Goal: Communication & Community: Answer question/provide support

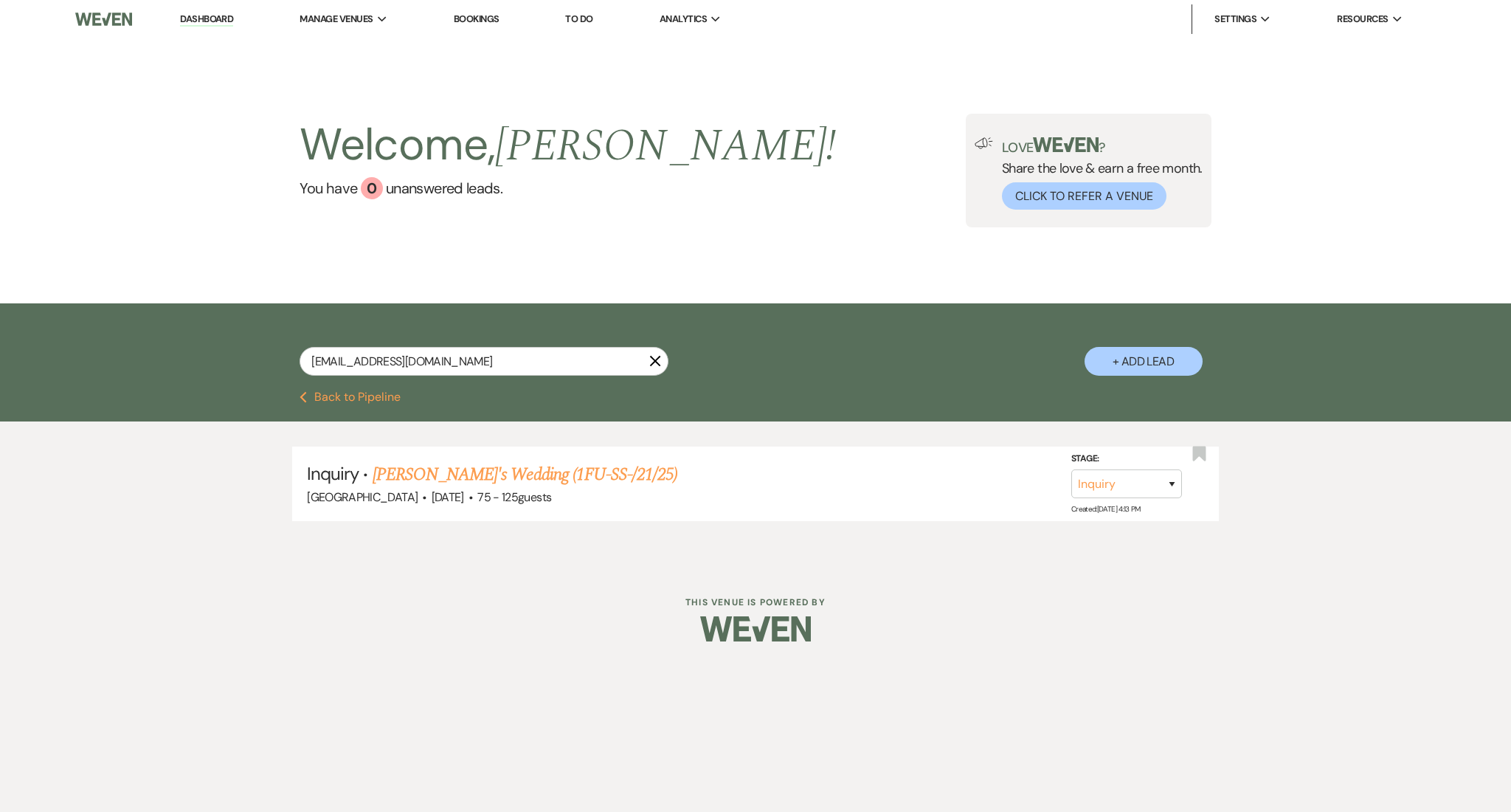
click at [201, 18] on link "Dashboard" at bounding box center [206, 19] width 53 height 14
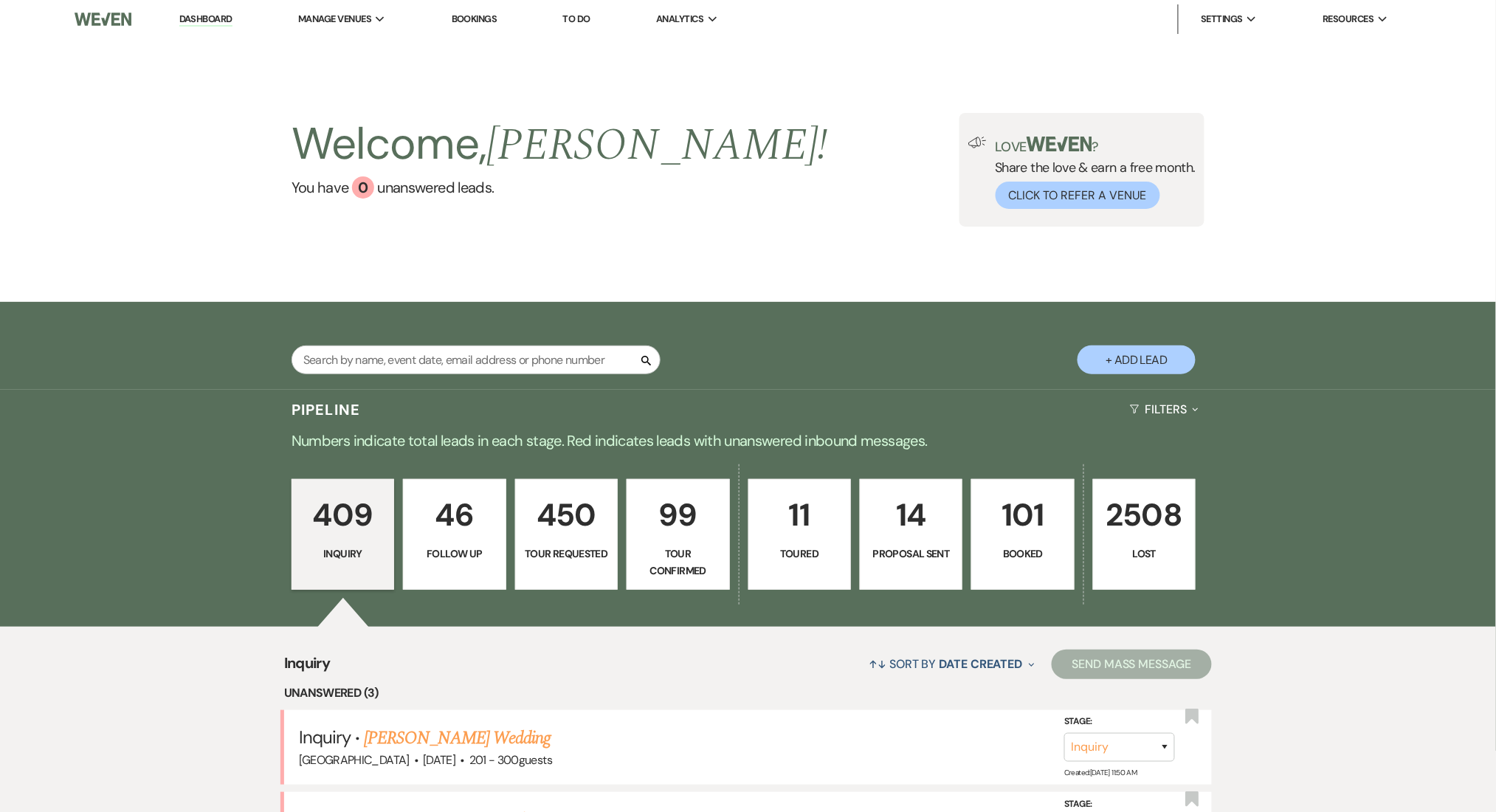
click at [199, 14] on link "Dashboard" at bounding box center [206, 19] width 53 height 14
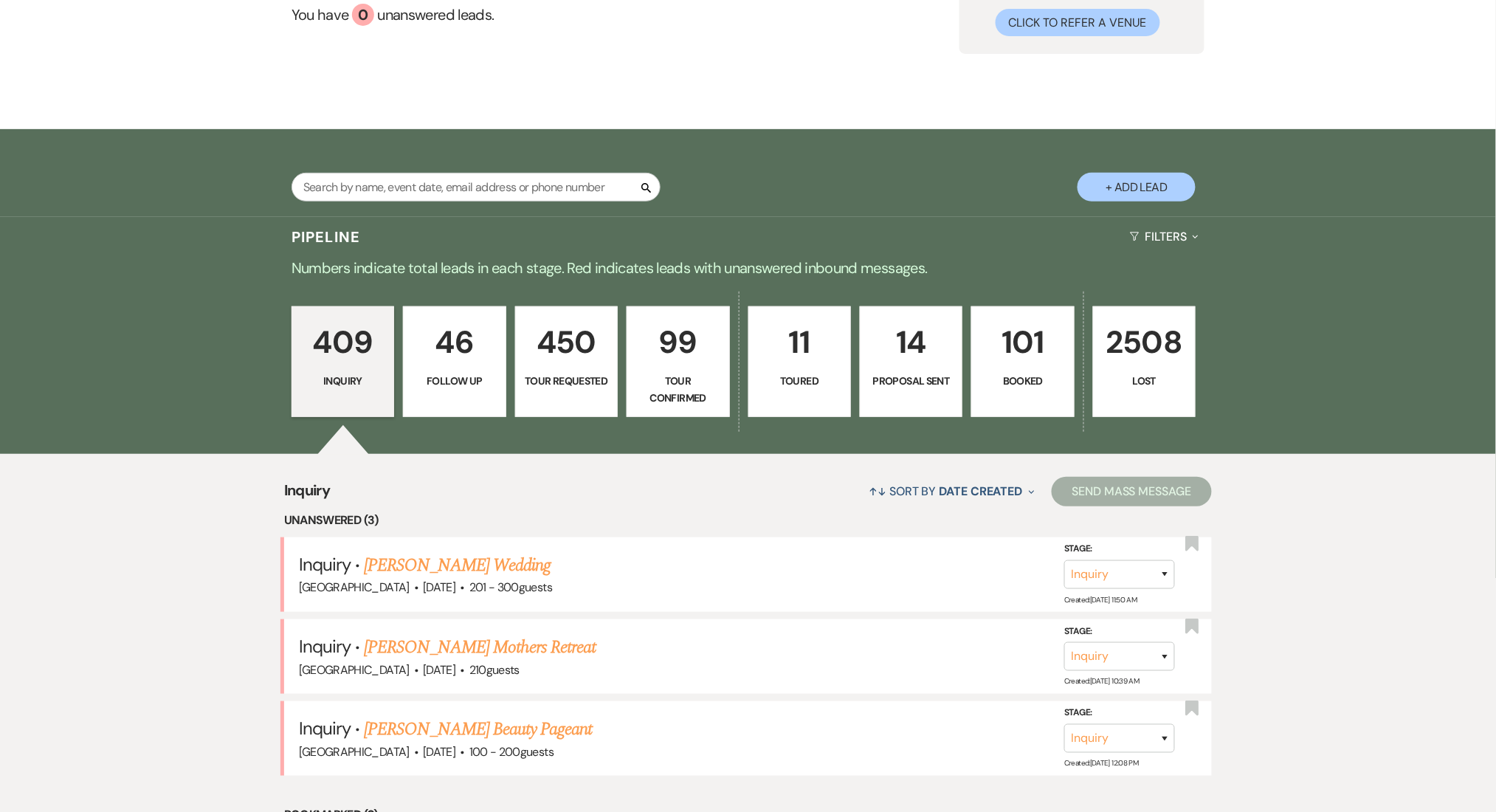
scroll to position [295, 0]
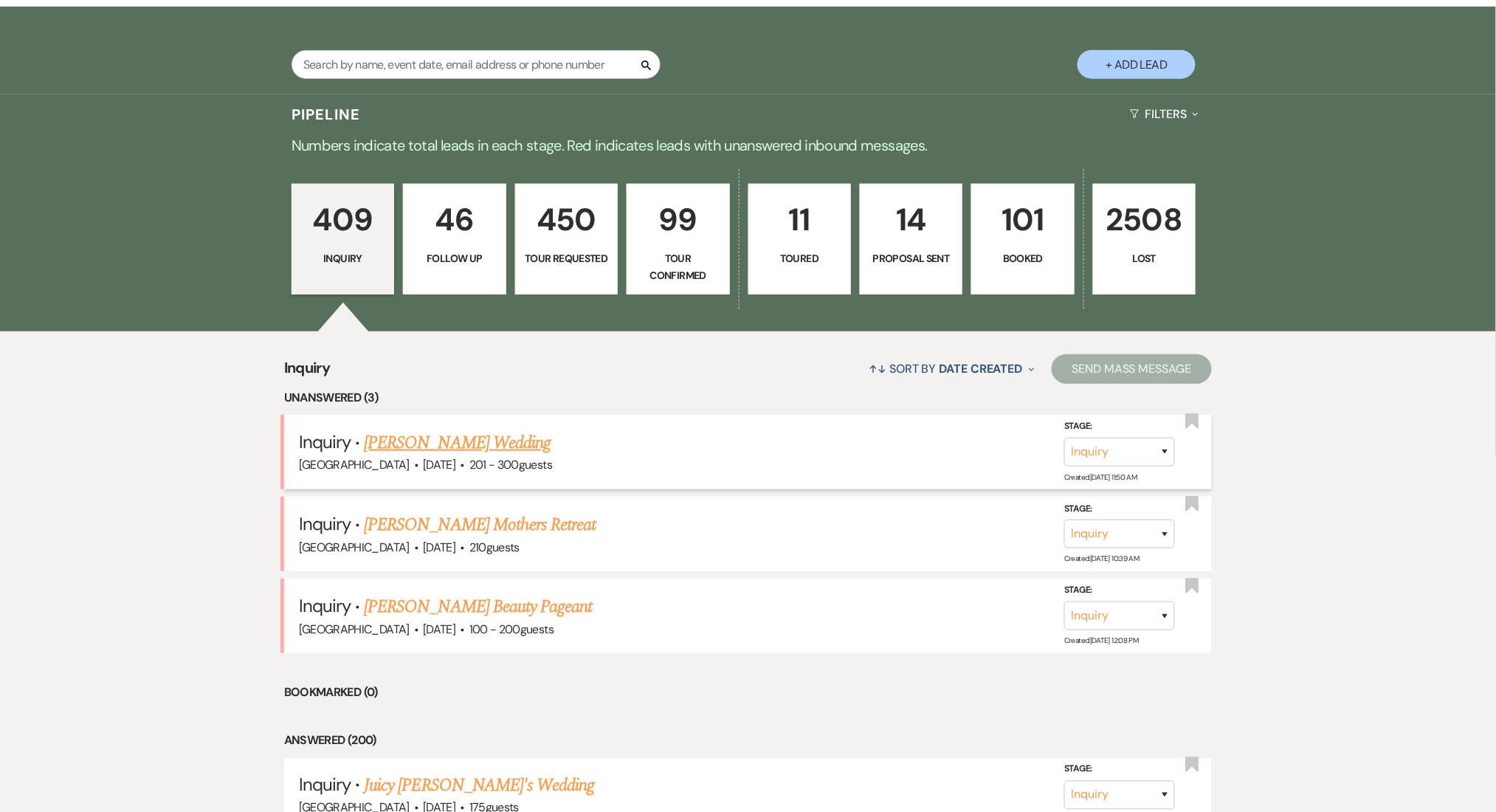
click at [478, 452] on link "Maggie Hoback's Wedding" at bounding box center [457, 443] width 187 height 27
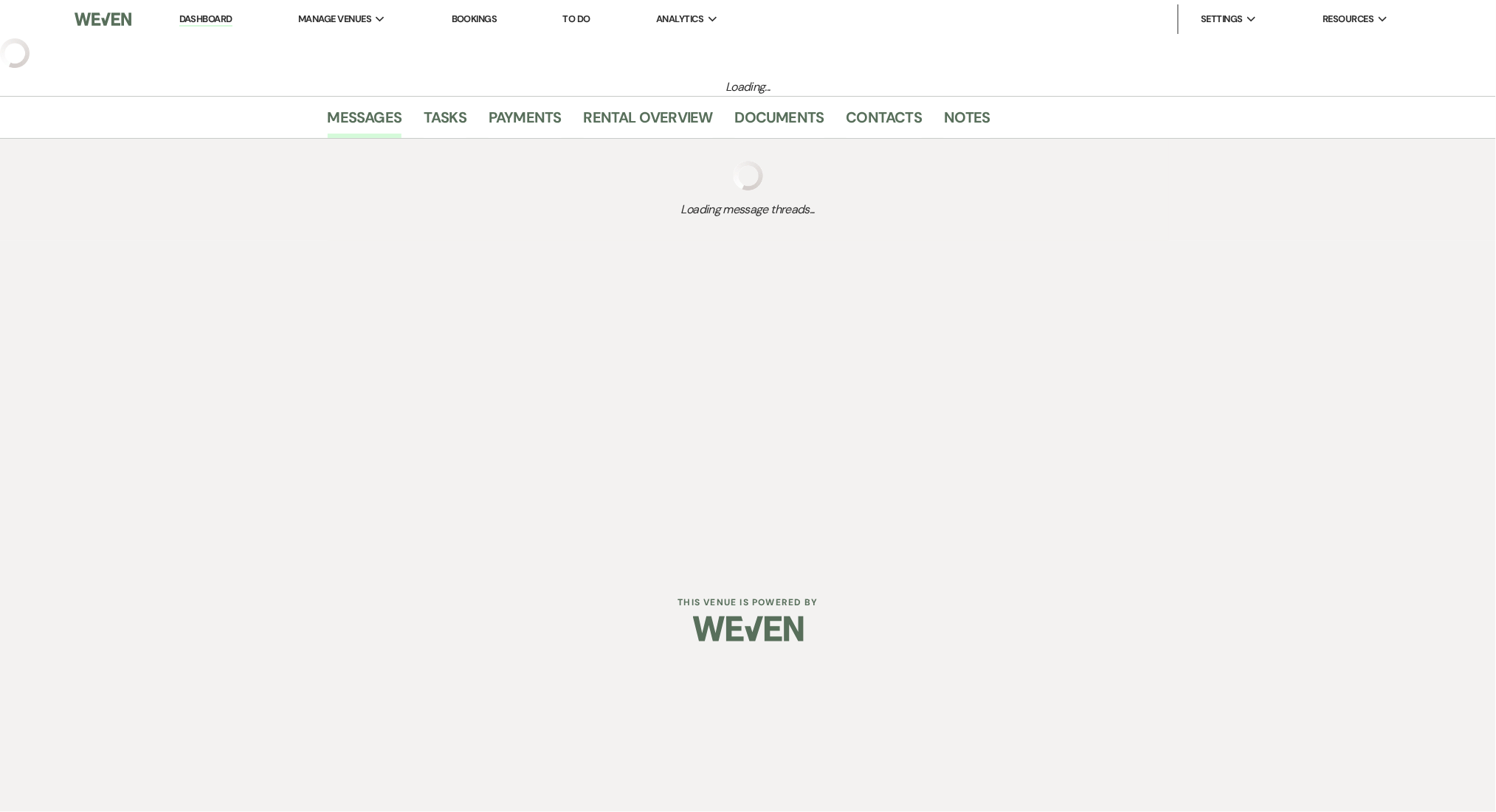
select select "2"
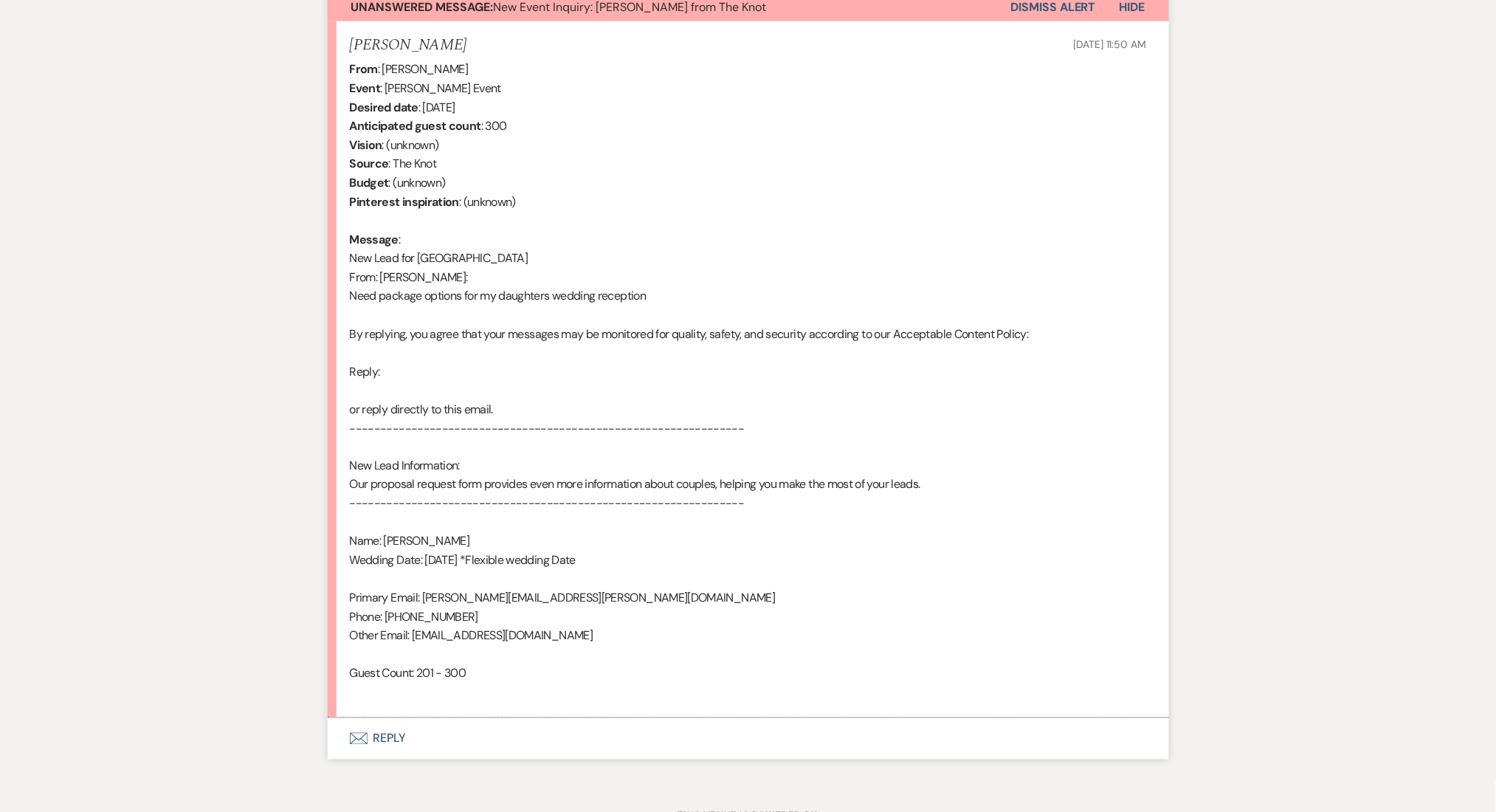
scroll to position [619, 0]
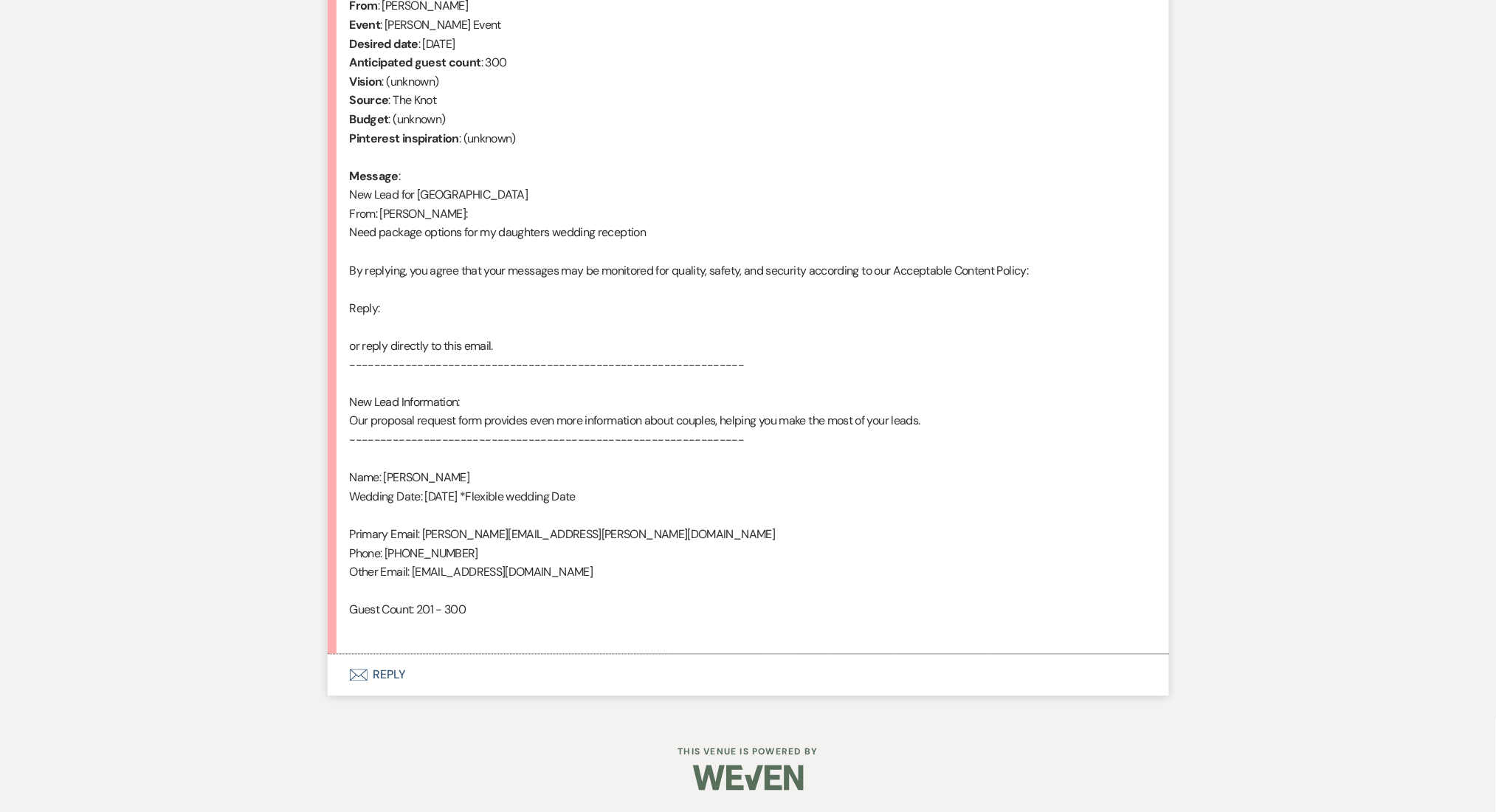
click at [373, 674] on button "Envelope Reply" at bounding box center [748, 675] width 842 height 42
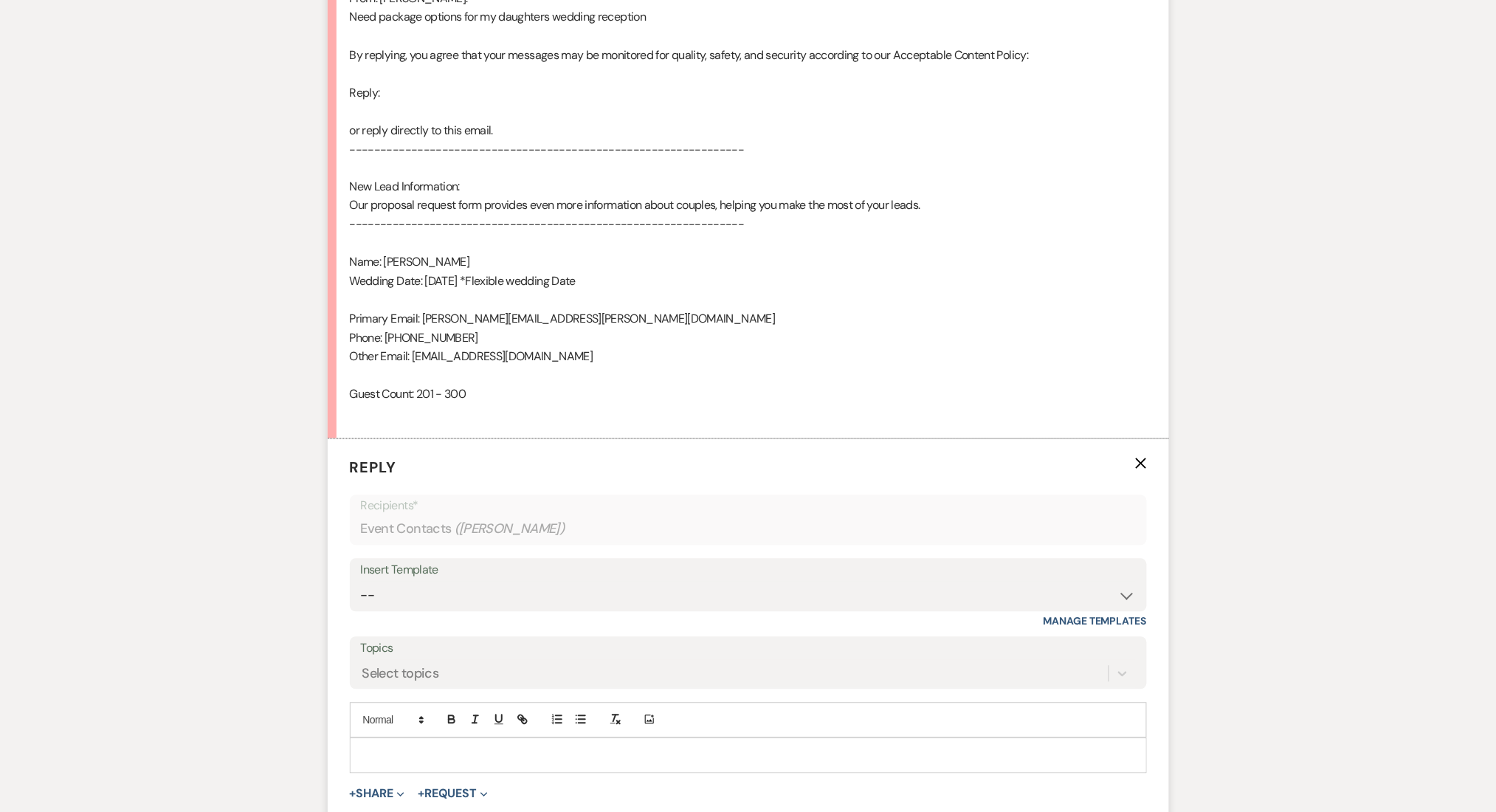
scroll to position [835, 0]
click at [420, 586] on select "-- Inquiry Follow Up Email #2 Contract Sending Template Payment Template Rental…" at bounding box center [748, 594] width 775 height 28
click at [361, 580] on select "-- Inquiry Follow Up Email #2 Contract Sending Template Payment Template Rental…" at bounding box center [748, 594] width 775 height 28
click at [74, 470] on div "Messages Tasks Payments Rental Overview Documents Contacts Notes Event Messages…" at bounding box center [748, 225] width 1496 height 1379
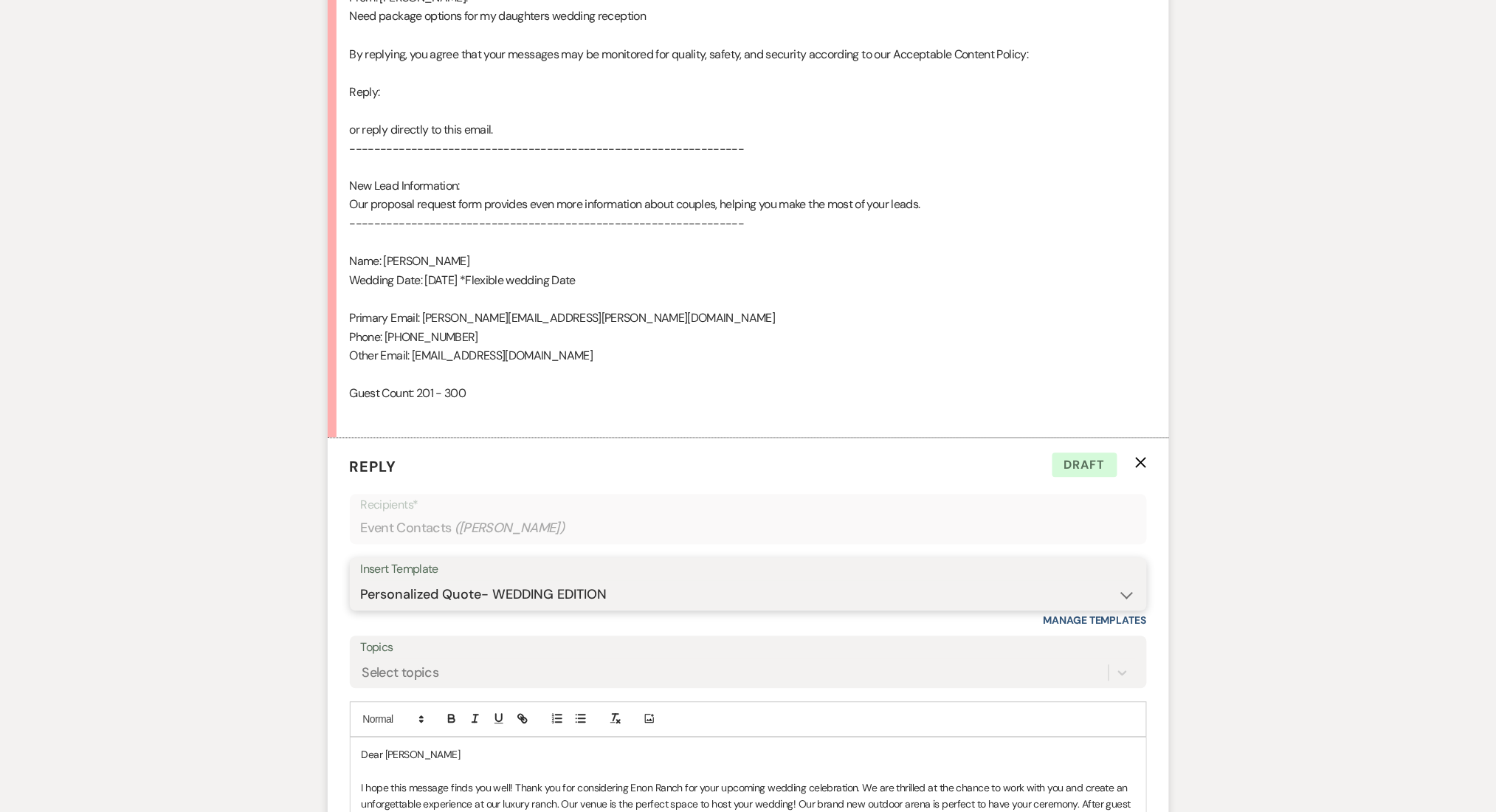
click at [420, 590] on select "-- Inquiry Follow Up Email #2 Contract Sending Template Payment Template Rental…" at bounding box center [748, 594] width 775 height 28
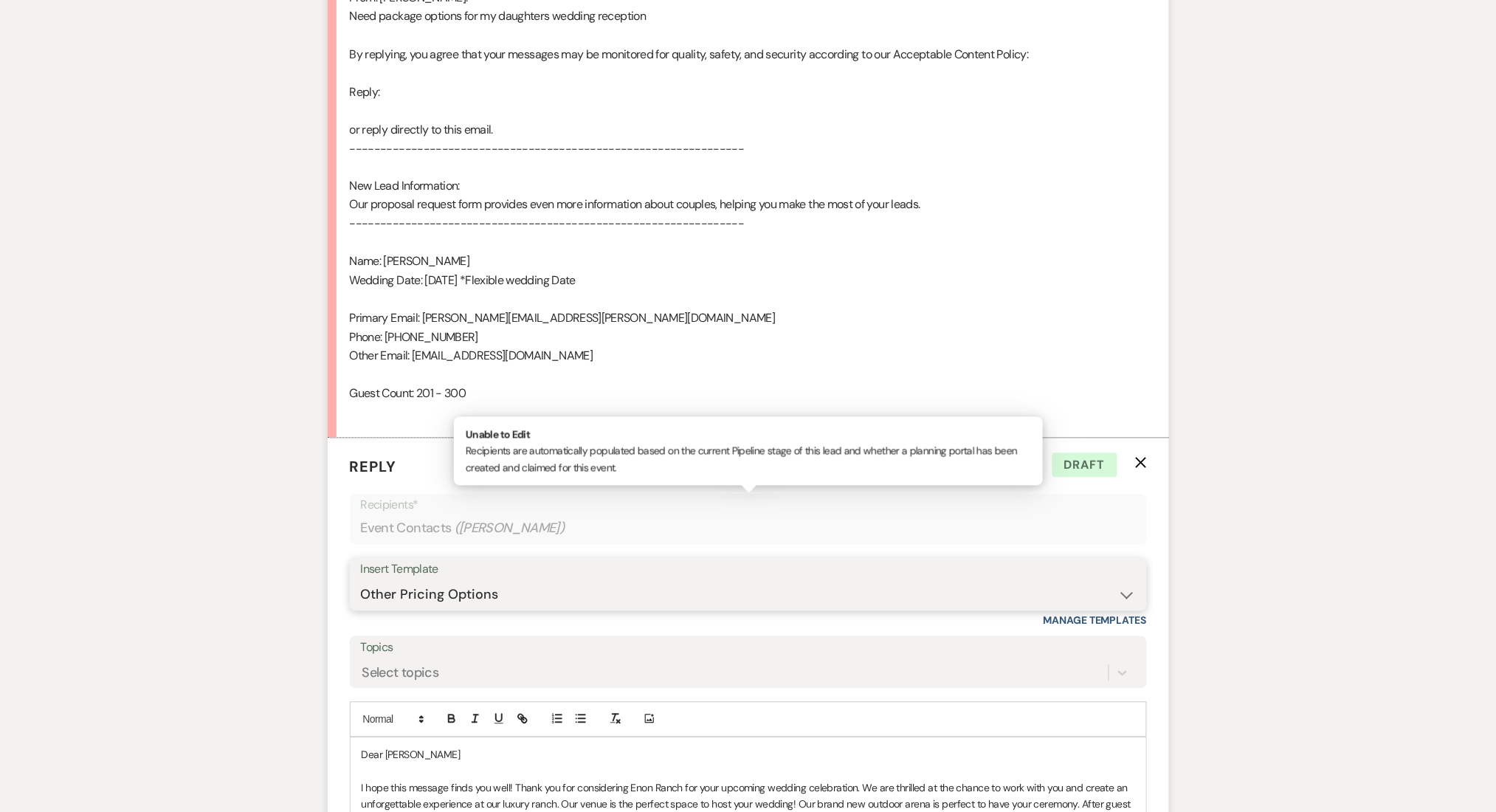
click at [361, 580] on select "-- Inquiry Follow Up Email #2 Contract Sending Template Payment Template Rental…" at bounding box center [748, 594] width 775 height 28
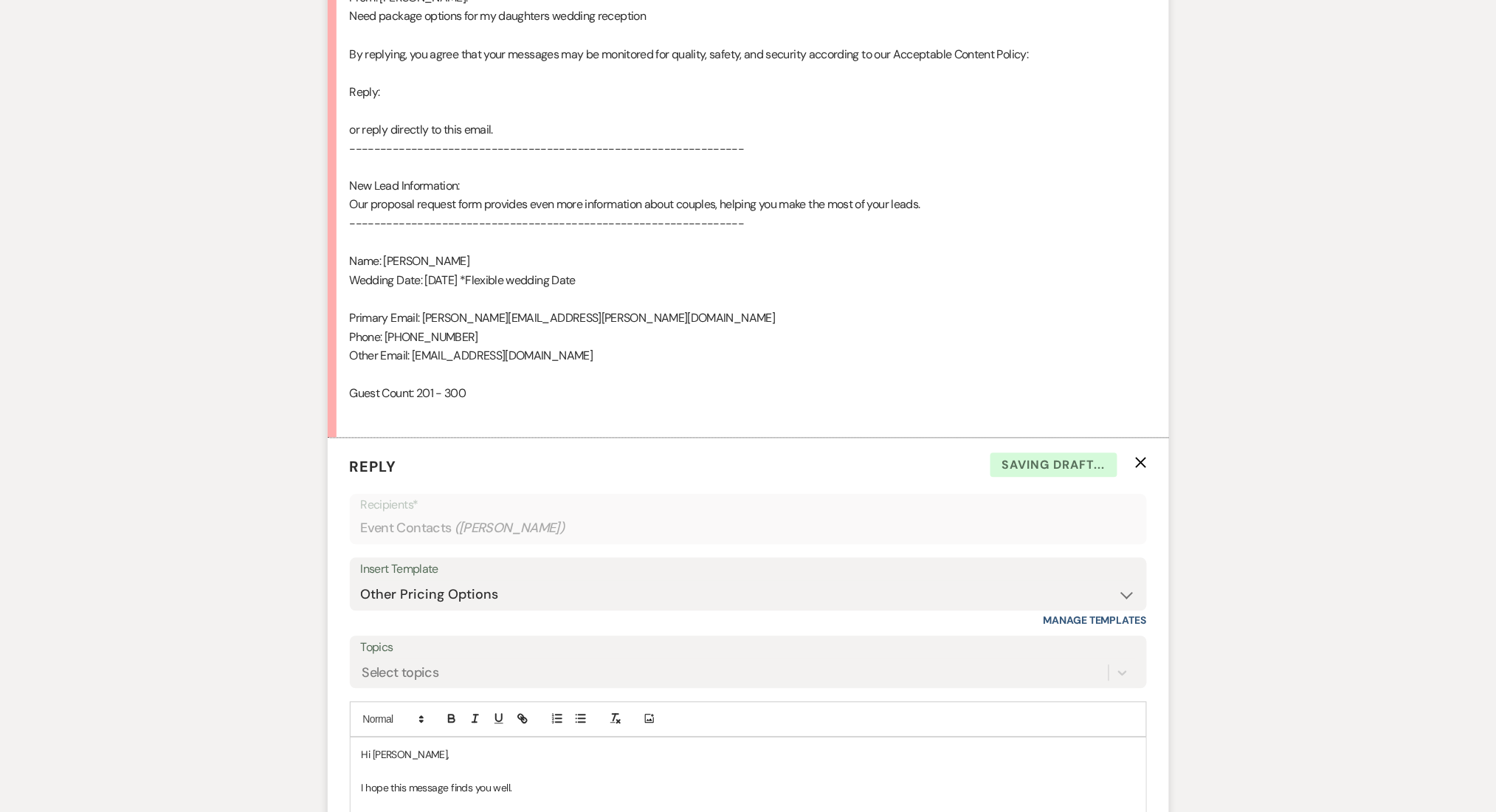
click at [230, 434] on div "Messages Tasks Payments Rental Overview Documents Contacts Notes Event Messages…" at bounding box center [748, 365] width 1496 height 1660
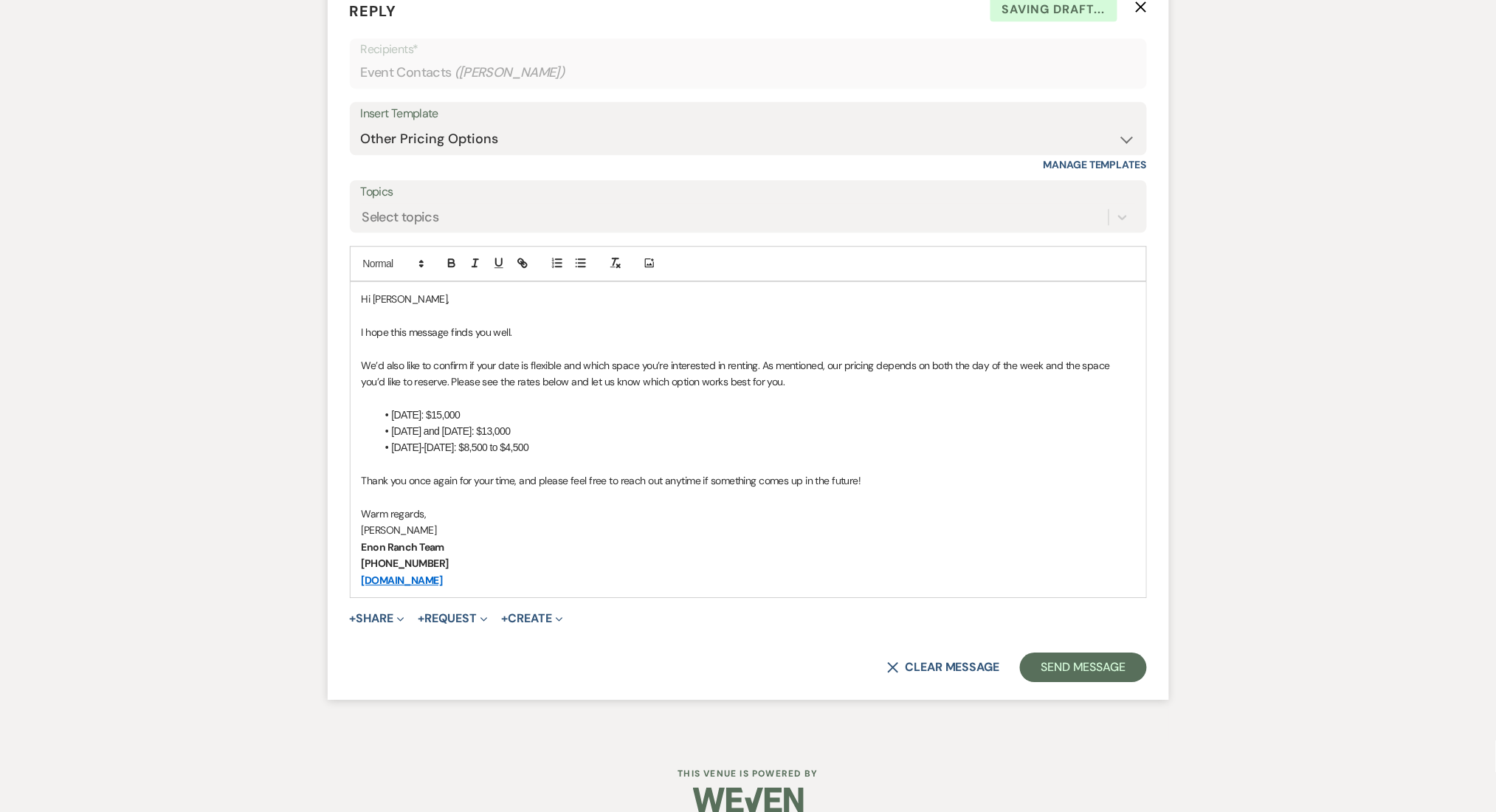
scroll to position [1313, 0]
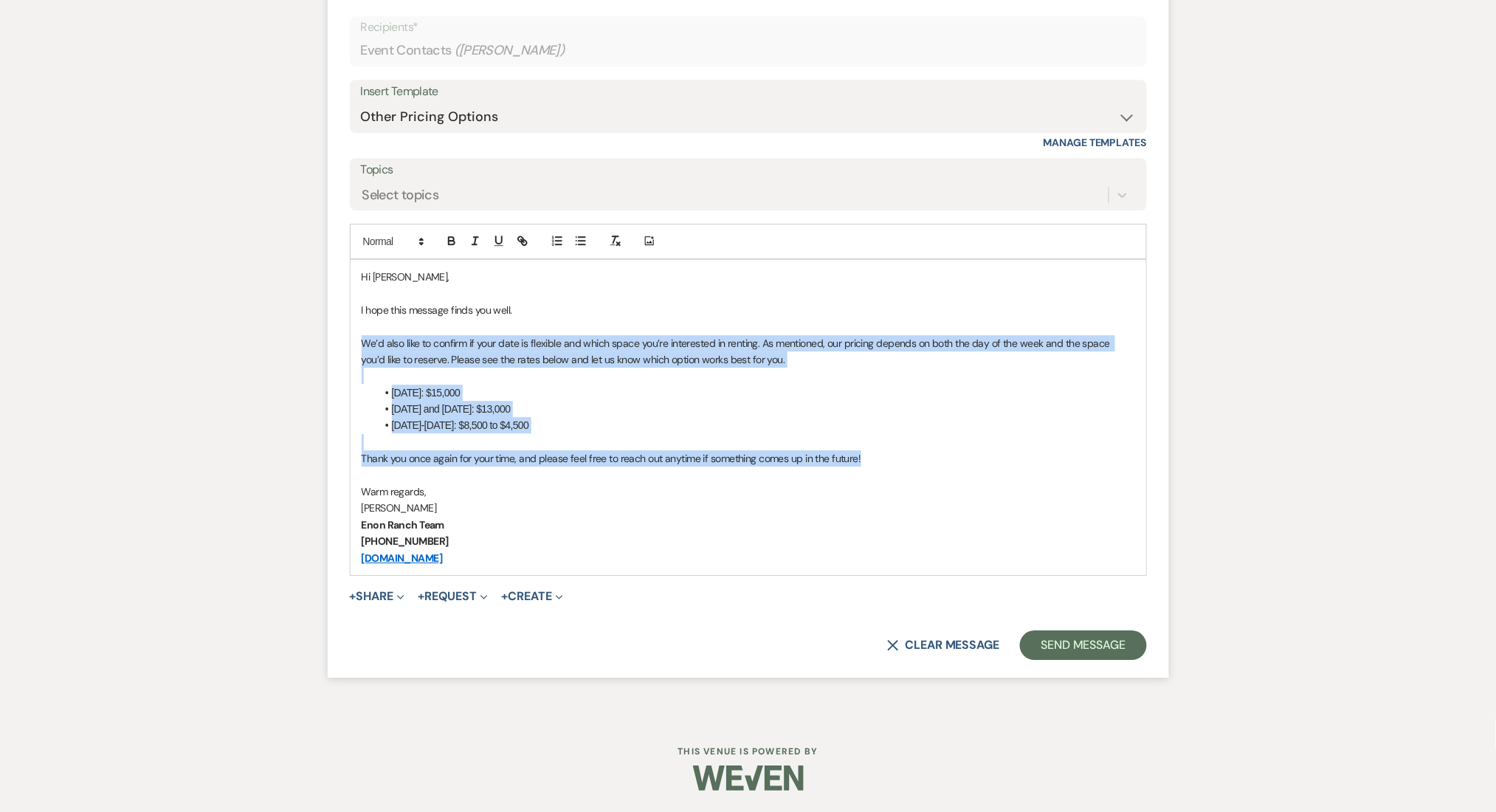
drag, startPoint x: 889, startPoint y: 463, endPoint x: 360, endPoint y: 338, distance: 543.6
click at [360, 338] on div "Hi Maggie Hoback, I hope this message finds you well. We’d also like to confirm…" at bounding box center [748, 416] width 795 height 315
copy div "We’d also like to confirm if your date is flexible and which space you’re inter…"
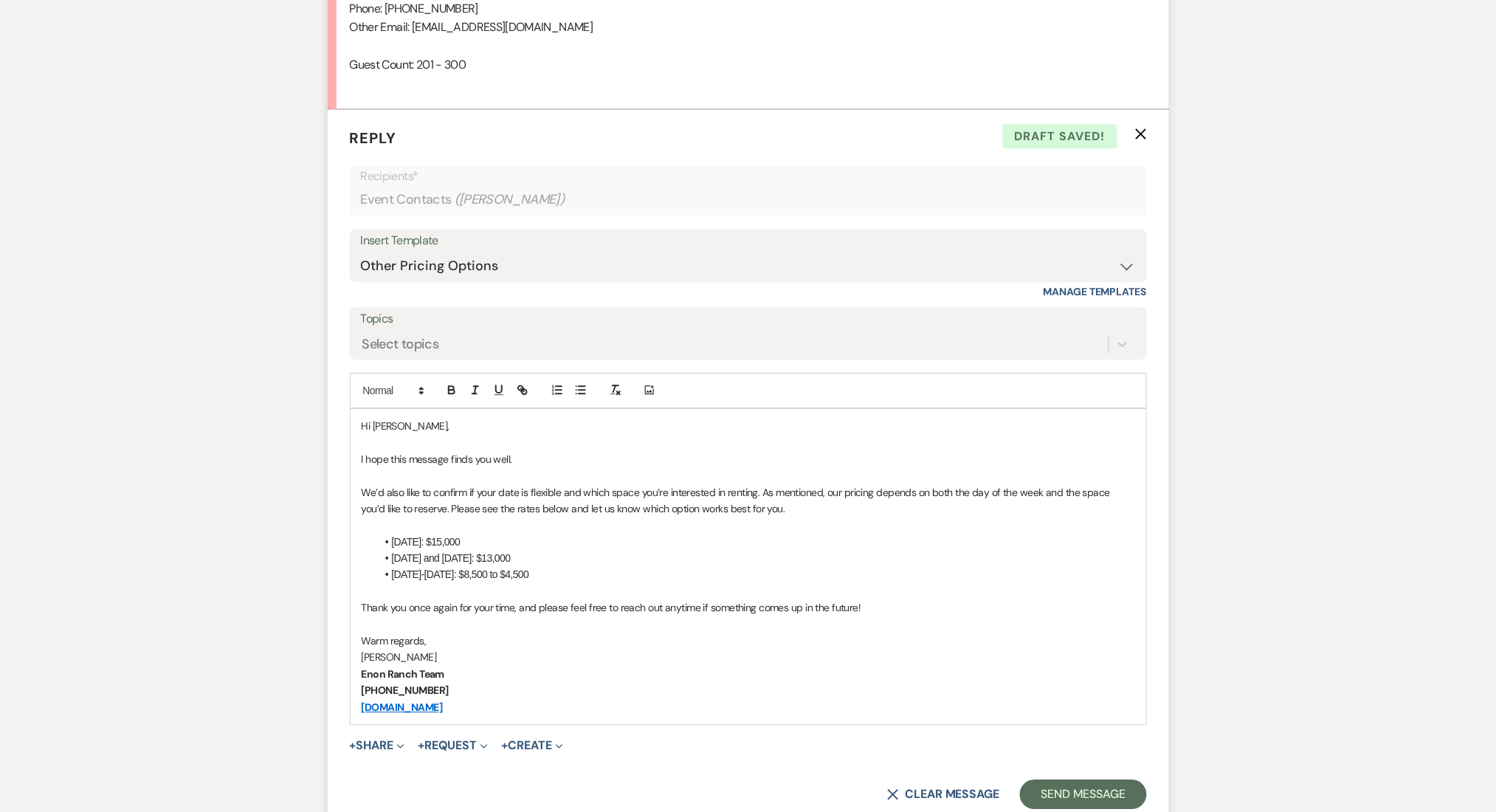
scroll to position [1018, 0]
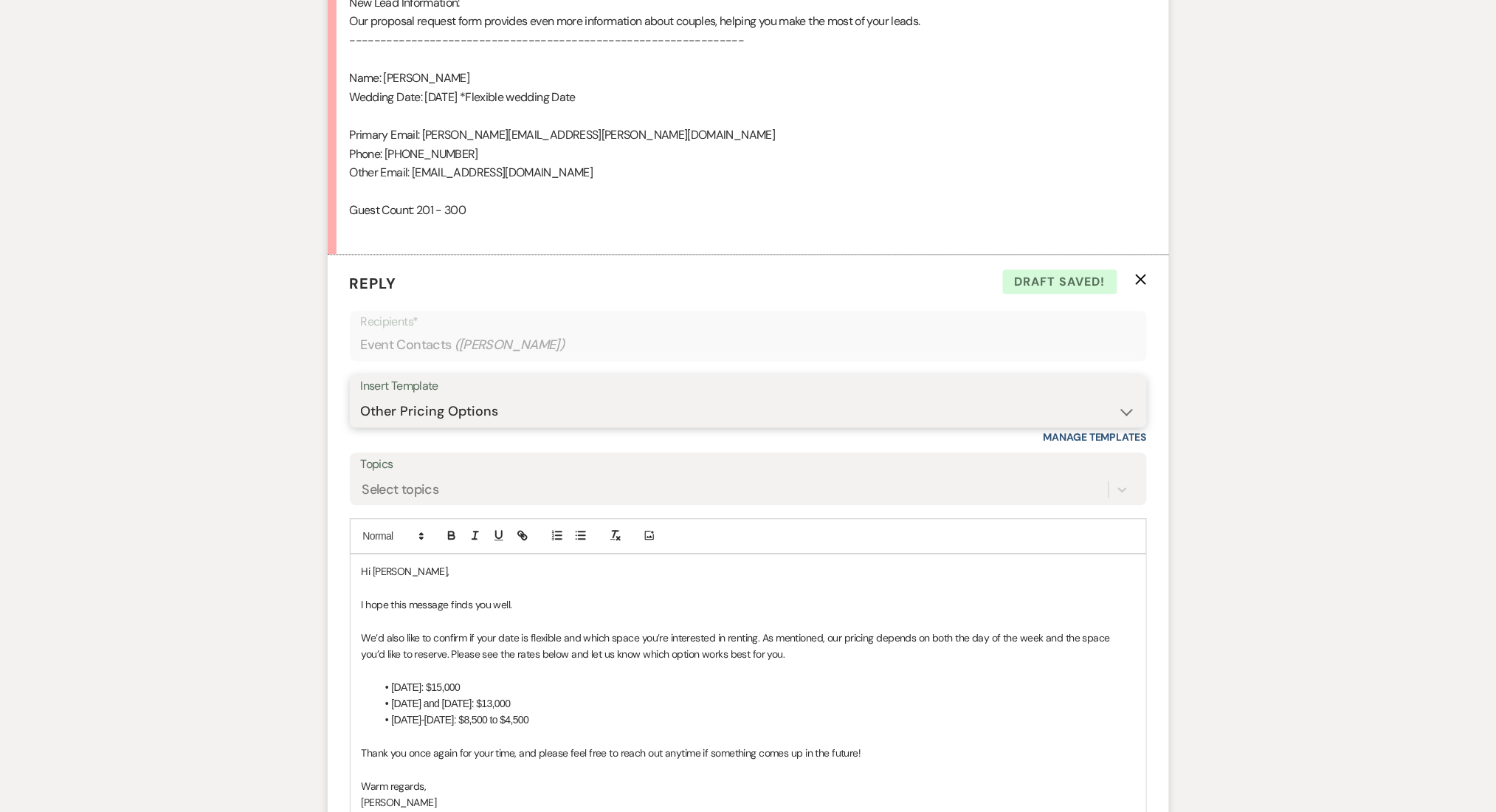
click at [436, 411] on select "-- Inquiry Follow Up Email #2 Contract Sending Template Payment Template Rental…" at bounding box center [748, 412] width 775 height 28
select select "4375"
click at [361, 398] on select "-- Inquiry Follow Up Email #2 Contract Sending Template Payment Template Rental…" at bounding box center [748, 412] width 775 height 28
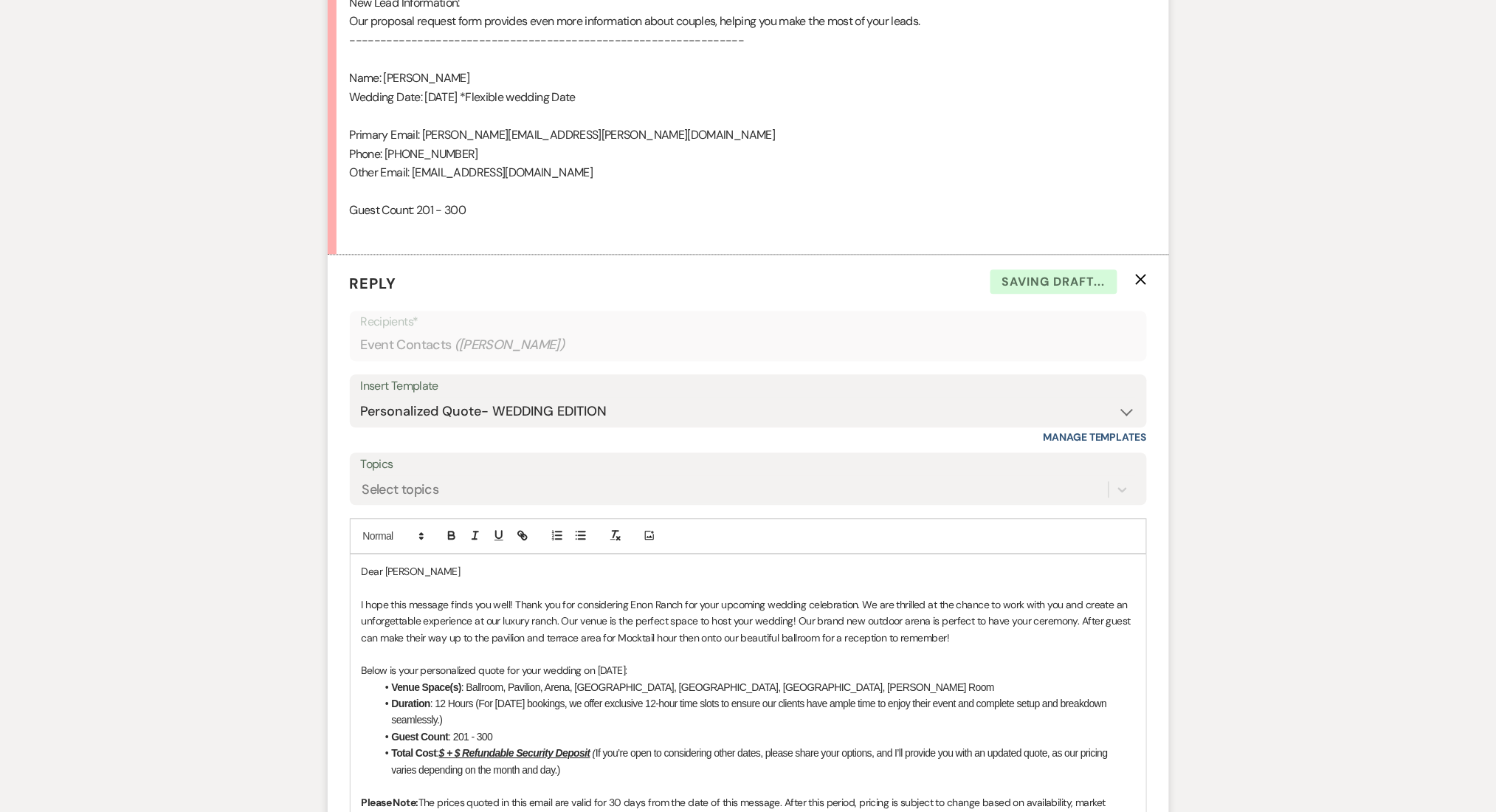
click at [186, 381] on div "Messages Tasks Payments Rental Overview Documents Contacts Notes Event Messages…" at bounding box center [748, 620] width 1496 height 2536
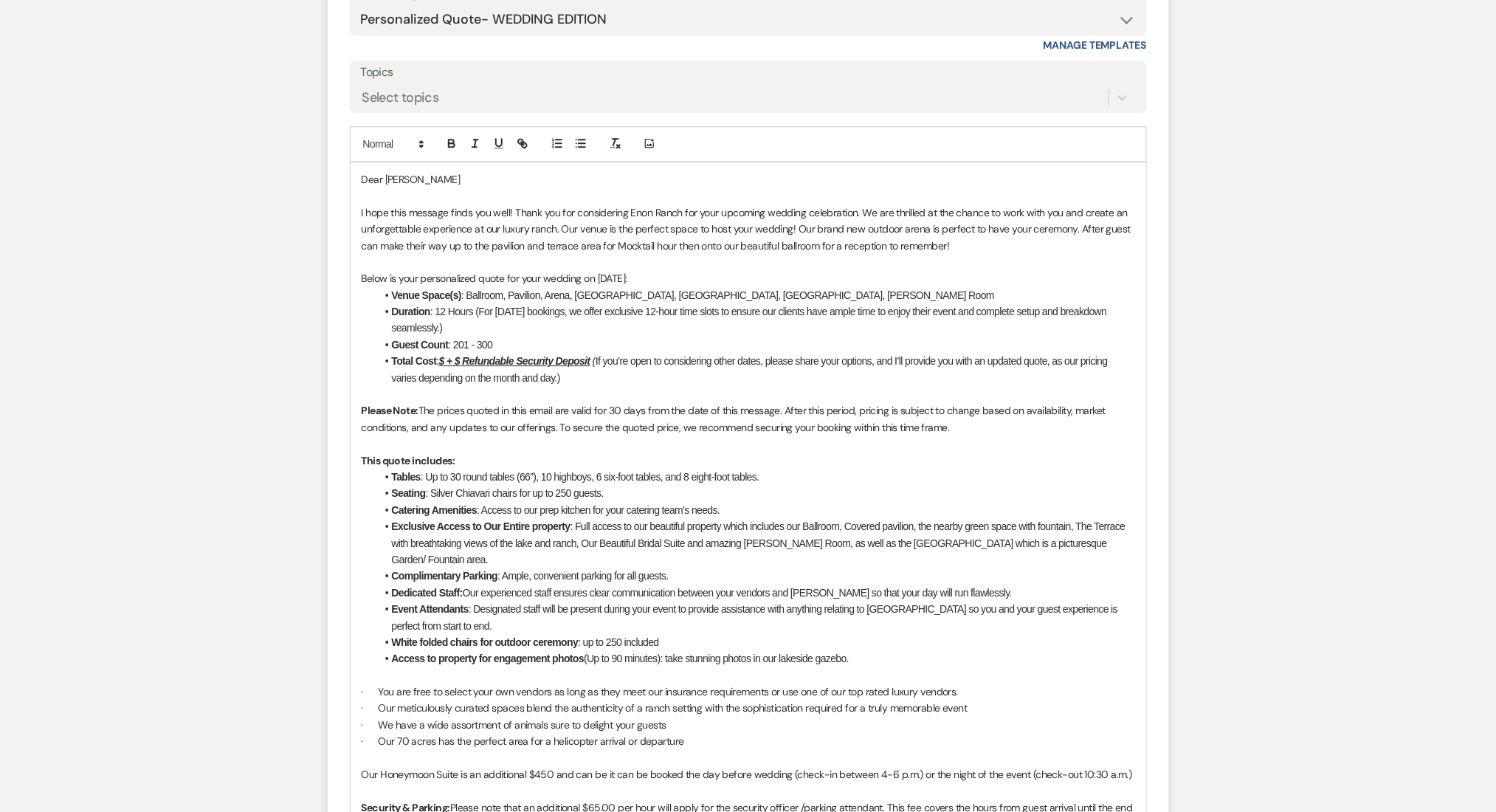
scroll to position [1412, 0]
click at [384, 667] on p at bounding box center [748, 674] width 774 height 16
click at [373, 749] on p at bounding box center [748, 757] width 774 height 16
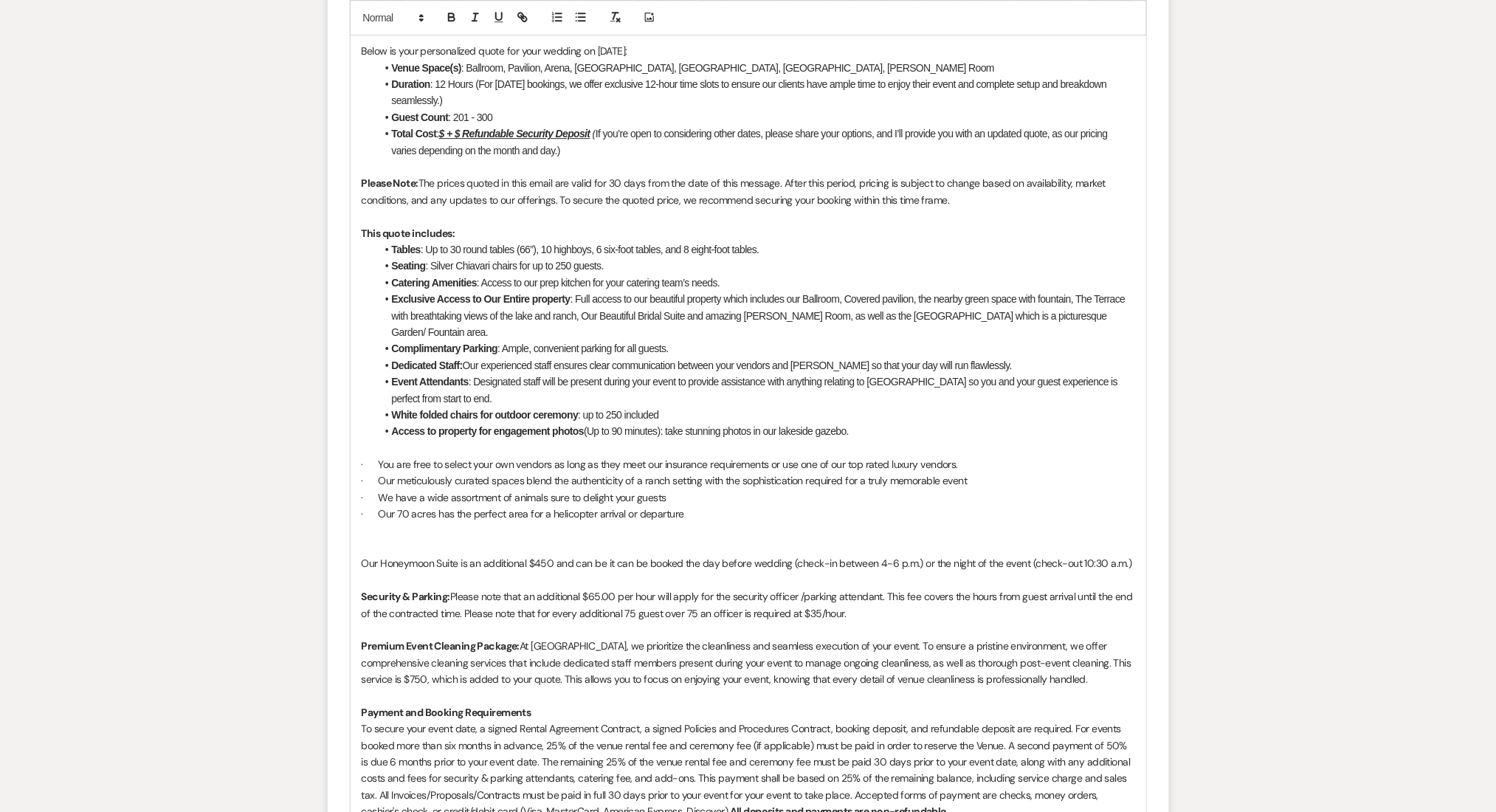
scroll to position [1706, 0]
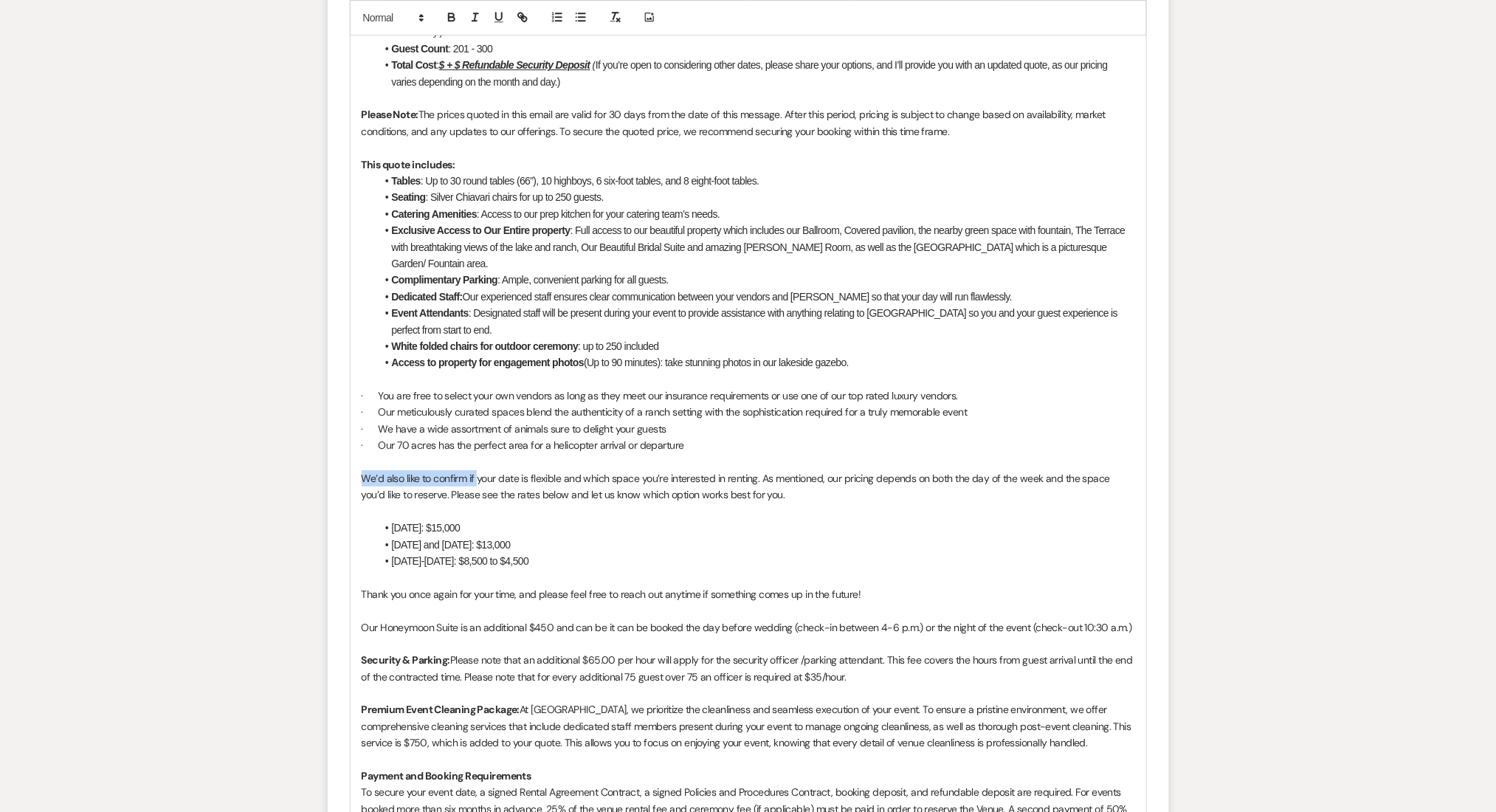
drag, startPoint x: 478, startPoint y: 460, endPoint x: 309, endPoint y: 455, distance: 169.1
click at [309, 455] on div "Messages Tasks Payments Rental Overview Documents Contacts Notes Event Messages…" at bounding box center [748, 6] width 1496 height 2685
click at [735, 470] on p "You mentioned that your date is flexible and which space you’re interested in r…" at bounding box center [748, 486] width 774 height 33
drag, startPoint x: 733, startPoint y: 461, endPoint x: 534, endPoint y: 461, distance: 199.0
click at [534, 470] on p "You mentioned that your date is flexible and which space you’re interested in r…" at bounding box center [748, 486] width 774 height 33
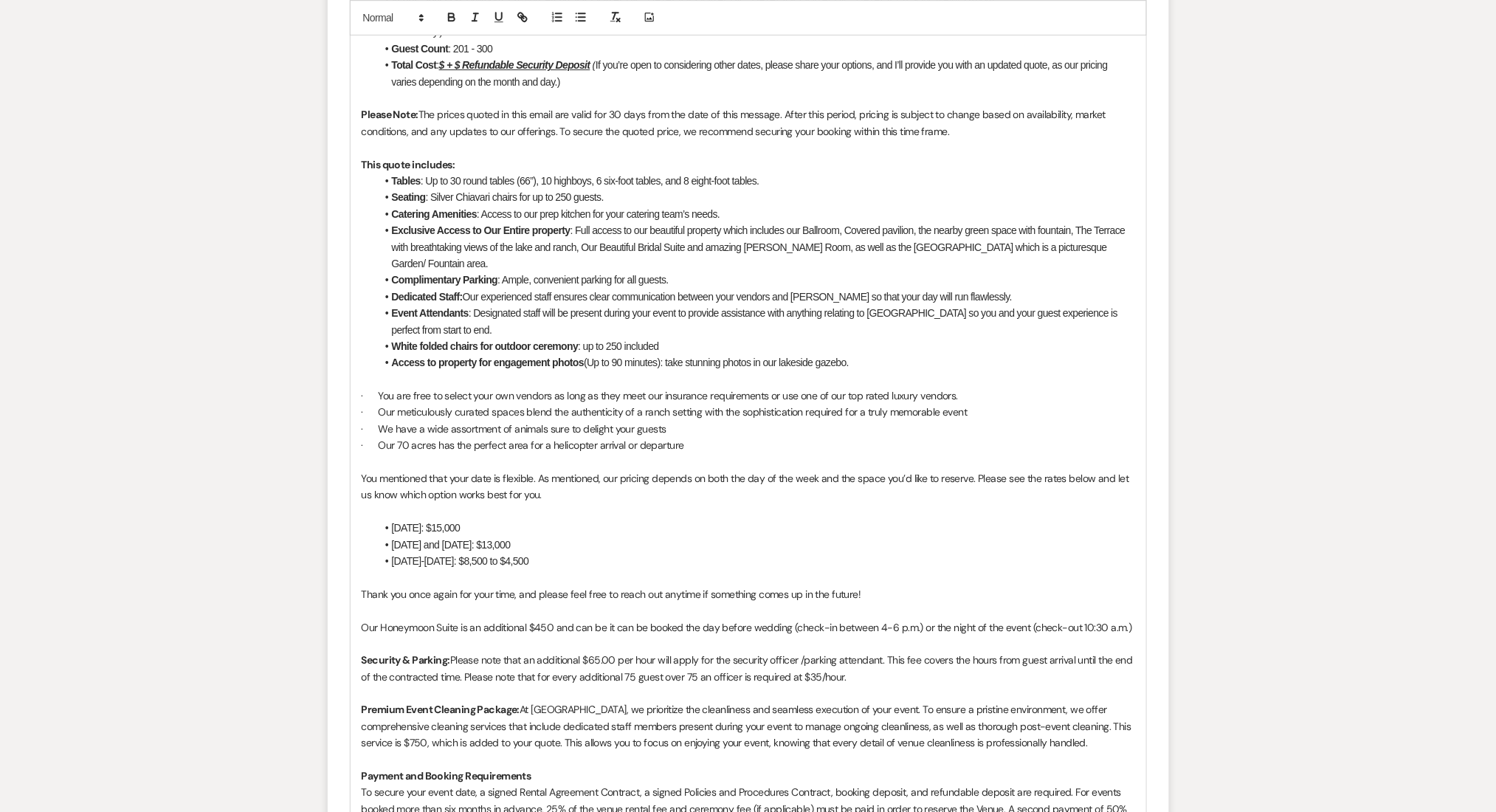
click at [579, 483] on p "You mentioned that your date is flexible. As mentioned, our pricing depends on …" at bounding box center [748, 486] width 774 height 33
click at [463, 520] on li "Saturday: $15,000" at bounding box center [756, 527] width 759 height 16
click at [422, 503] on p at bounding box center [748, 511] width 774 height 16
click at [537, 586] on p "Thank you once again for your time, and please feel free to reach out anytime i…" at bounding box center [748, 593] width 774 height 16
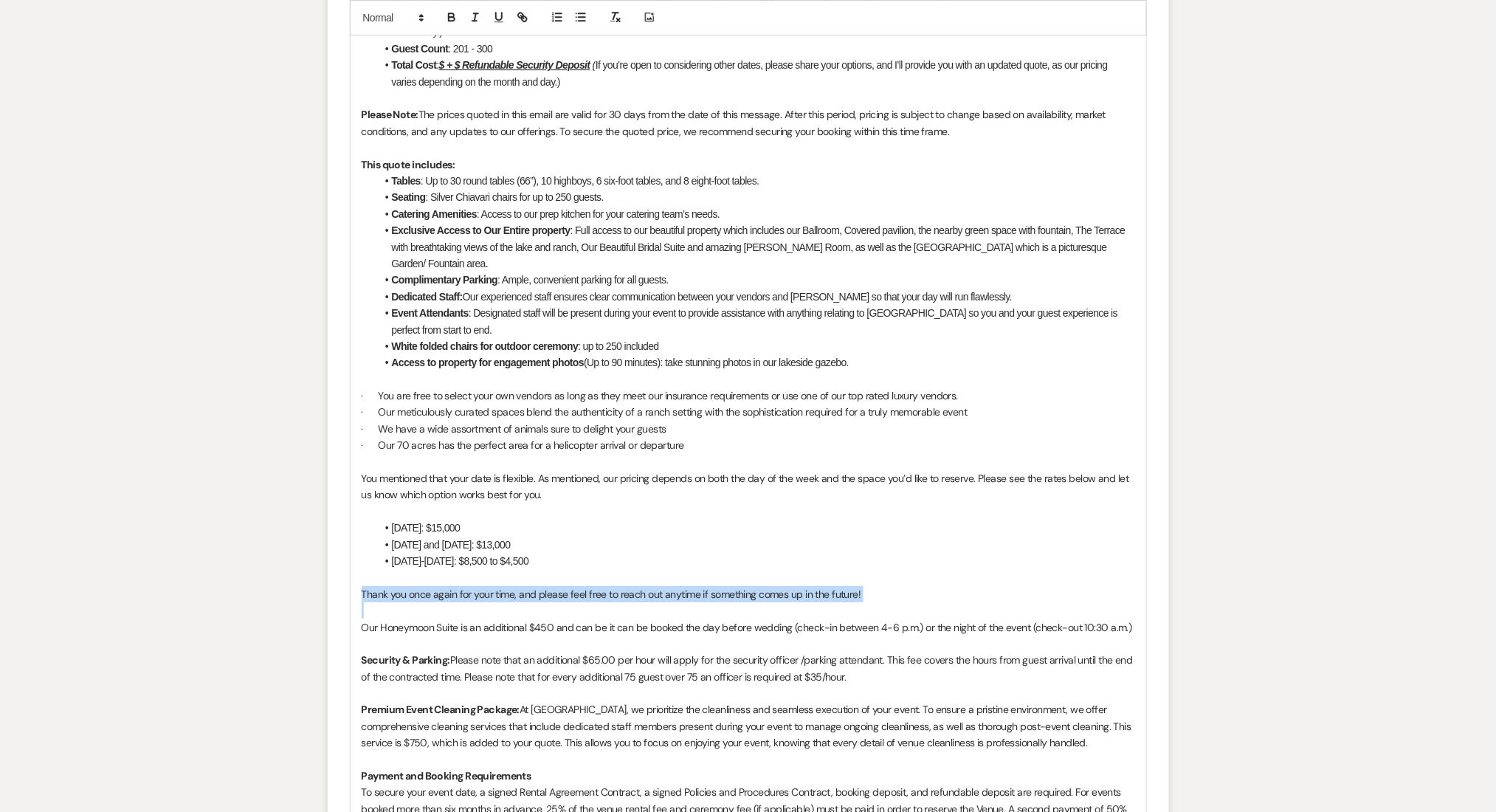
click at [537, 586] on p "Thank you once again for your time, and please feel free to reach out anytime i…" at bounding box center [748, 593] width 774 height 16
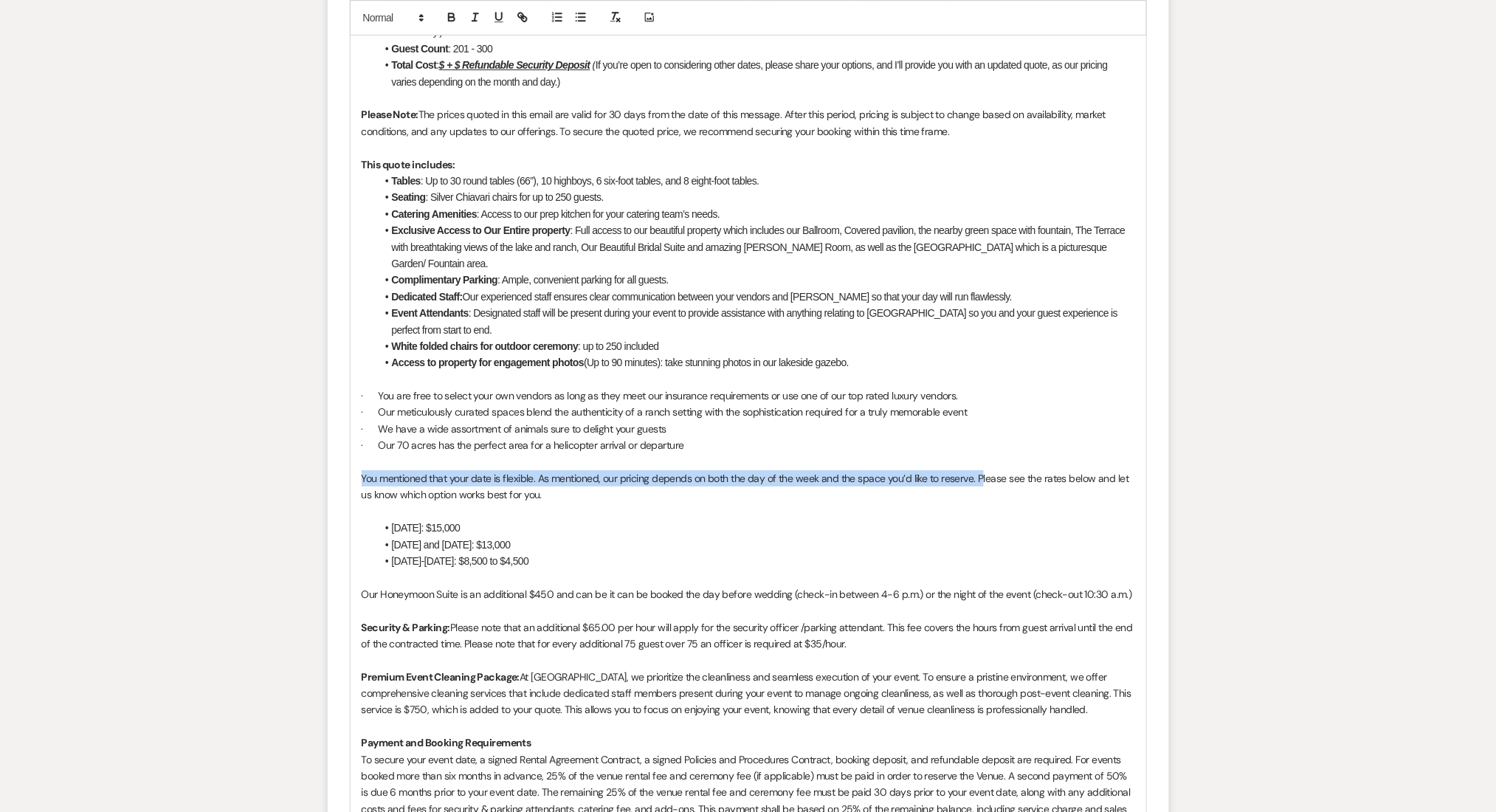
drag, startPoint x: 979, startPoint y: 463, endPoint x: 353, endPoint y: 459, distance: 626.0
click at [353, 459] on div "Dear Maggie I hope this message finds you well! Thank you for considering Enon …" at bounding box center [748, 519] width 795 height 1306
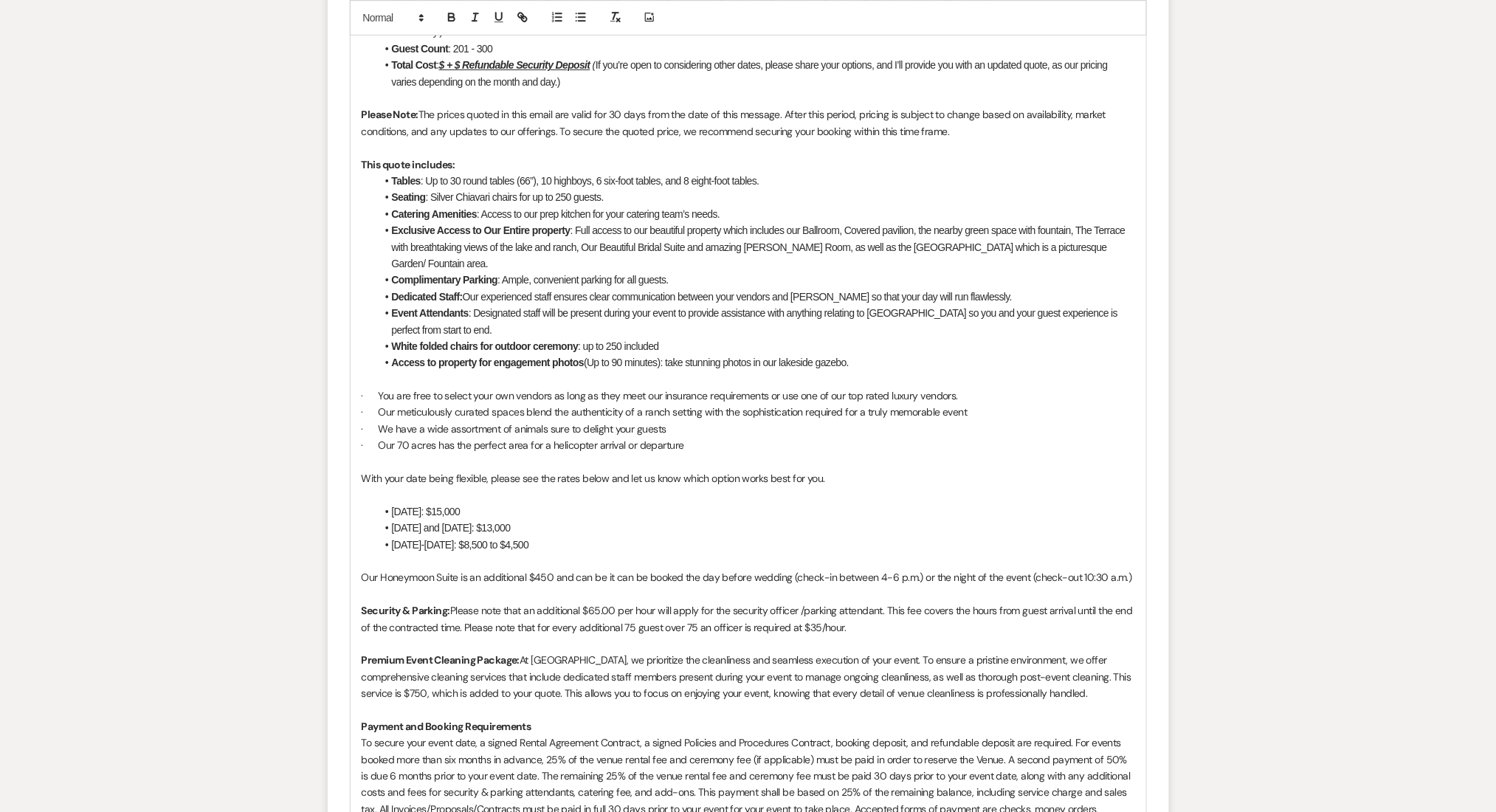
click at [530, 470] on p "With your date being flexible, please see the rates below and let us know which…" at bounding box center [748, 478] width 774 height 16
copy p "With your date being flexible, please see the rates below and let us know which…"
click at [621, 470] on p "With your date being flexible, please see the rates below and let us know which…" at bounding box center [748, 478] width 774 height 16
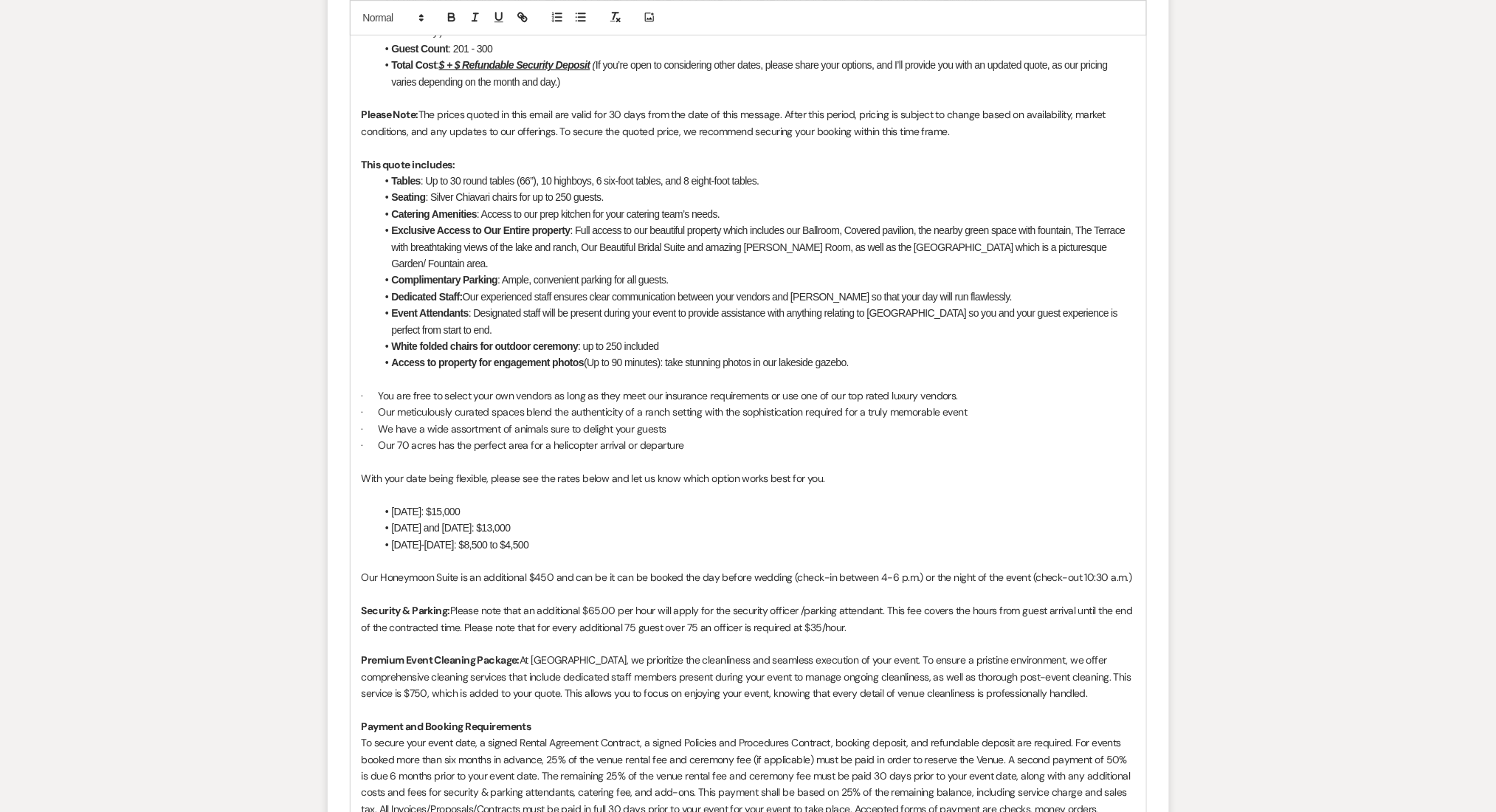
click at [366, 470] on p "With your date being flexible, please see the rates below and let us know which…" at bounding box center [748, 478] width 774 height 16
click at [363, 470] on p "With your date being flexible, please see the rates below and let us know which…" at bounding box center [748, 478] width 774 height 16
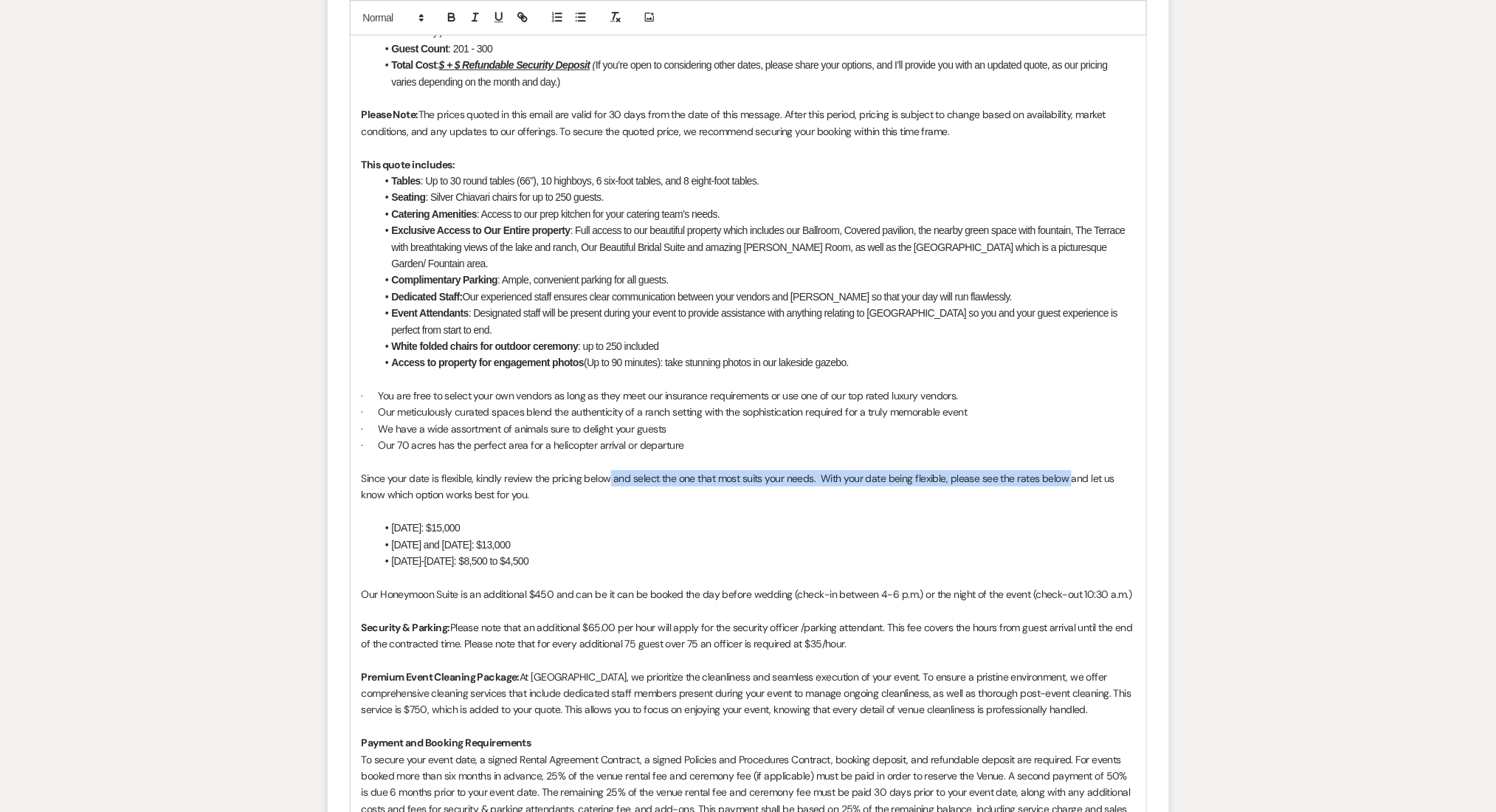
drag, startPoint x: 1068, startPoint y: 462, endPoint x: 607, endPoint y: 466, distance: 461.0
click at [607, 470] on p "Since your date is flexible, kindly review the pricing below and select the one…" at bounding box center [748, 486] width 774 height 33
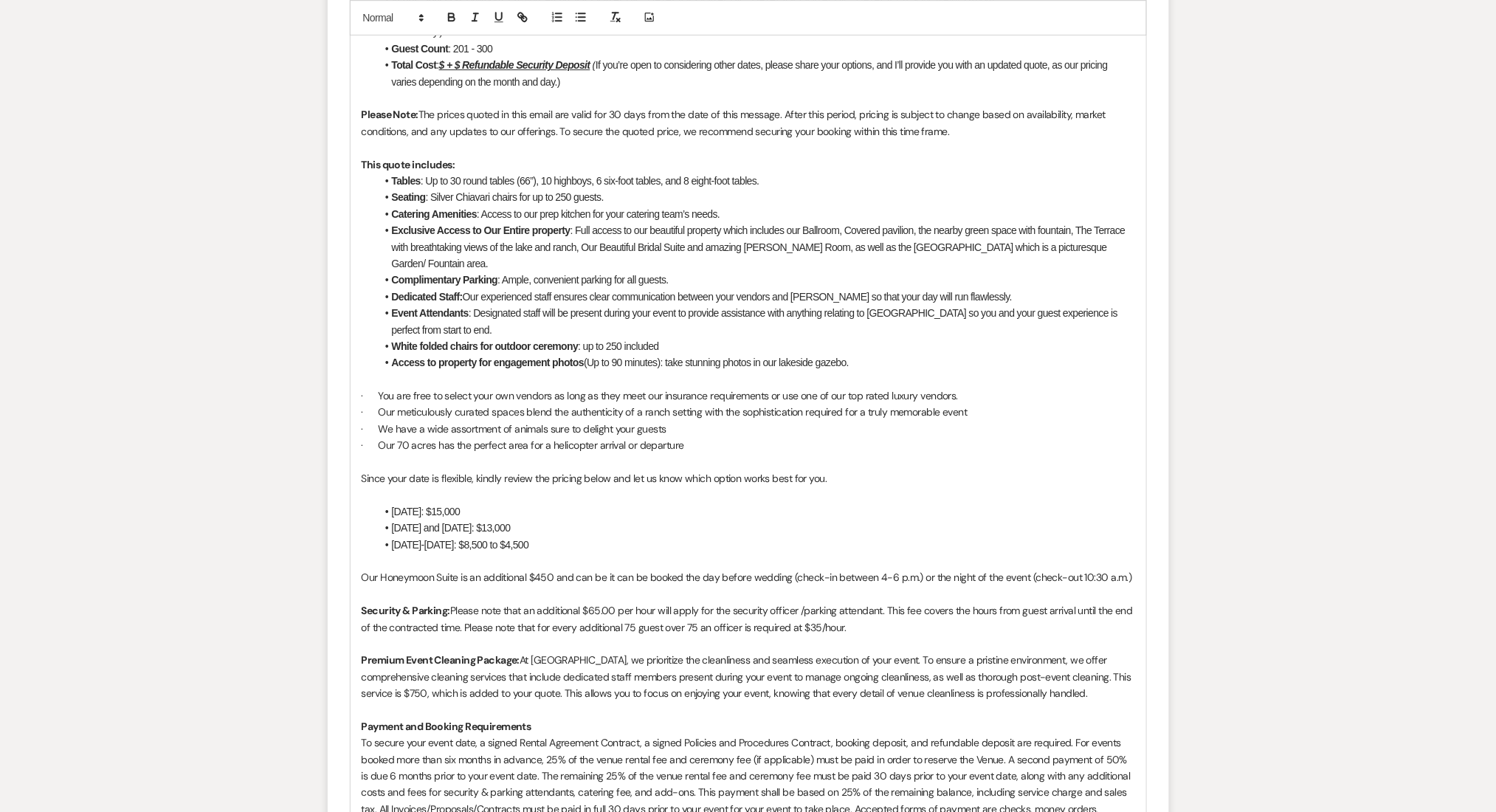
click at [863, 470] on p "Since your date is flexible, kindly review the pricing below and let us know wh…" at bounding box center [748, 478] width 774 height 16
drag, startPoint x: 577, startPoint y: 520, endPoint x: 359, endPoint y: 461, distance: 225.8
click at [359, 461] on div "Dear Maggie I hope this message finds you well! Thank you for considering Enon …" at bounding box center [748, 511] width 795 height 1290
copy div "Since your date is flexible, kindly review the pricing below and let us know wh…"
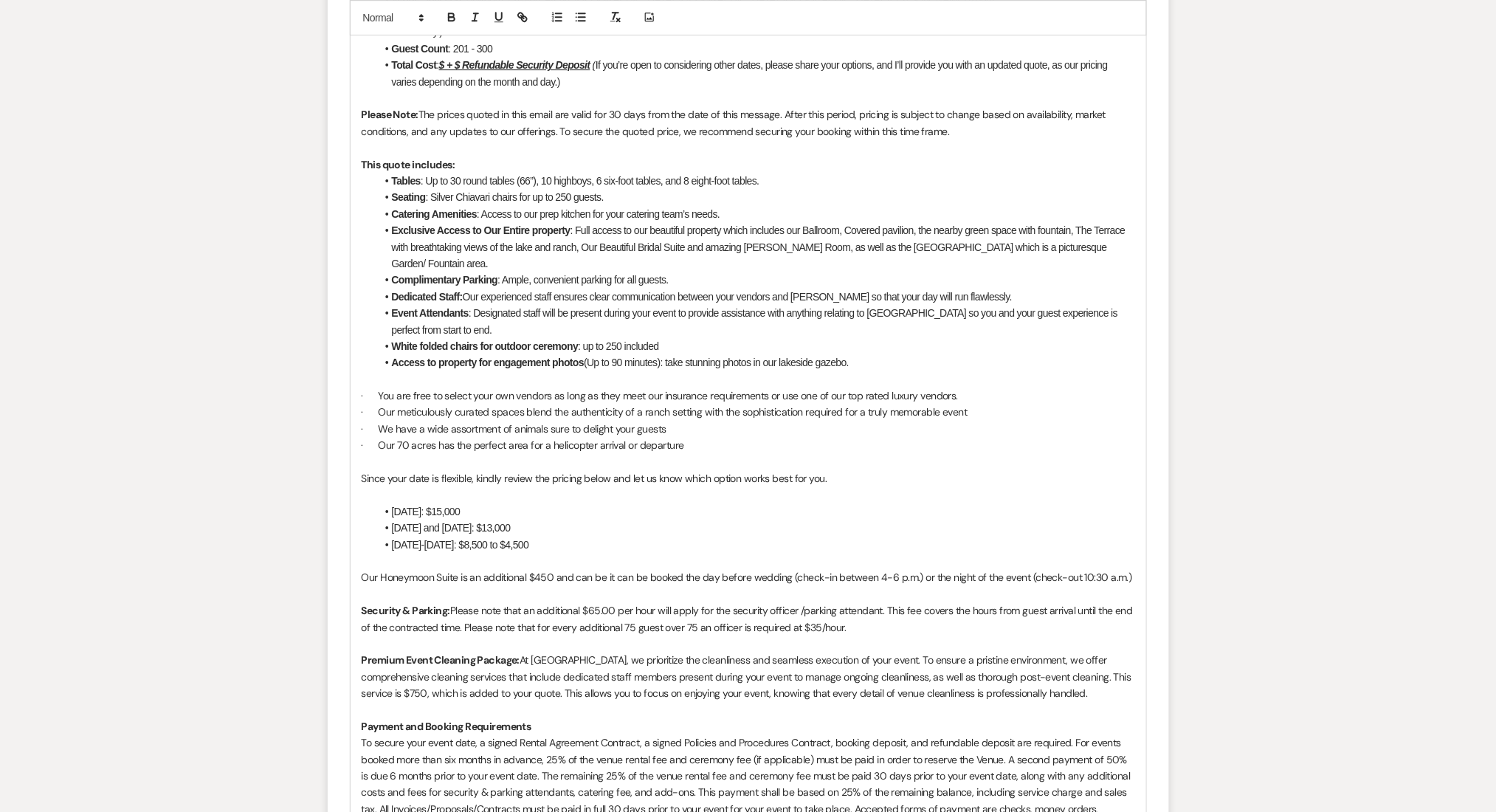
click at [845, 437] on p "· Our 70 acres has the perfect area for a helicopter arrival or departure" at bounding box center [748, 445] width 774 height 16
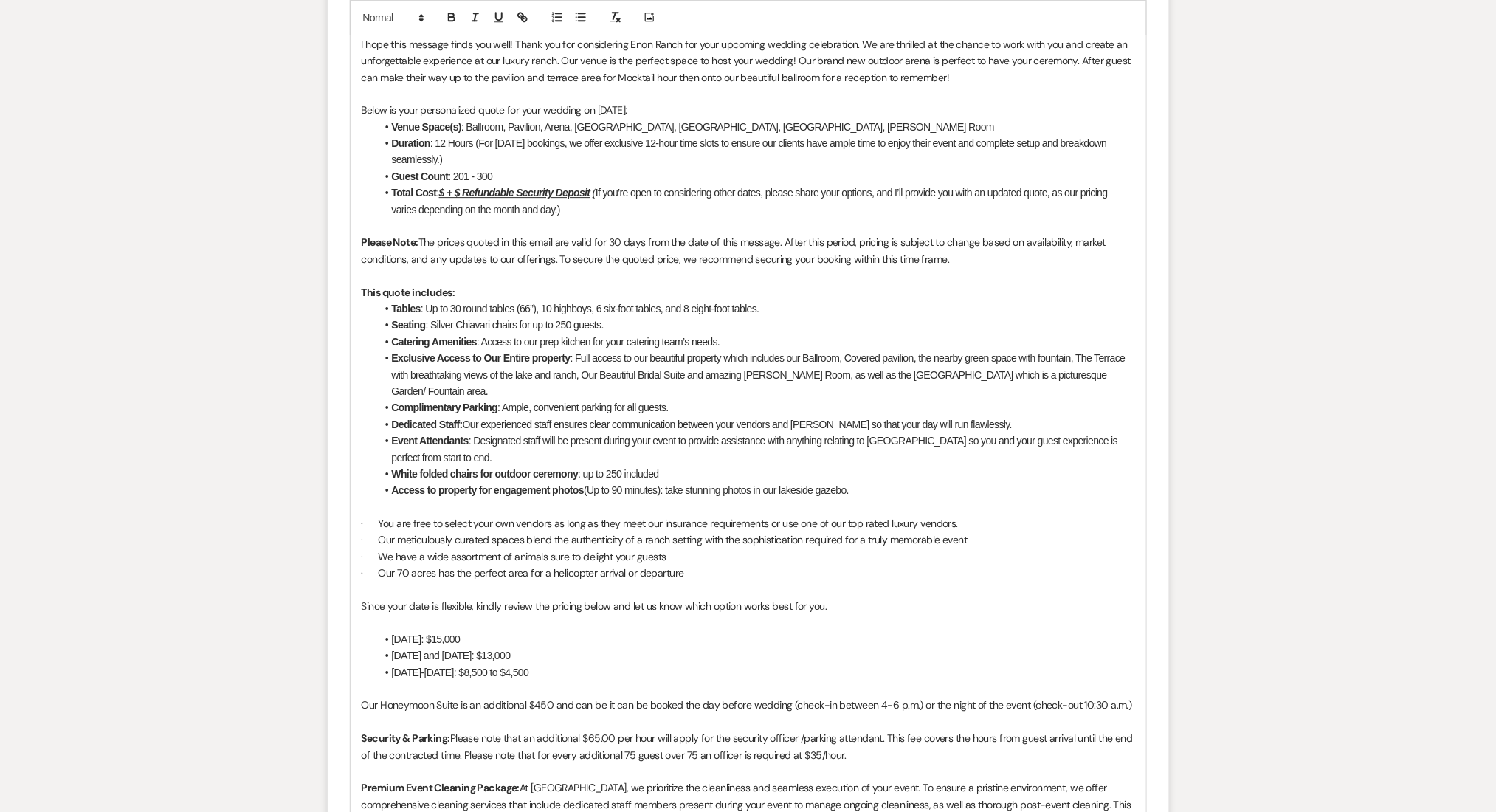
scroll to position [1386, 0]
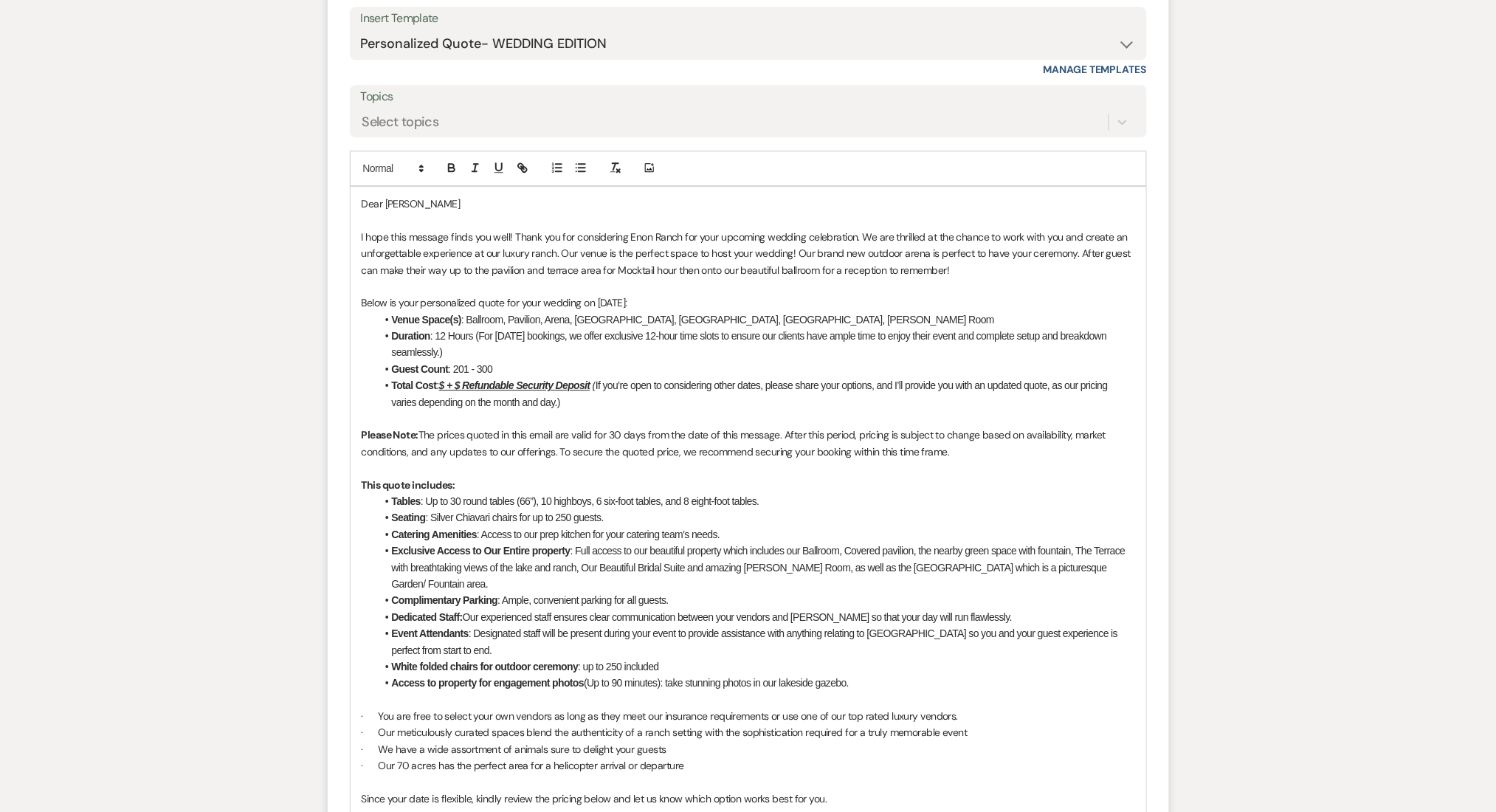
click at [447, 381] on u "$ + $ Refundable Security Deposit" at bounding box center [514, 385] width 152 height 12
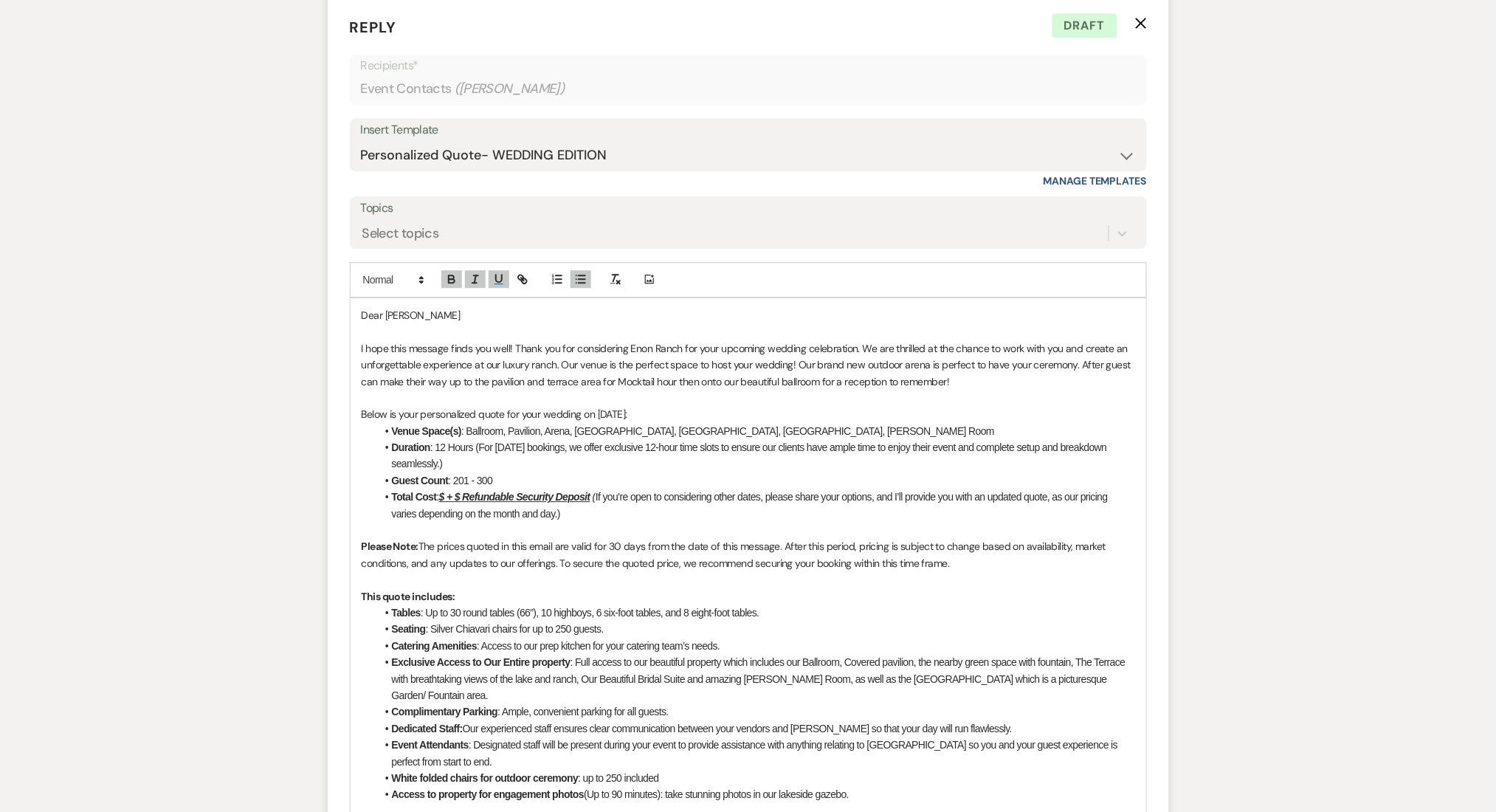
scroll to position [1288, 0]
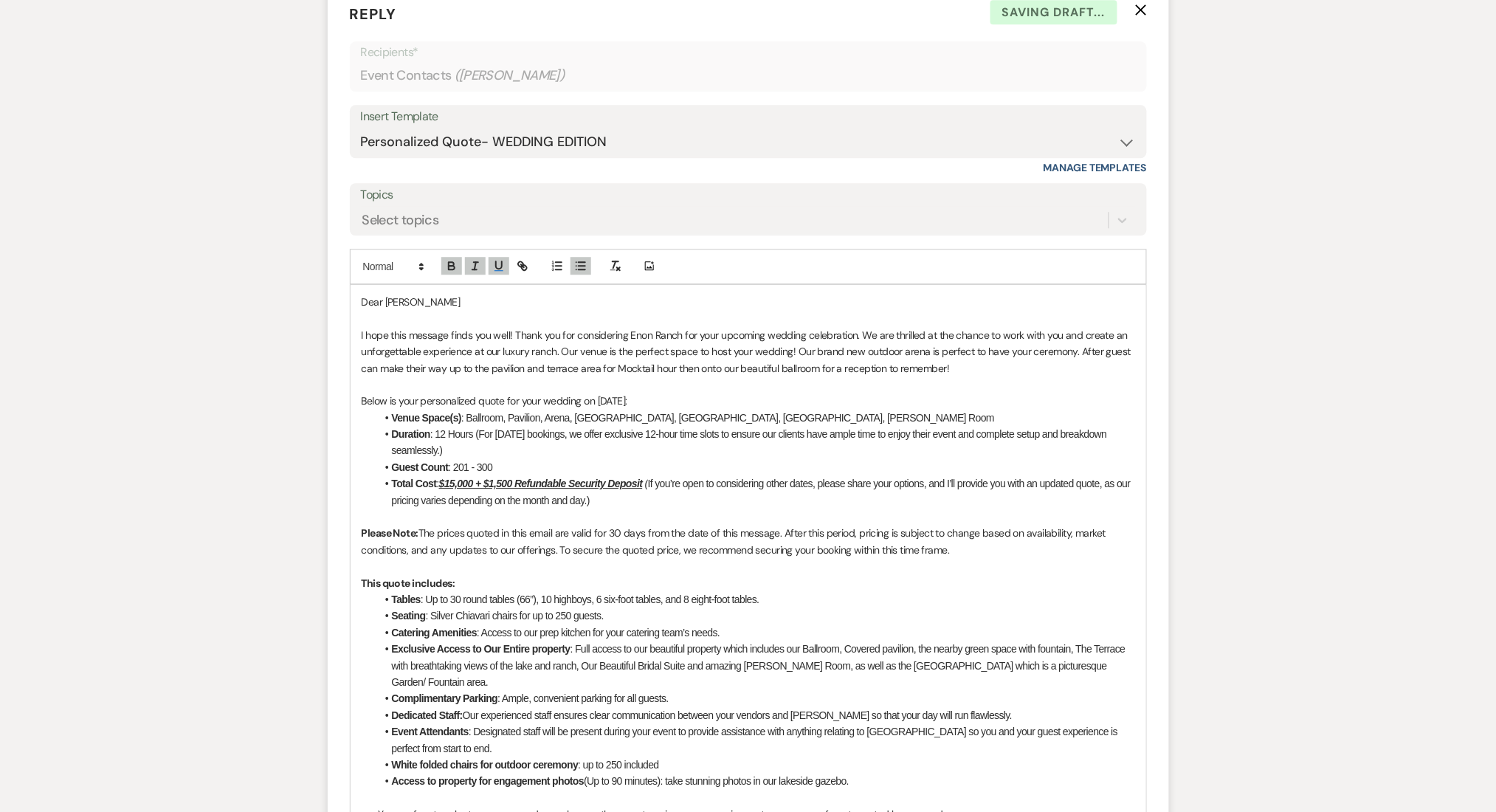
click at [234, 309] on div "Messages Tasks Payments Rental Overview Documents Contacts Notes Event Messages…" at bounding box center [748, 399] width 1496 height 2635
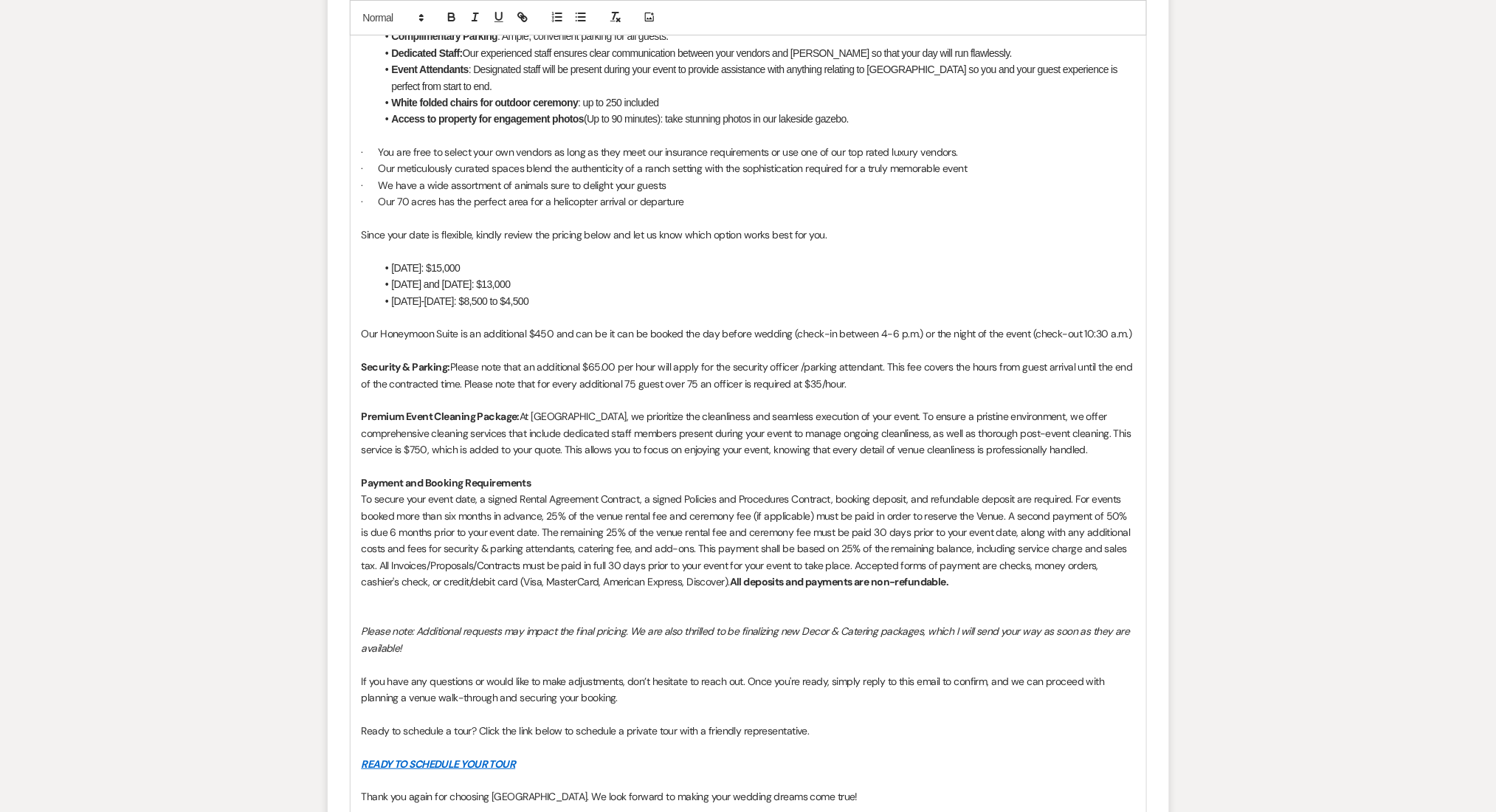
scroll to position [2174, 0]
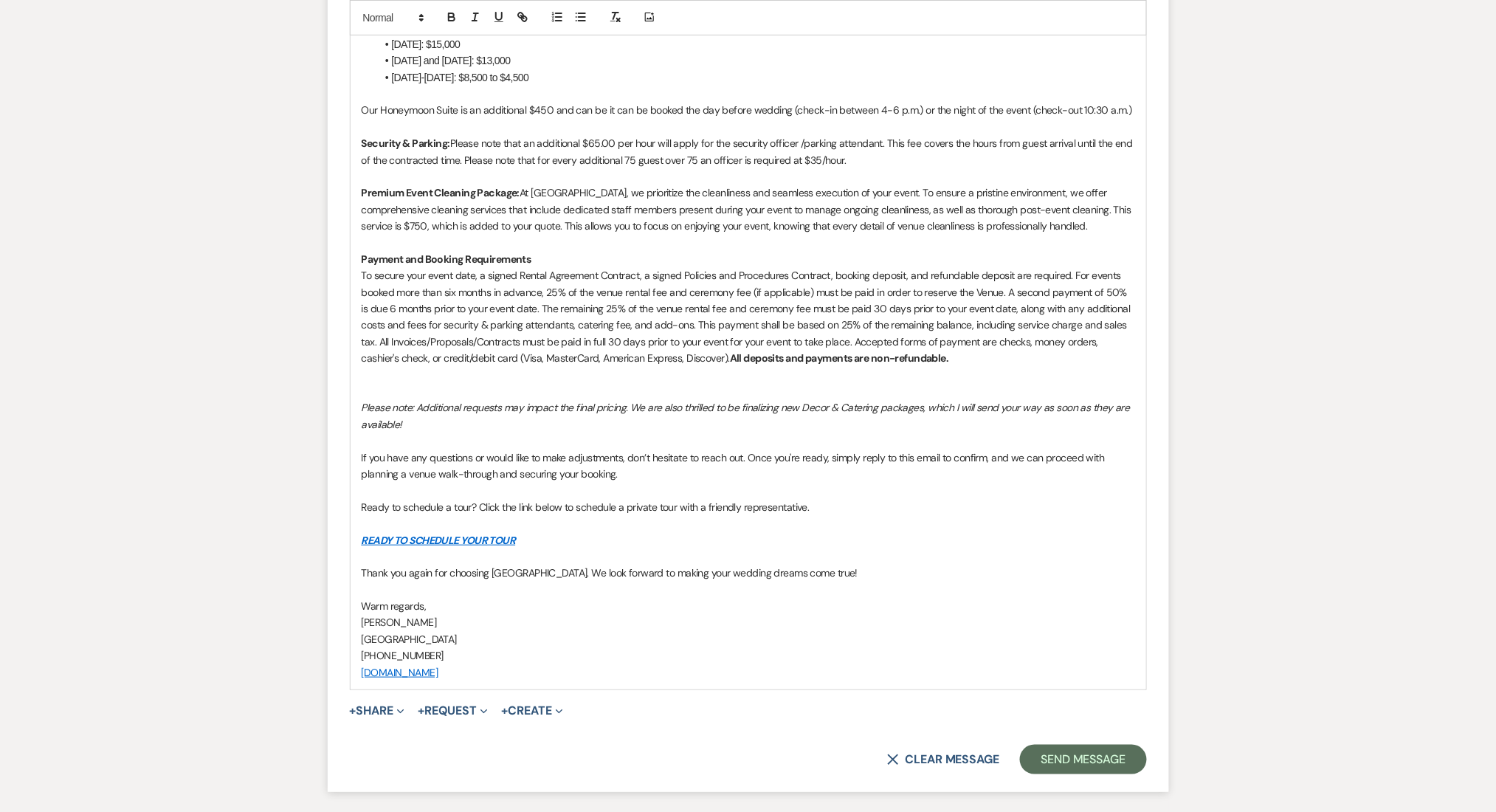
click at [1046, 744] on button "Send Message" at bounding box center [1083, 759] width 126 height 29
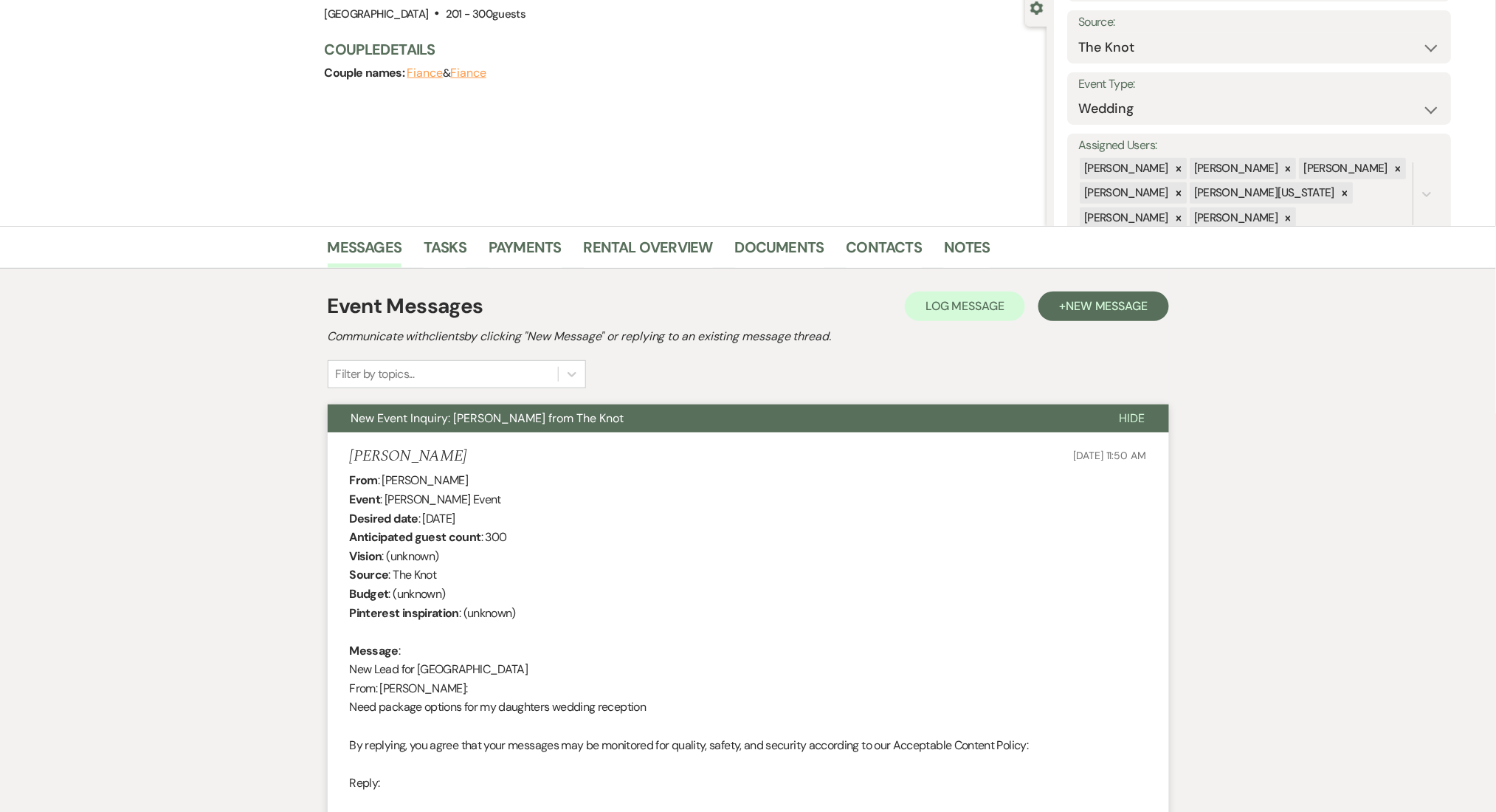
scroll to position [295, 0]
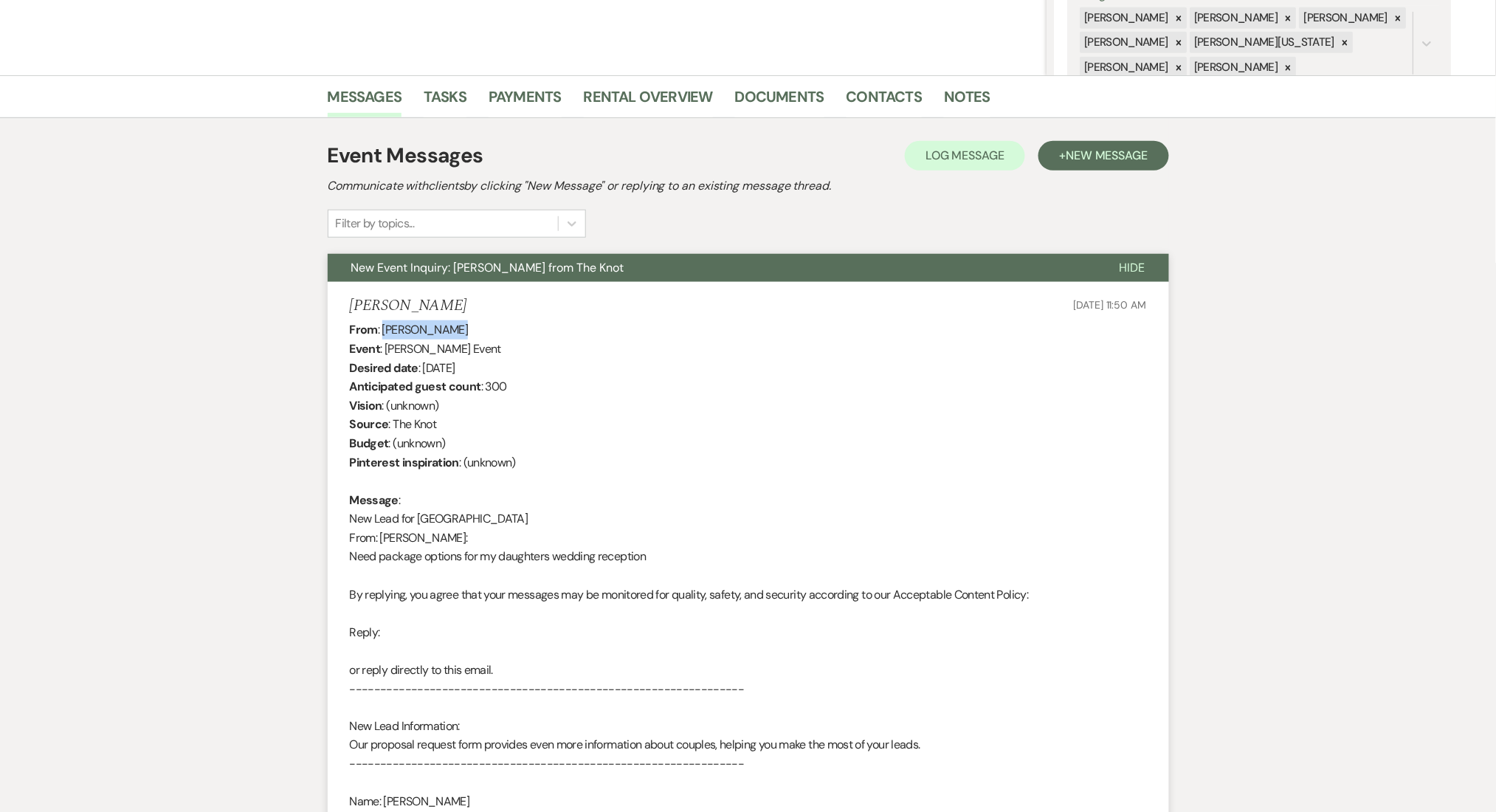
drag, startPoint x: 473, startPoint y: 326, endPoint x: 384, endPoint y: 331, distance: 89.1
click at [384, 331] on div "From : Maggie Hoback Event : Maggie Hoback's Event Desired date : July 18th 202…" at bounding box center [748, 641] width 797 height 642
copy div "Maggie Hoback"
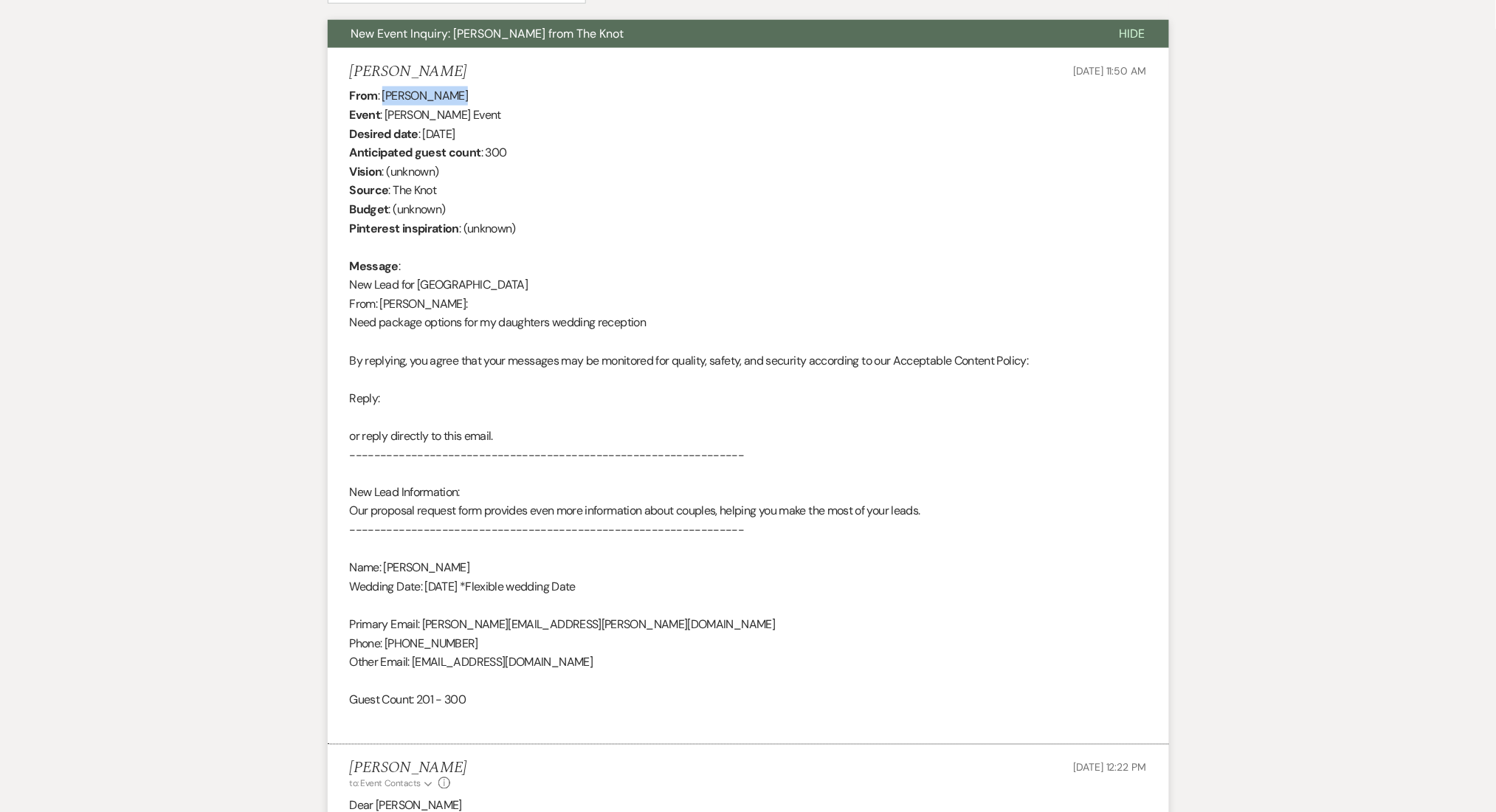
scroll to position [688, 0]
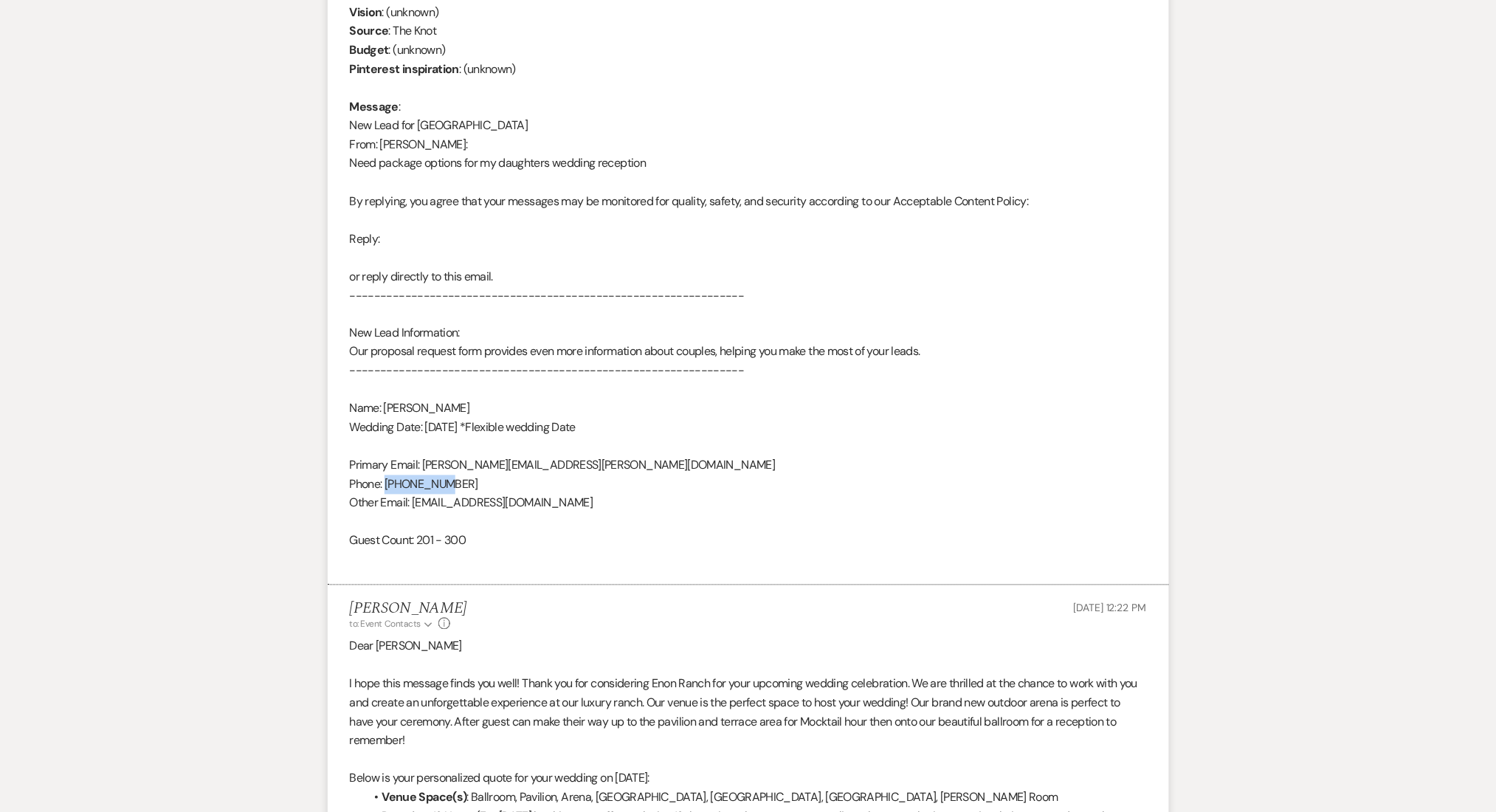
drag, startPoint x: 457, startPoint y: 482, endPoint x: 387, endPoint y: 488, distance: 70.3
click at [387, 488] on div "From : Maggie Hoback Event : Maggie Hoback's Event Desired date : July 18th 202…" at bounding box center [748, 248] width 797 height 642
copy div "7709060534"
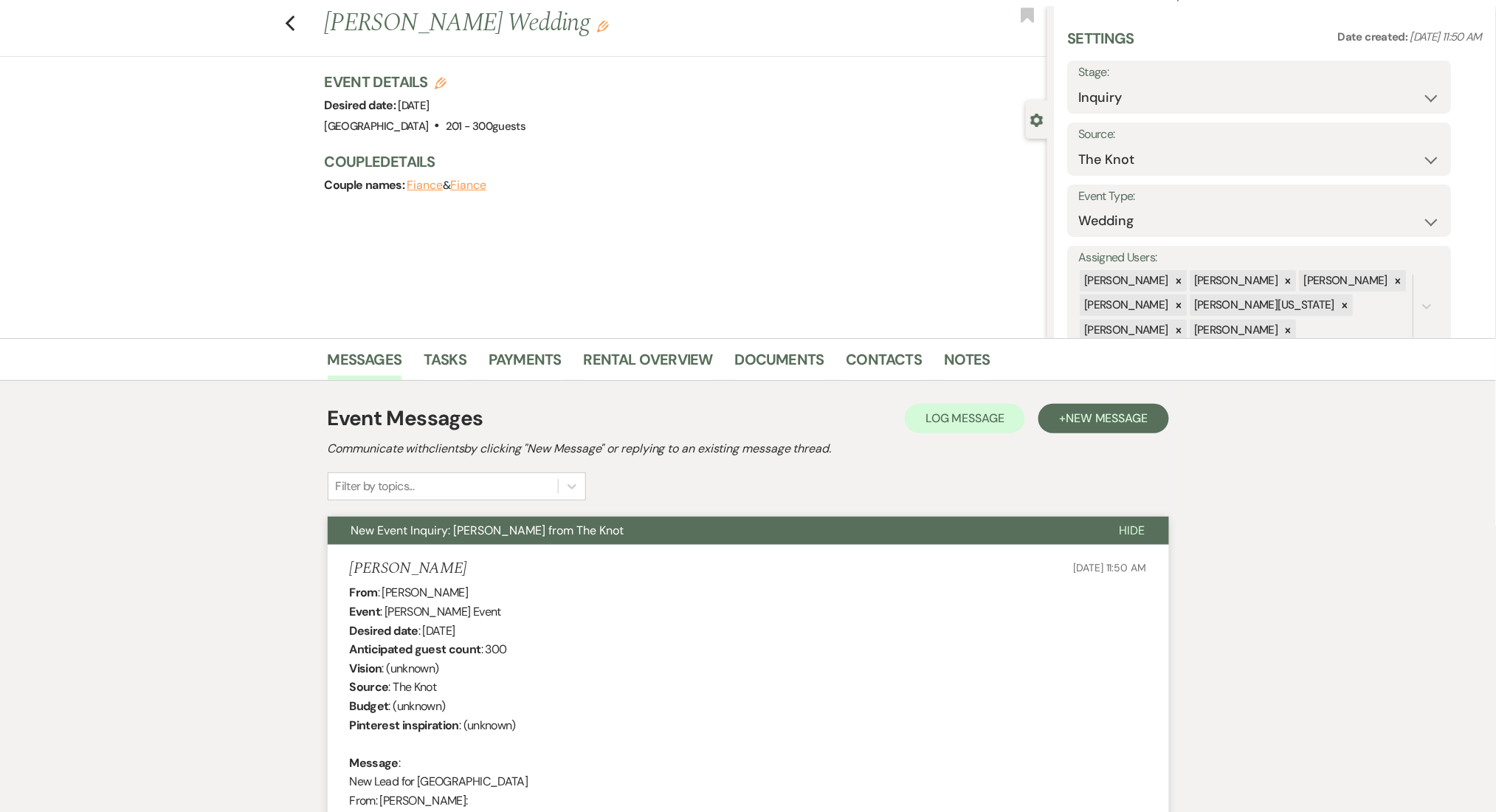
scroll to position [0, 0]
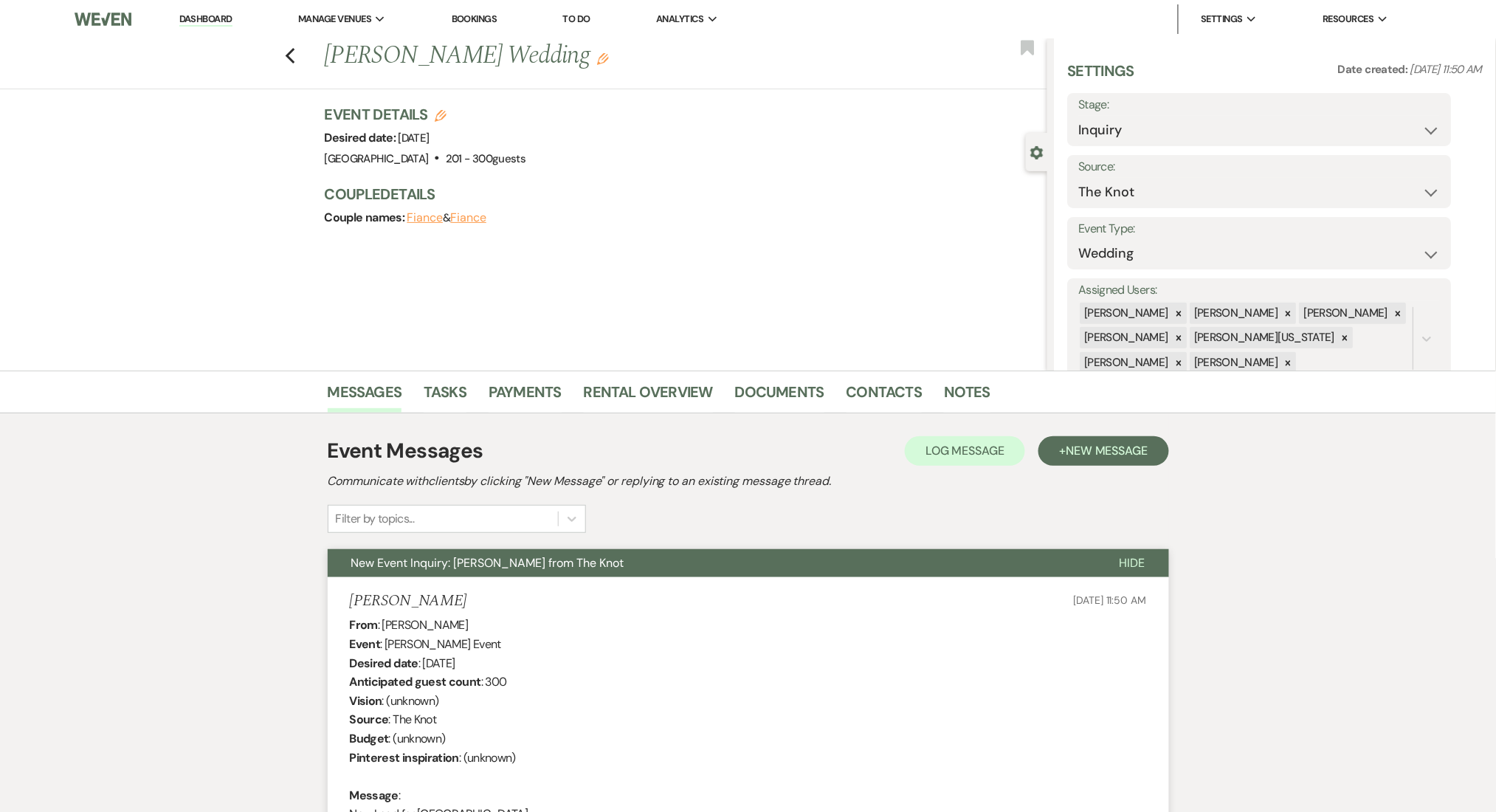
click at [207, 10] on li "Dashboard" at bounding box center [206, 19] width 68 height 29
click at [213, 15] on link "Dashboard" at bounding box center [206, 19] width 53 height 14
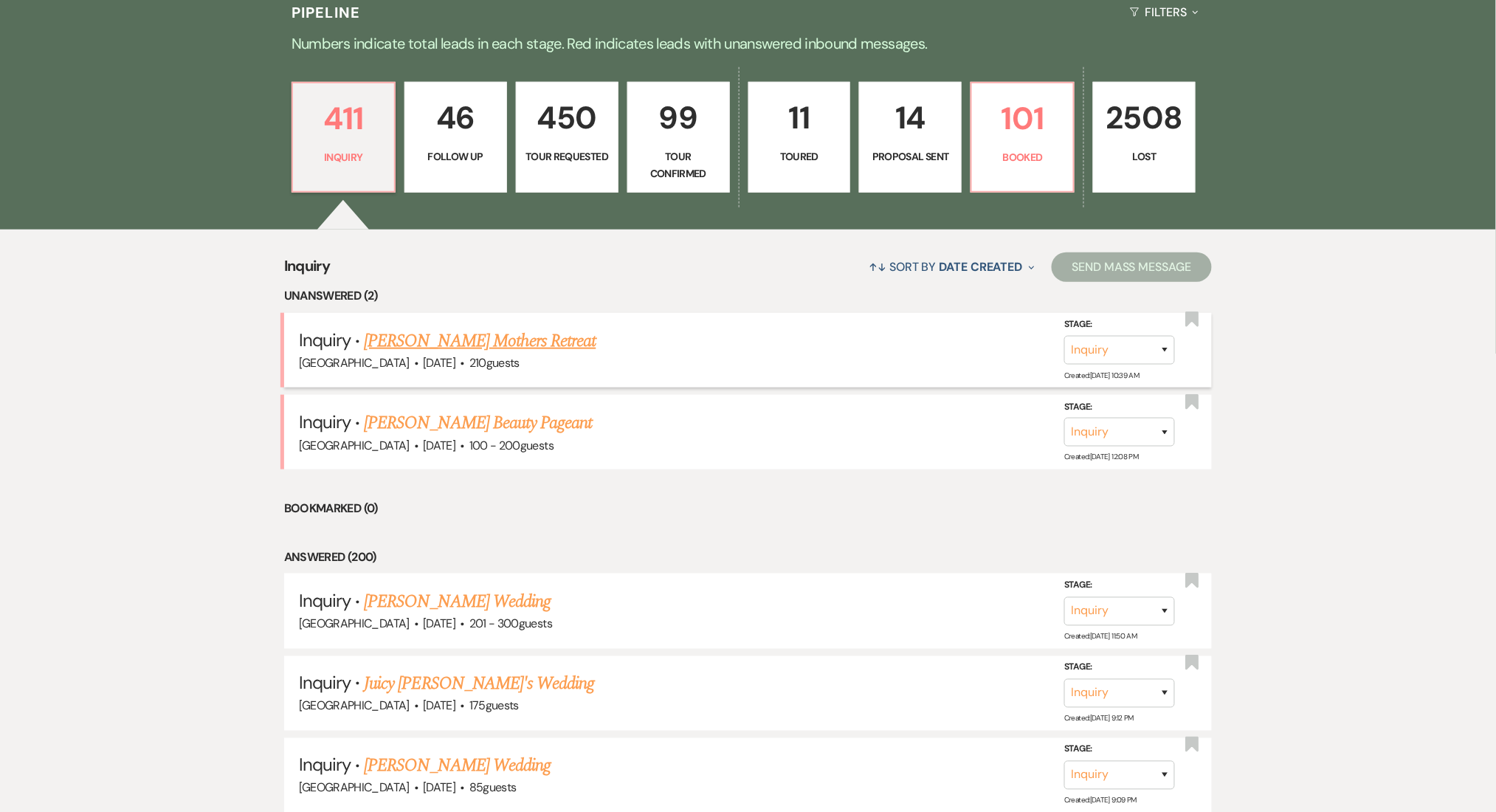
scroll to position [393, 0]
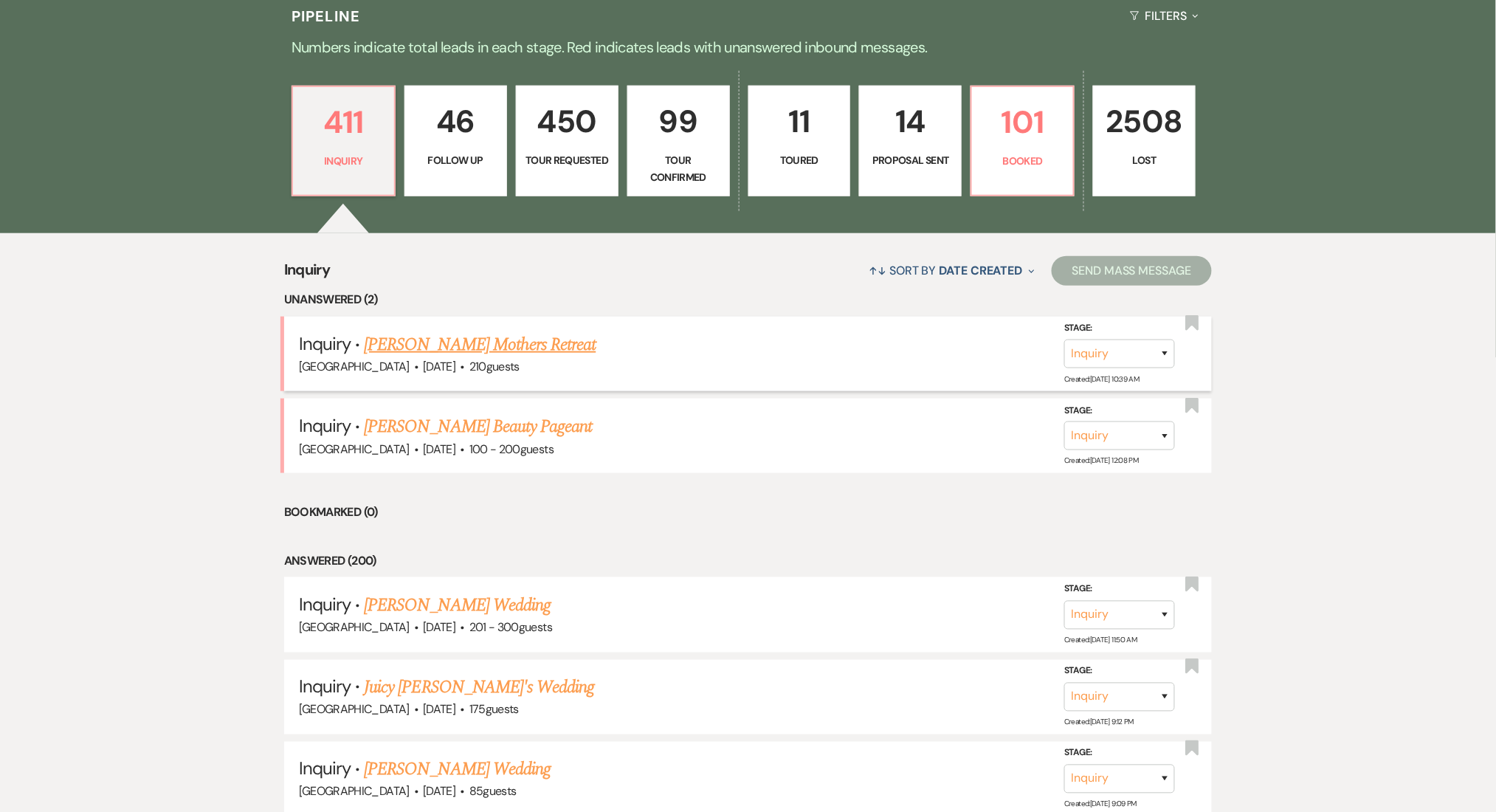
click at [410, 336] on link "Lindsay Hopkins's Mothers Retreat" at bounding box center [480, 344] width 232 height 27
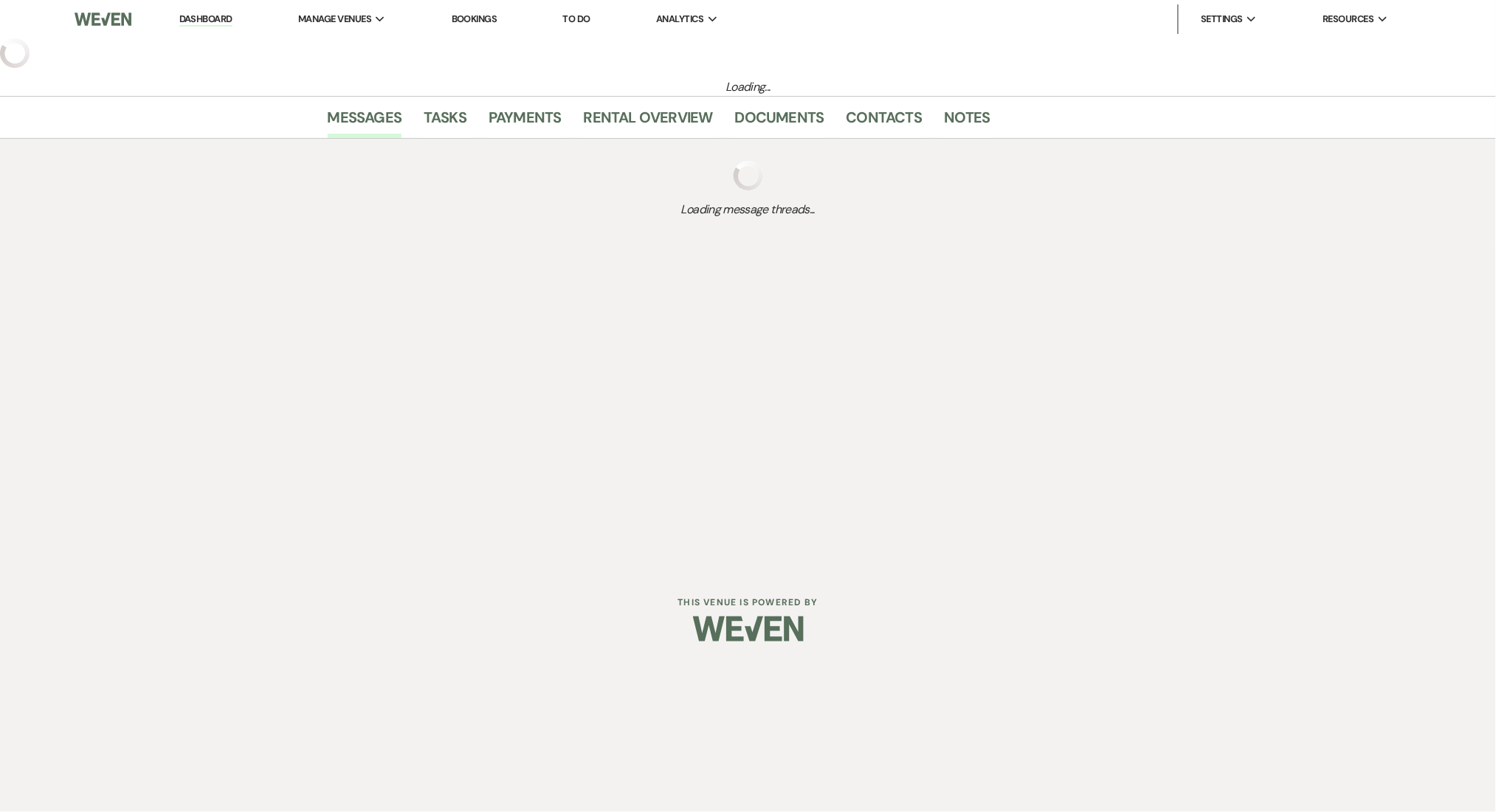
select select "5"
select select "13"
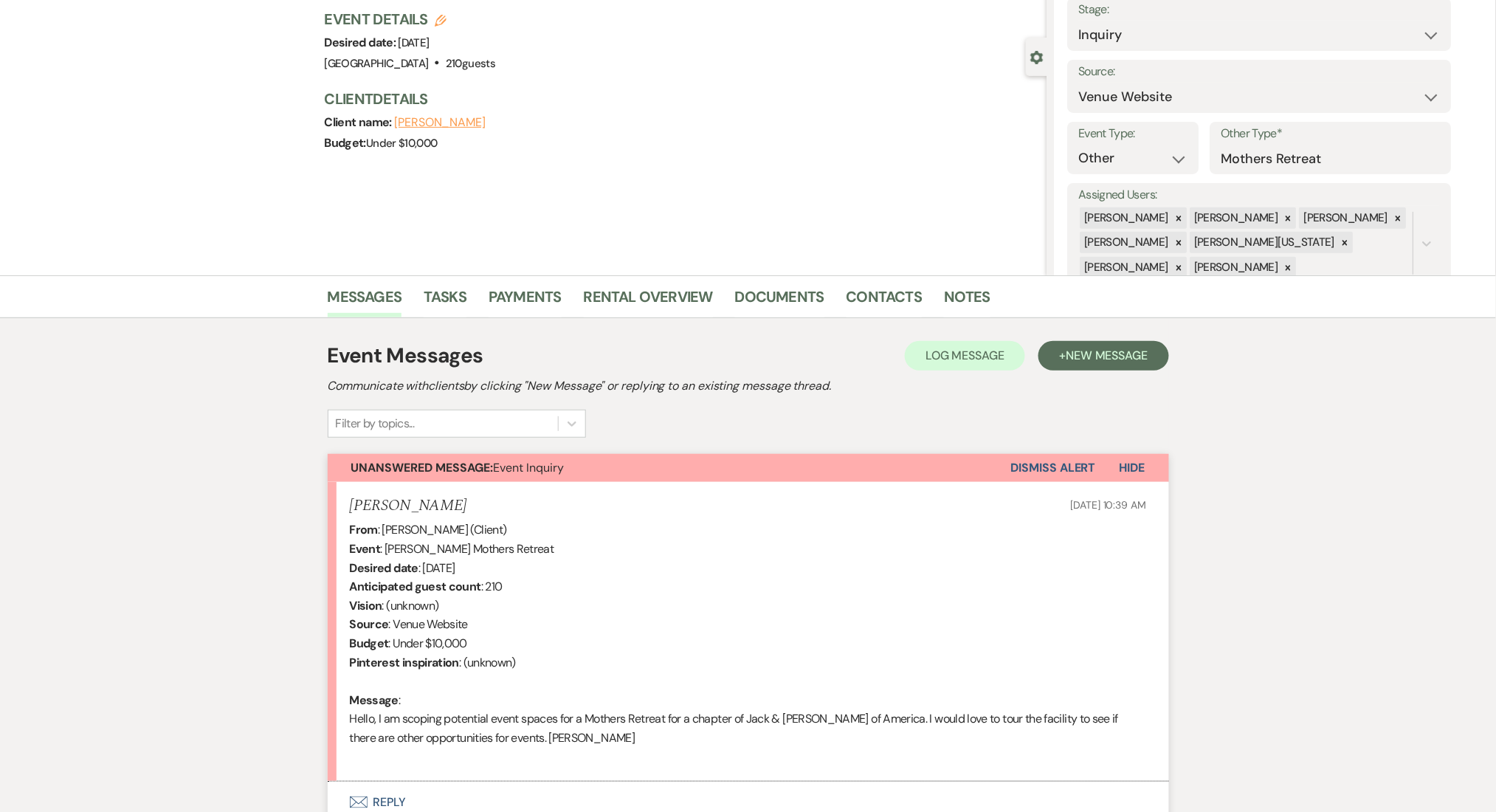
scroll to position [222, 0]
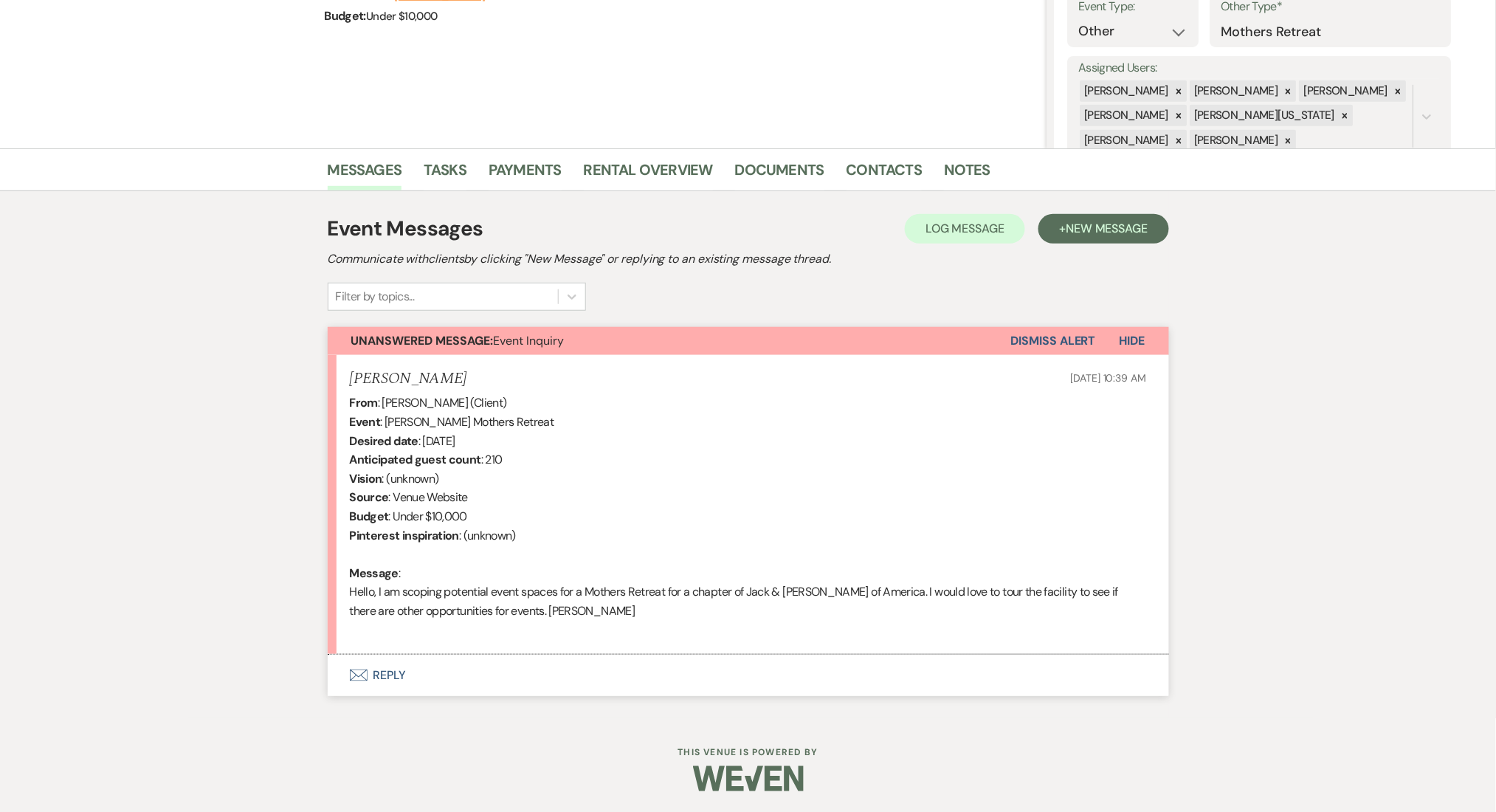
click at [397, 669] on button "Envelope Reply" at bounding box center [748, 675] width 842 height 42
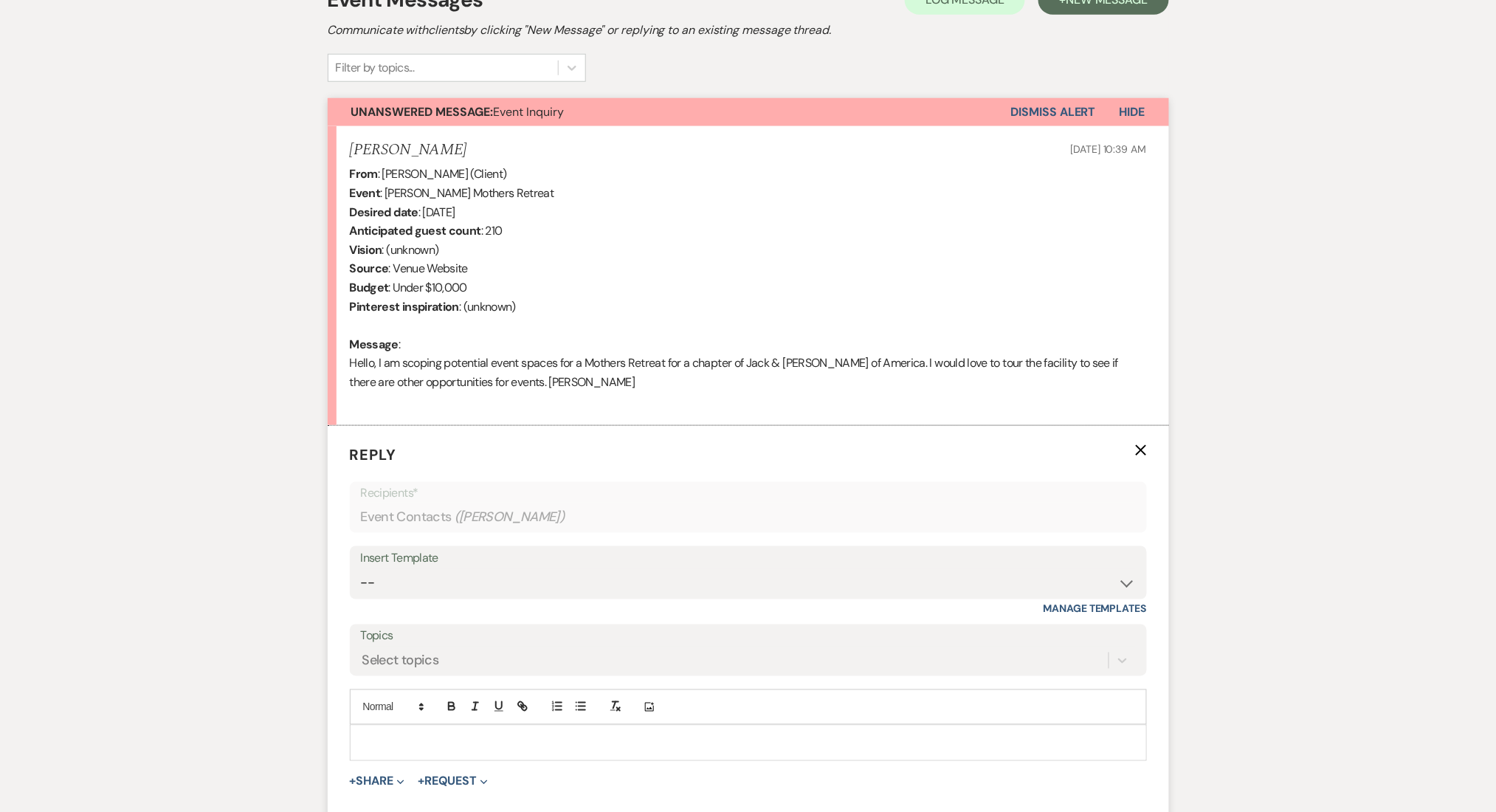
scroll to position [439, 0]
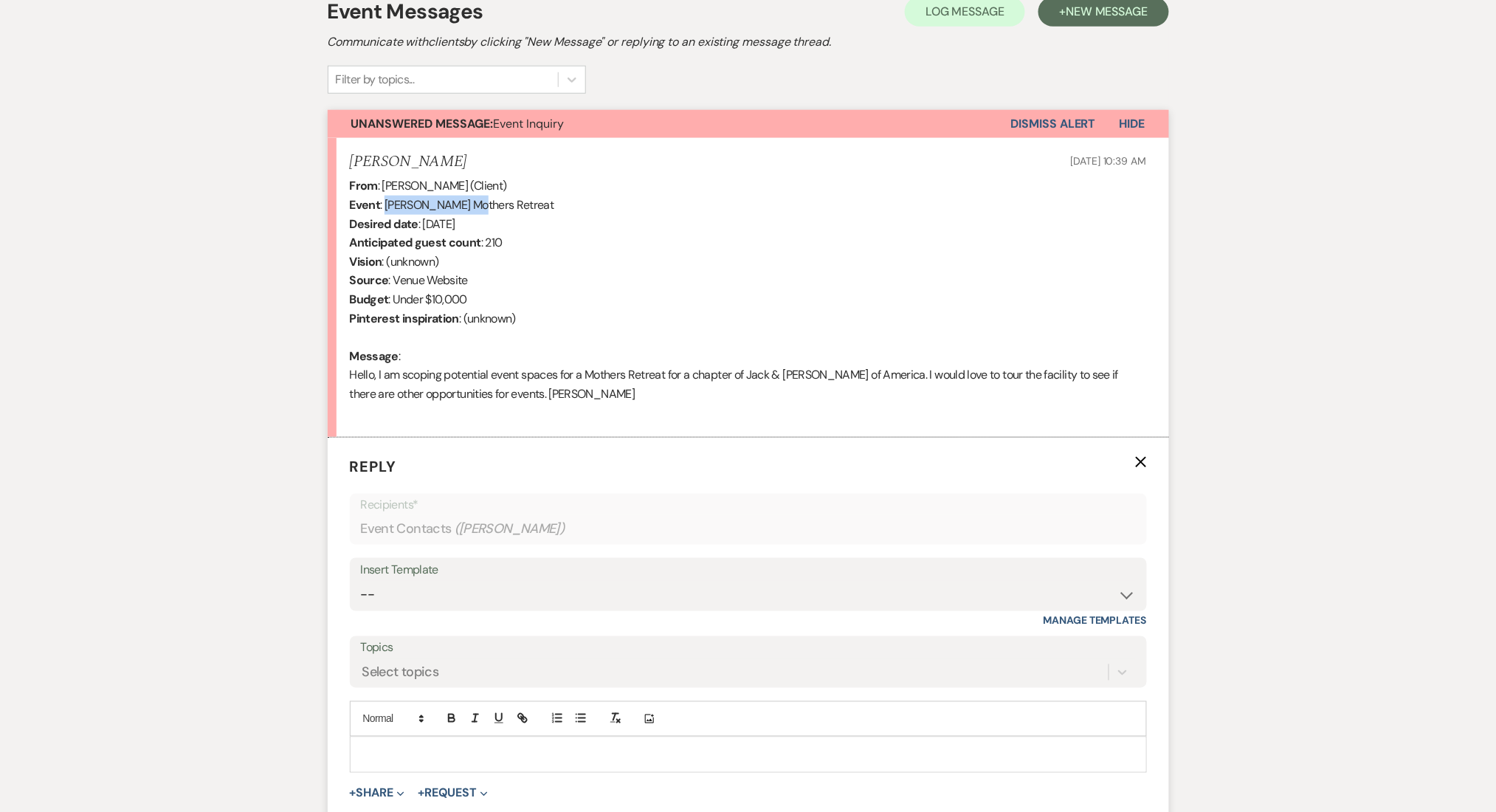
drag, startPoint x: 384, startPoint y: 205, endPoint x: 467, endPoint y: 205, distance: 83.0
click at [467, 205] on div "From : Lindsay Hopkins (Client) Event : Lindsay Hopkins's Mothers Retreat Desir…" at bounding box center [748, 299] width 797 height 246
copy div "Lindsay Hopkins'"
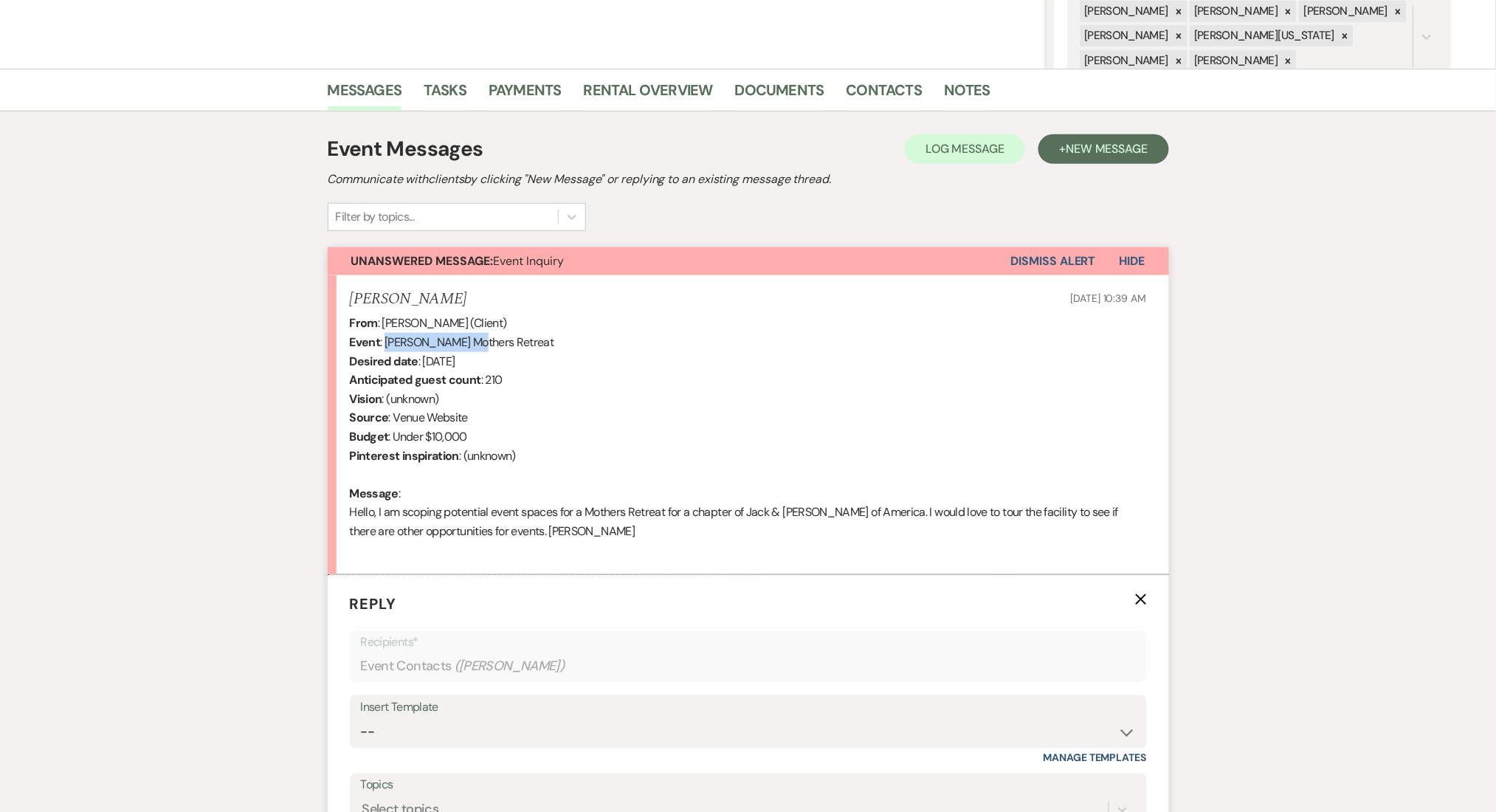
scroll to position [144, 0]
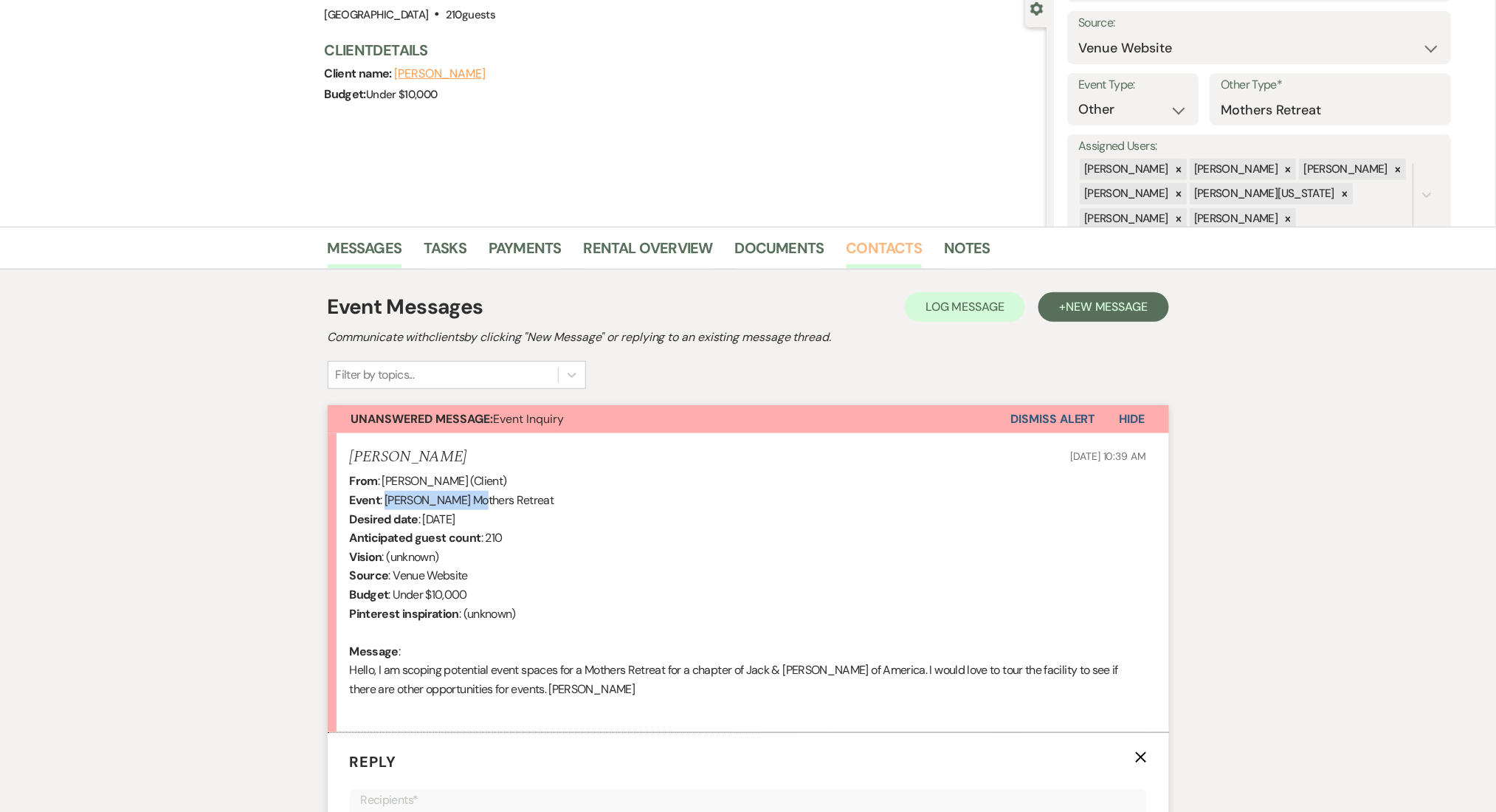
click at [895, 240] on link "Contacts" at bounding box center [885, 252] width 76 height 32
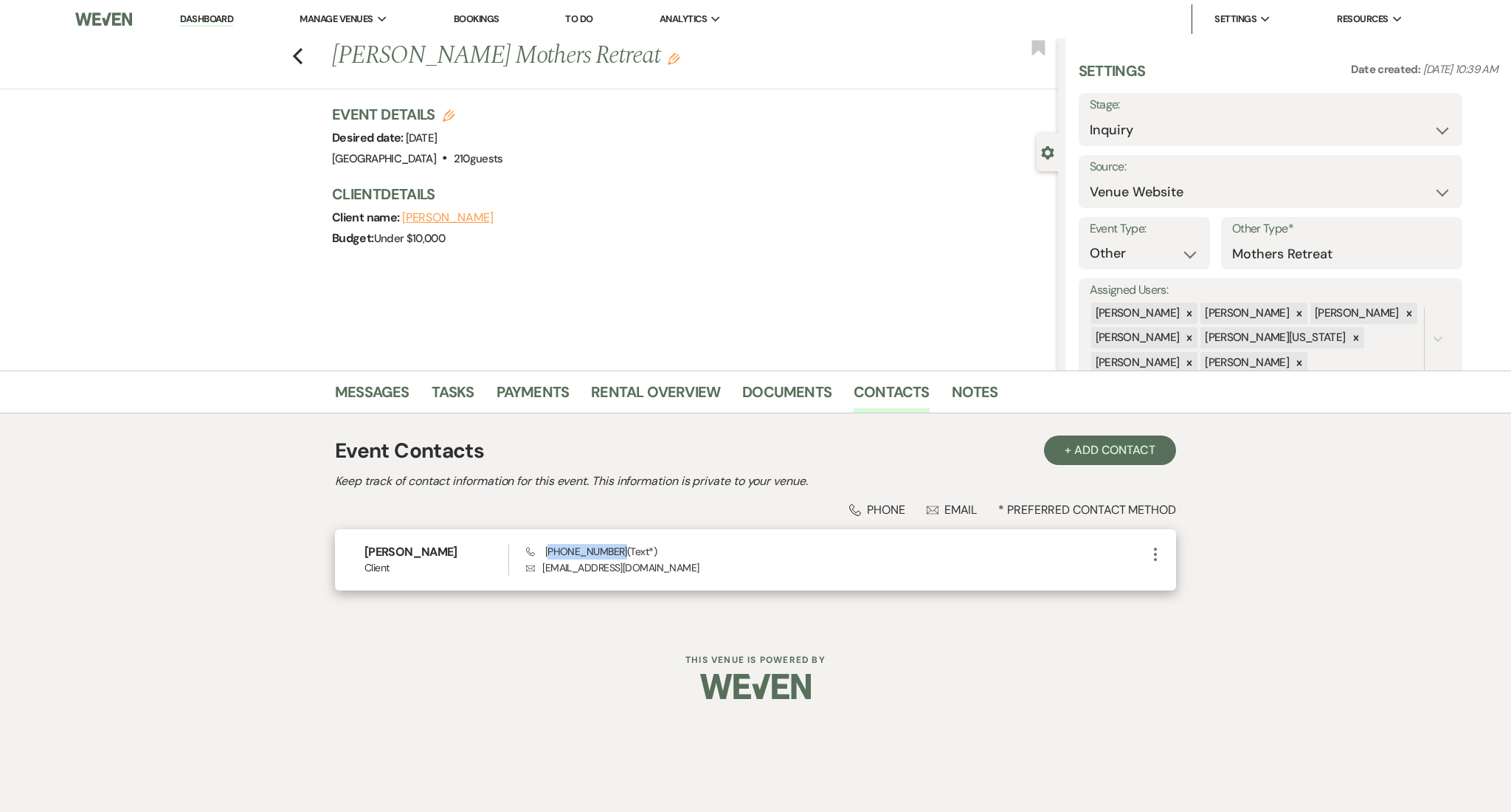
drag, startPoint x: 614, startPoint y: 550, endPoint x: 548, endPoint y: 556, distance: 66.3
click at [548, 556] on span "Phone (678) 517-6800 (Text*)" at bounding box center [592, 551] width 131 height 13
copy span "678) 517-6800"
click at [361, 396] on link "Messages" at bounding box center [372, 396] width 75 height 32
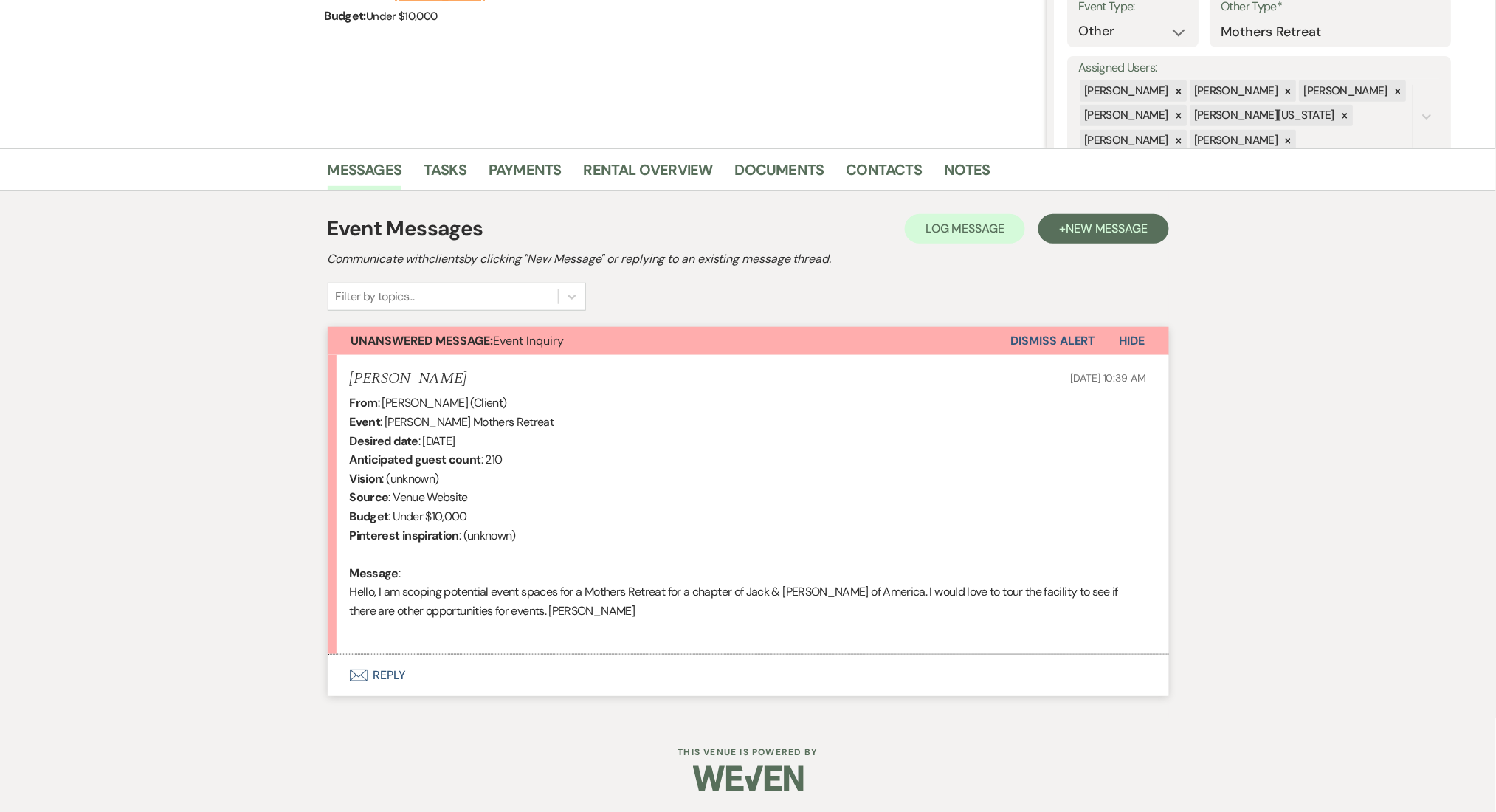
click at [397, 673] on button "Envelope Reply" at bounding box center [748, 675] width 842 height 42
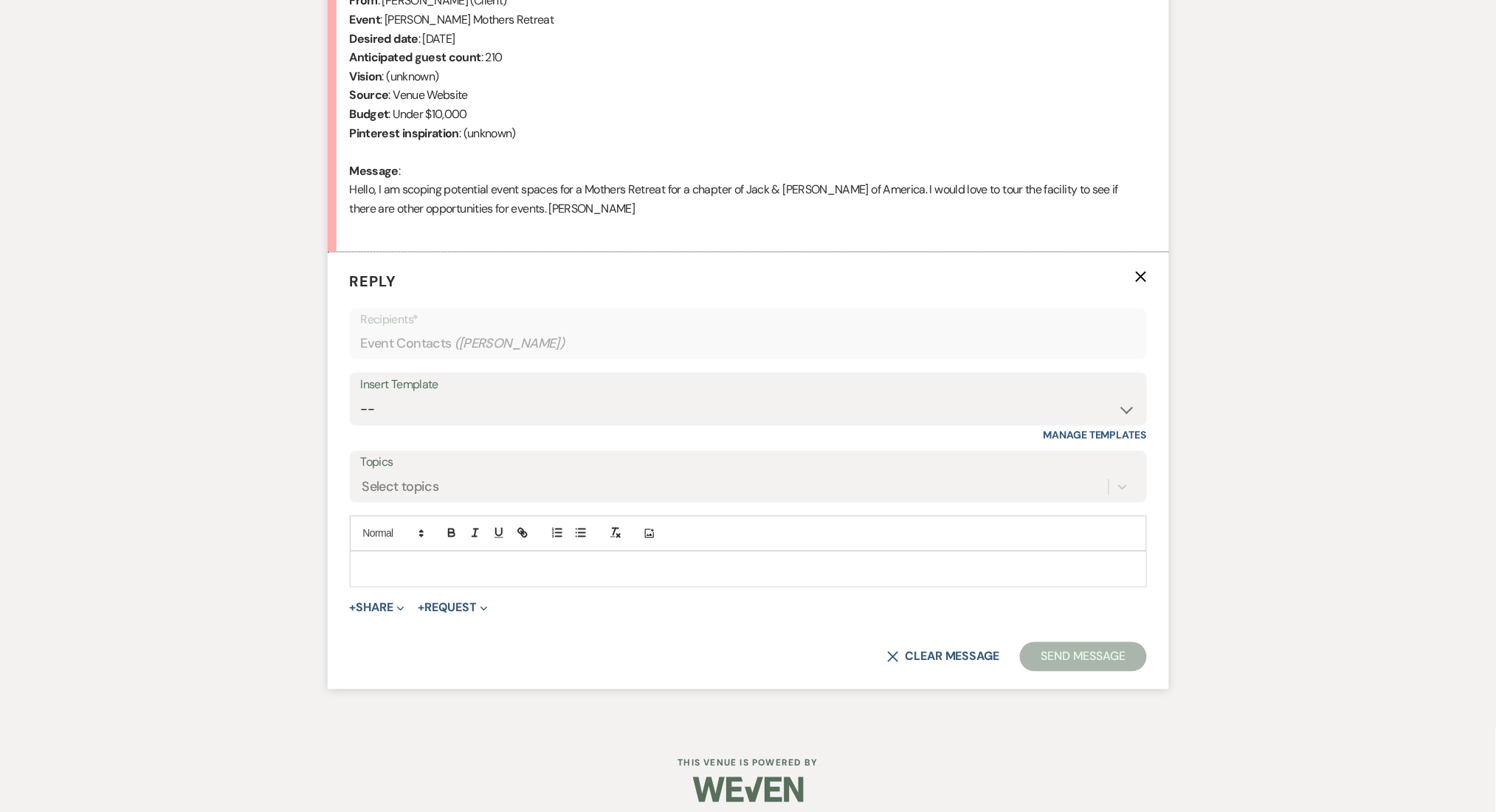
scroll to position [635, 0]
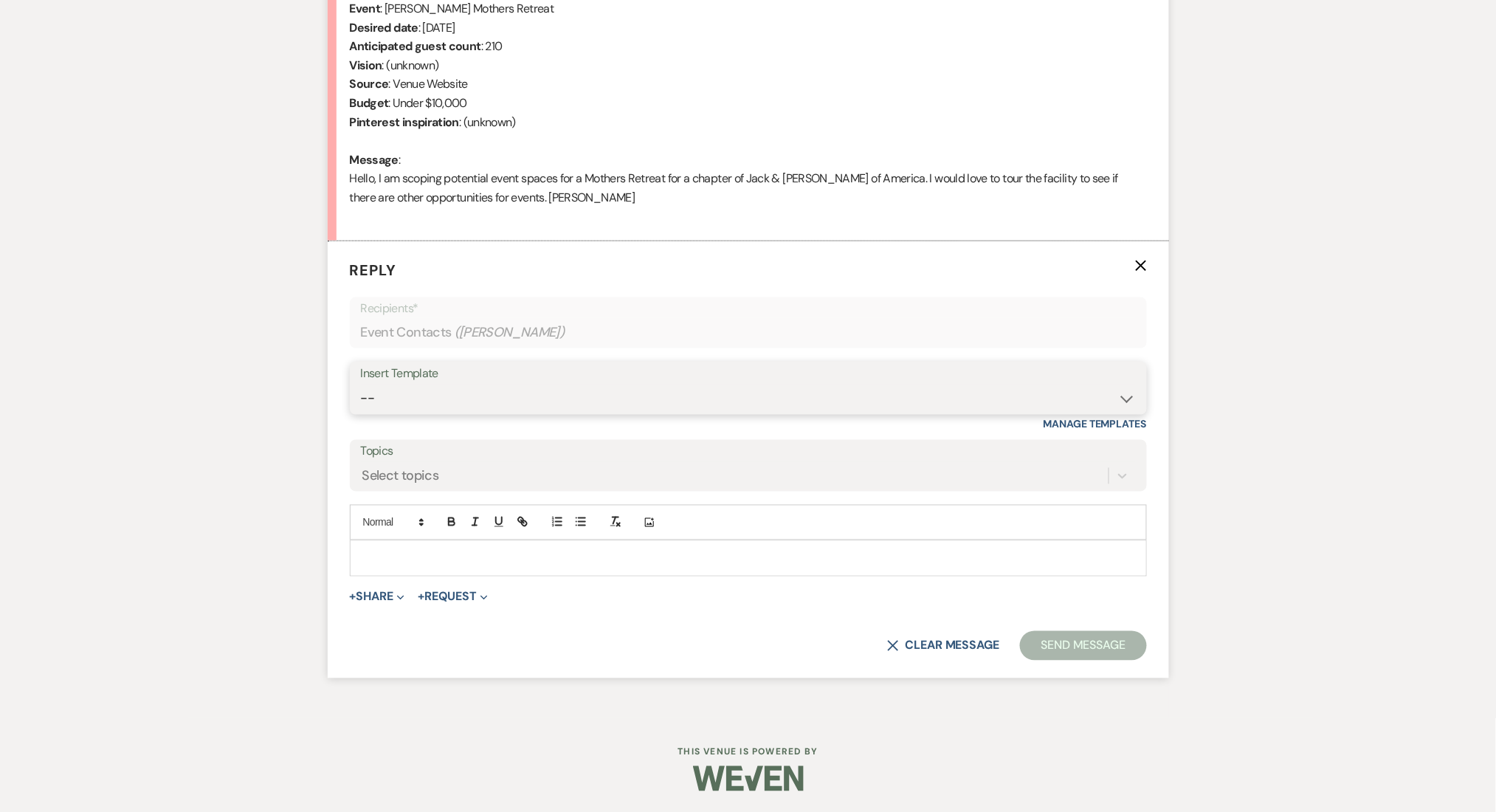
click at [396, 391] on select "-- Inquiry Follow Up Email #2 Contract Sending Template Payment Template Rental…" at bounding box center [748, 398] width 775 height 28
click at [361, 384] on select "-- Inquiry Follow Up Email #2 Contract Sending Template Payment Template Rental…" at bounding box center [748, 398] width 775 height 28
click at [22, 353] on div "Messages Tasks Payments Rental Overview Documents Contacts Notes Event Messages…" at bounding box center [748, 226] width 1496 height 983
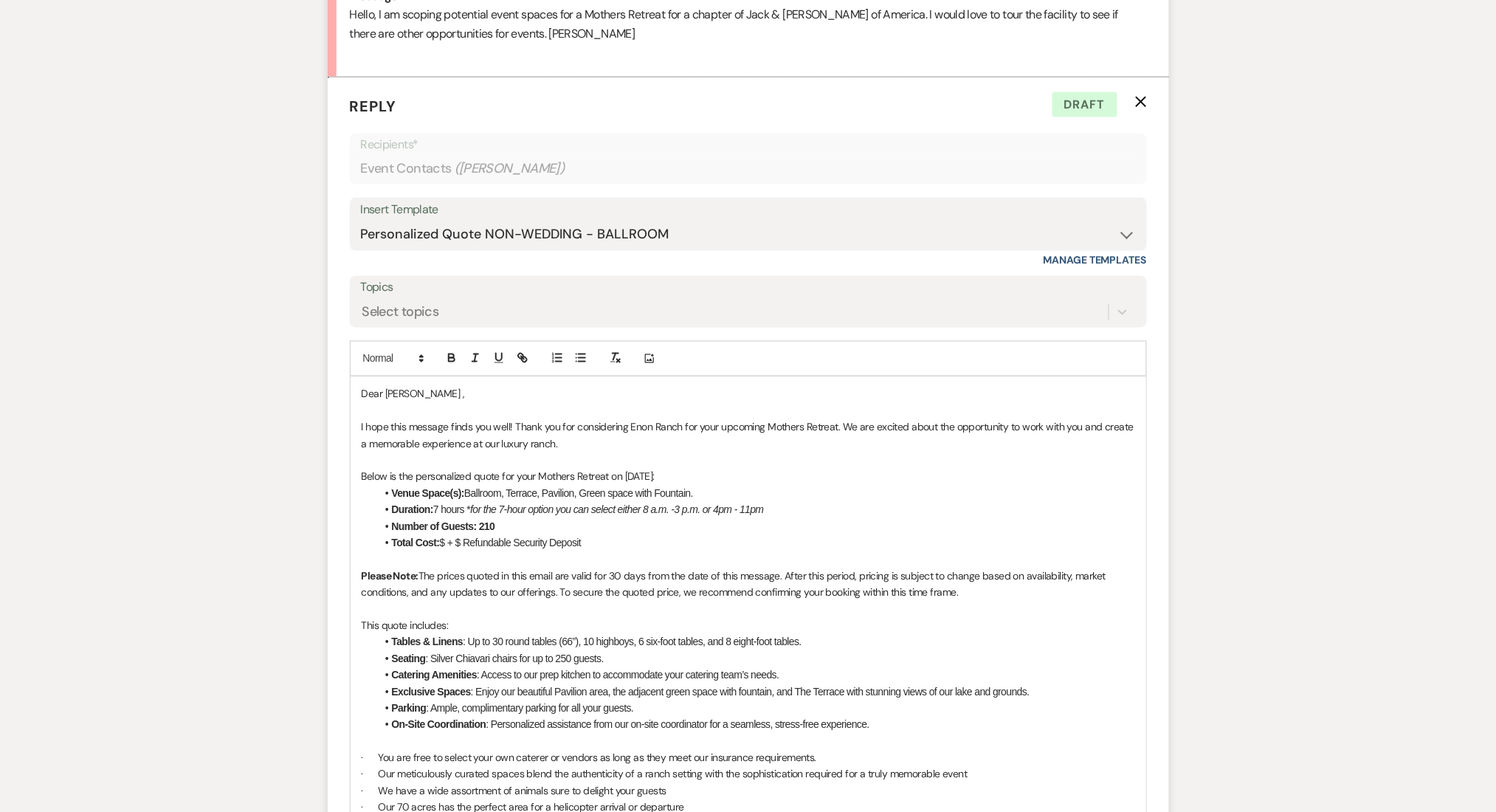
scroll to position [931, 0]
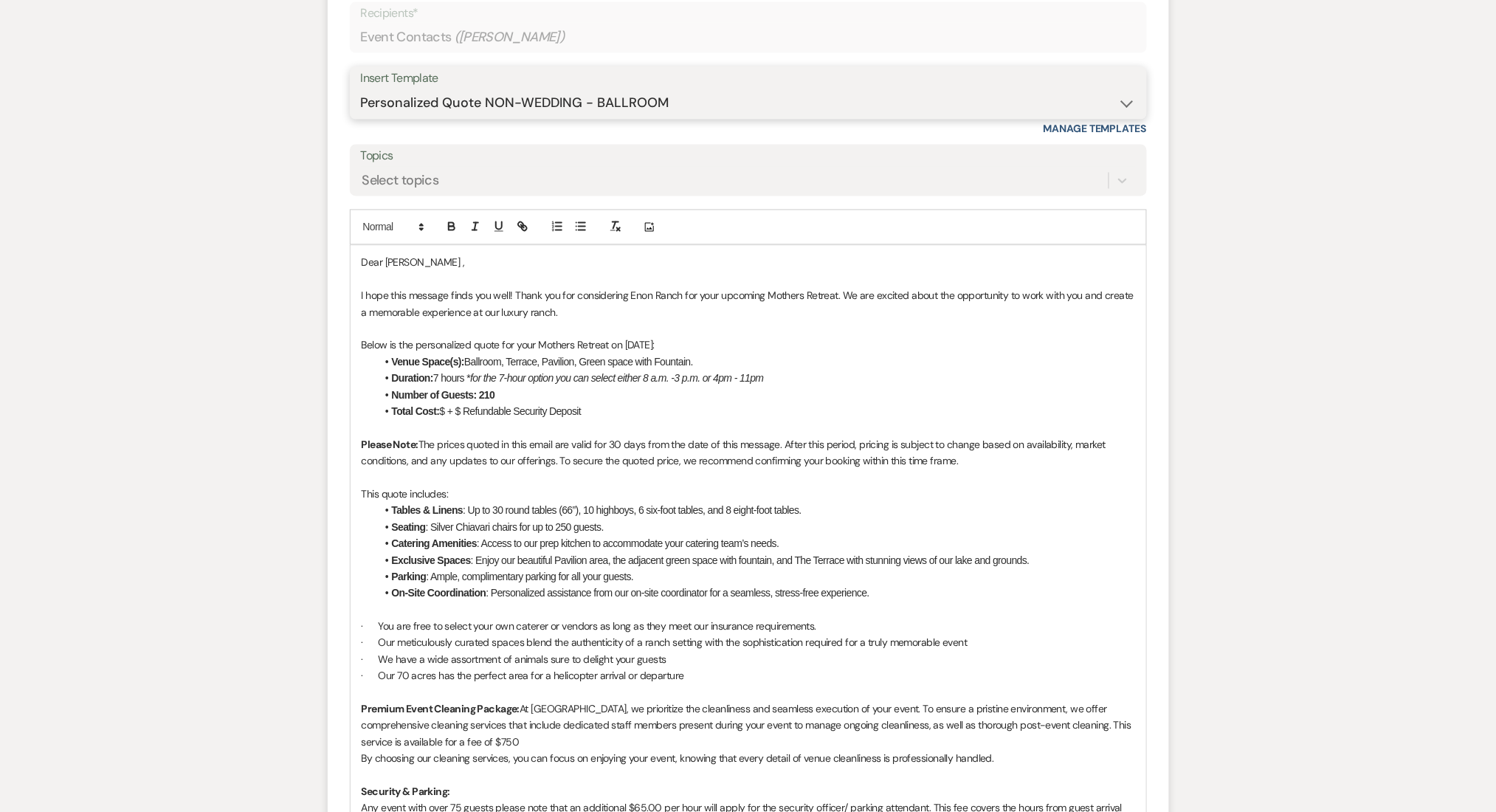
click at [486, 115] on select "-- Inquiry Follow Up Email #2 Contract Sending Template Payment Template Rental…" at bounding box center [748, 103] width 775 height 28
click at [361, 89] on select "-- Inquiry Follow Up Email #2 Contract Sending Template Payment Template Rental…" at bounding box center [748, 103] width 775 height 28
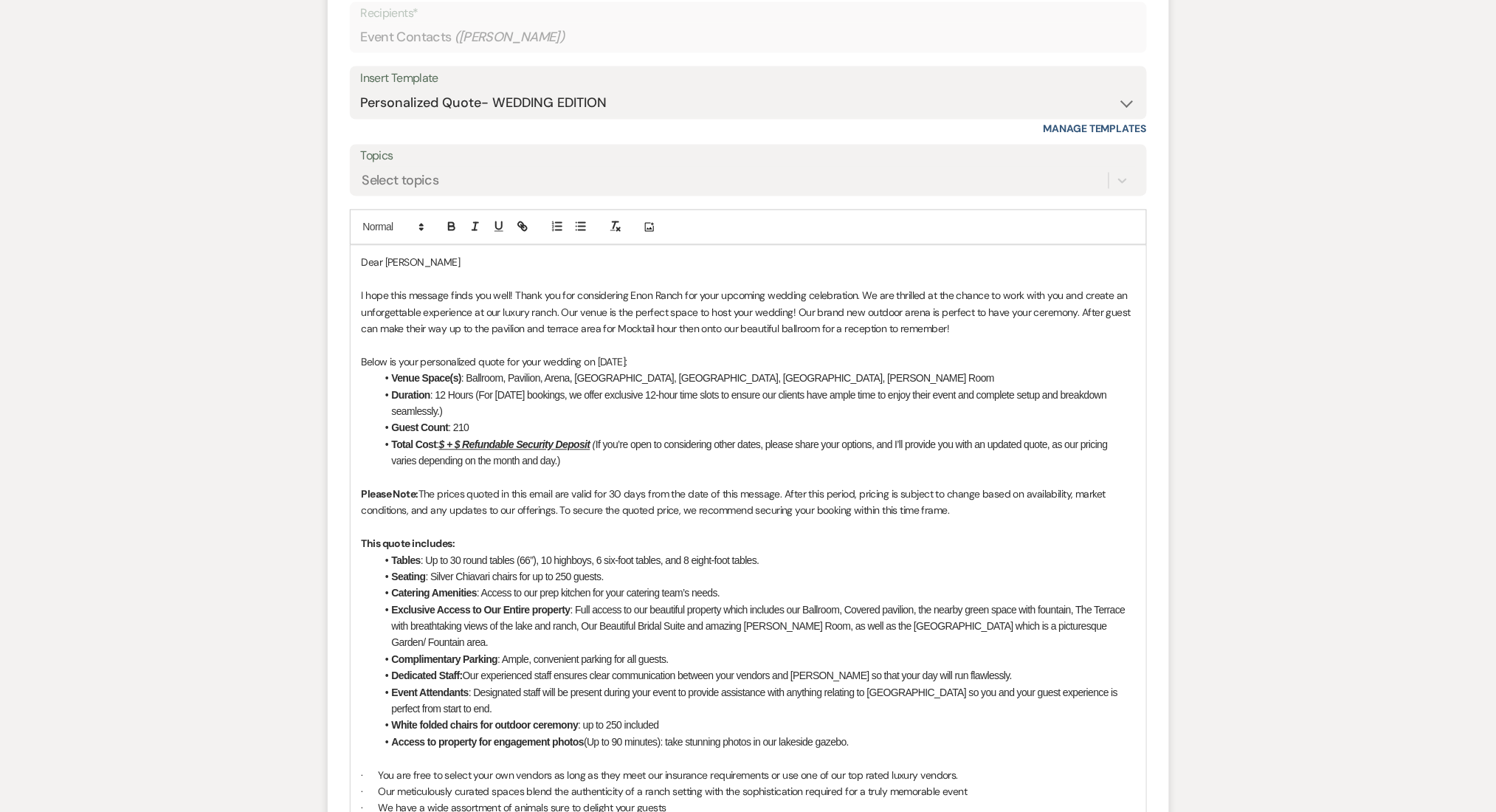
click at [152, 348] on div "Messages Tasks Payments Rental Overview Documents Contacts Notes Event Messages…" at bounding box center [748, 509] width 1496 height 2139
click at [513, 101] on select "-- Inquiry Follow Up Email #2 Contract Sending Template Payment Template Rental…" at bounding box center [748, 103] width 775 height 28
select select "4369"
click at [361, 89] on select "-- Inquiry Follow Up Email #2 Contract Sending Template Payment Template Rental…" at bounding box center [748, 103] width 775 height 28
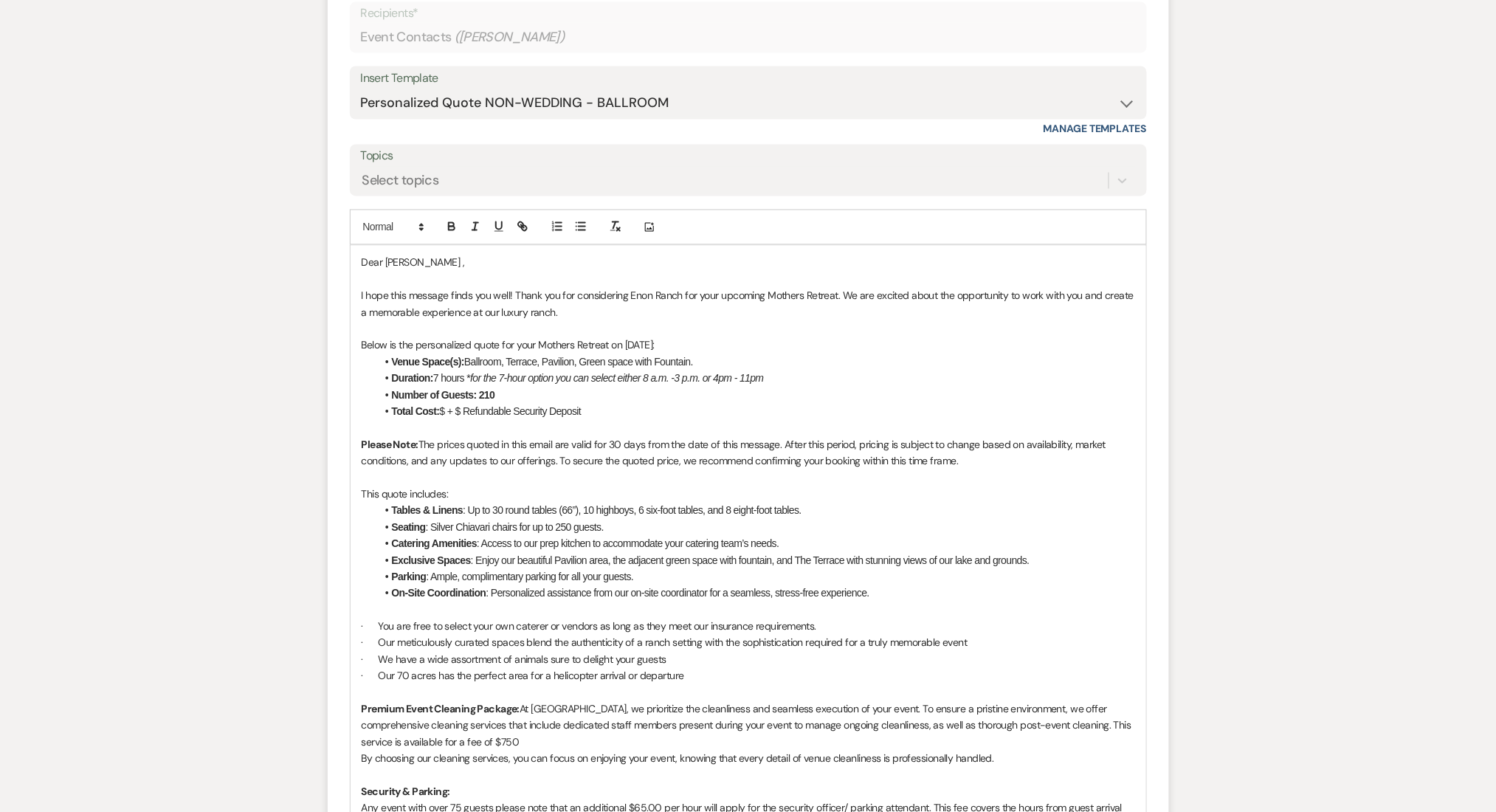
click at [74, 330] on div "Messages Tasks Payments Rental Overview Documents Contacts Notes Event Messages…" at bounding box center [748, 426] width 1496 height 1973
click at [446, 413] on li "Total Cost: $ + $ Refundable Security Deposit" at bounding box center [756, 411] width 759 height 16
click at [485, 410] on li "Total Cost: $7,000 + $ Refundable Security Deposit" at bounding box center [756, 411] width 759 height 16
click at [692, 439] on p "Please Note: The prices quoted in this email are valid for 30 days from the dat…" at bounding box center [748, 453] width 774 height 33
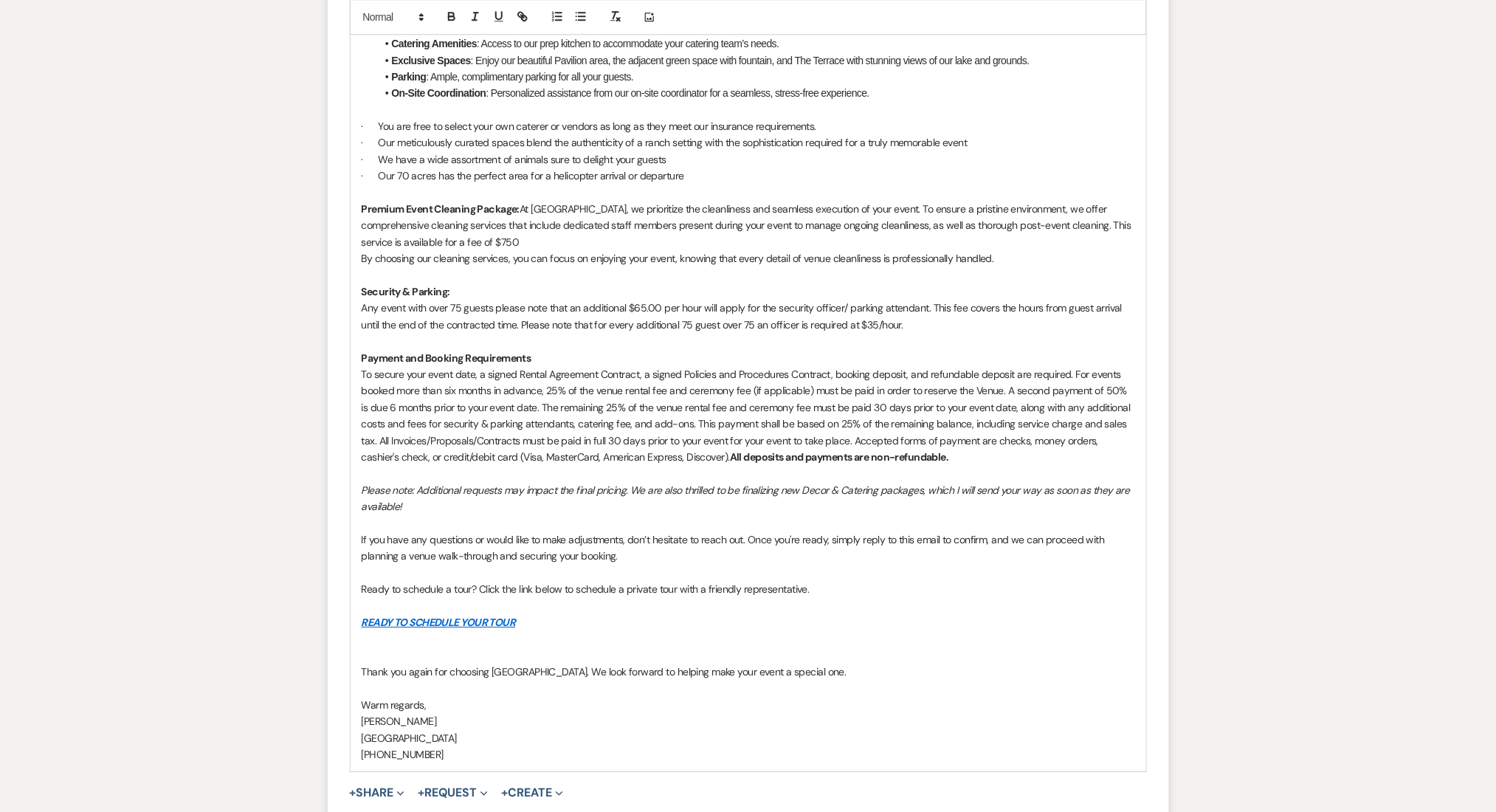
scroll to position [1627, 0]
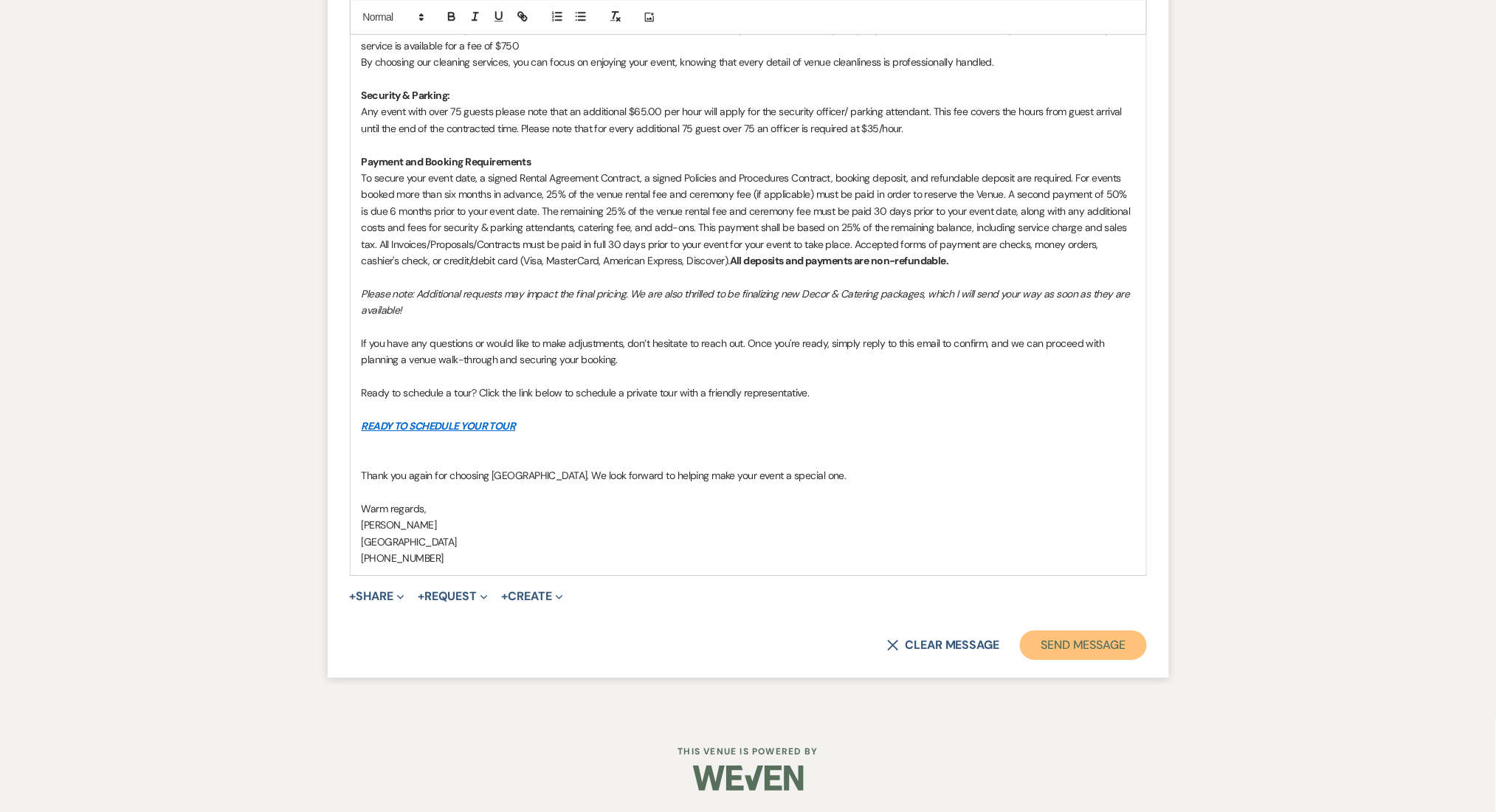
click at [1068, 636] on button "Send Message" at bounding box center [1083, 645] width 126 height 29
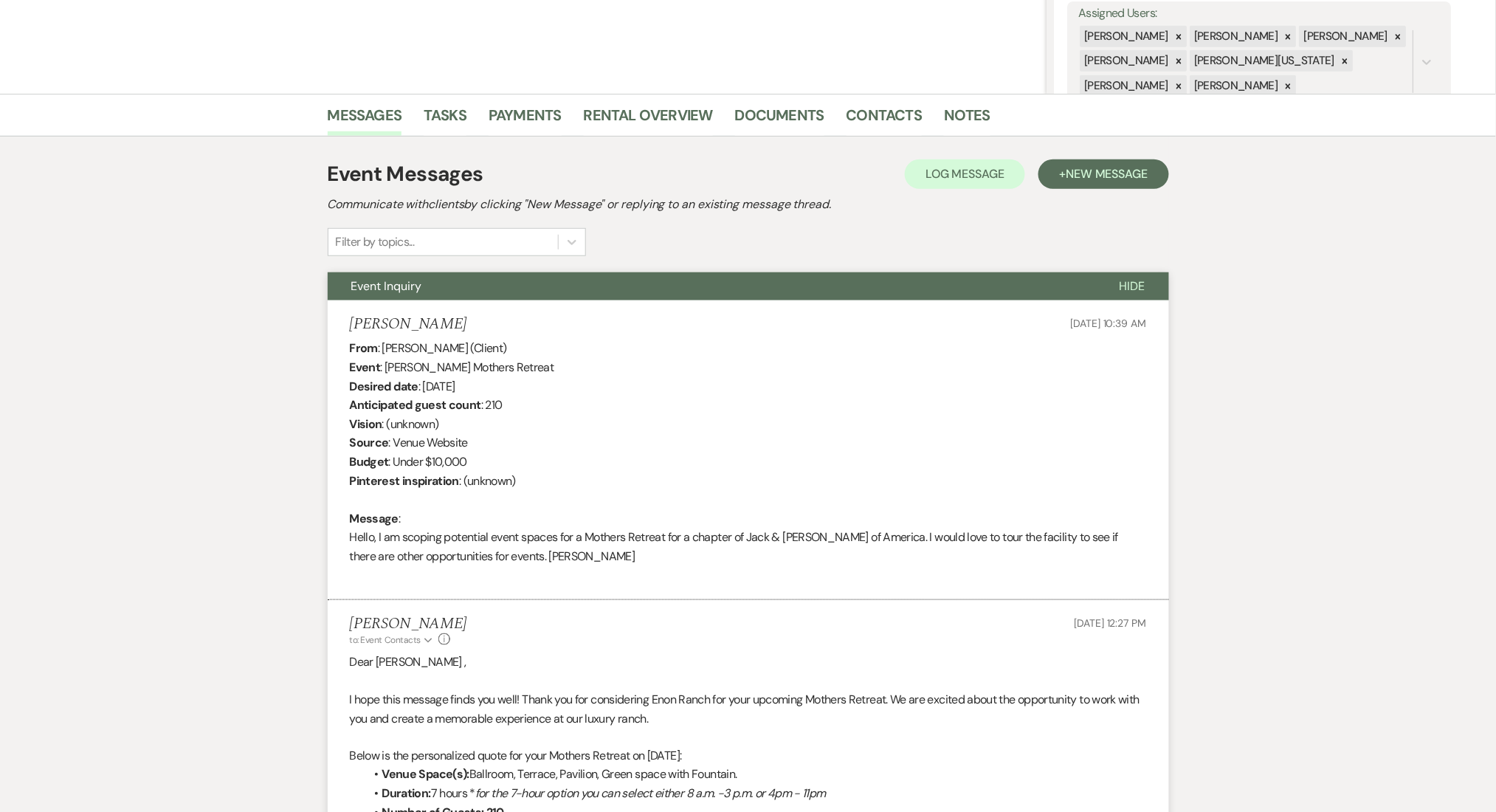
scroll to position [16, 0]
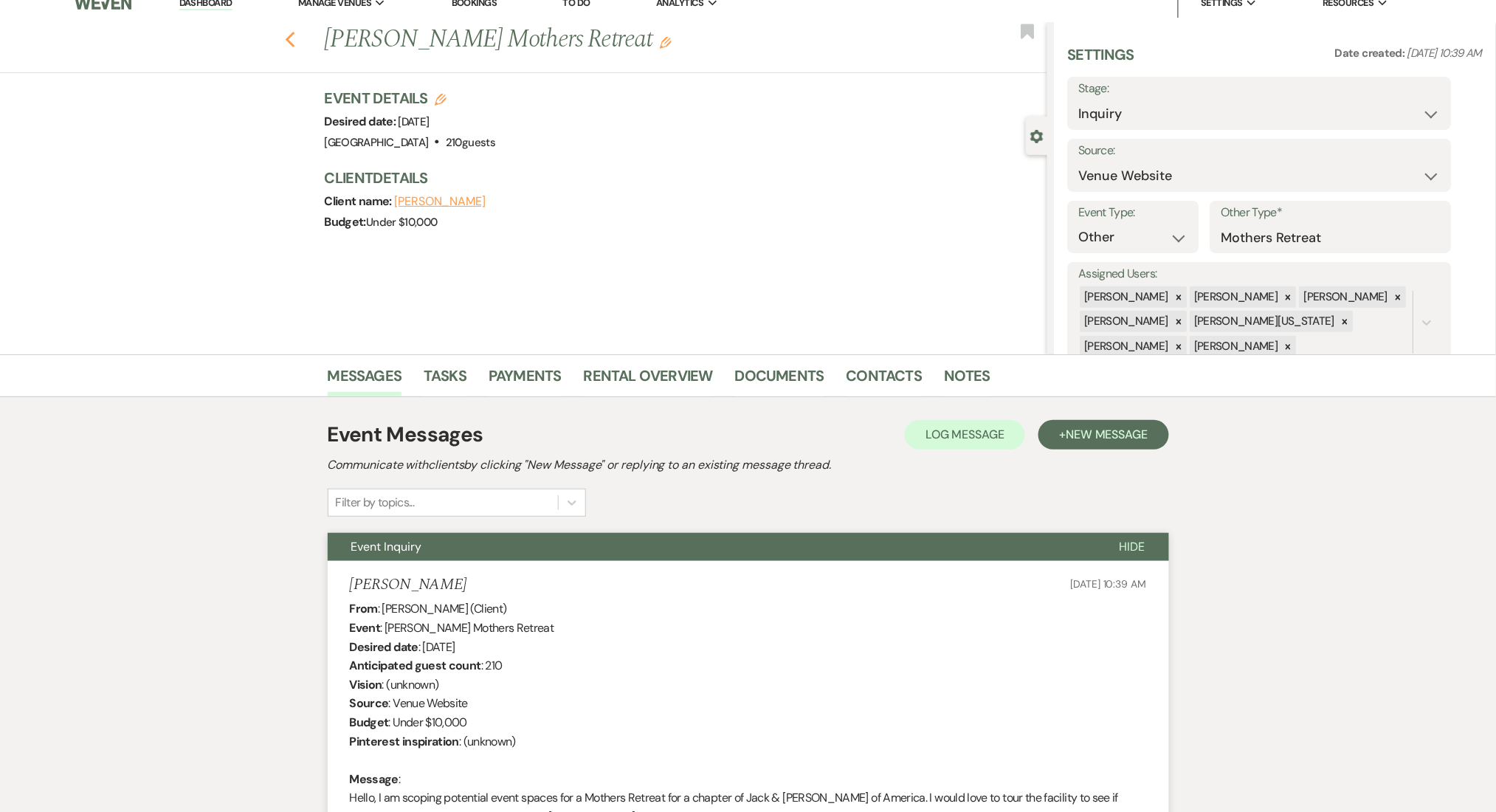
click at [296, 38] on icon "Previous" at bounding box center [290, 39] width 11 height 18
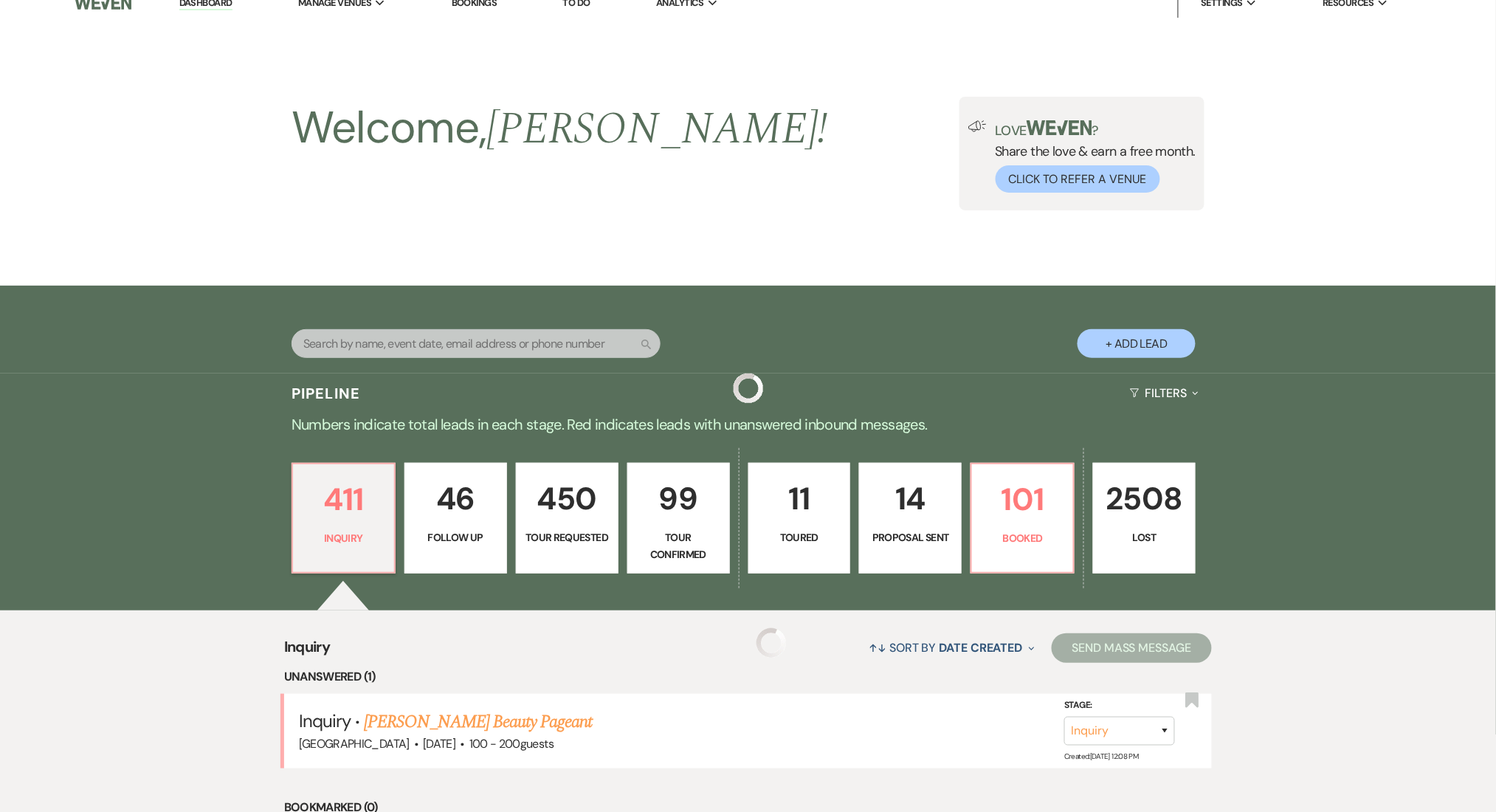
scroll to position [393, 0]
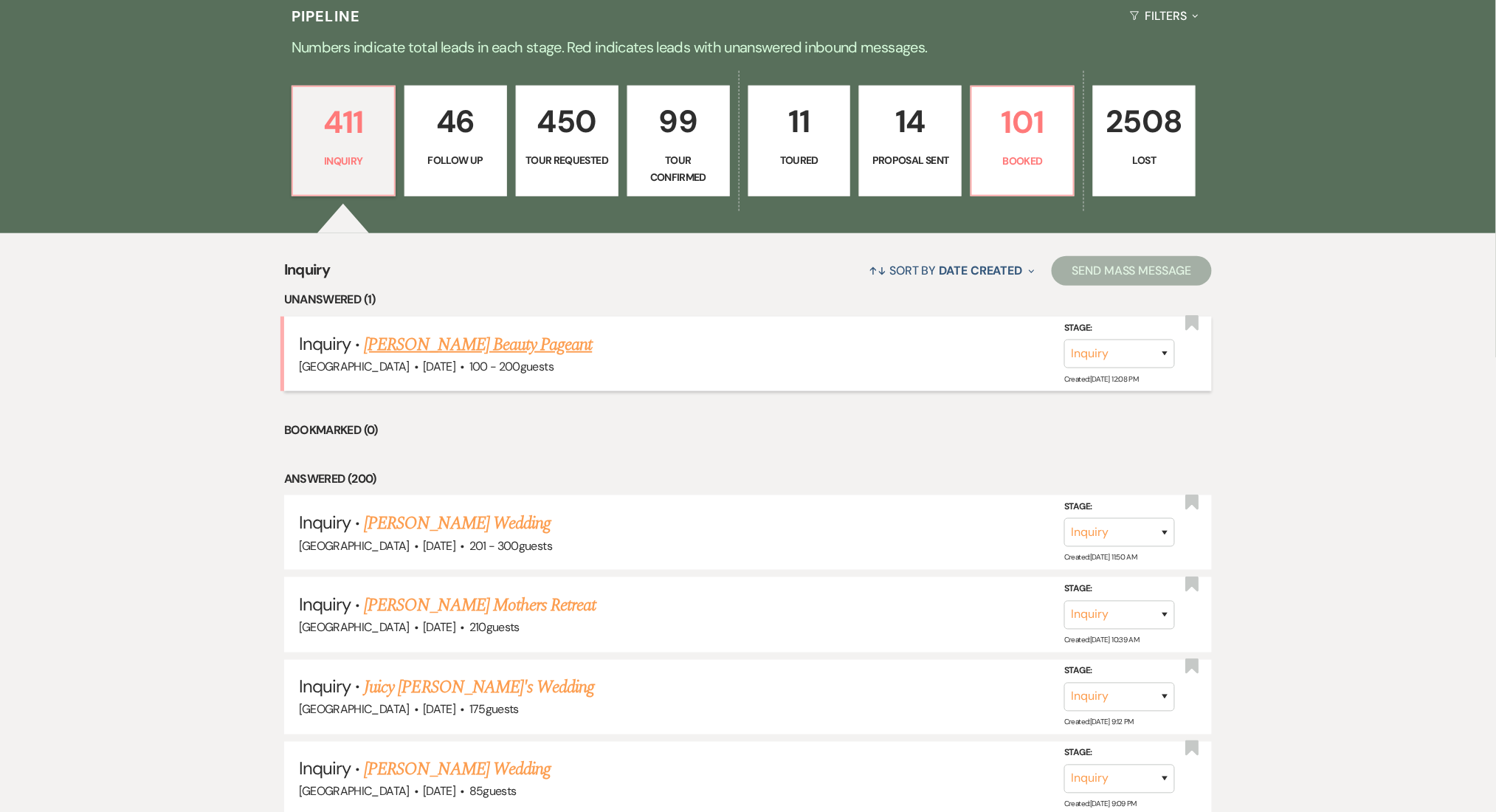
click at [470, 345] on link "Mandy Hazelton's Beauty Pageant" at bounding box center [478, 344] width 228 height 27
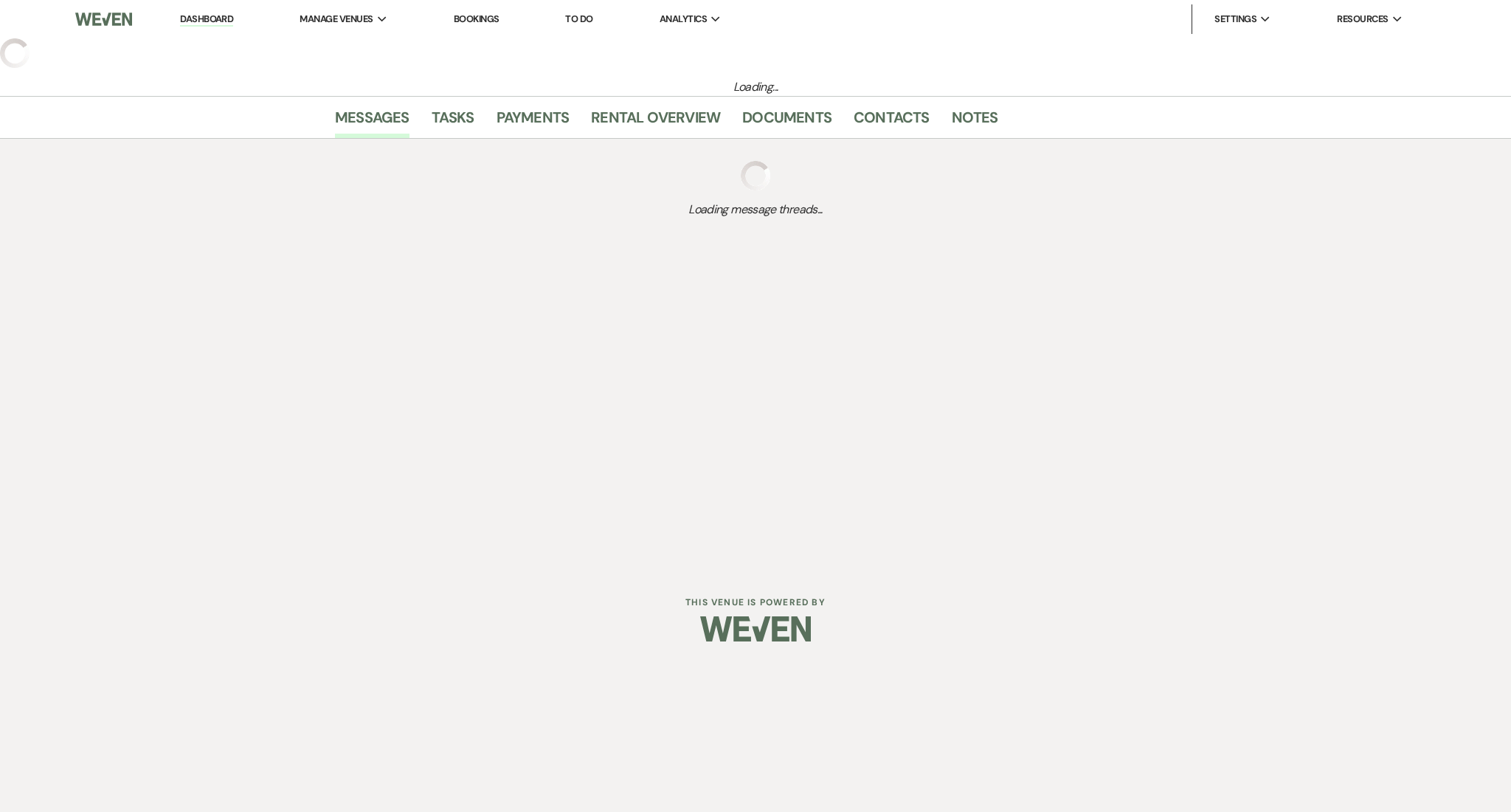
select select "5"
select select "13"
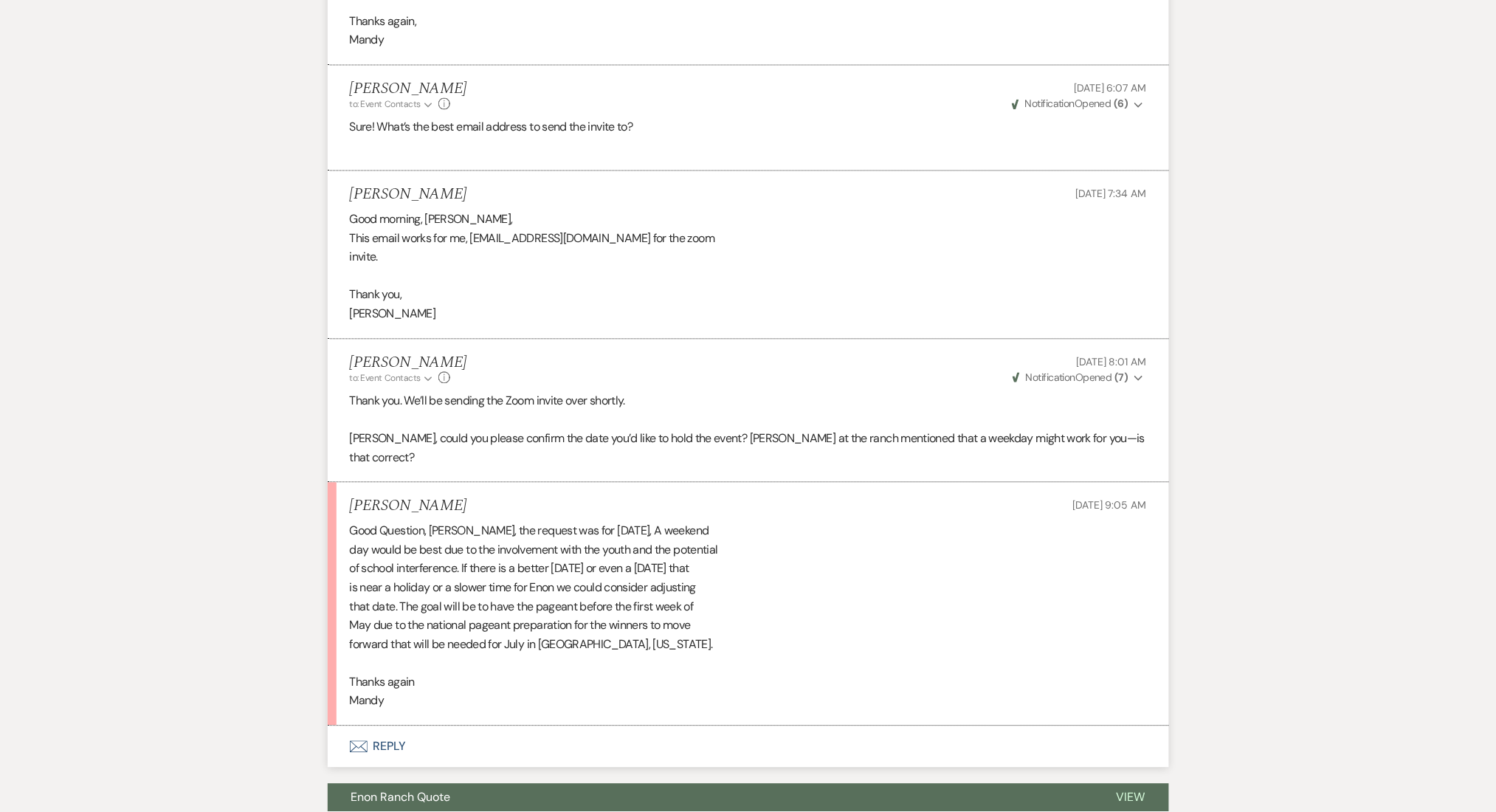
scroll to position [3049, 0]
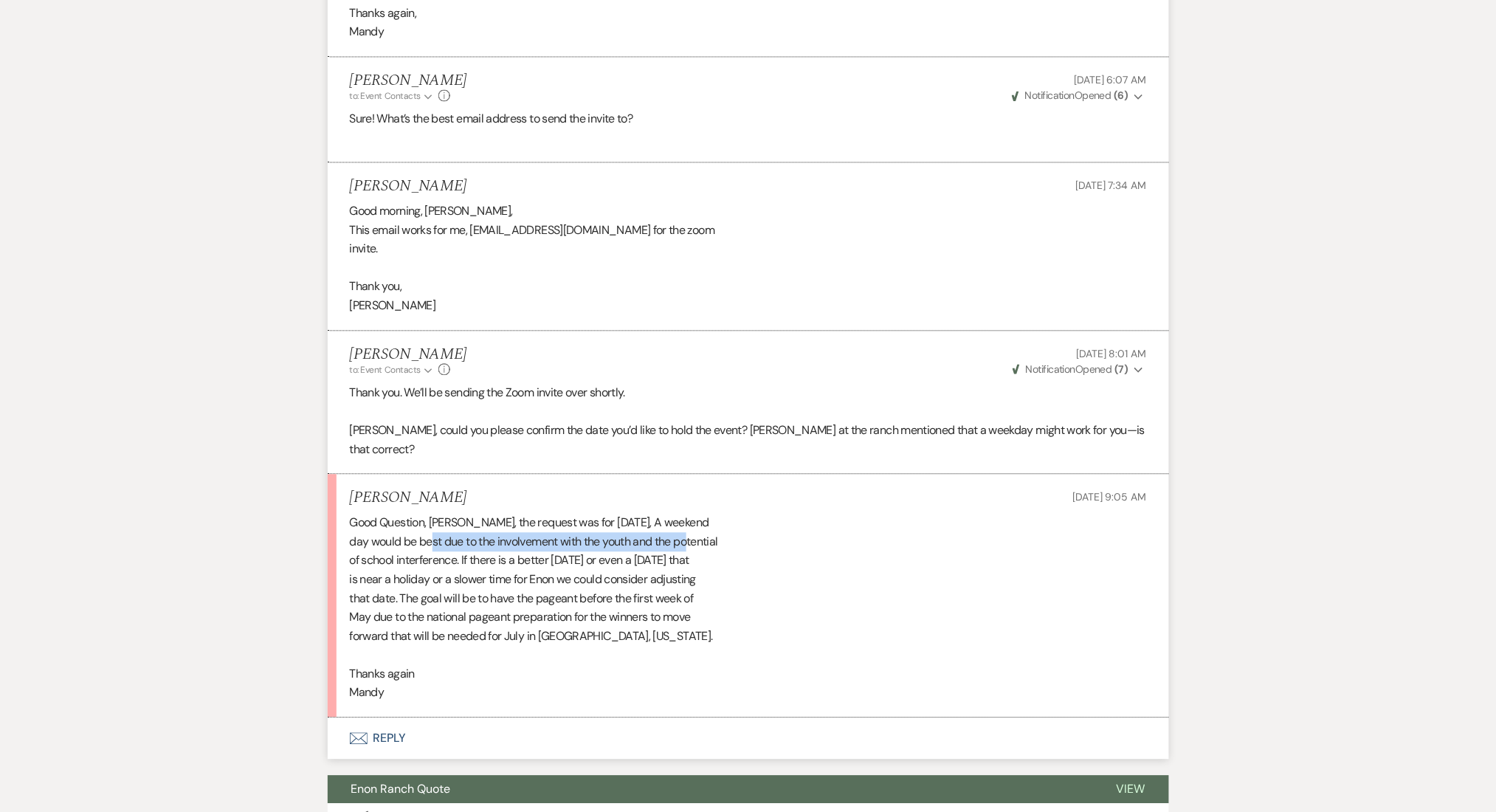
drag, startPoint x: 434, startPoint y: 538, endPoint x: 691, endPoint y: 540, distance: 257.0
click at [691, 540] on div "Good Question, Marissa, the request was for Saturday, April 18th, A weekend day…" at bounding box center [748, 607] width 797 height 189
drag, startPoint x: 372, startPoint y: 563, endPoint x: 674, endPoint y: 567, distance: 302.0
click at [674, 567] on div "Good Question, Marissa, the request was for Saturday, April 18th, A weekend day…" at bounding box center [748, 607] width 797 height 189
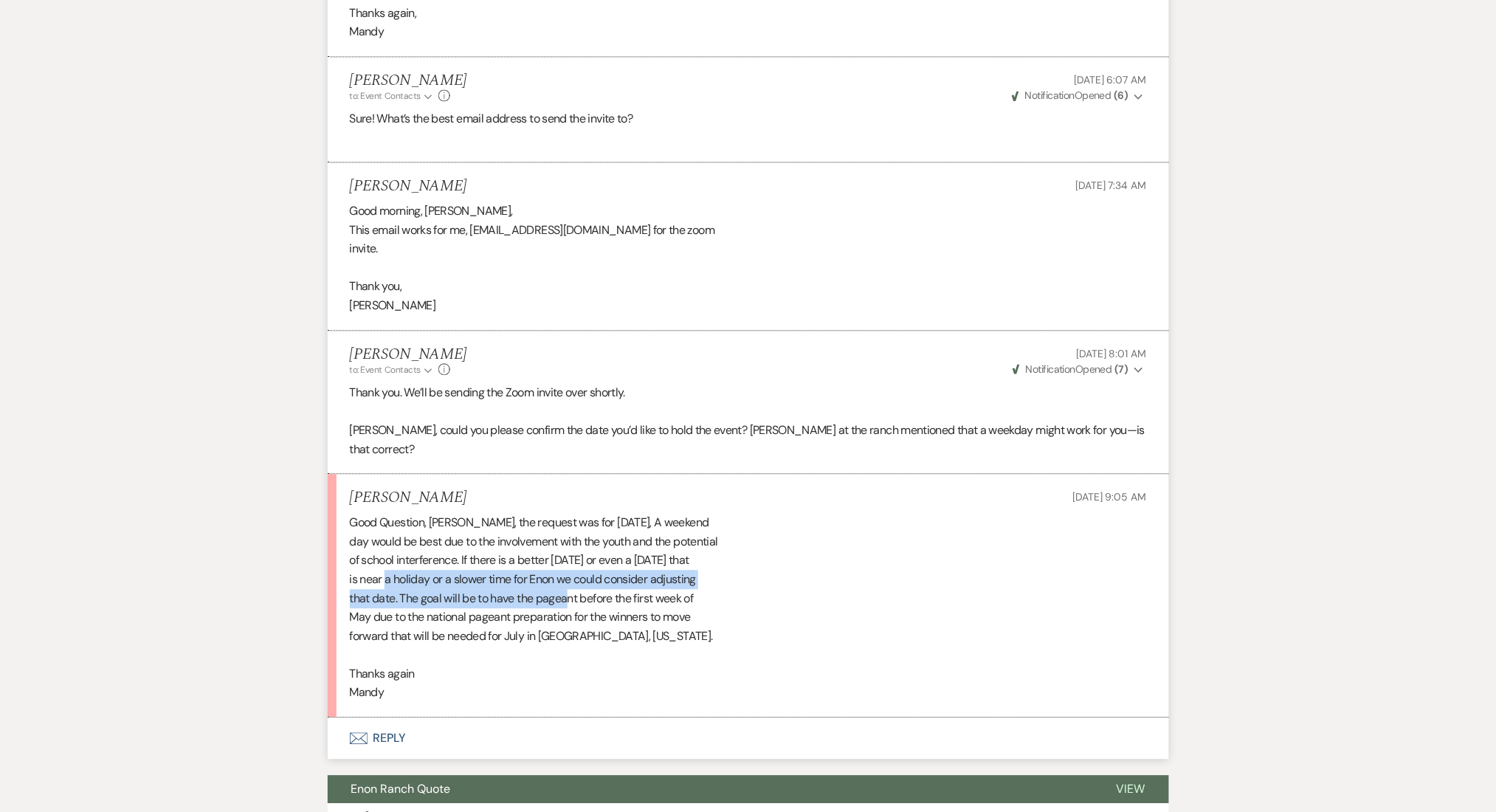
drag, startPoint x: 387, startPoint y: 580, endPoint x: 571, endPoint y: 593, distance: 184.5
click at [571, 593] on div "Good Question, Marissa, the request was for Saturday, April 18th, A weekend day…" at bounding box center [748, 607] width 797 height 189
click at [611, 595] on div "Good Question, Marissa, the request was for Saturday, April 18th, A weekend day…" at bounding box center [748, 607] width 797 height 189
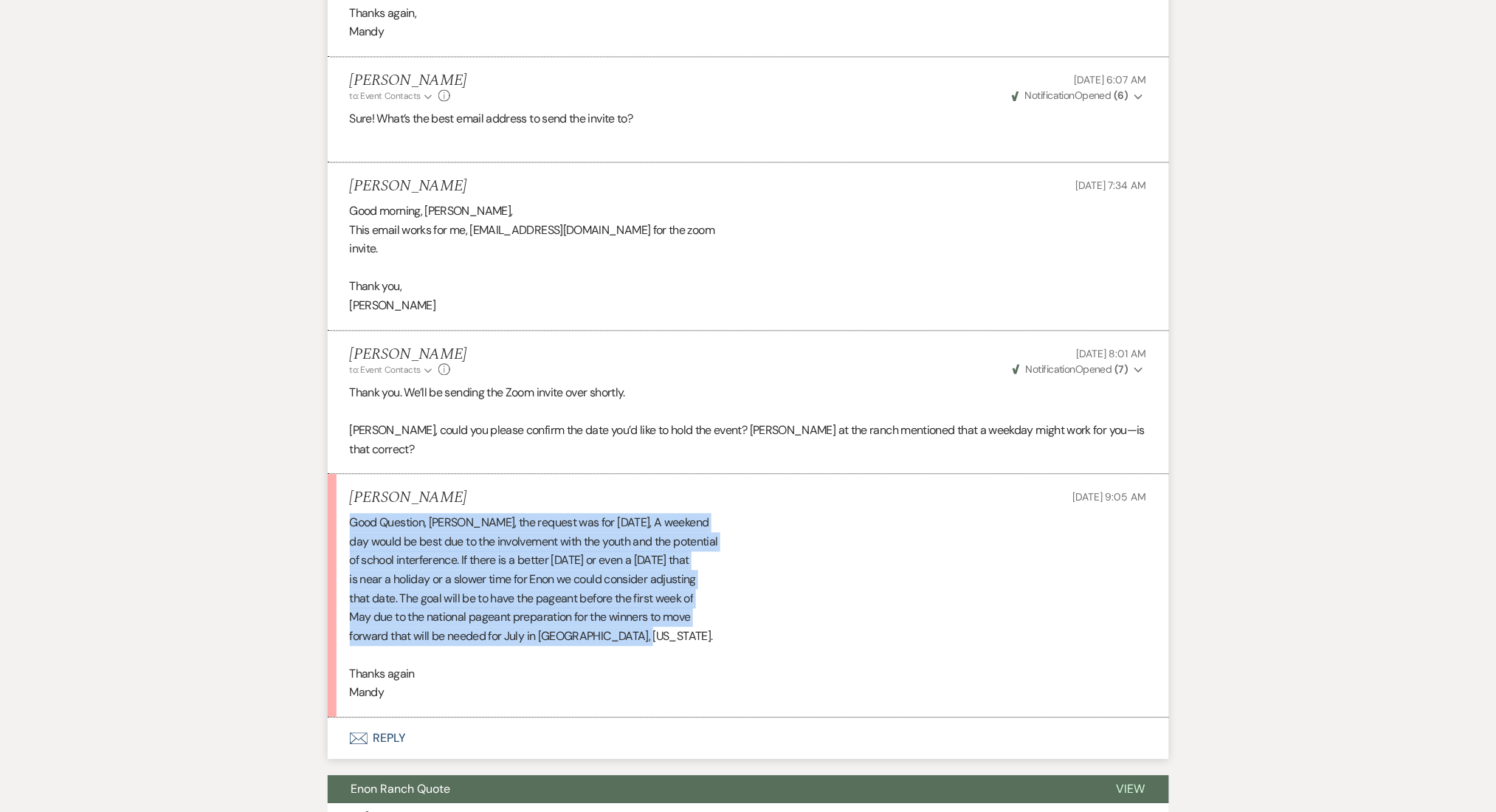
drag, startPoint x: 683, startPoint y: 638, endPoint x: 348, endPoint y: 523, distance: 354.2
click at [348, 523] on li "Mandy Hazelton Sep 24, 2025, 9:05 AM Good Question, Marissa, the request was fo…" at bounding box center [748, 596] width 842 height 243
copy div "Good Question, Marissa, the request was for Saturday, April 18th, A weekend day…"
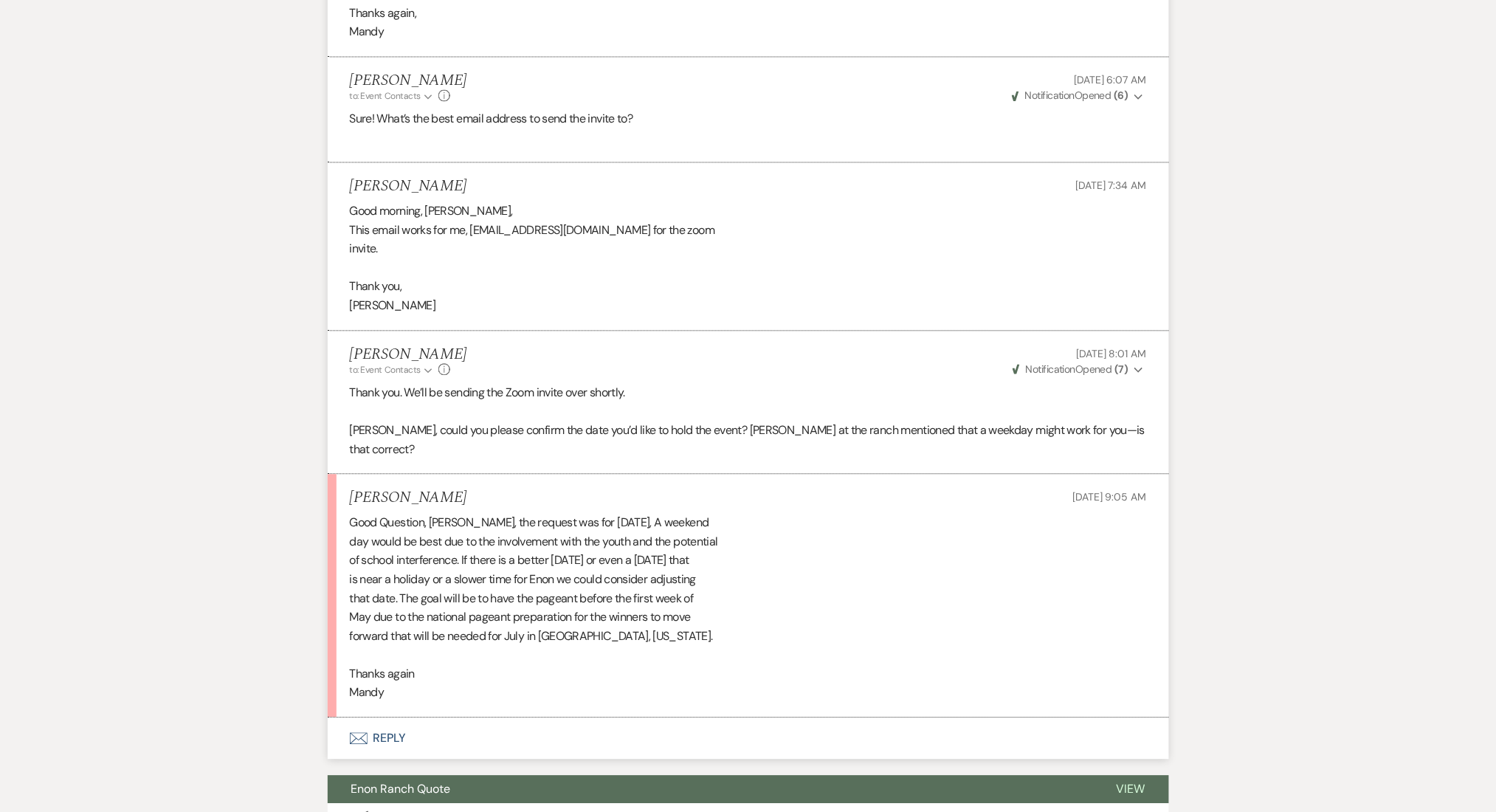
click at [418, 735] on button "Envelope Reply" at bounding box center [748, 739] width 842 height 42
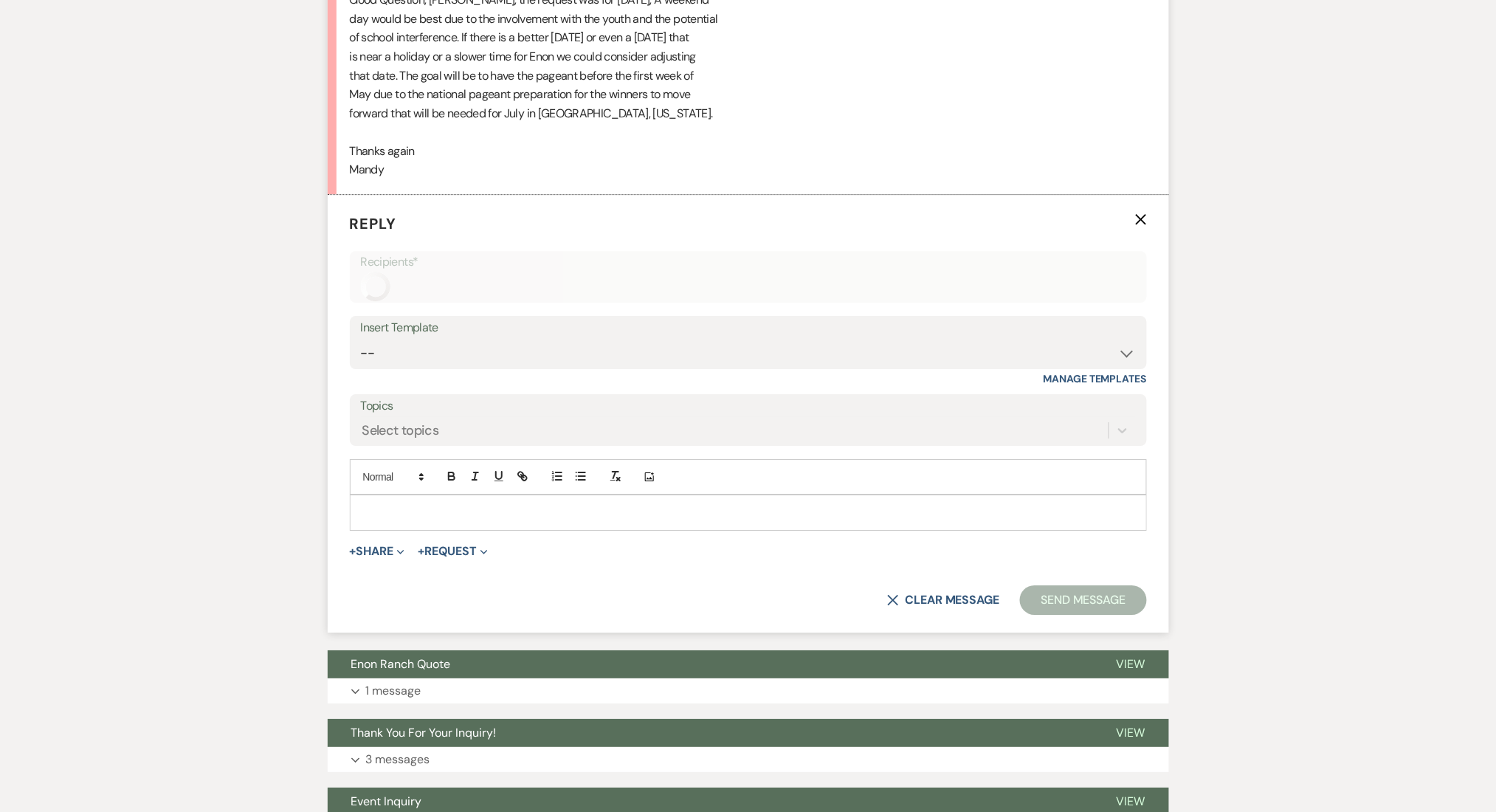
scroll to position [3580, 0]
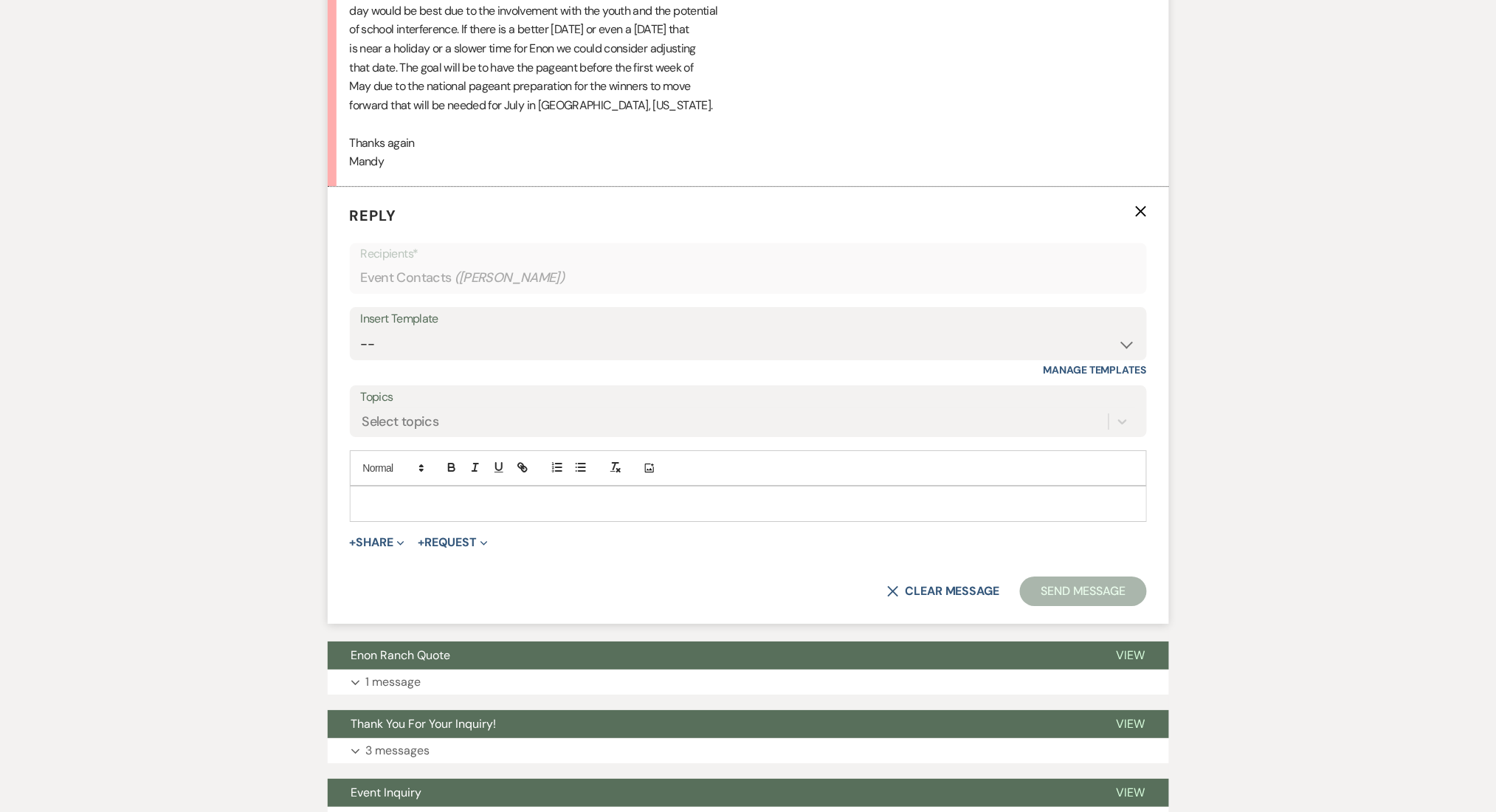
click at [454, 513] on div at bounding box center [748, 503] width 795 height 34
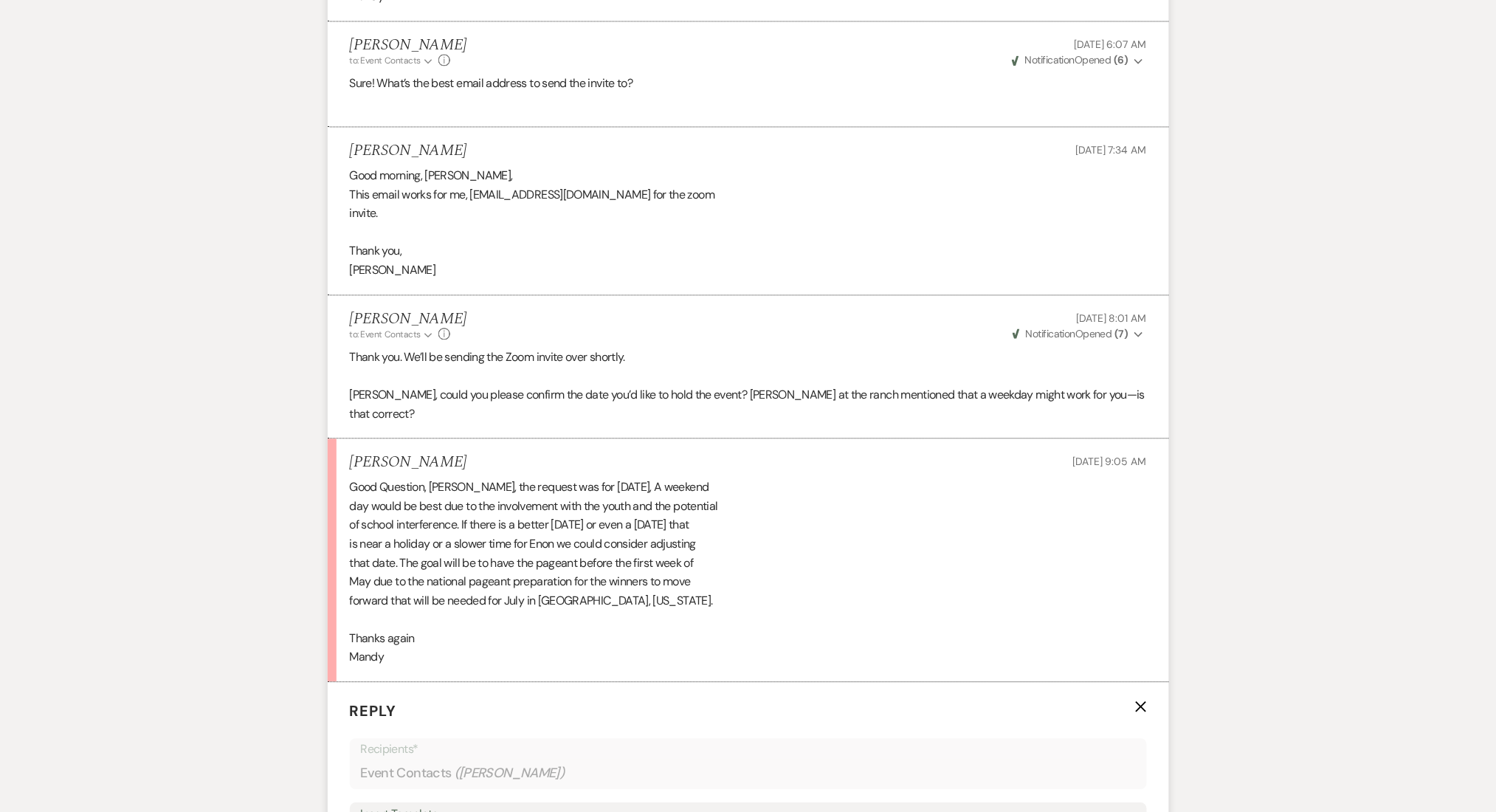
scroll to position [2892, 0]
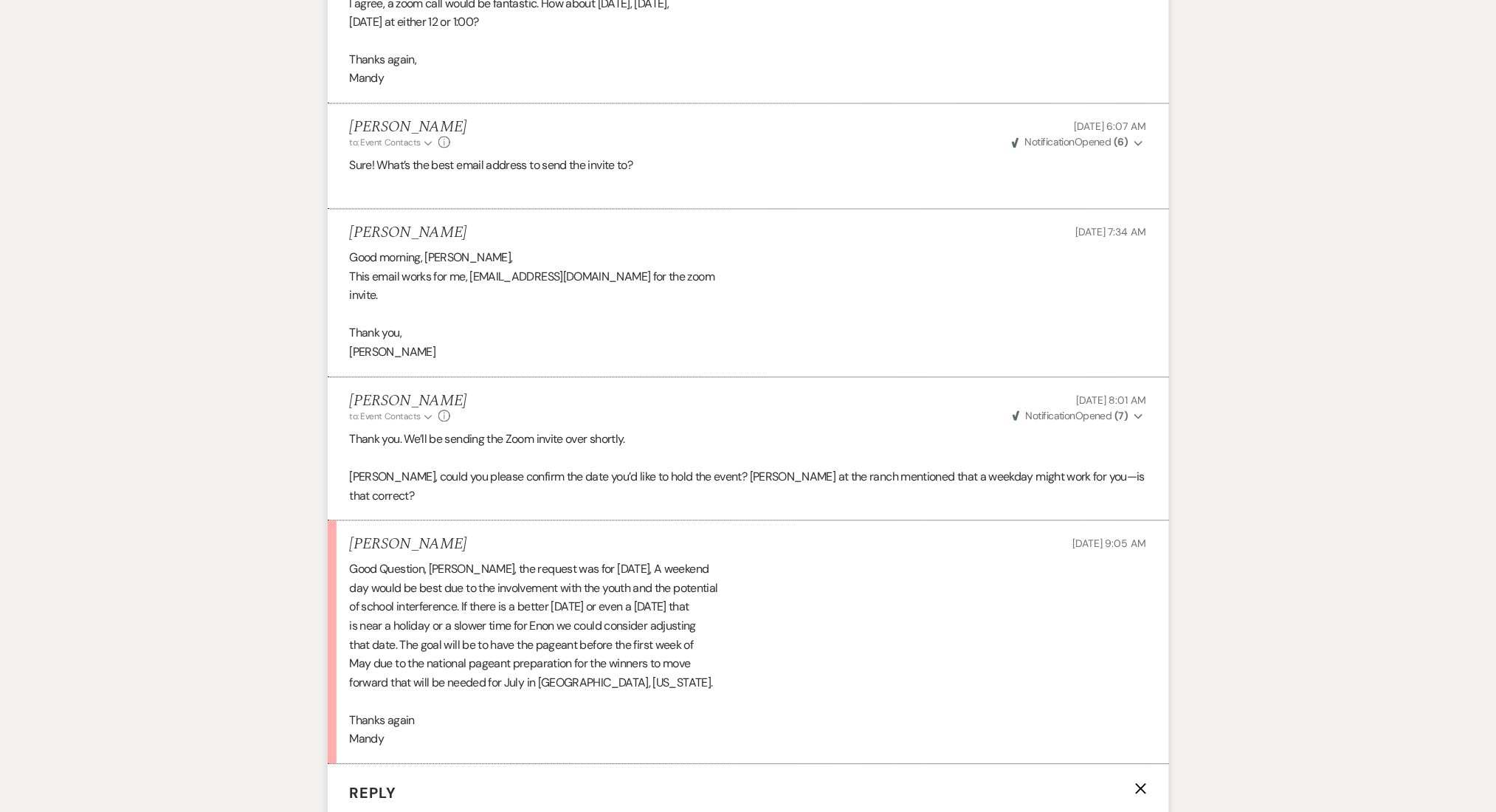
scroll to position [3383, 0]
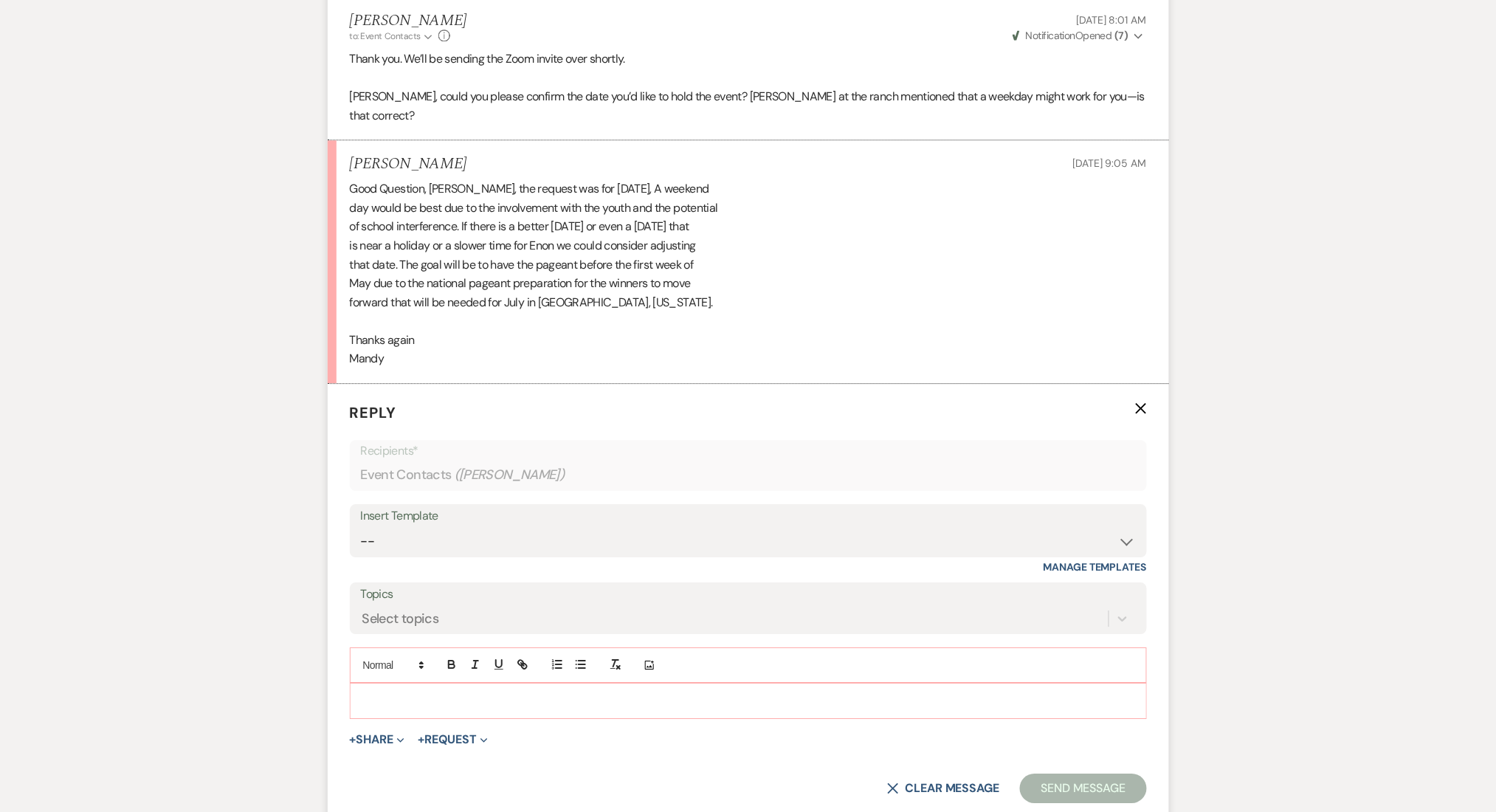
click at [477, 705] on p at bounding box center [748, 700] width 774 height 16
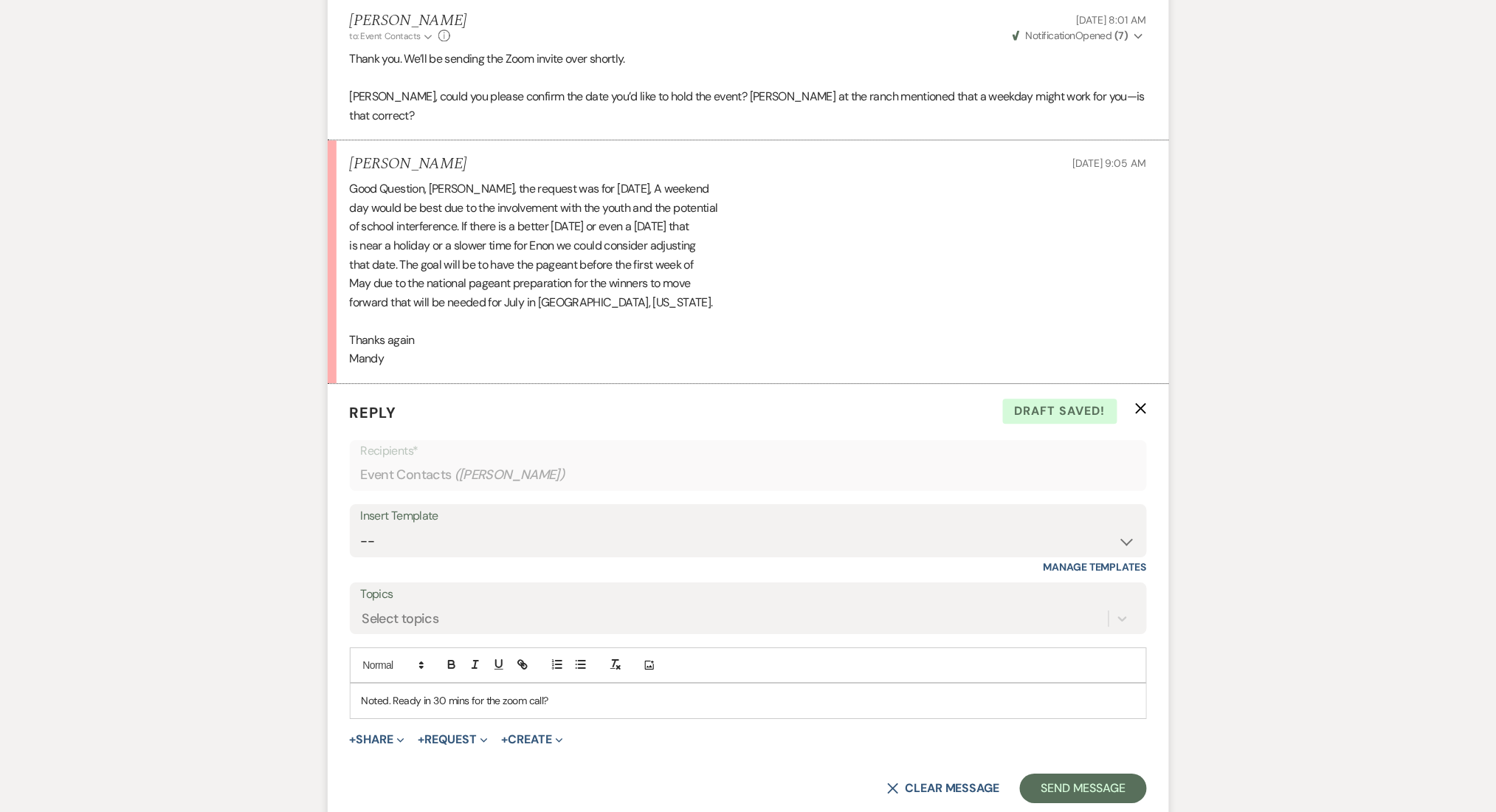
click at [393, 698] on p "Noted. Ready in 30 mins for the zoom call?" at bounding box center [748, 700] width 774 height 16
click at [675, 702] on p "Noted. Dave will help you finalize your date so we an block the calendar. Ready…" at bounding box center [748, 700] width 774 height 16
drag, startPoint x: 908, startPoint y: 700, endPoint x: 332, endPoint y: 684, distance: 576.2
click at [332, 684] on form "Reply X Draft saved! Recipients* Event Contacts ( Mandy Hazelton ) Insert Templ…" at bounding box center [748, 603] width 842 height 437
copy p "Noted. Dave will help you finalize your date so we an block the calendar. Ready…"
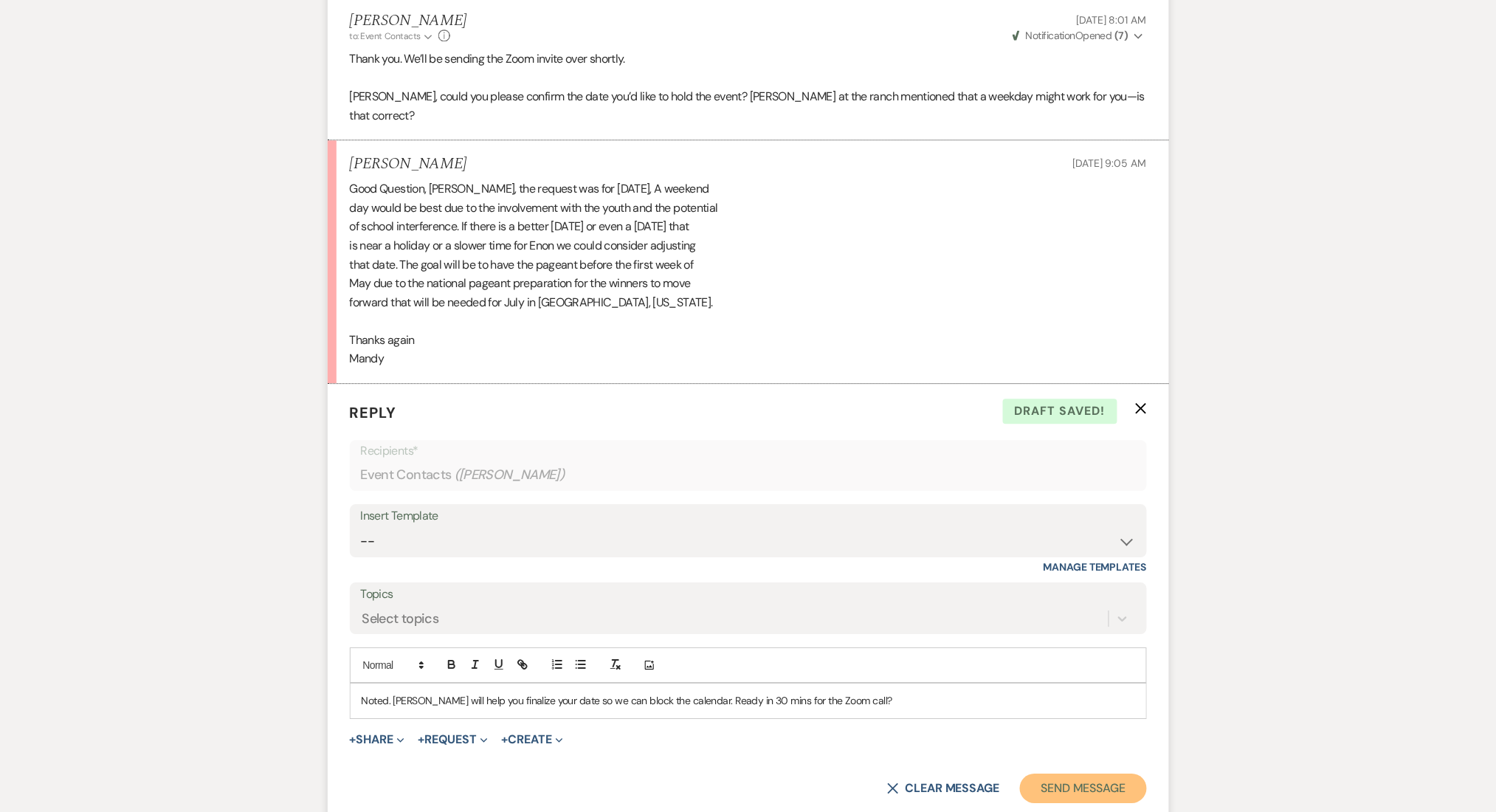
drag, startPoint x: 1080, startPoint y: 782, endPoint x: 1070, endPoint y: 779, distance: 10.4
click at [1079, 782] on button "Send Message" at bounding box center [1083, 788] width 126 height 29
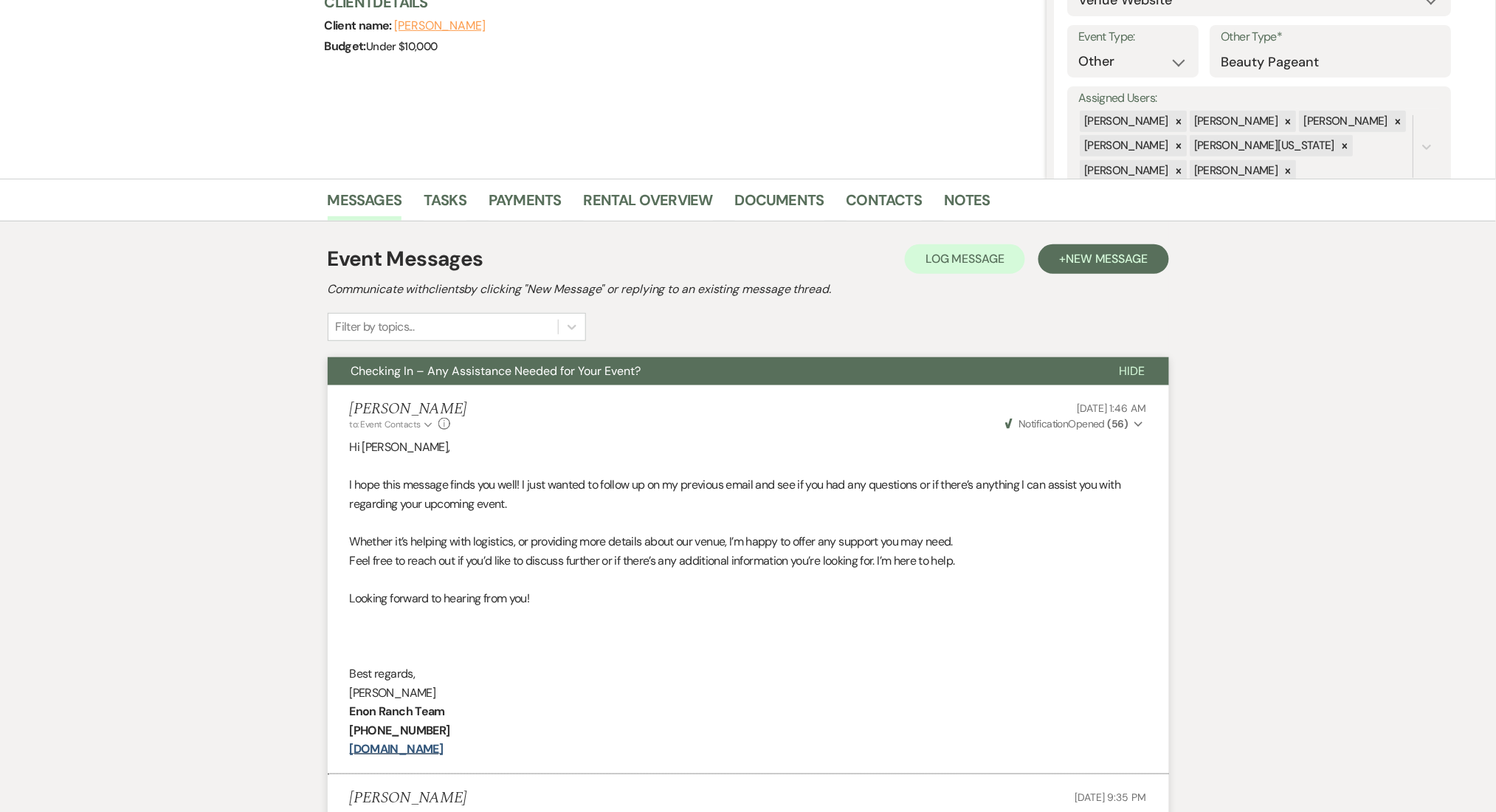
scroll to position [0, 0]
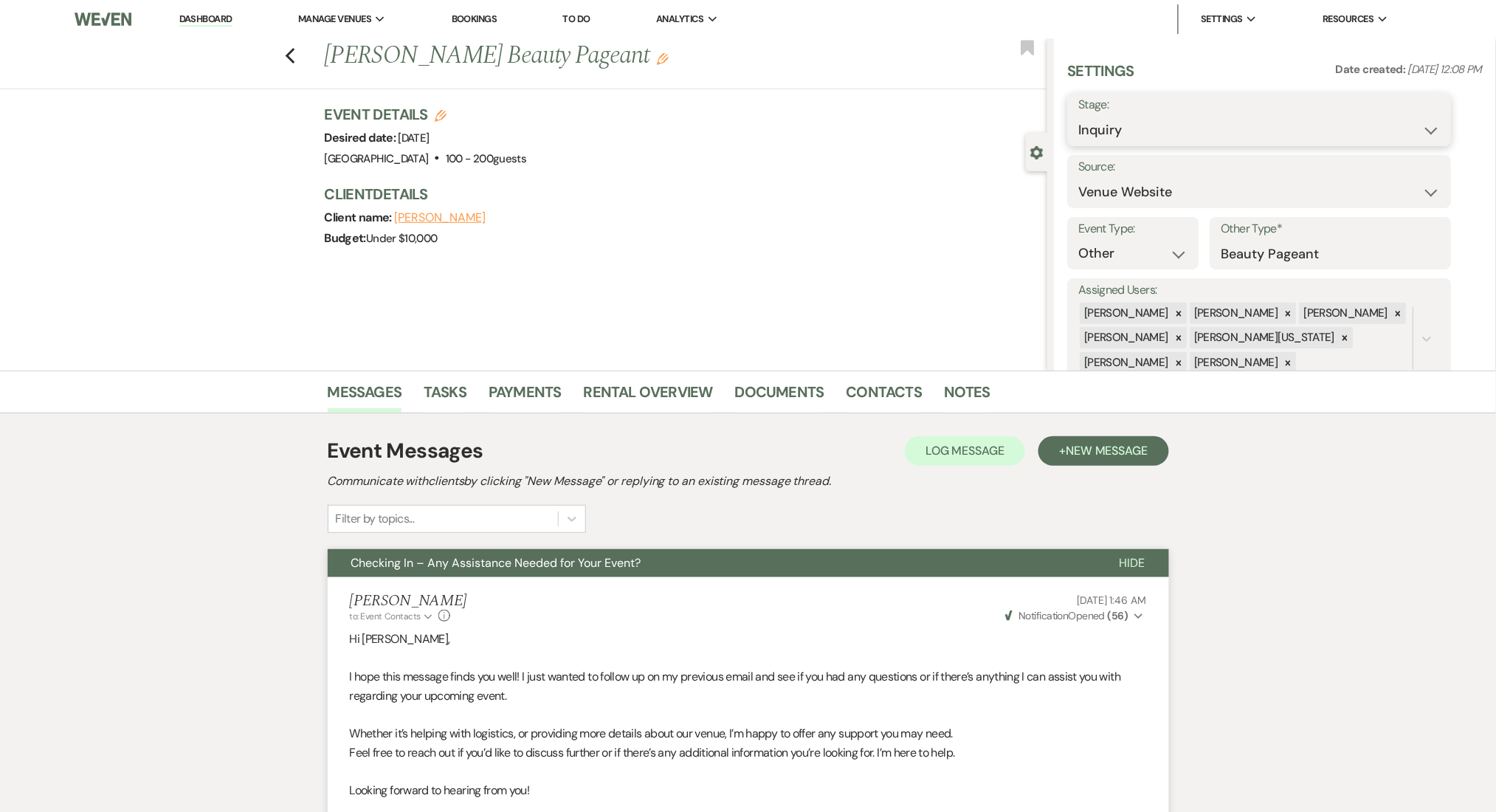
click at [1116, 125] on select "Inquiry Follow Up Tour Requested Tour Confirmed Toured Proposal Sent Booked Lost" at bounding box center [1260, 130] width 362 height 28
select select "9"
click at [1079, 116] on select "Inquiry Follow Up Tour Requested Tour Confirmed Toured Proposal Sent Booked Lost" at bounding box center [1260, 130] width 362 height 28
click at [1402, 120] on button "Save" at bounding box center [1410, 119] width 83 height 29
click at [219, 18] on link "Dashboard" at bounding box center [206, 19] width 53 height 14
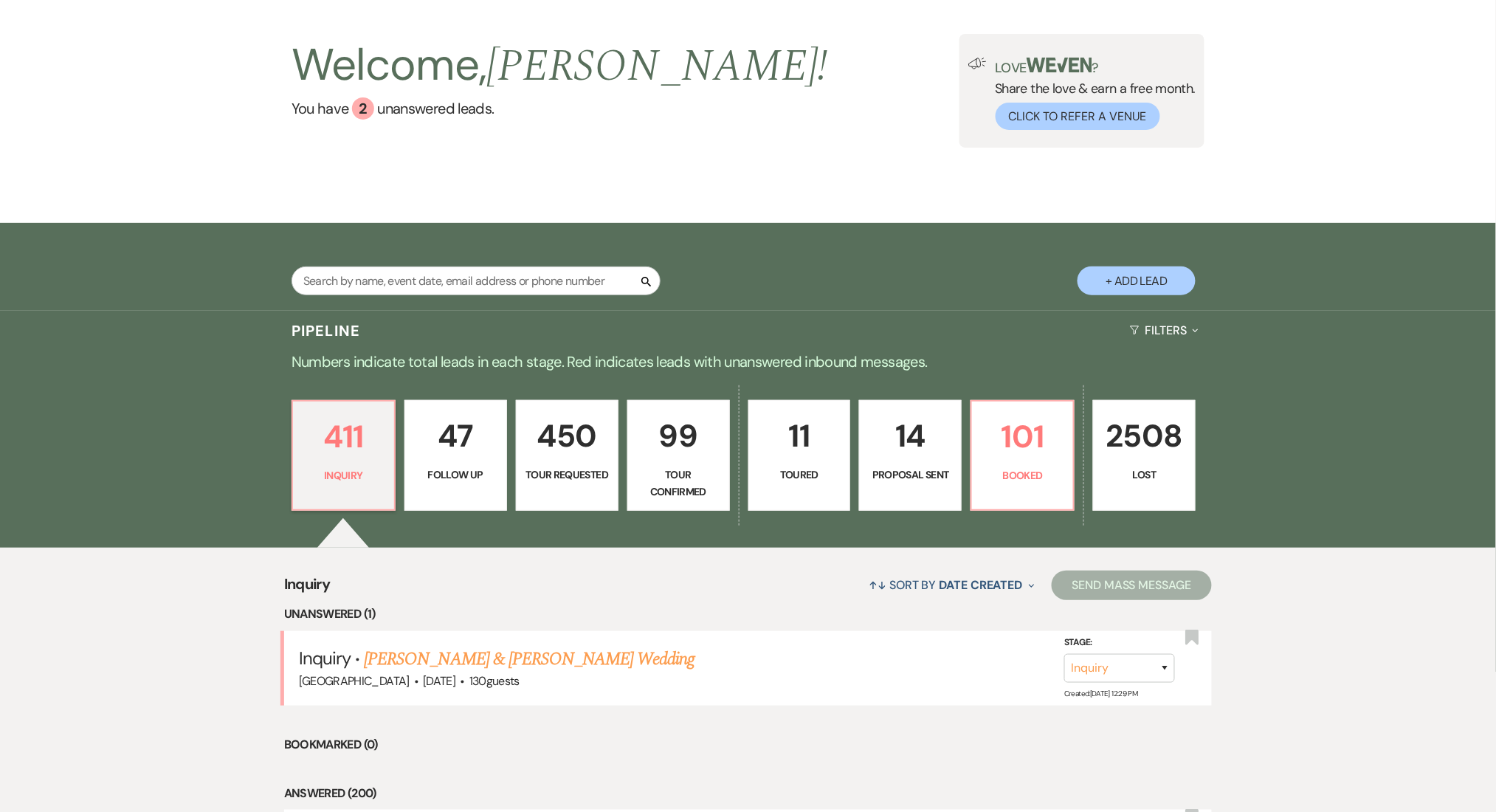
scroll to position [295, 0]
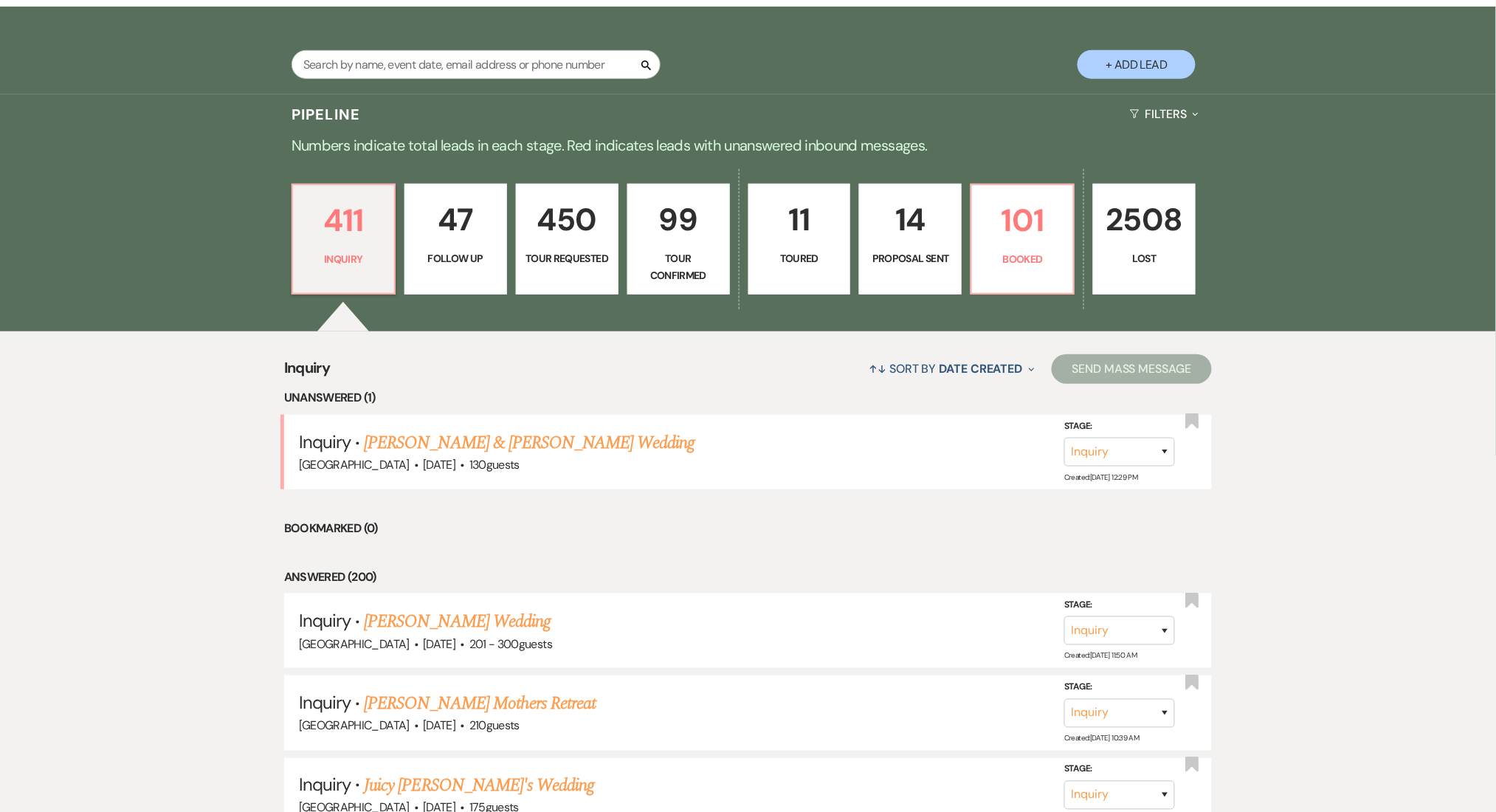
click at [440, 437] on link "Adarius Tinch & Ashlee Johnson's Wedding" at bounding box center [529, 443] width 330 height 27
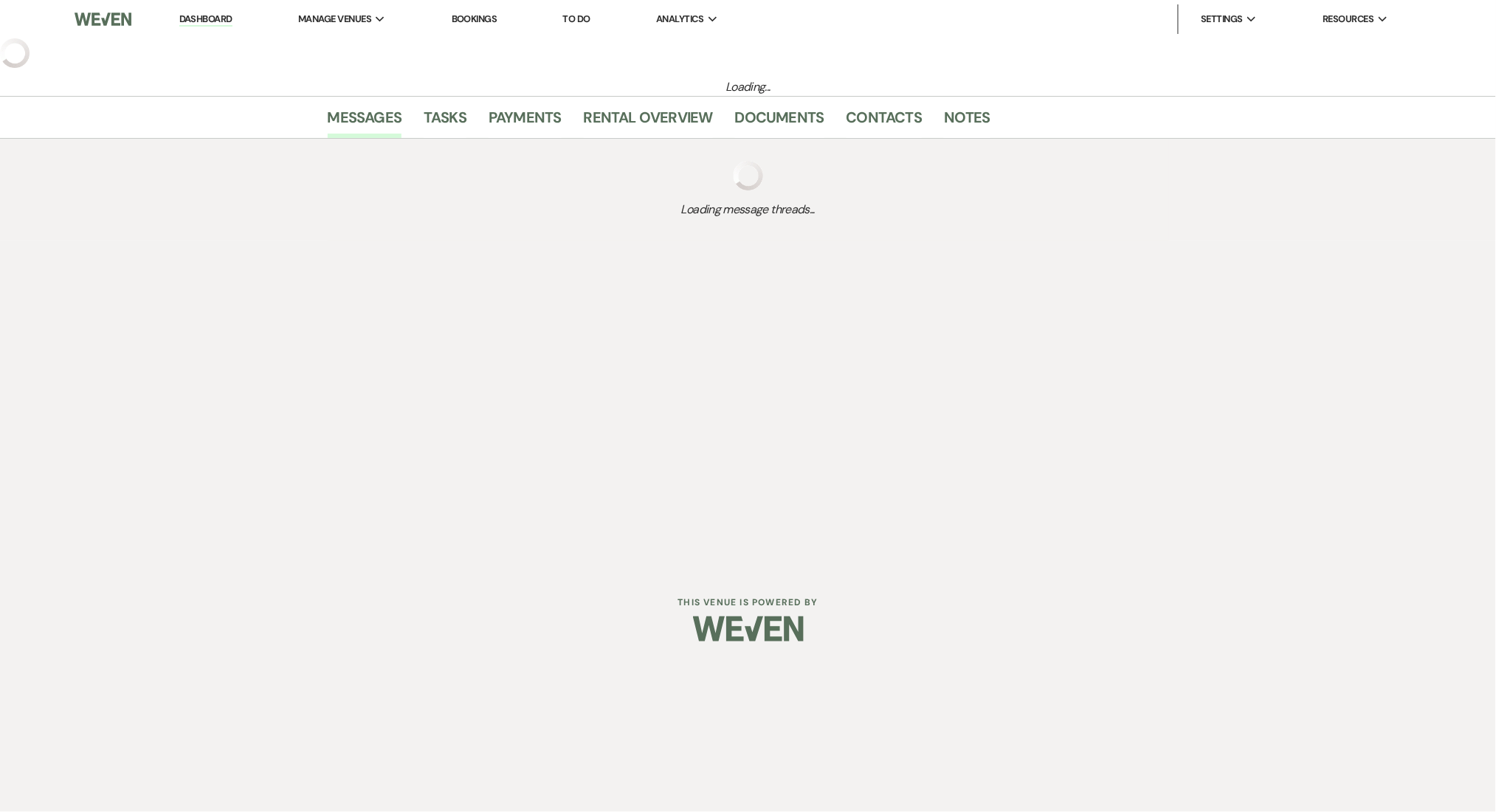
select select "5"
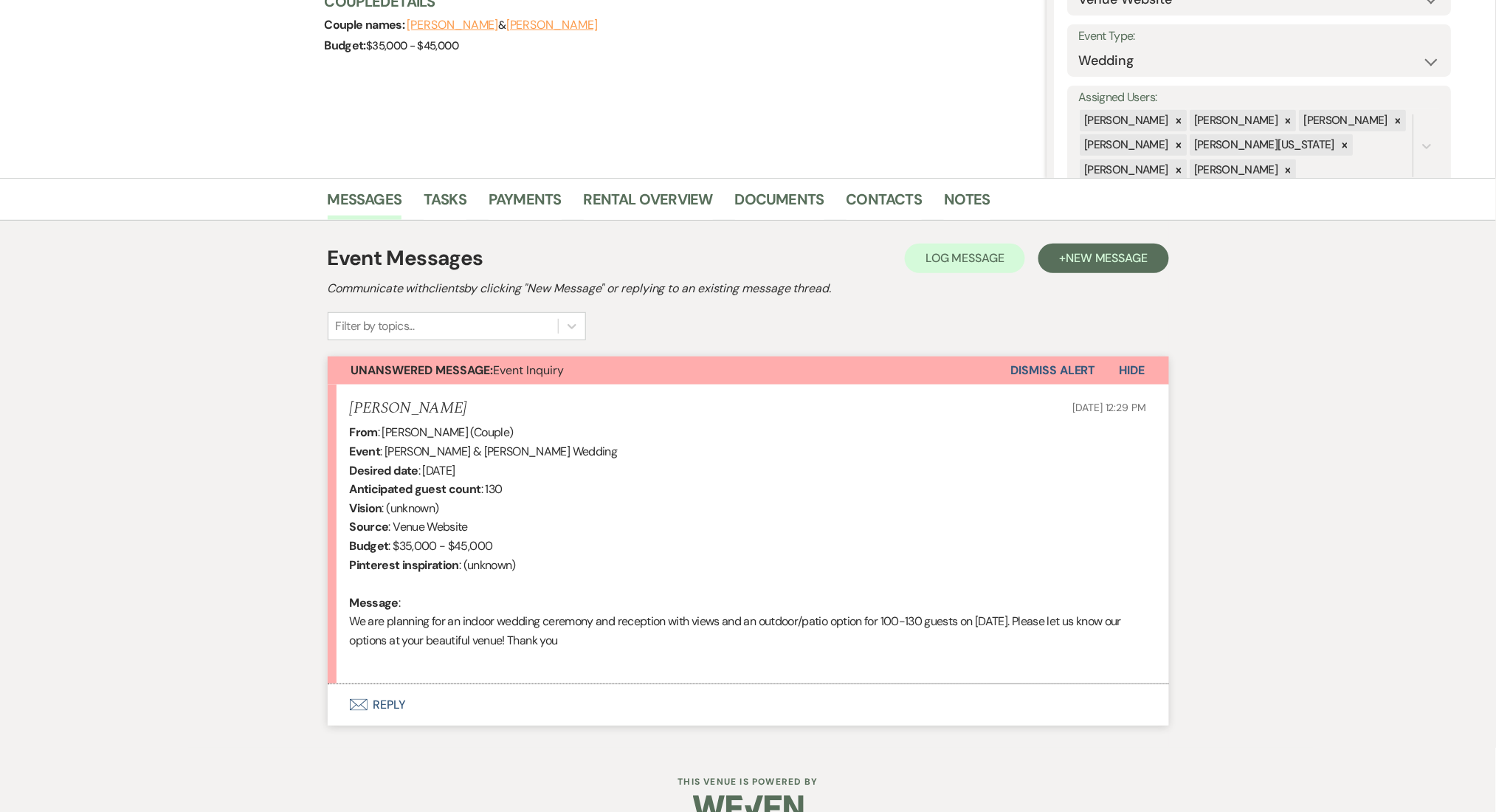
scroll to position [222, 0]
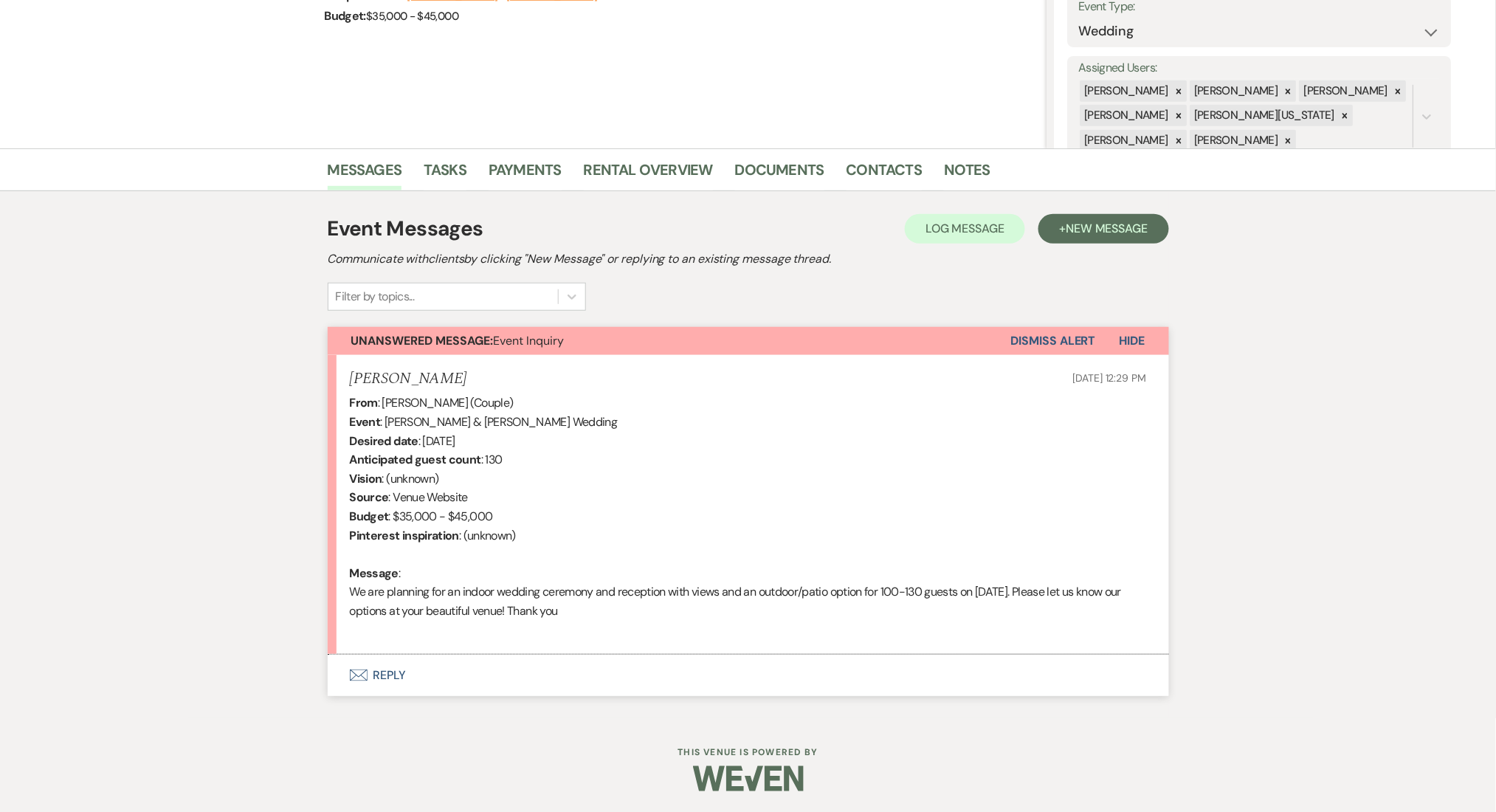
click at [392, 670] on button "Envelope Reply" at bounding box center [748, 675] width 842 height 42
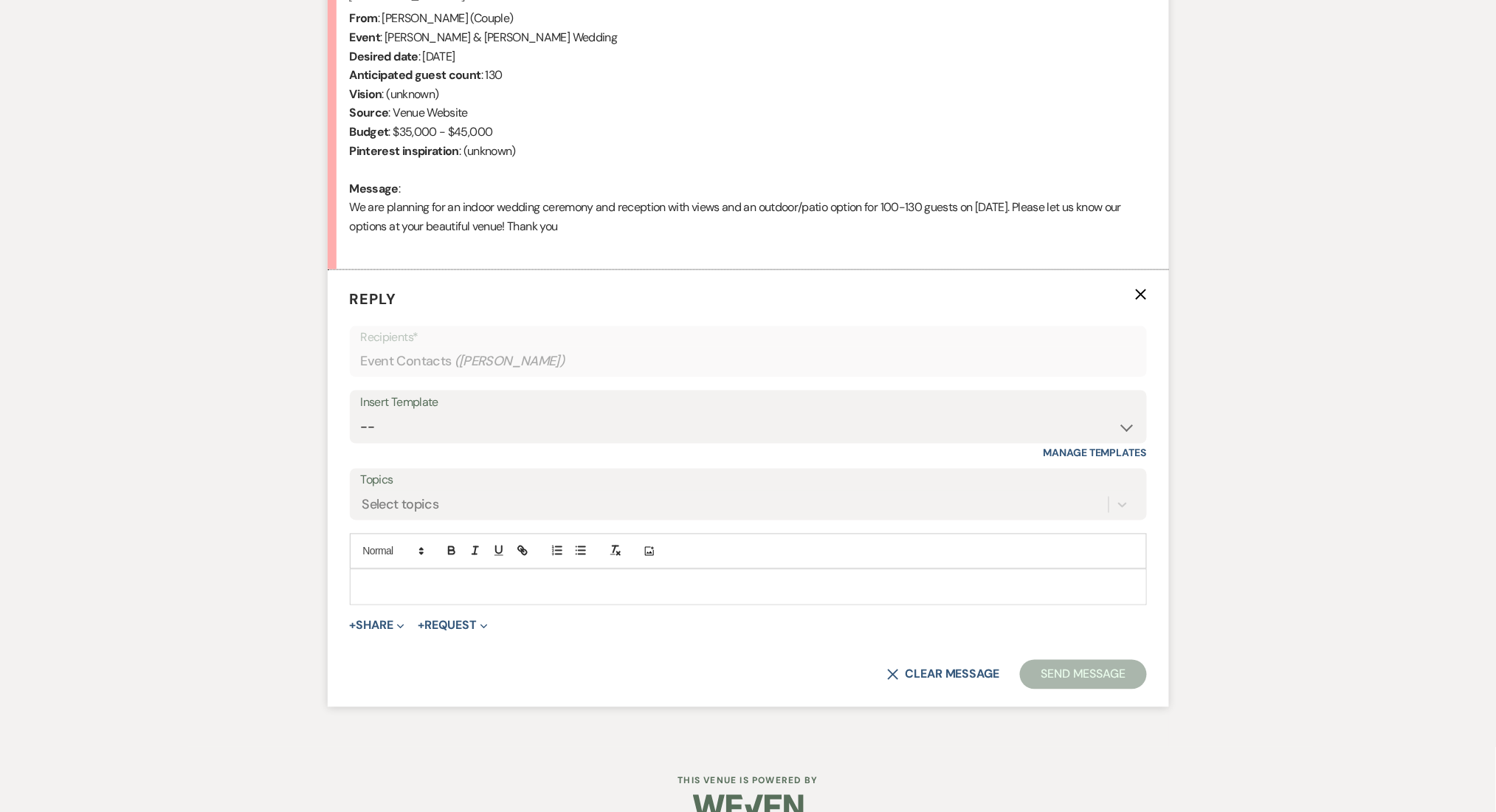
scroll to position [635, 0]
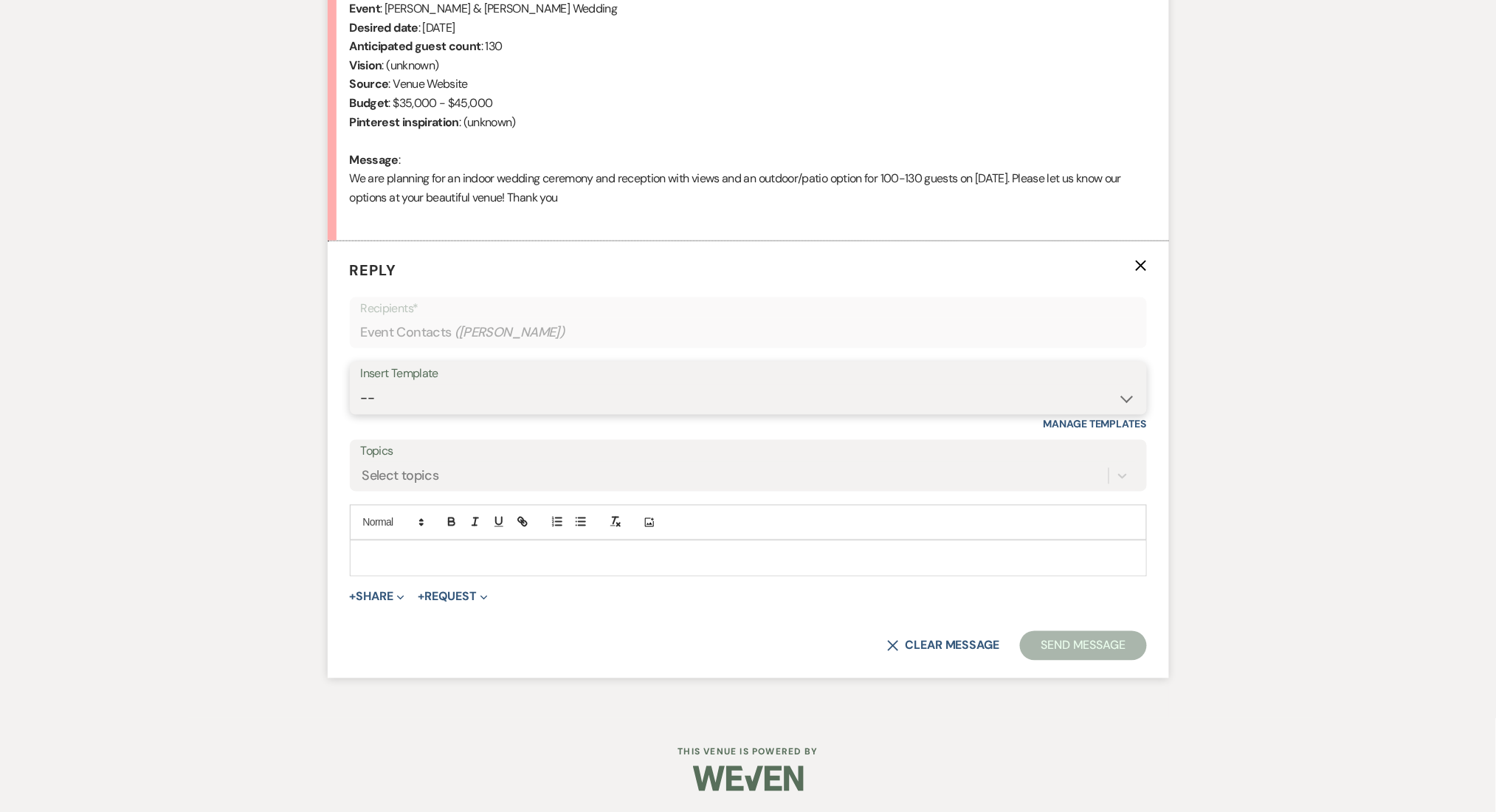
click at [417, 403] on select "-- Inquiry Follow Up Email #2 Contract Sending Template Payment Template Rental…" at bounding box center [748, 398] width 775 height 28
select select "4375"
click at [361, 384] on select "-- Inquiry Follow Up Email #2 Contract Sending Template Payment Template Rental…" at bounding box center [748, 398] width 775 height 28
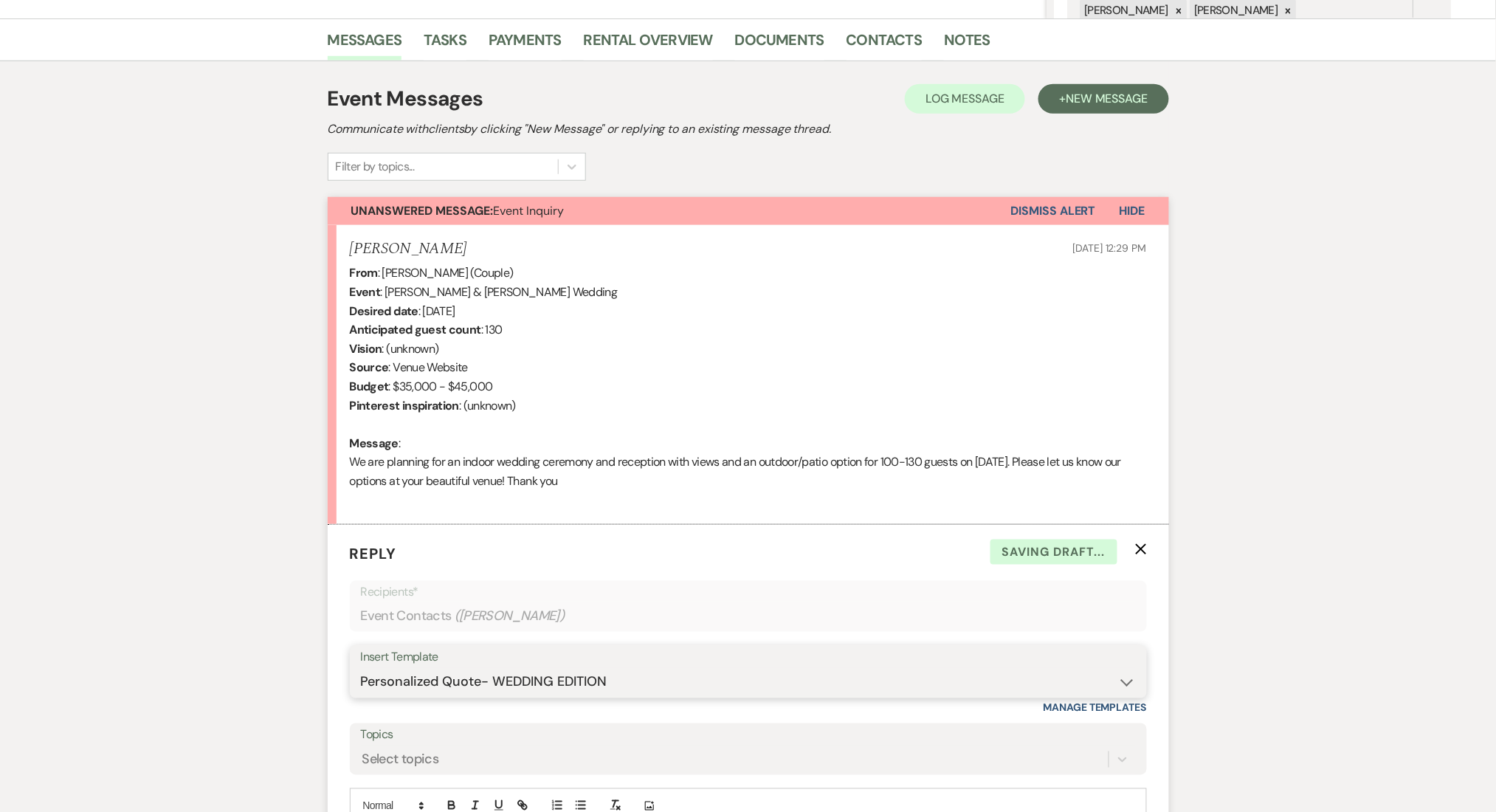
scroll to position [340, 0]
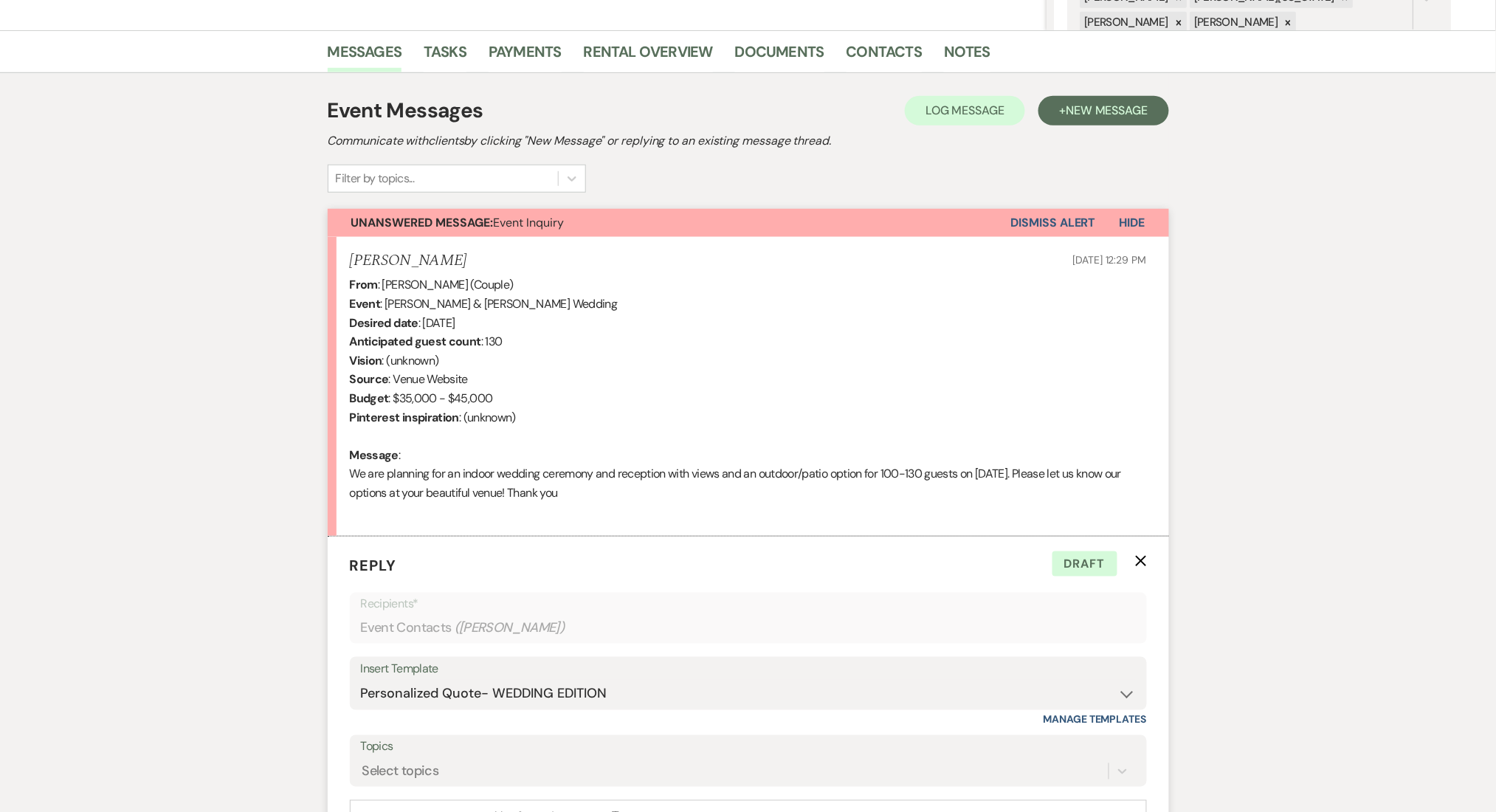
drag, startPoint x: 458, startPoint y: 261, endPoint x: 343, endPoint y: 262, distance: 115.0
click at [343, 262] on li "Ashlee Johnson Sep 24, 2025, 12:29 PM From : Ashlee Johnson (Couple) Event : Ad…" at bounding box center [748, 386] width 842 height 299
copy h5 "Ashlee Johnson"
drag, startPoint x: 546, startPoint y: 301, endPoint x: 384, endPoint y: 305, distance: 162.0
click at [384, 305] on div "From : Ashlee Johnson (Couple) Event : Adarius Tinch & Ashlee Johnson's Wedding…" at bounding box center [748, 398] width 797 height 246
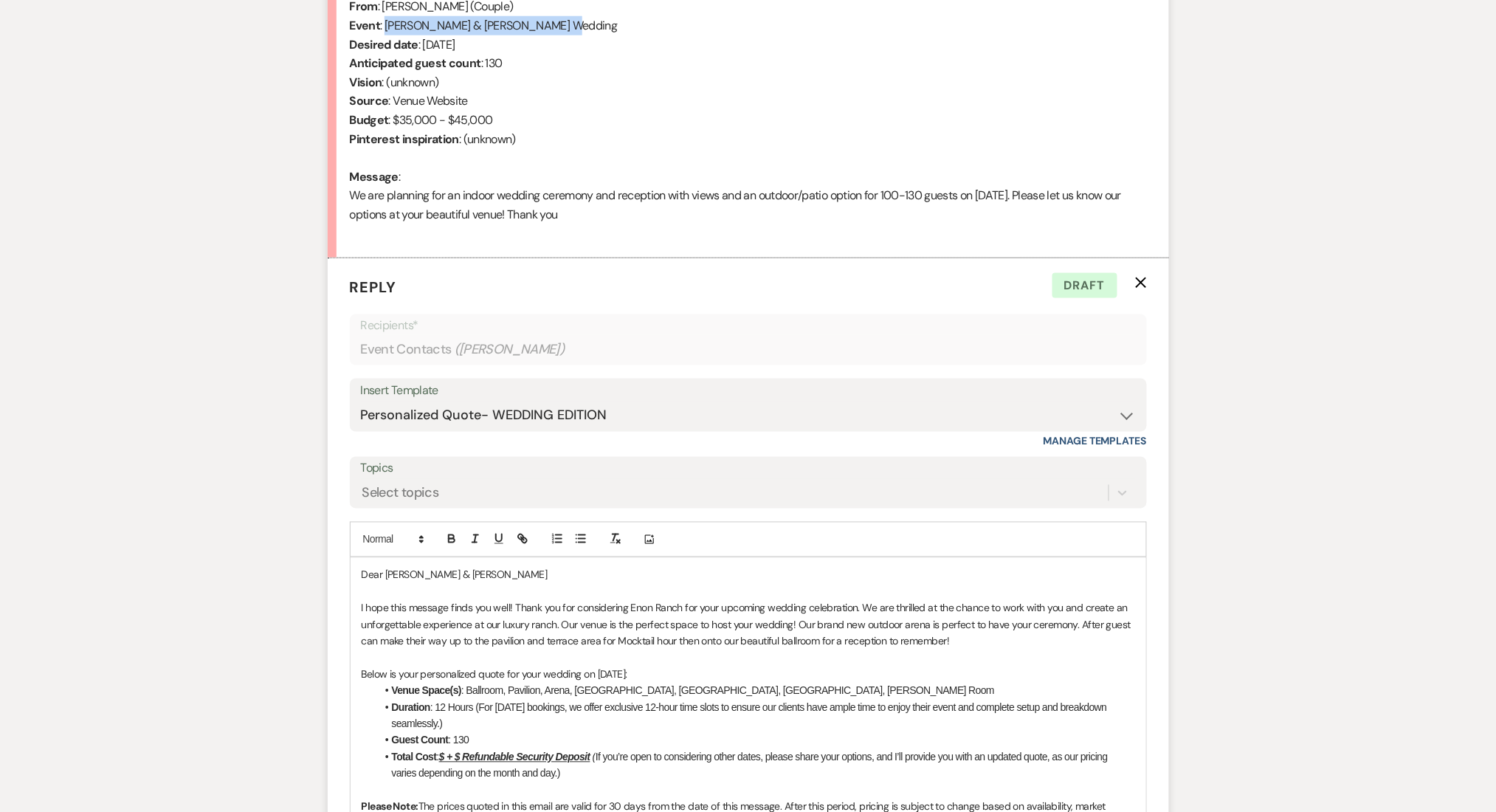
scroll to position [832, 0]
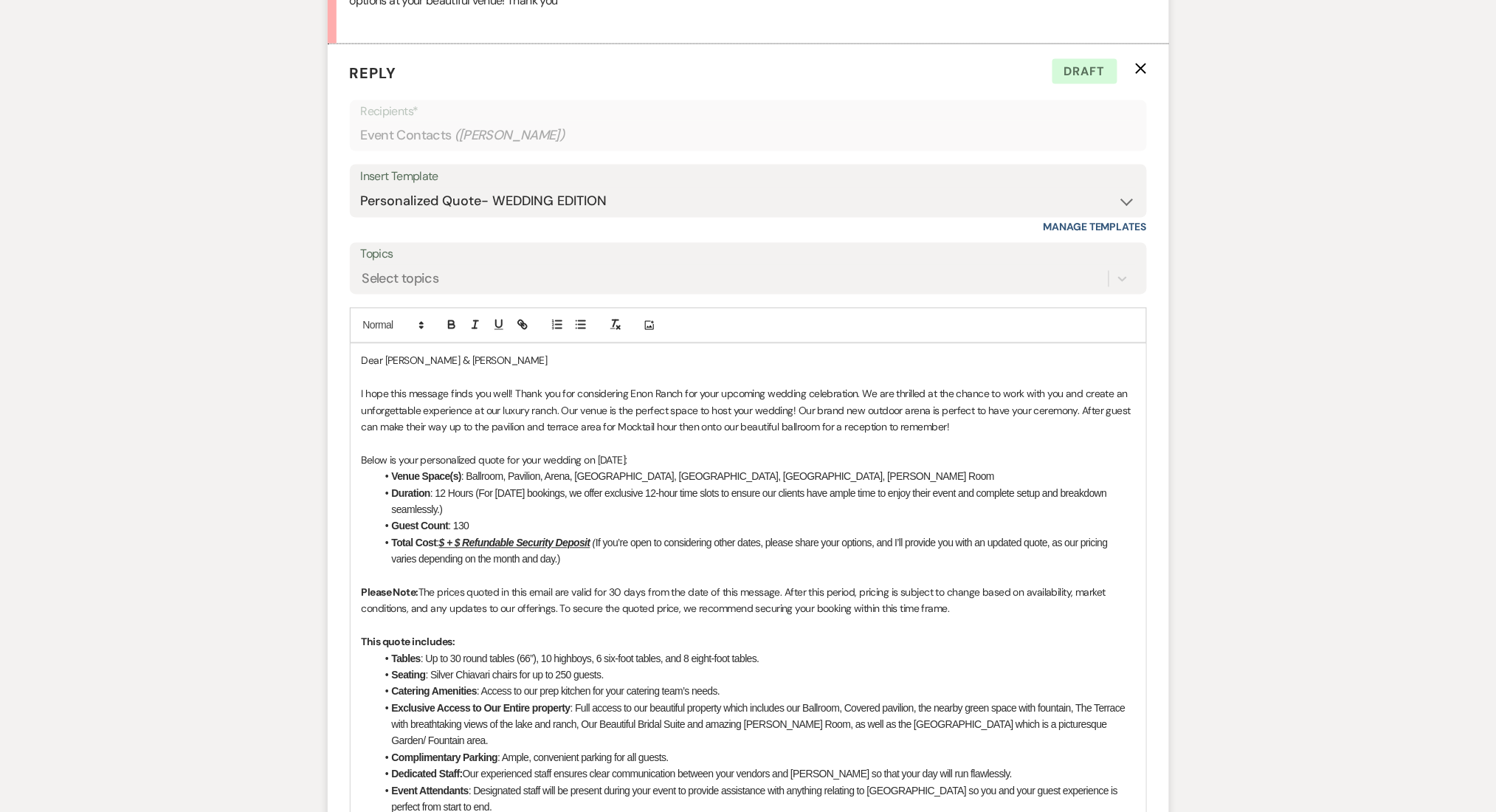
click at [447, 537] on u "$ + $ Refundable Security Deposit" at bounding box center [514, 543] width 152 height 12
click at [557, 520] on li "Guest Count : 130" at bounding box center [756, 526] width 759 height 16
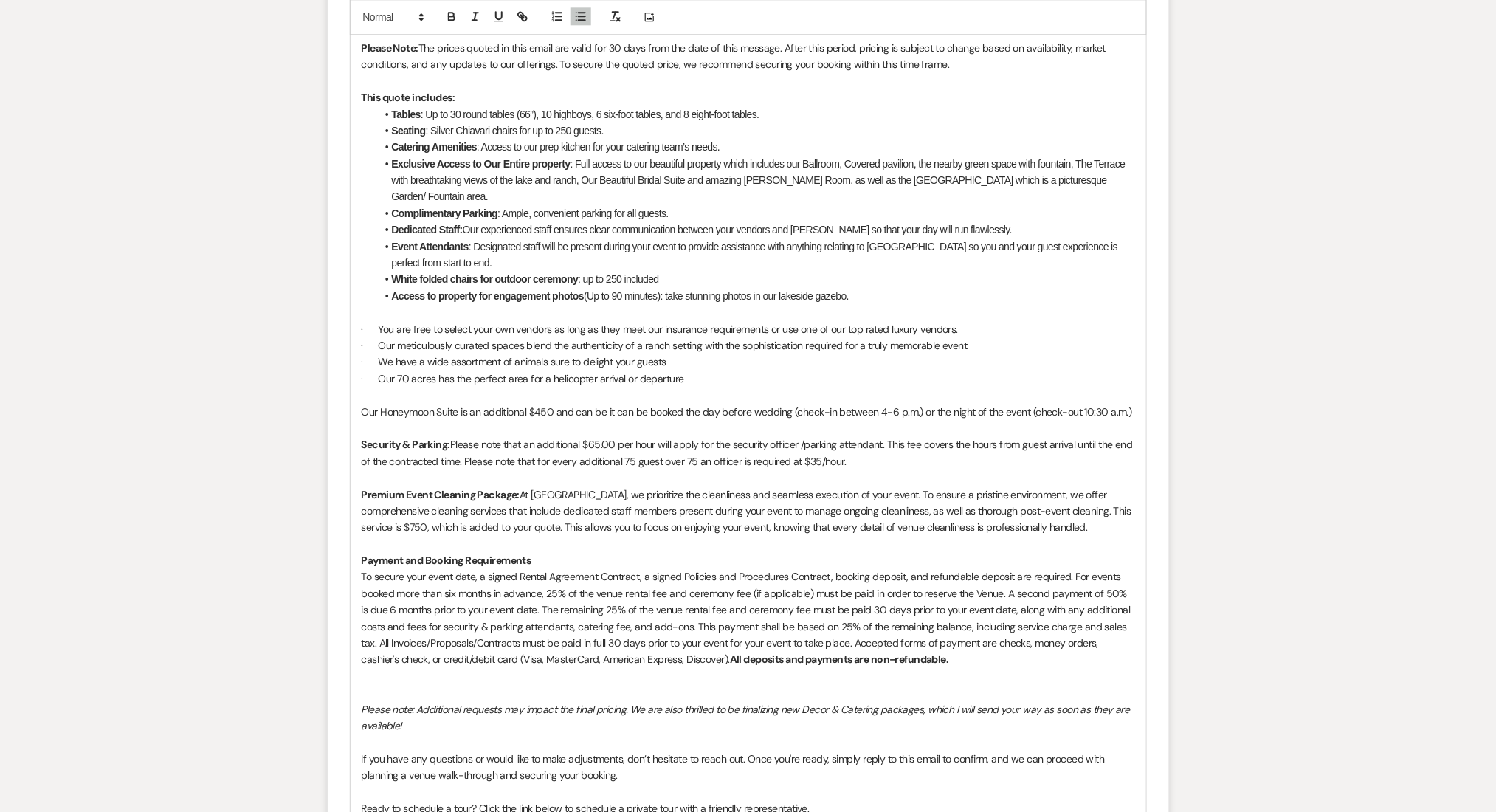
scroll to position [1776, 0]
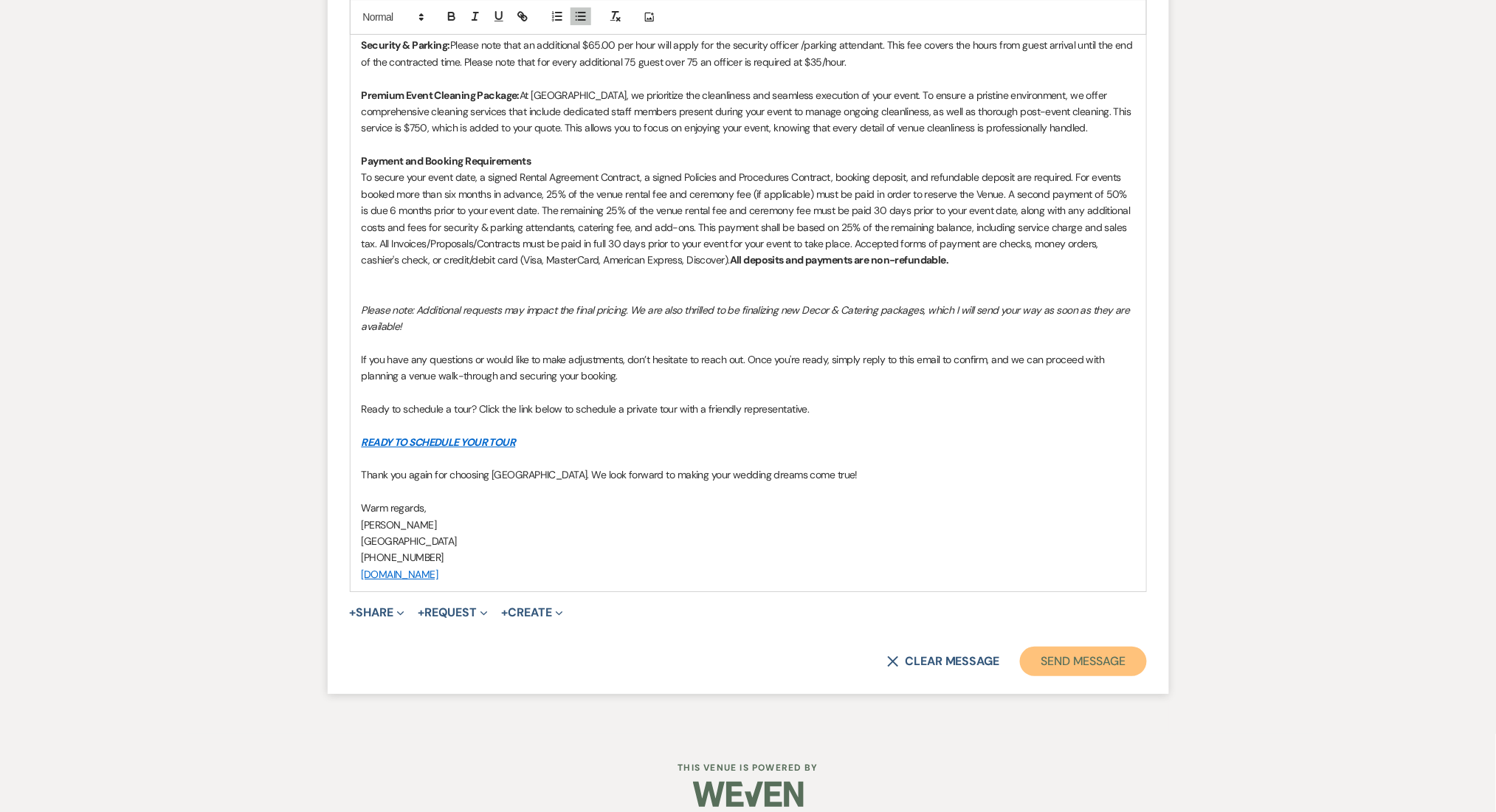
click at [1144, 651] on button "Send Message" at bounding box center [1083, 661] width 126 height 29
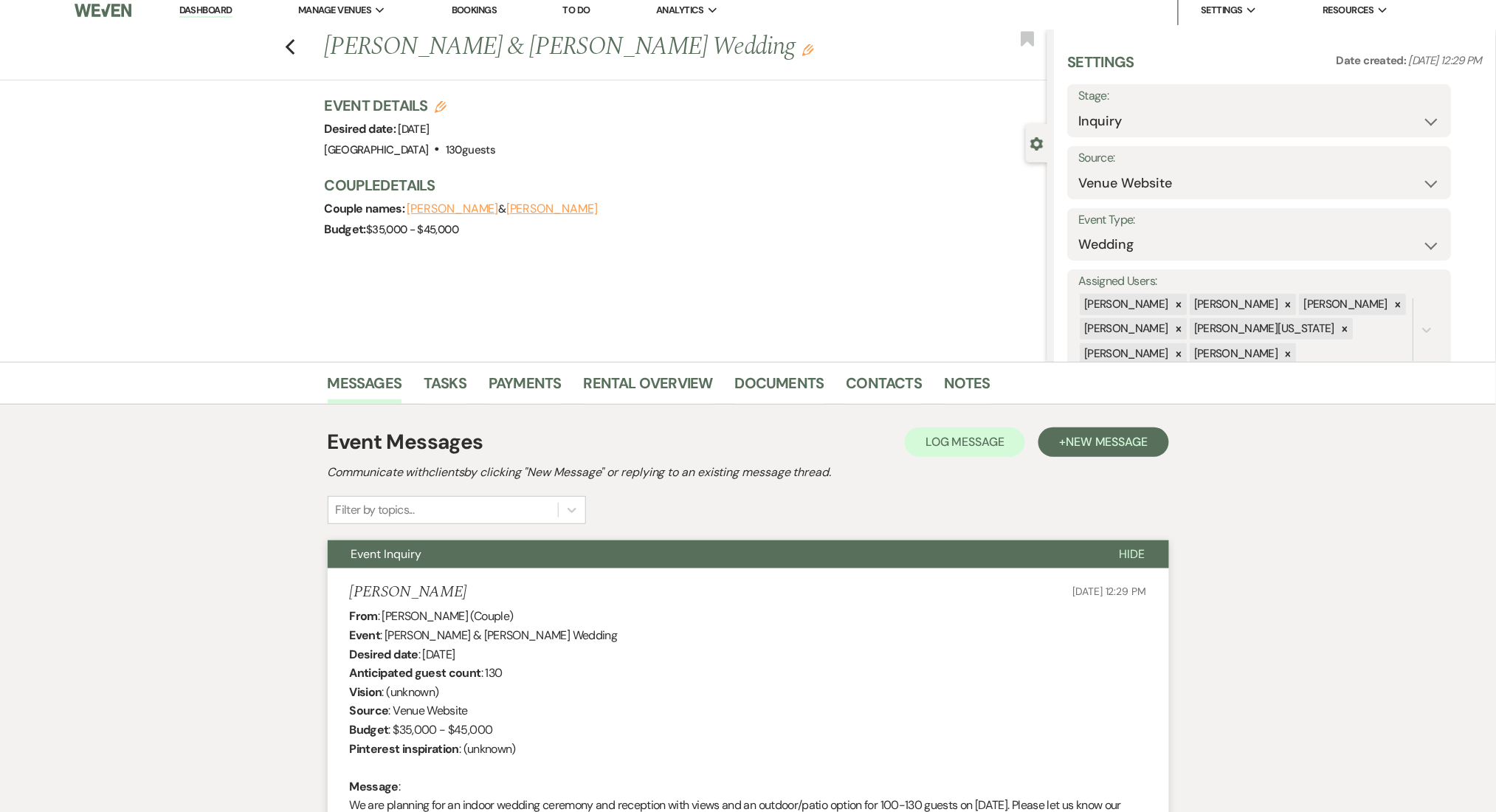
scroll to position [0, 0]
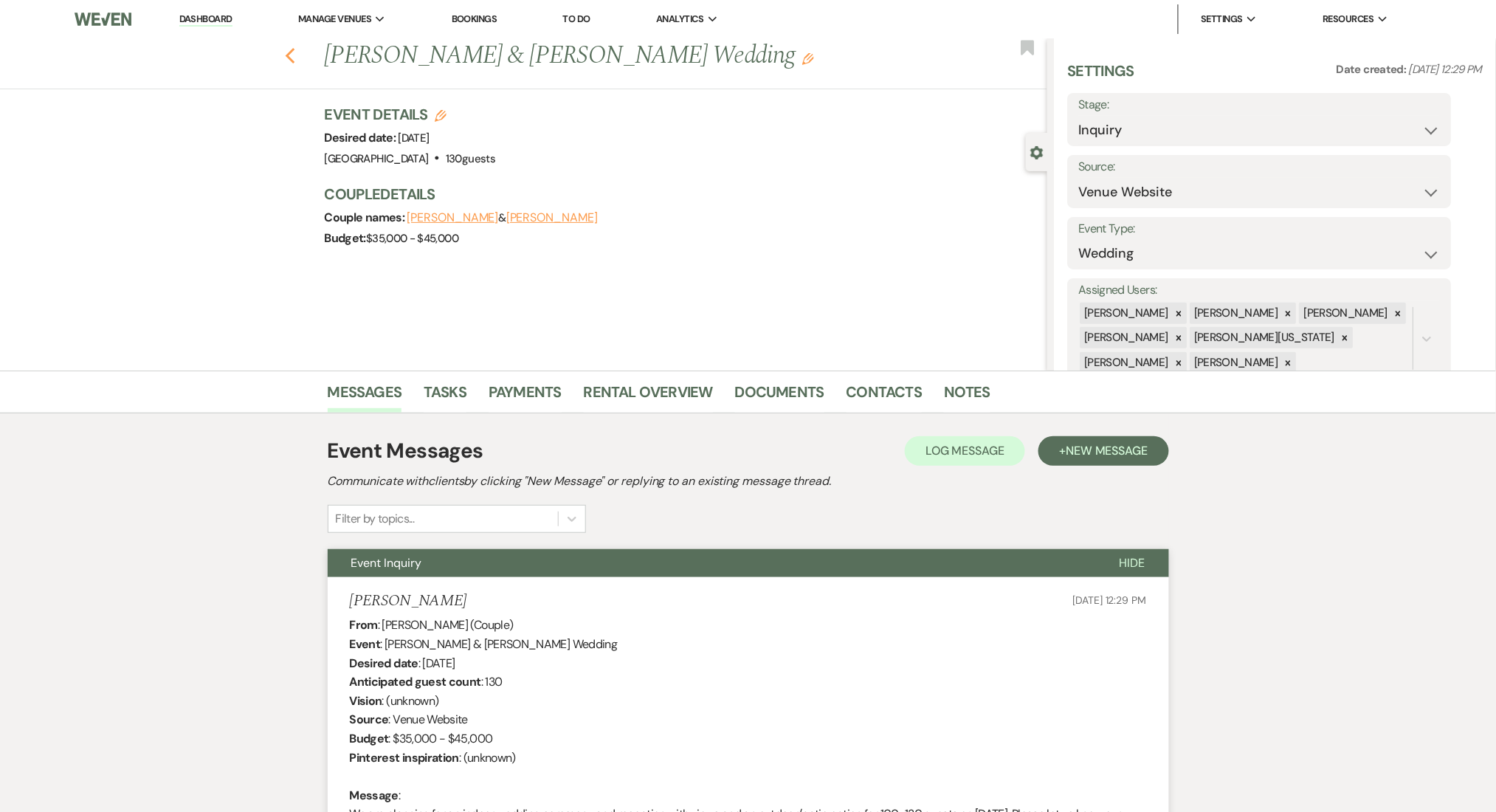
click at [293, 58] on icon "Previous" at bounding box center [290, 55] width 11 height 18
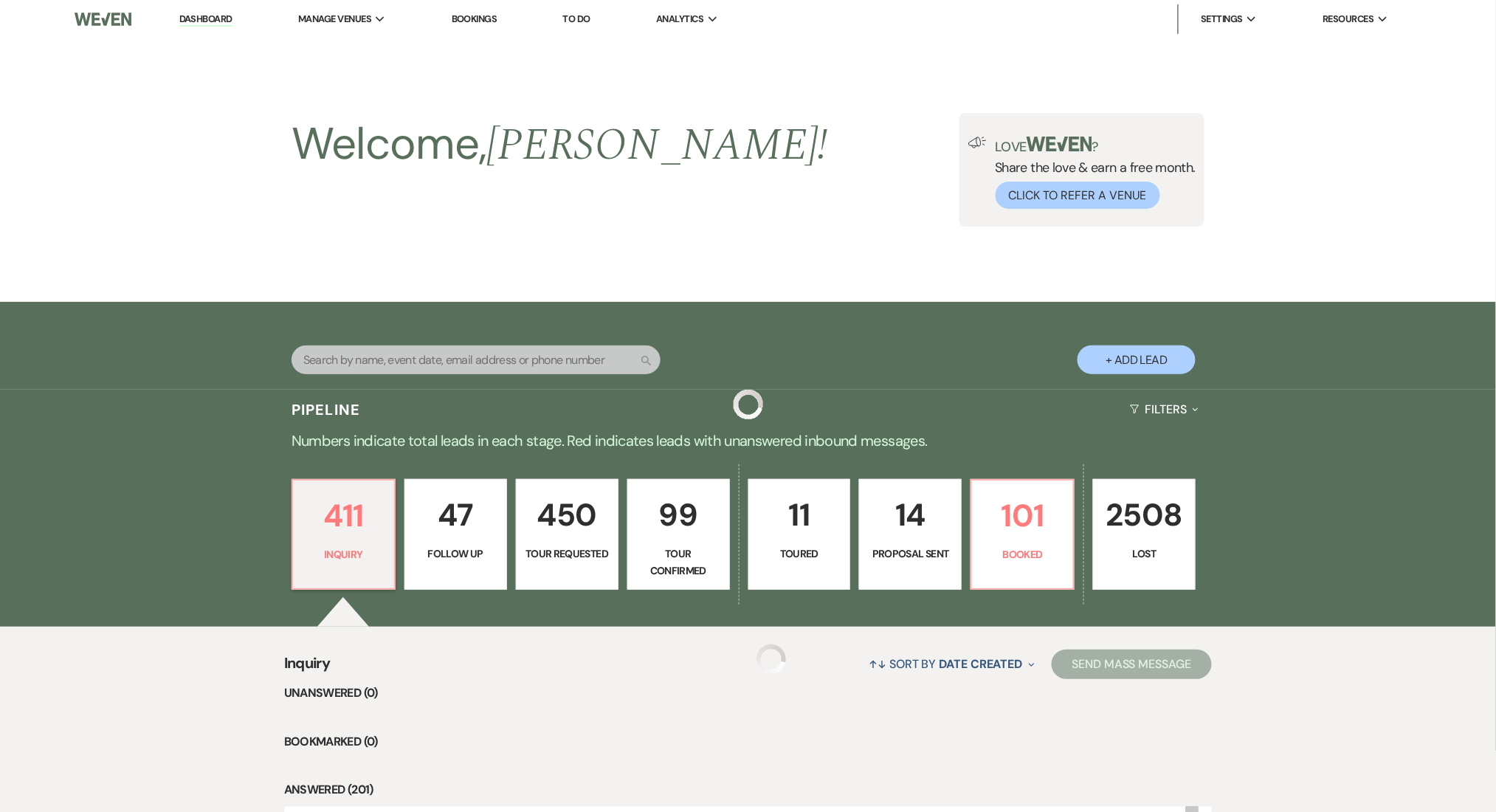
scroll to position [295, 0]
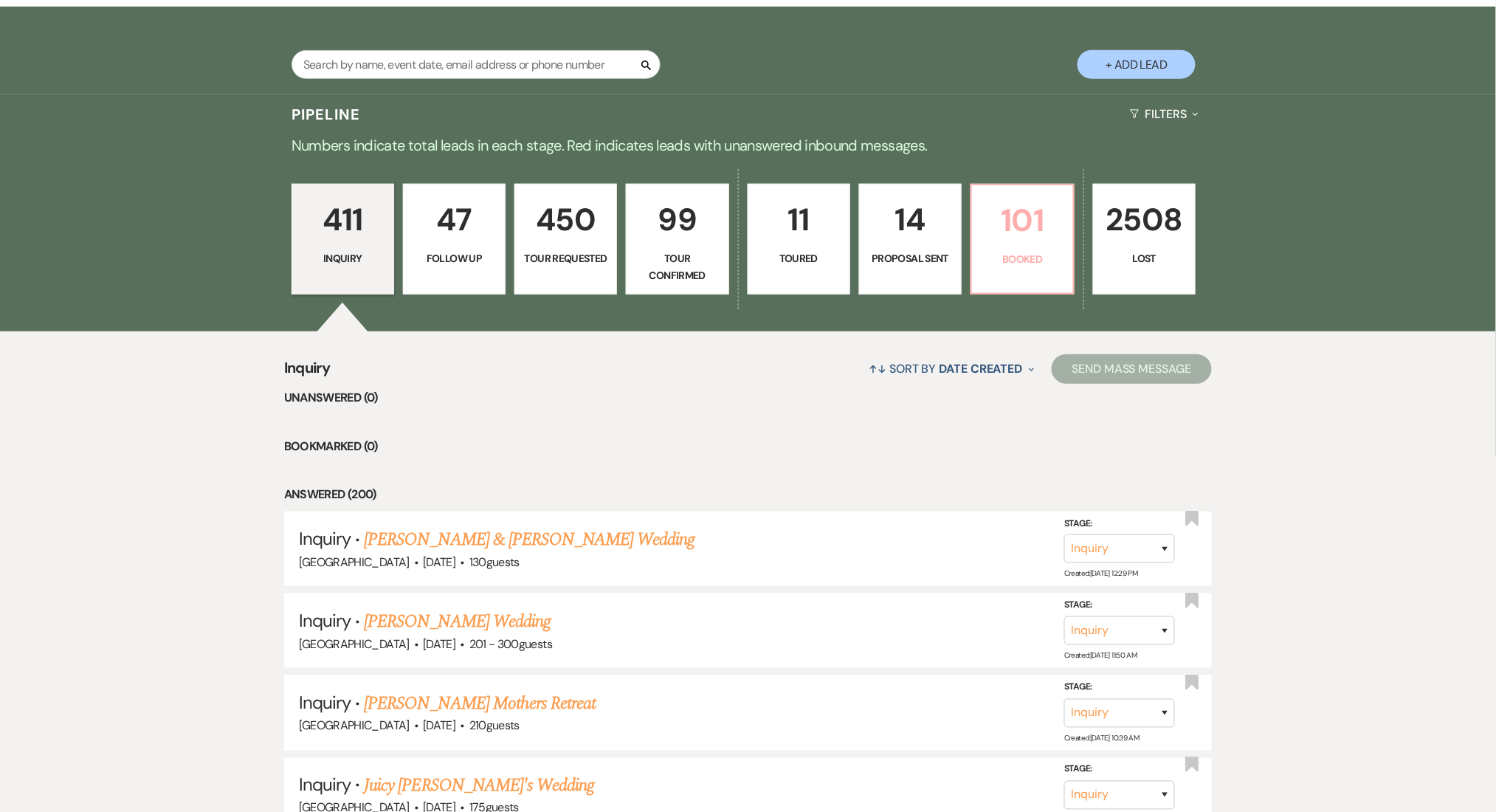
click at [1053, 230] on p "101" at bounding box center [1022, 220] width 83 height 49
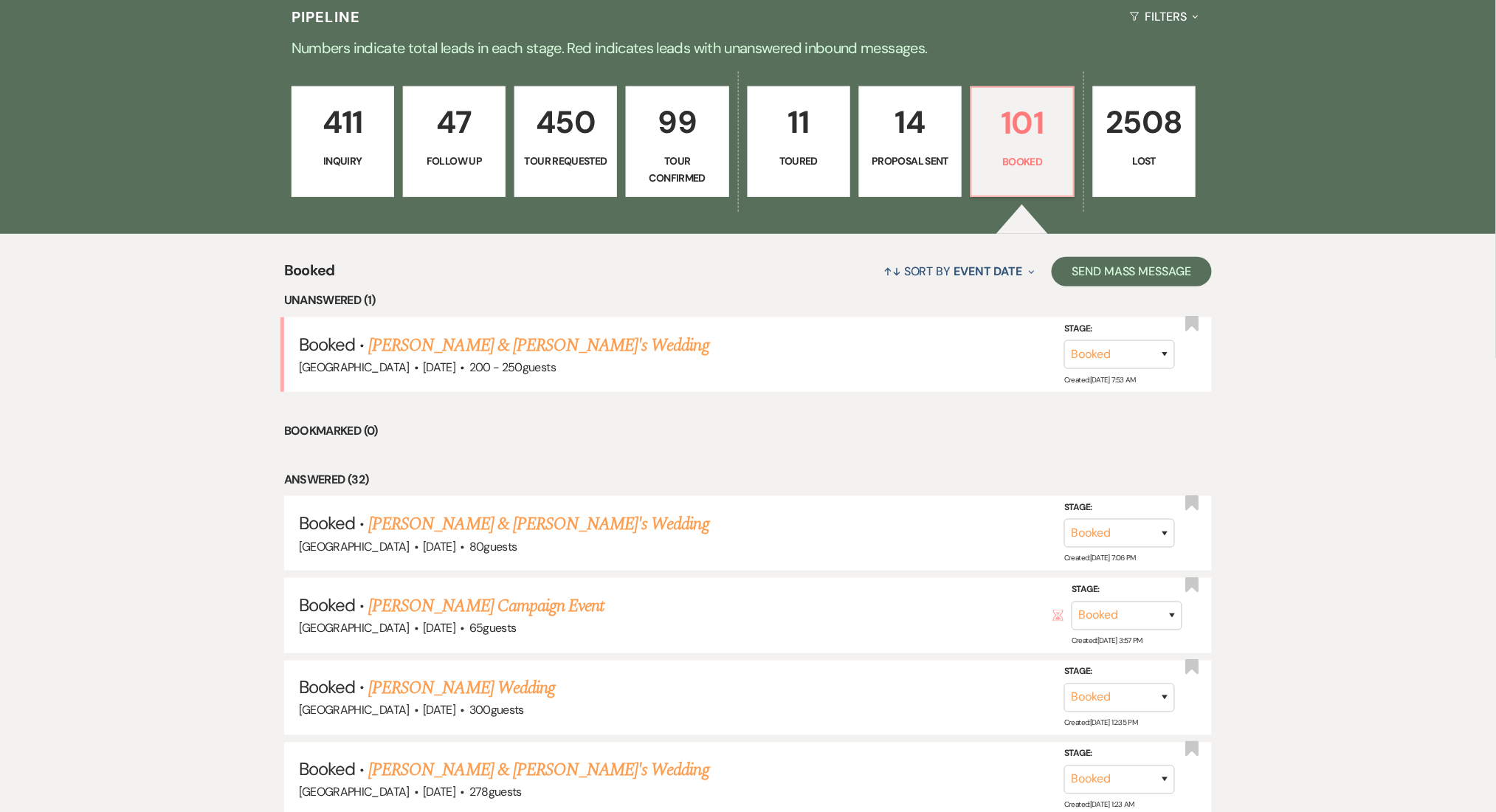
scroll to position [393, 0]
click at [463, 348] on link "Moriah White & Xavier's Wedding" at bounding box center [538, 344] width 341 height 27
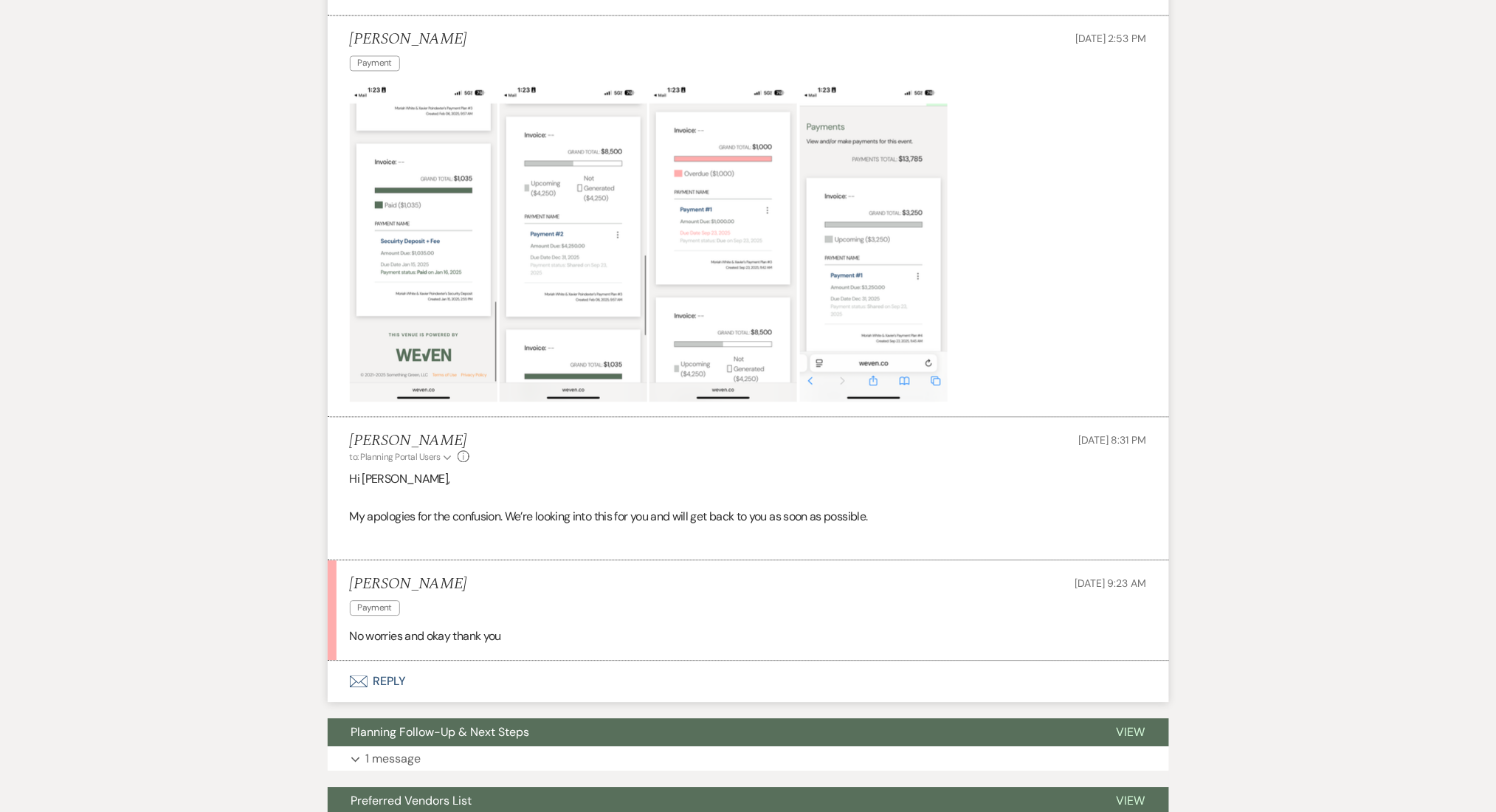
scroll to position [1082, 0]
click at [102, 453] on div "Messages Tasks Payments Vendors Rental Overview Timeline Docs & Files Contacts …" at bounding box center [748, 389] width 1496 height 2458
click at [139, 490] on div "Messages Tasks Payments Vendors Rental Overview Timeline Docs & Files Contacts …" at bounding box center [748, 389] width 1496 height 2458
click at [386, 677] on button "Envelope Reply" at bounding box center [748, 681] width 842 height 42
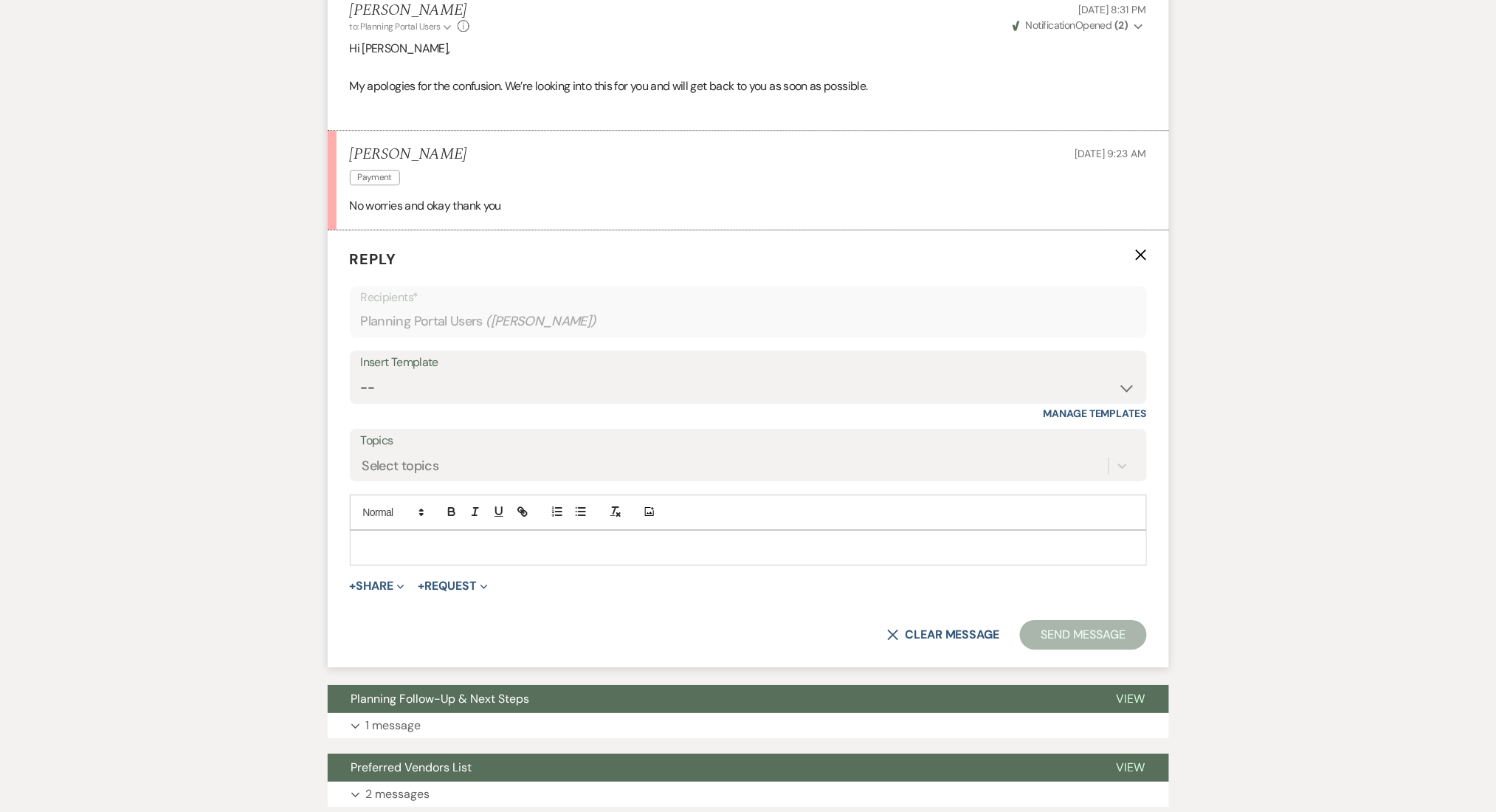
scroll to position [1555, 0]
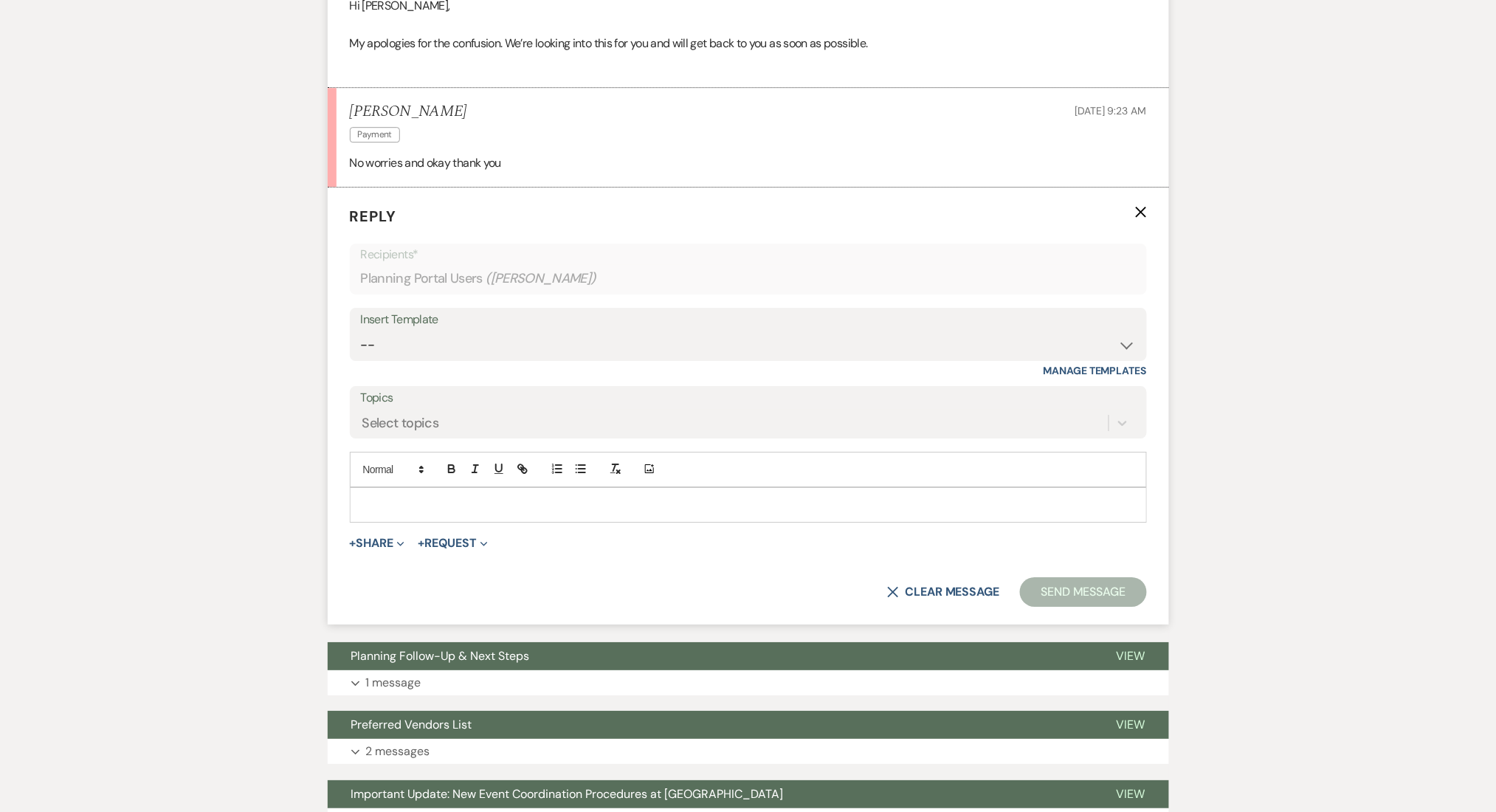
click at [457, 500] on p at bounding box center [748, 504] width 774 height 16
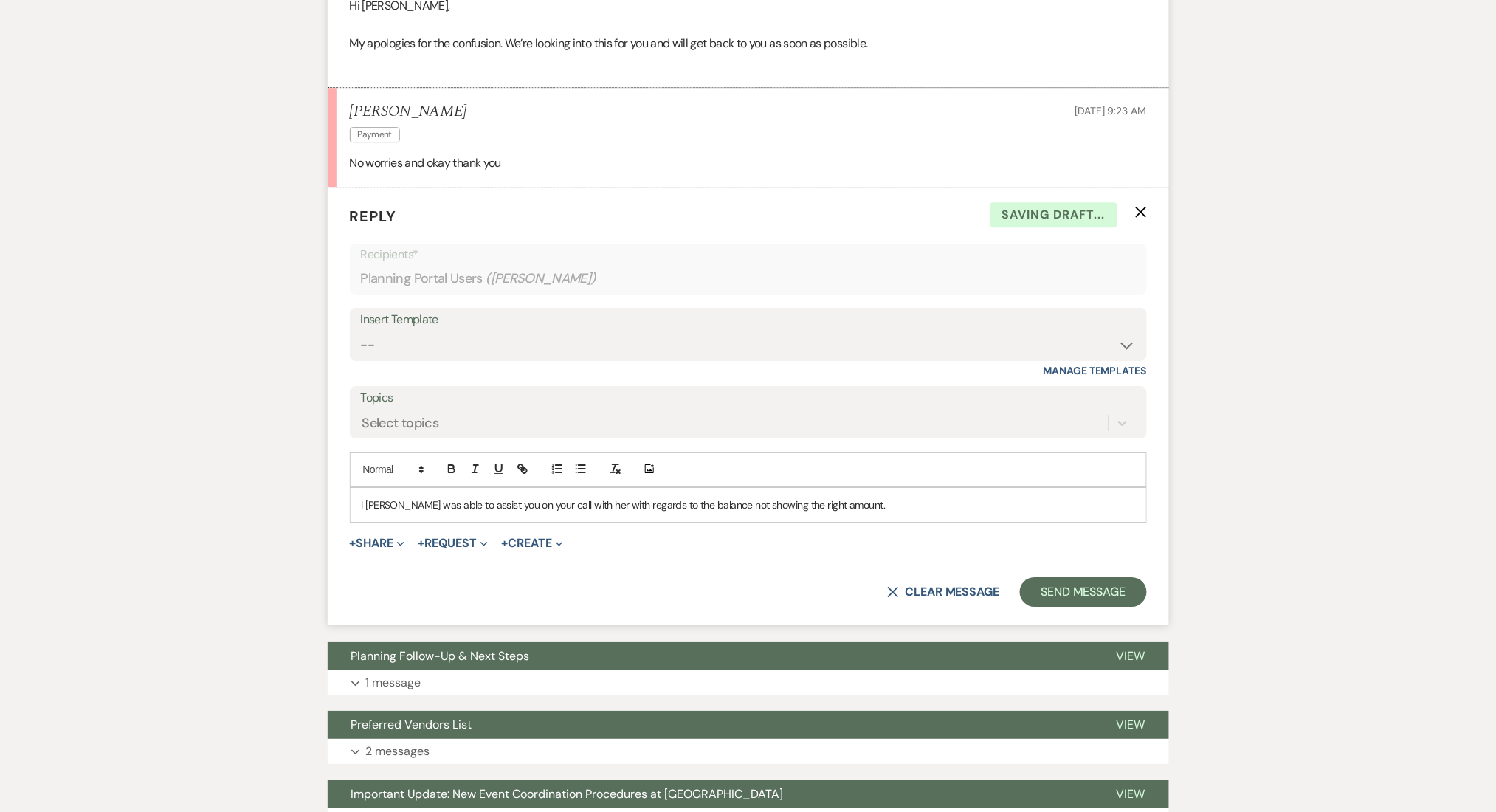
click at [507, 502] on p "I hope Imani was able to assist you on your call with her with regards to the b…" at bounding box center [748, 504] width 774 height 16
click at [831, 502] on p "Regarding the balance not displaying the correct amount, I hope Imani was able …" at bounding box center [748, 504] width 774 height 16
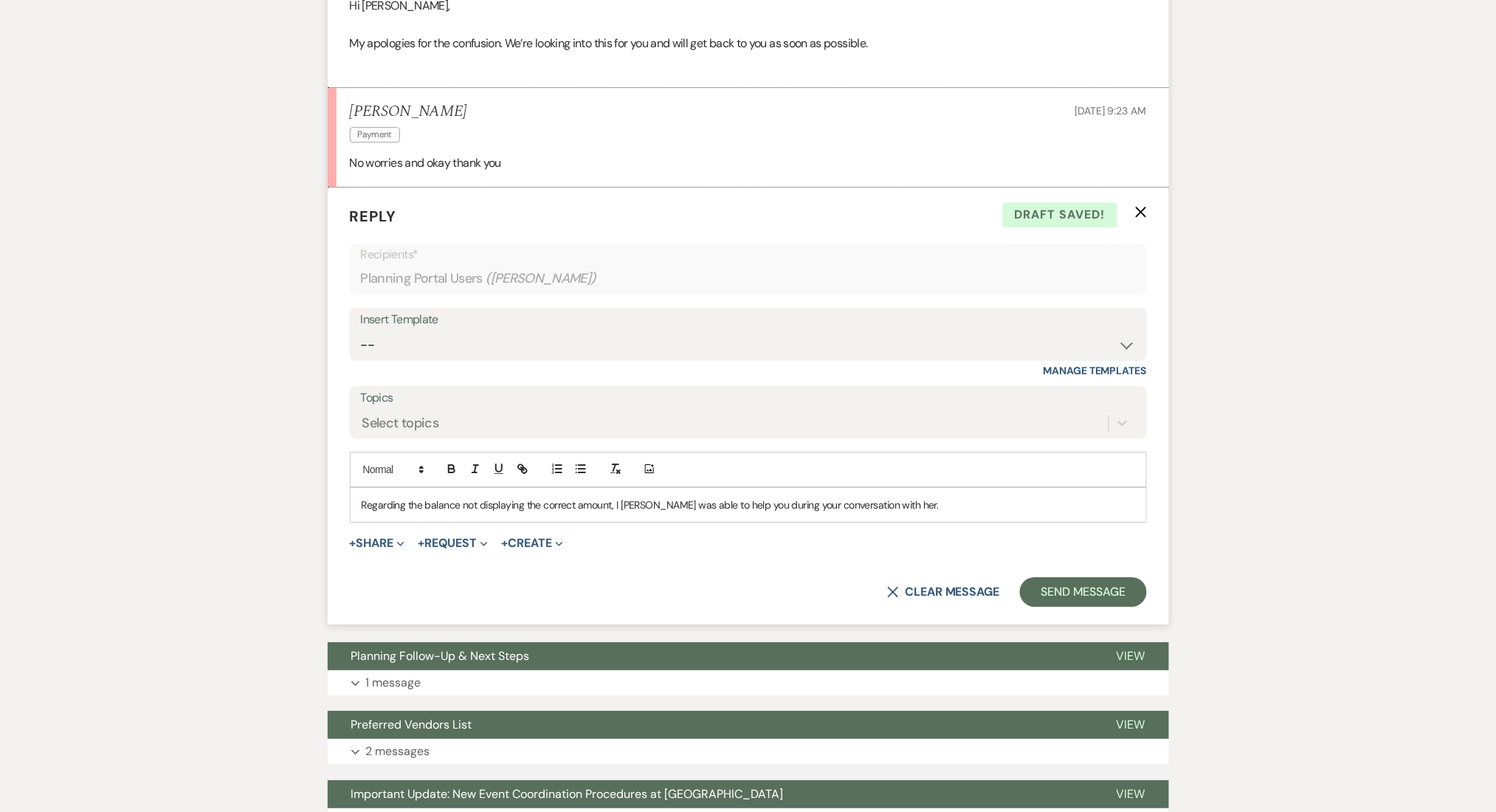
click at [949, 506] on p "Regarding the balance not displaying the correct amount, I hope Imani was able …" at bounding box center [748, 504] width 774 height 16
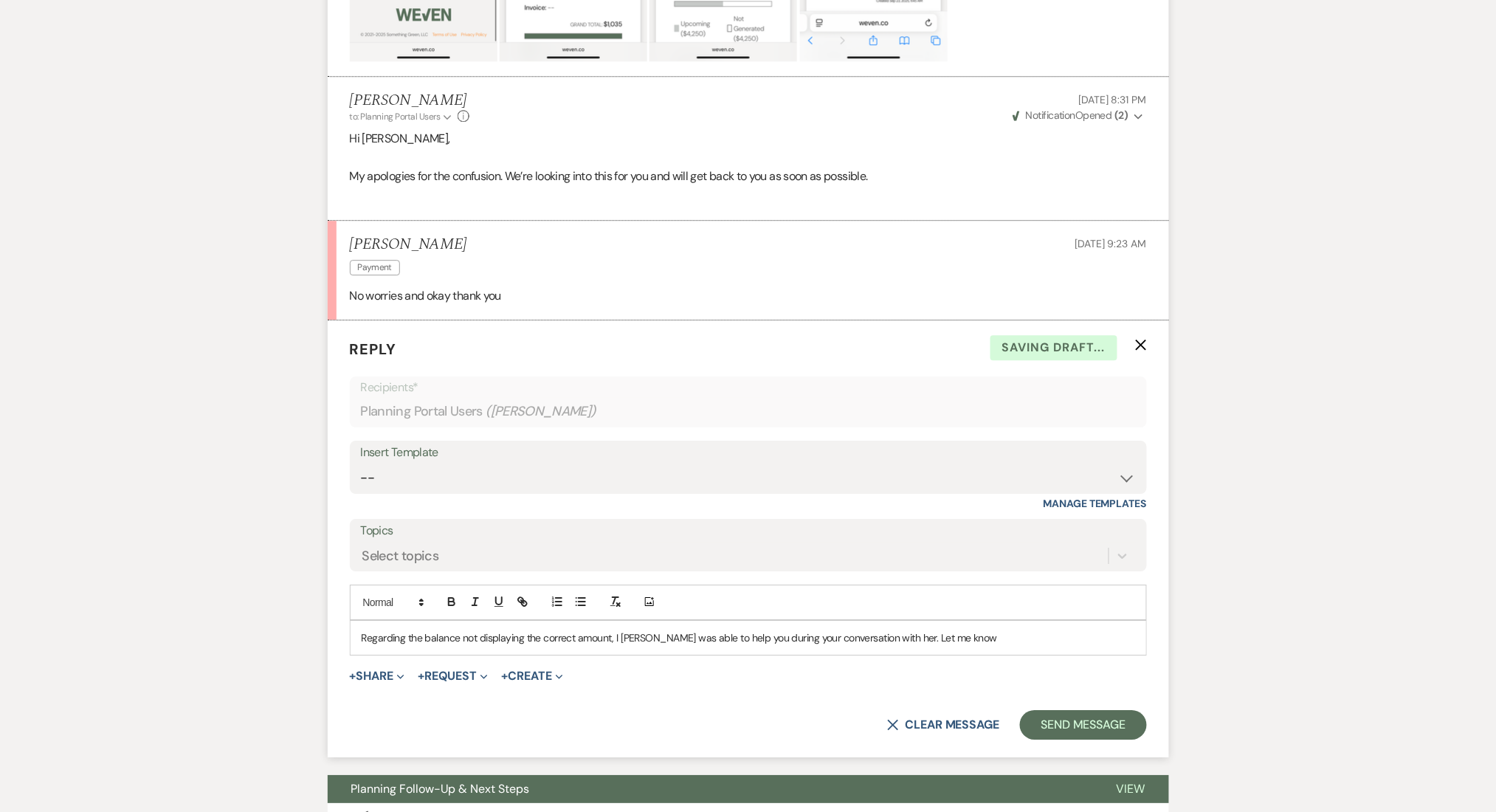
scroll to position [1654, 0]
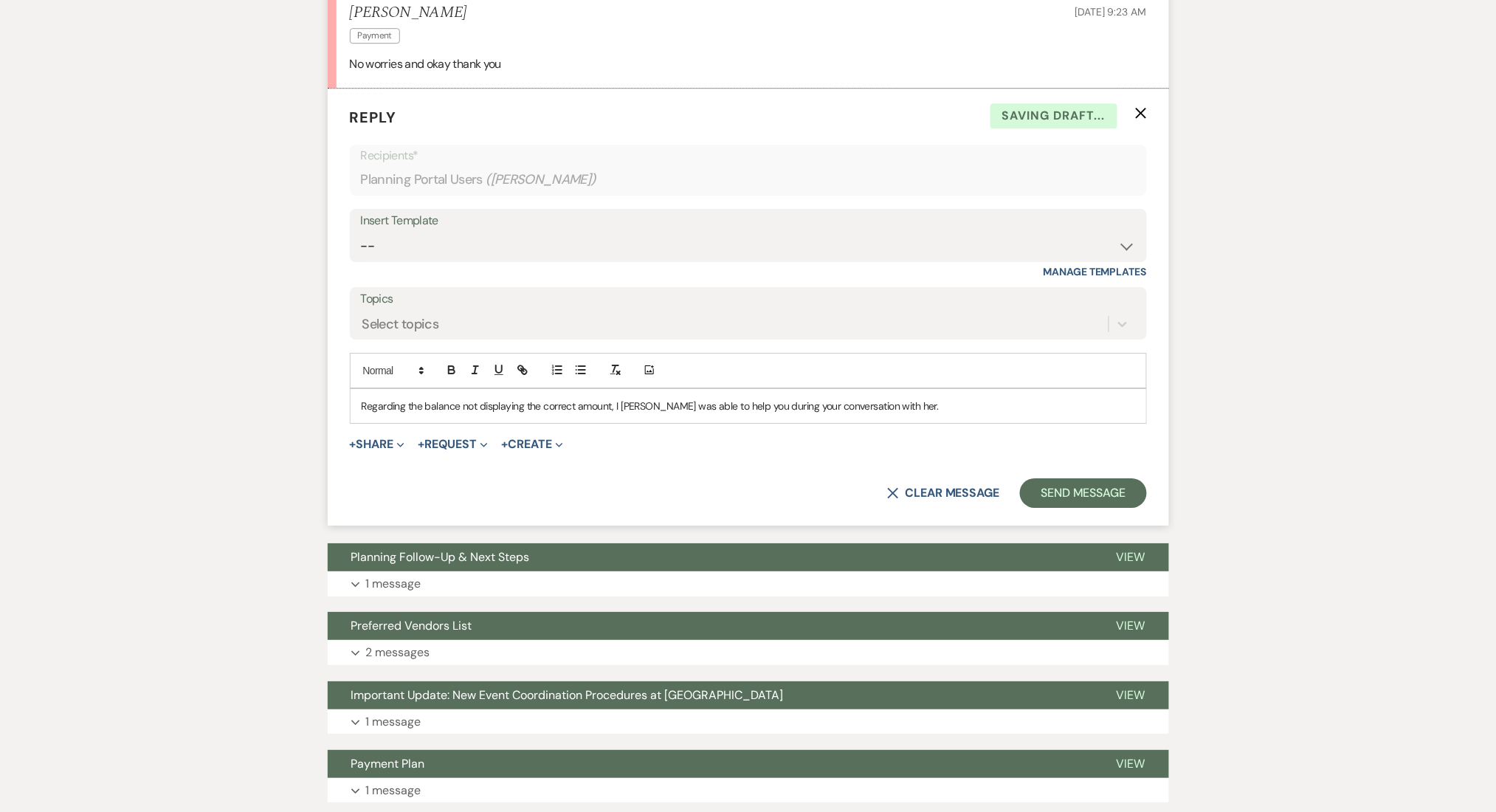
click at [1238, 352] on div "Messages Tasks Payments Vendors Rental Overview Timeline Docs & Files Contacts …" at bounding box center [748, 16] width 1496 height 2855
click at [1072, 512] on form "Reply X Draft saved! Recipients* Planning Portal Users ( Moriah White, Xavier )…" at bounding box center [748, 307] width 842 height 437
click at [1077, 506] on button "Send Message" at bounding box center [1083, 493] width 126 height 29
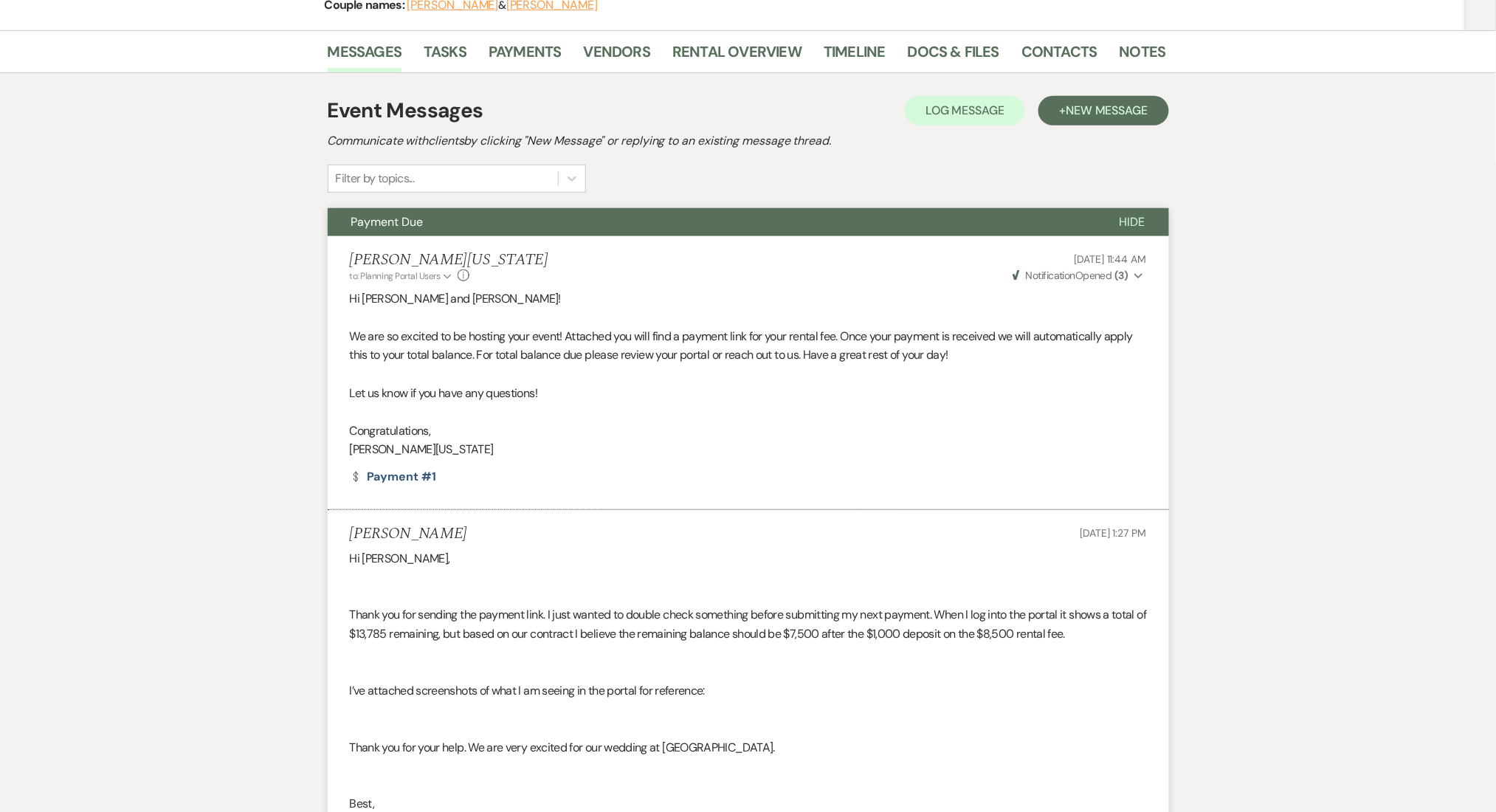
scroll to position [0, 0]
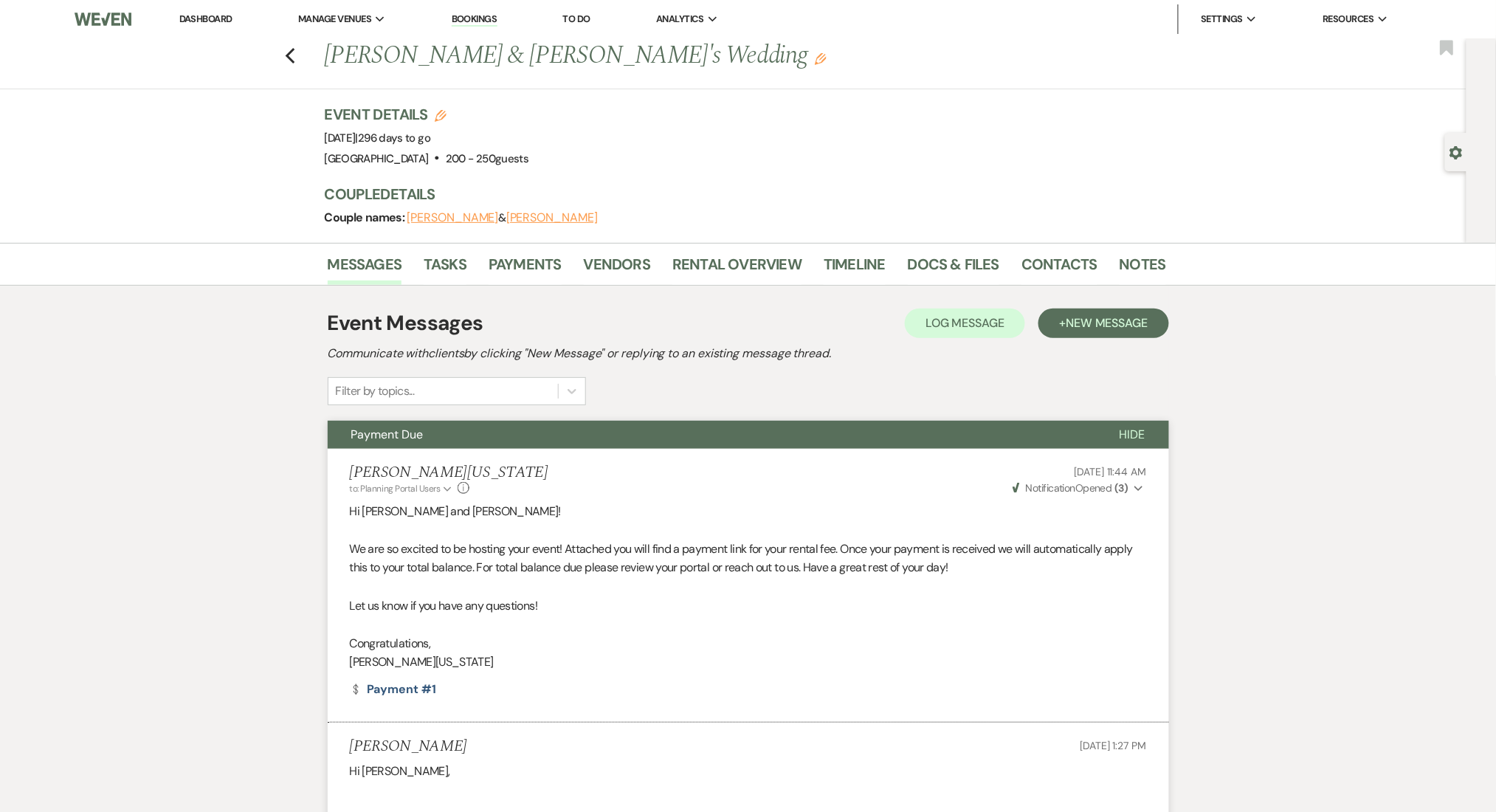
click at [206, 12] on link "Dashboard" at bounding box center [206, 18] width 53 height 12
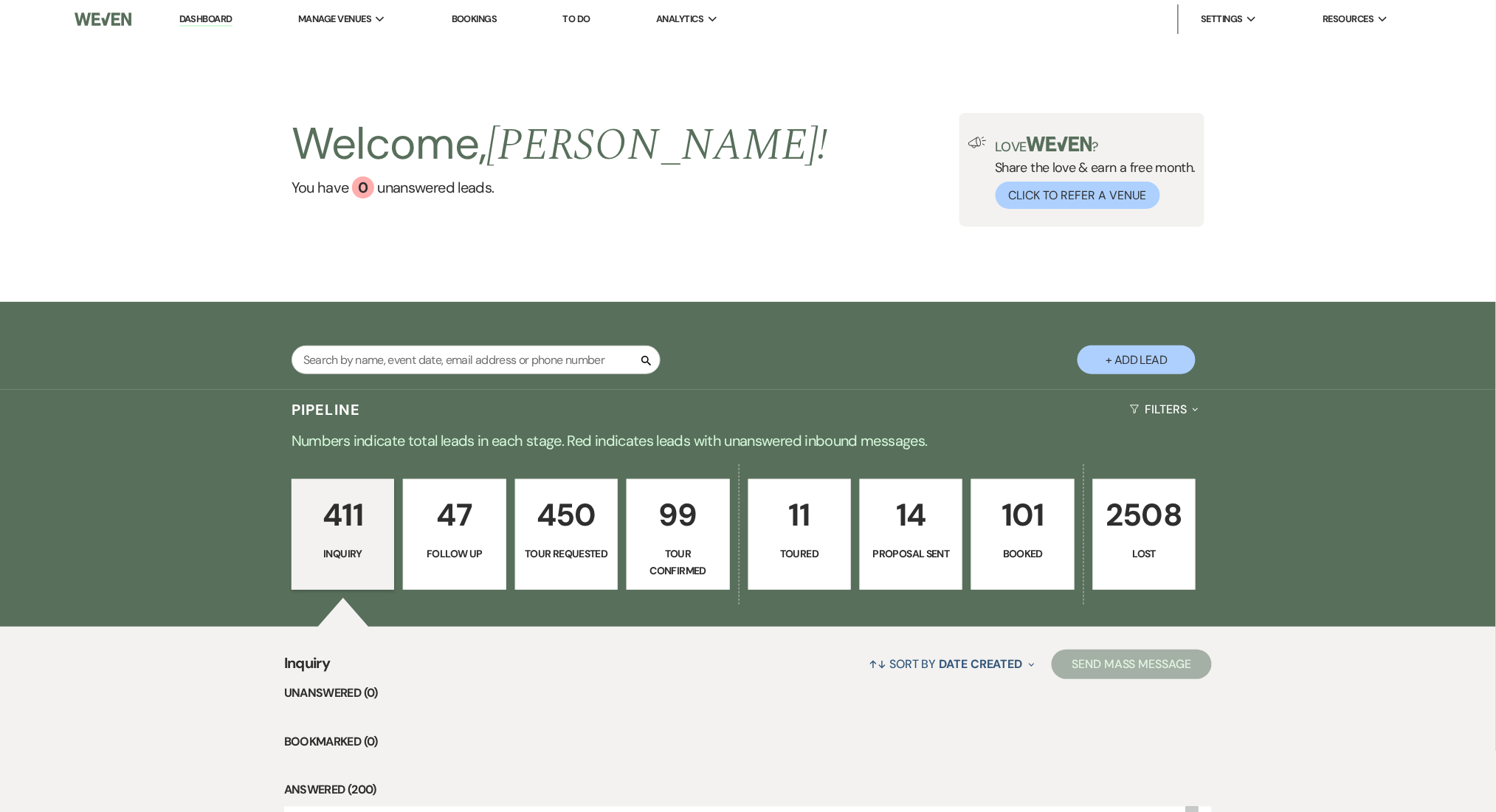
click at [199, 9] on li "Dashboard" at bounding box center [206, 19] width 68 height 29
click at [213, 13] on link "Dashboard" at bounding box center [206, 19] width 53 height 14
drag, startPoint x: 213, startPoint y: 3, endPoint x: 211, endPoint y: 12, distance: 9.2
click at [213, 3] on nav "Dashboard Manage Venues Expand Enon Ranch Bookings To Do Analytics Expand Enon …" at bounding box center [748, 19] width 1496 height 38
click at [211, 12] on link "Dashboard" at bounding box center [206, 19] width 53 height 14
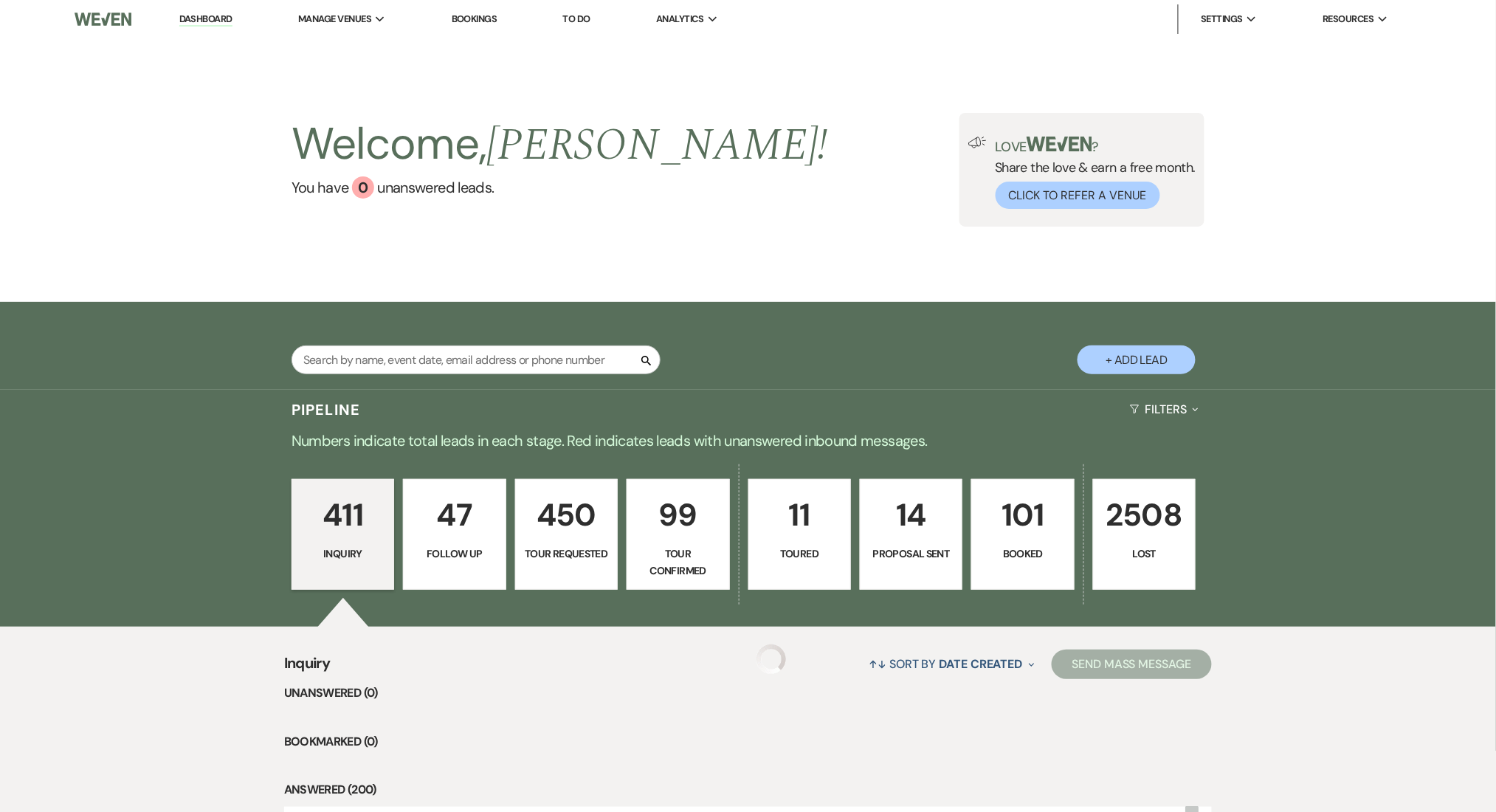
scroll to position [196, 0]
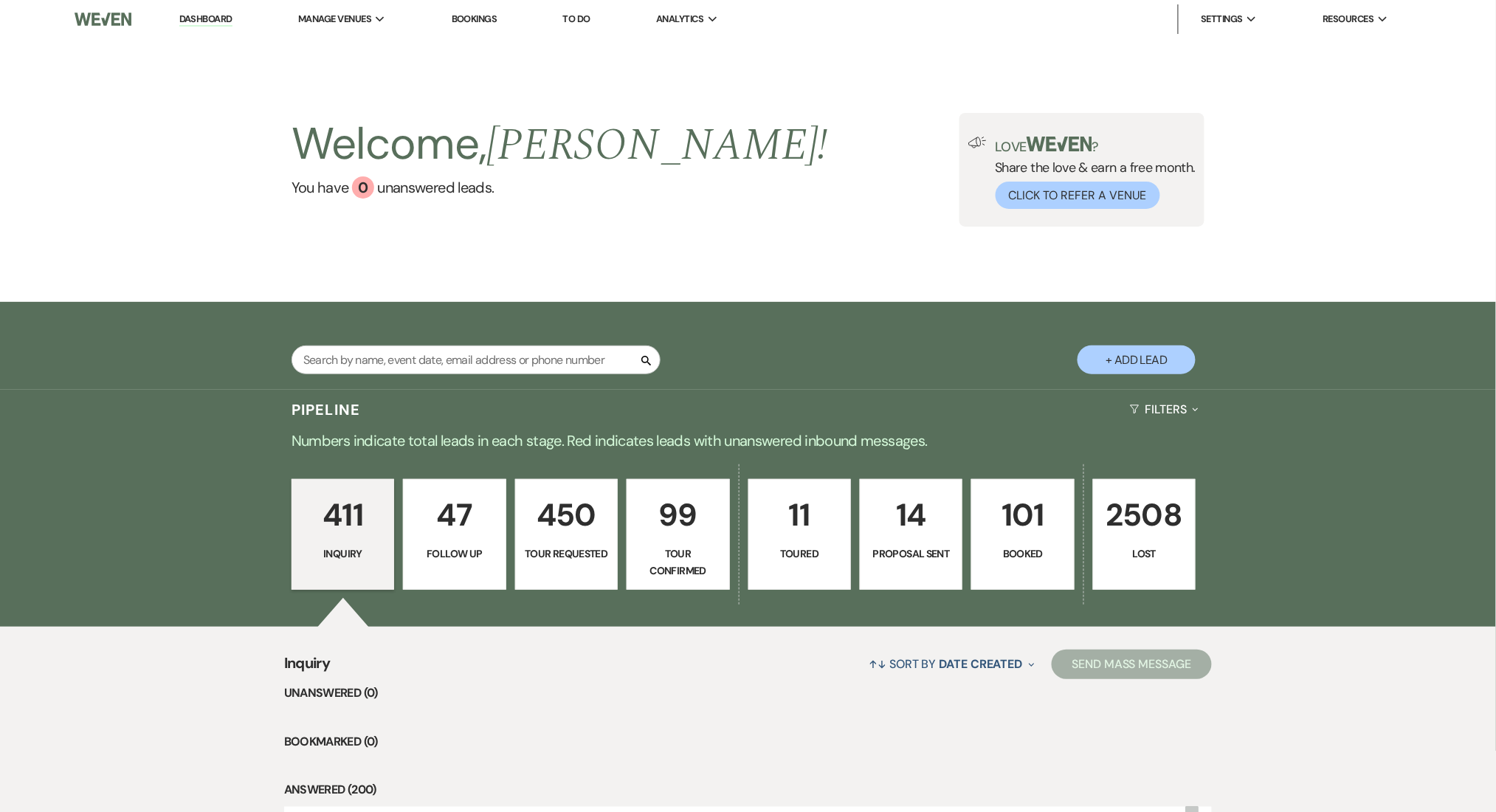
click at [193, 15] on link "Dashboard" at bounding box center [206, 19] width 53 height 14
click at [208, 24] on link "Dashboard" at bounding box center [206, 19] width 53 height 14
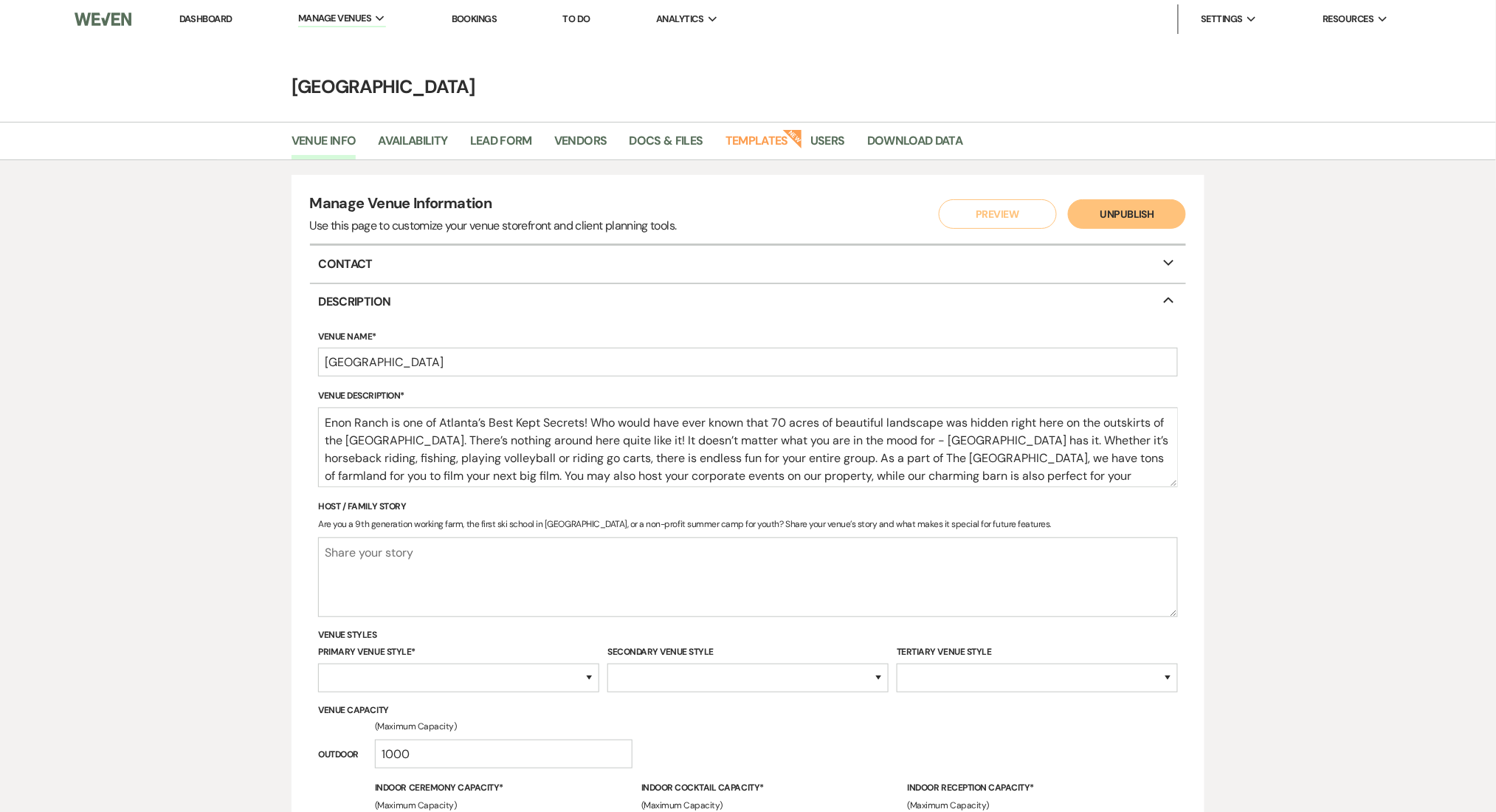
select select "28"
select select "30"
select select "3"
click at [1156, 291] on p "Description Collapse" at bounding box center [748, 302] width 877 height 36
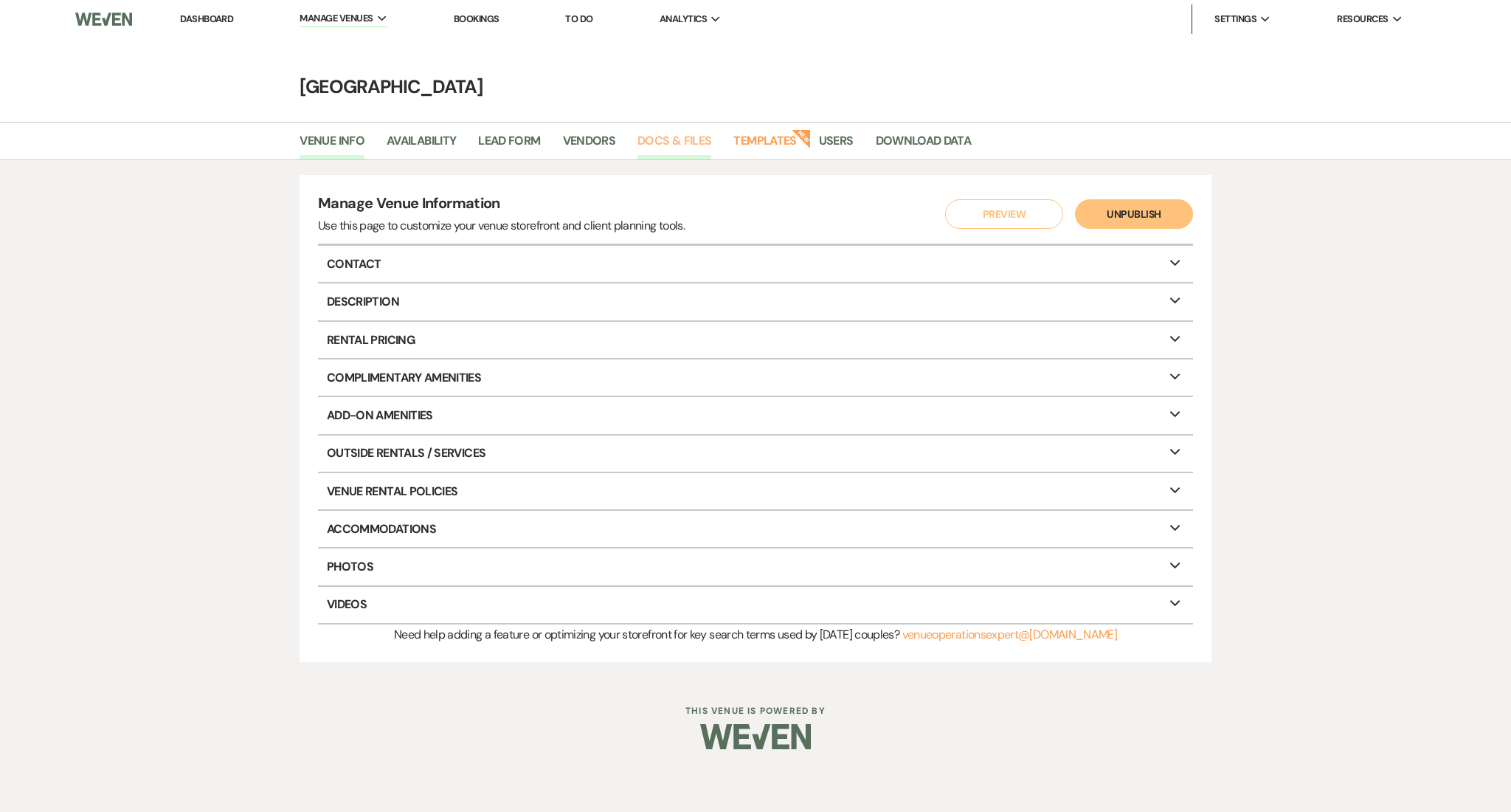
click at [657, 145] on link "Docs & Files" at bounding box center [674, 145] width 74 height 28
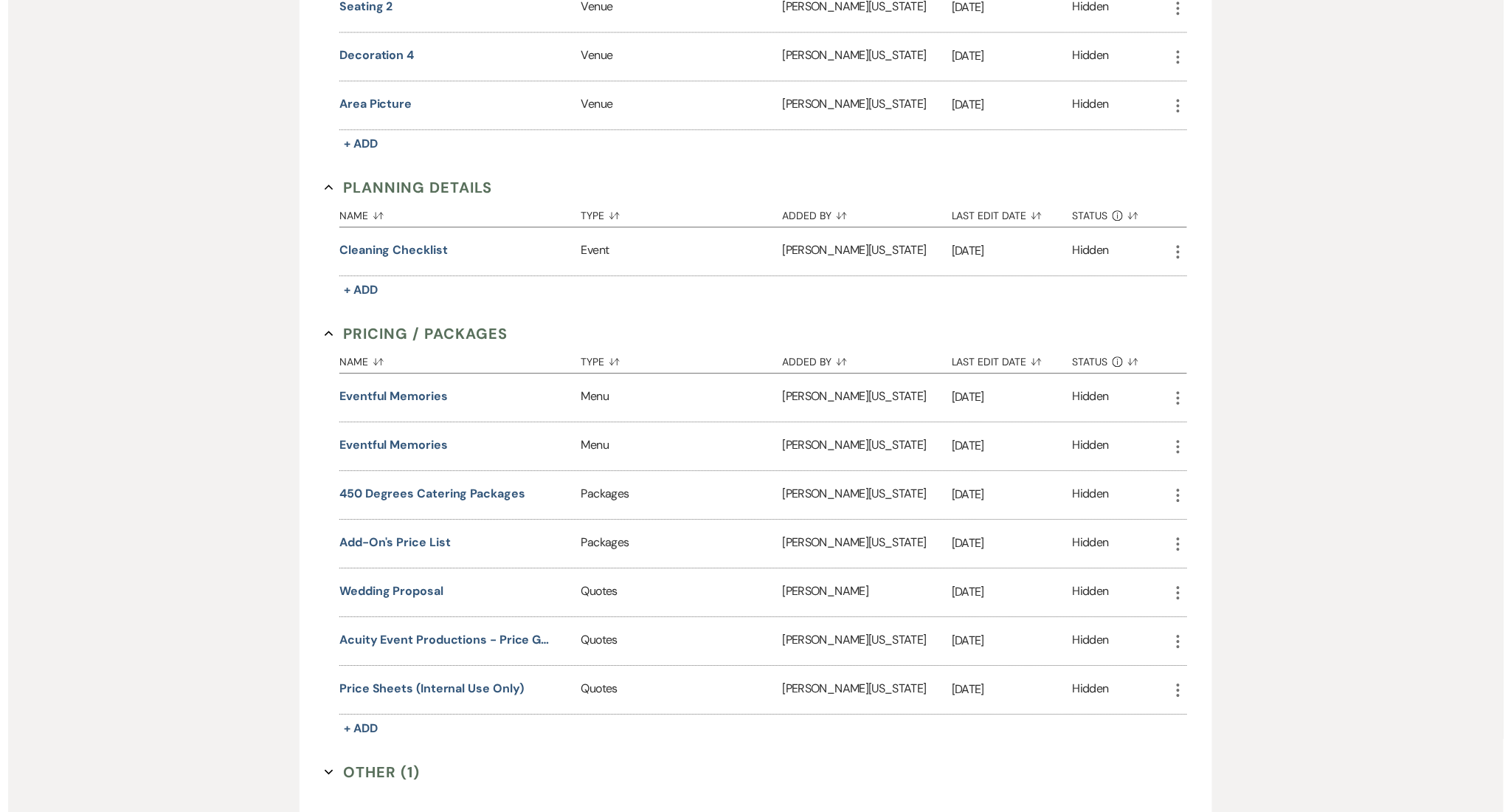
scroll to position [1377, 0]
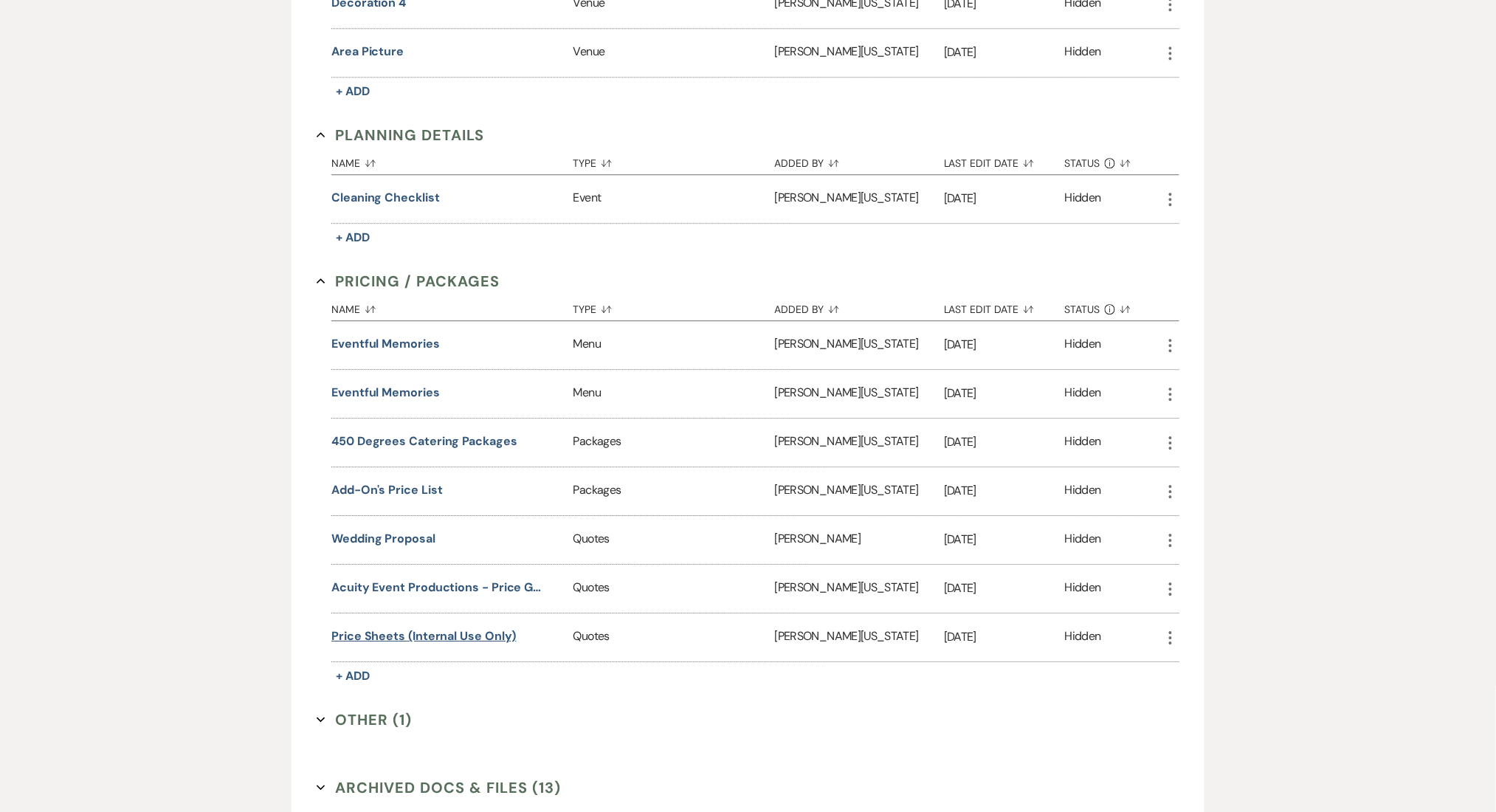
click at [387, 627] on button "Price Sheets (Internal Use Only)" at bounding box center [423, 636] width 185 height 18
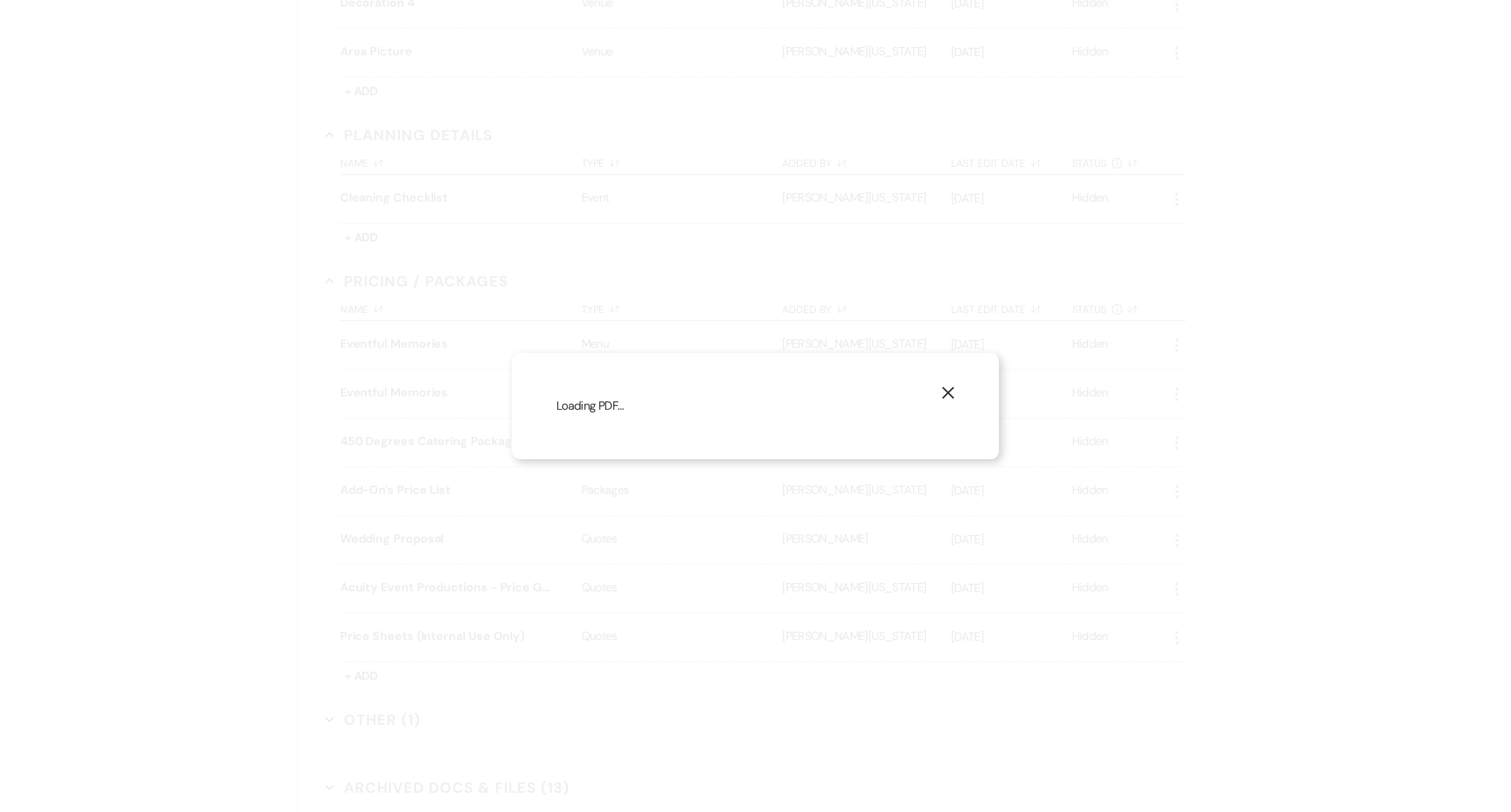
click at [727, 402] on div "Loading PDF…" at bounding box center [756, 406] width 399 height 18
click at [633, 428] on div "X Loading PDF…" at bounding box center [755, 406] width 487 height 106
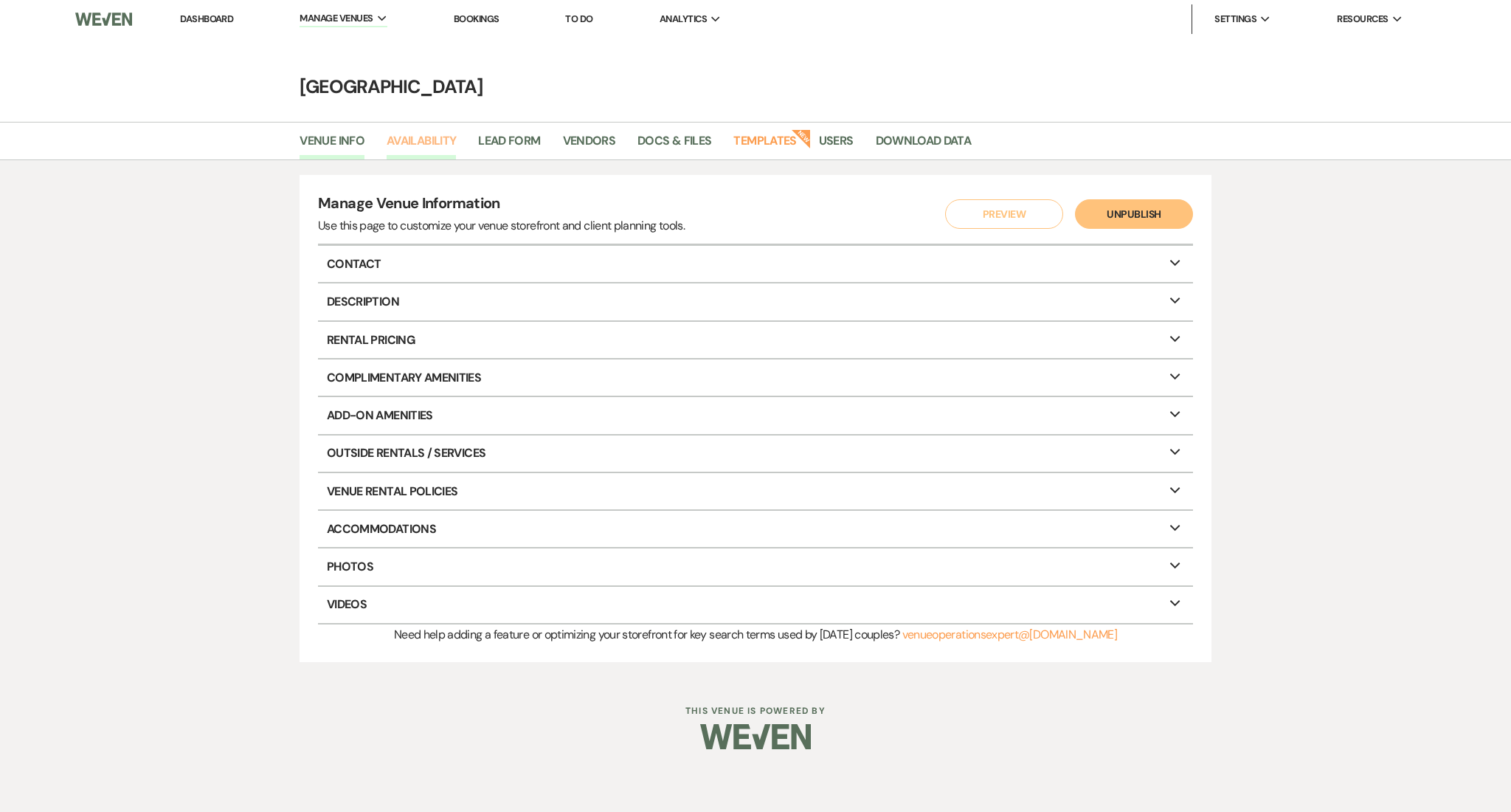
drag, startPoint x: 0, startPoint y: 0, endPoint x: 406, endPoint y: 135, distance: 427.9
click at [406, 135] on link "Availability" at bounding box center [421, 145] width 69 height 28
select select "2"
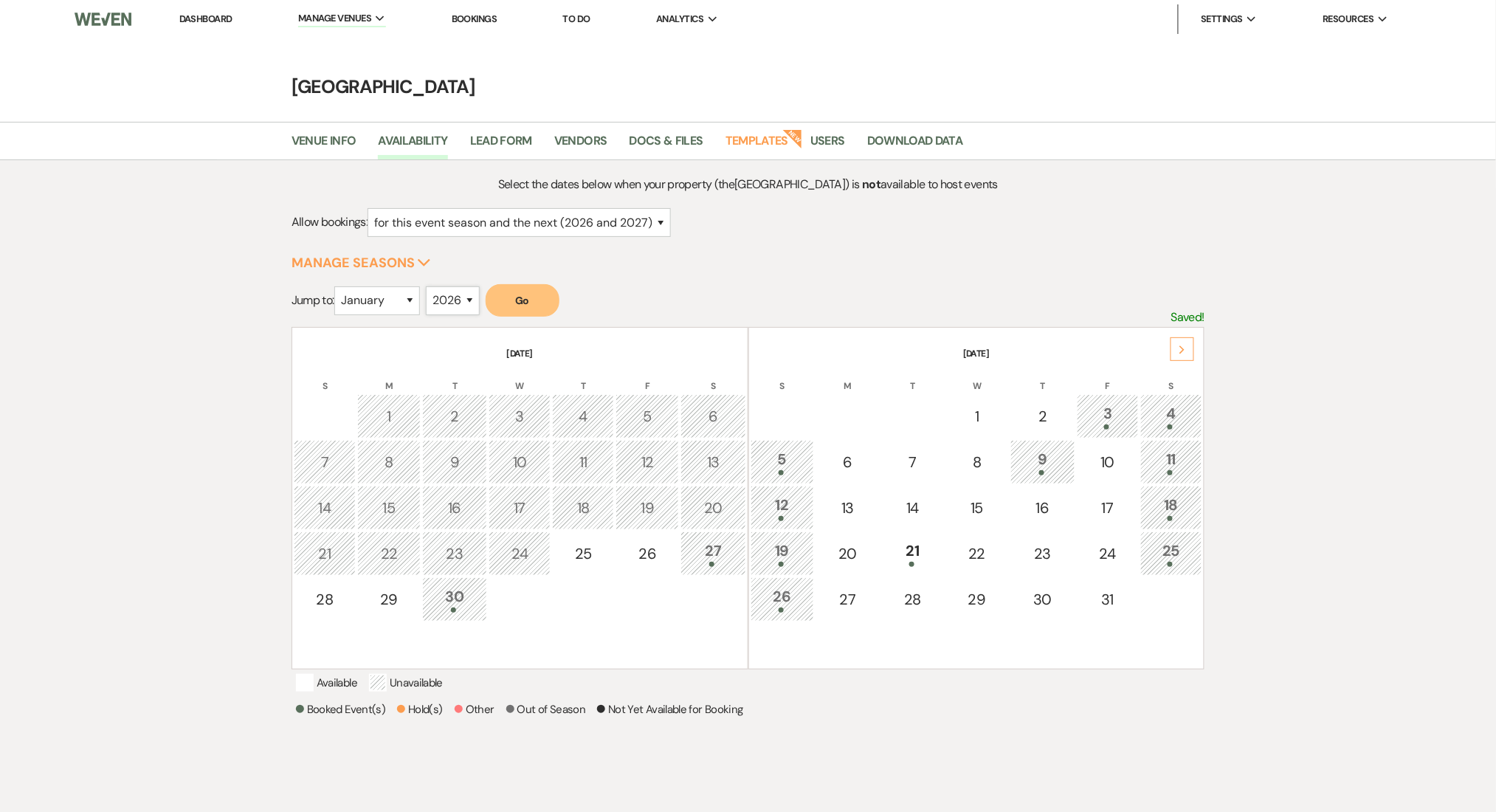
click at [447, 295] on select "2025 2026 2027 2028 2029" at bounding box center [453, 300] width 54 height 28
select select "2025"
click at [430, 286] on select "2025 2026 2027 2028 2029" at bounding box center [453, 300] width 54 height 28
click at [527, 299] on button "Go" at bounding box center [523, 300] width 74 height 32
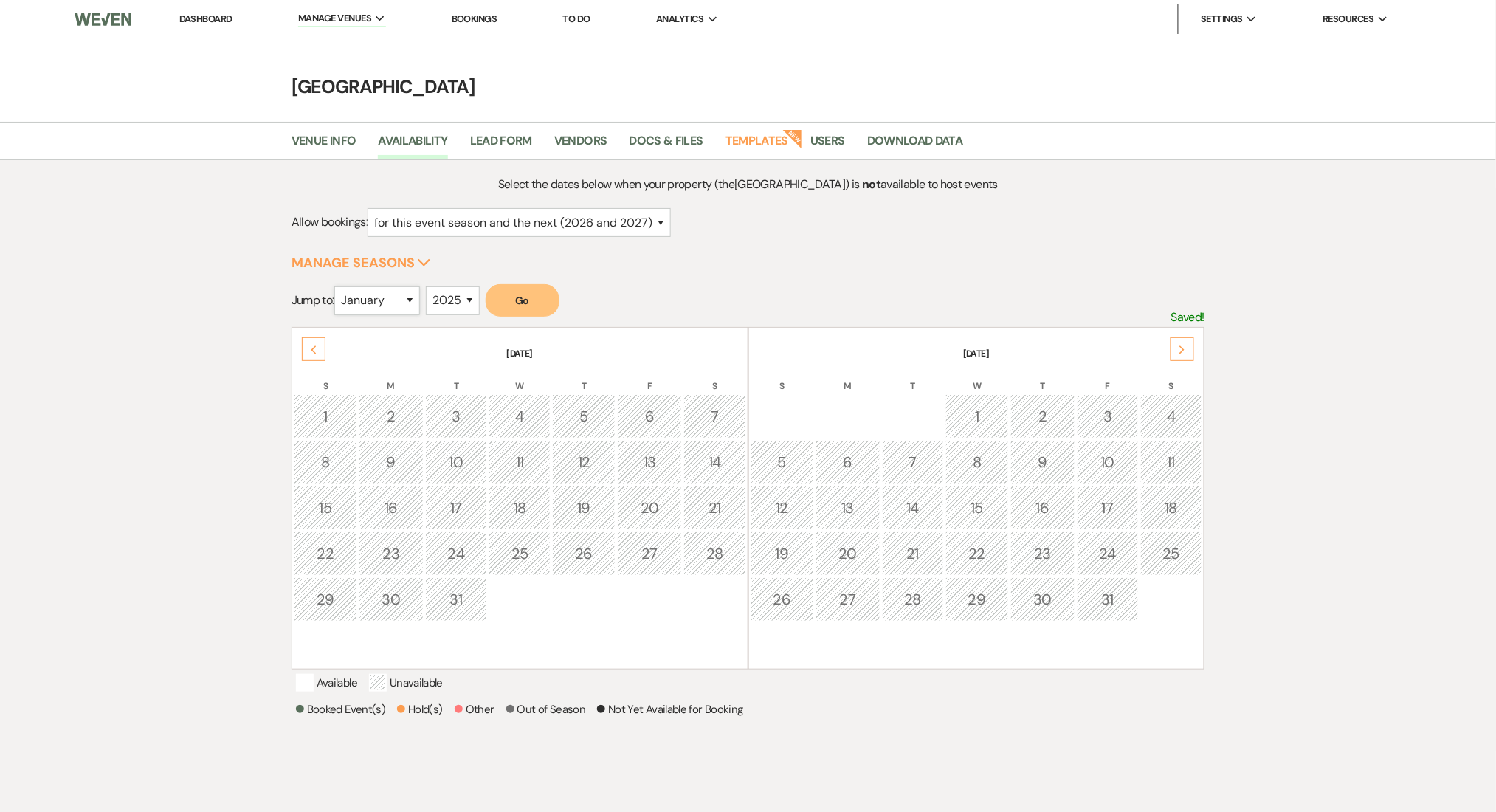
click at [404, 299] on select "January February March April May June July August September October November De…" at bounding box center [377, 300] width 85 height 28
select select "12"
click at [338, 286] on select "January February March April May June July August September October November De…" at bounding box center [377, 300] width 85 height 28
click at [524, 296] on button "Go" at bounding box center [523, 300] width 74 height 32
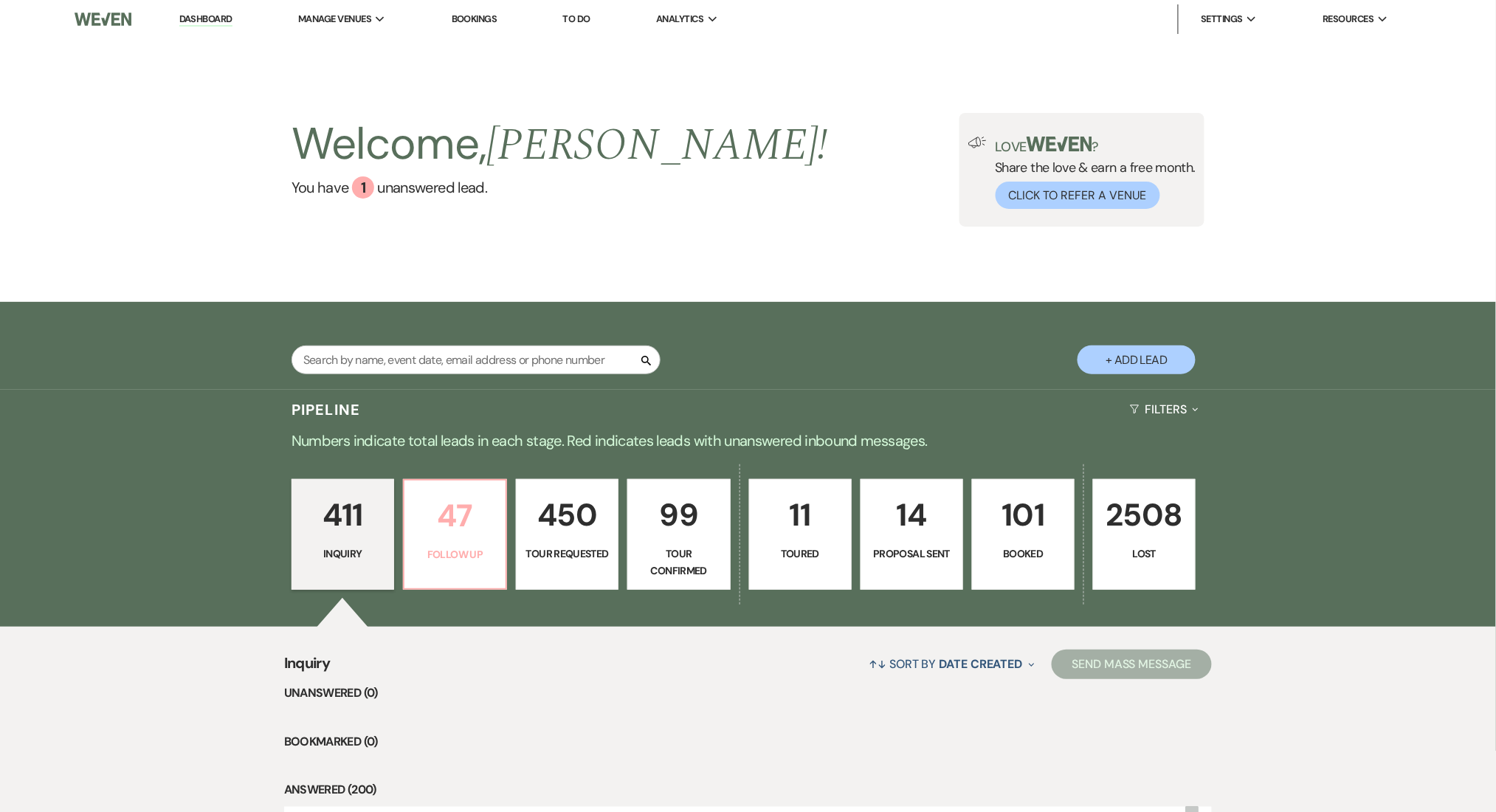
click at [419, 537] on p "47" at bounding box center [455, 516] width 83 height 49
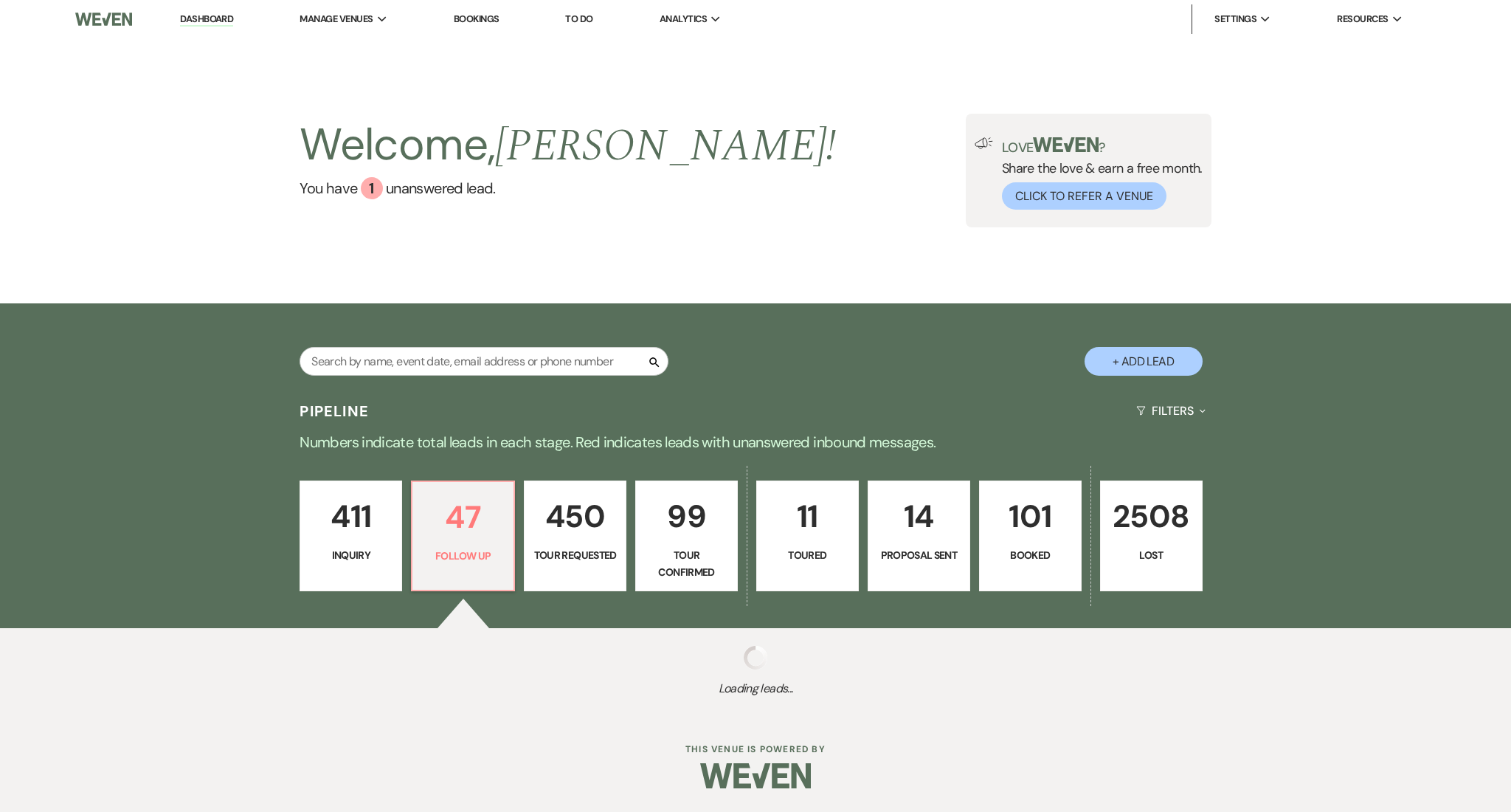
select select "9"
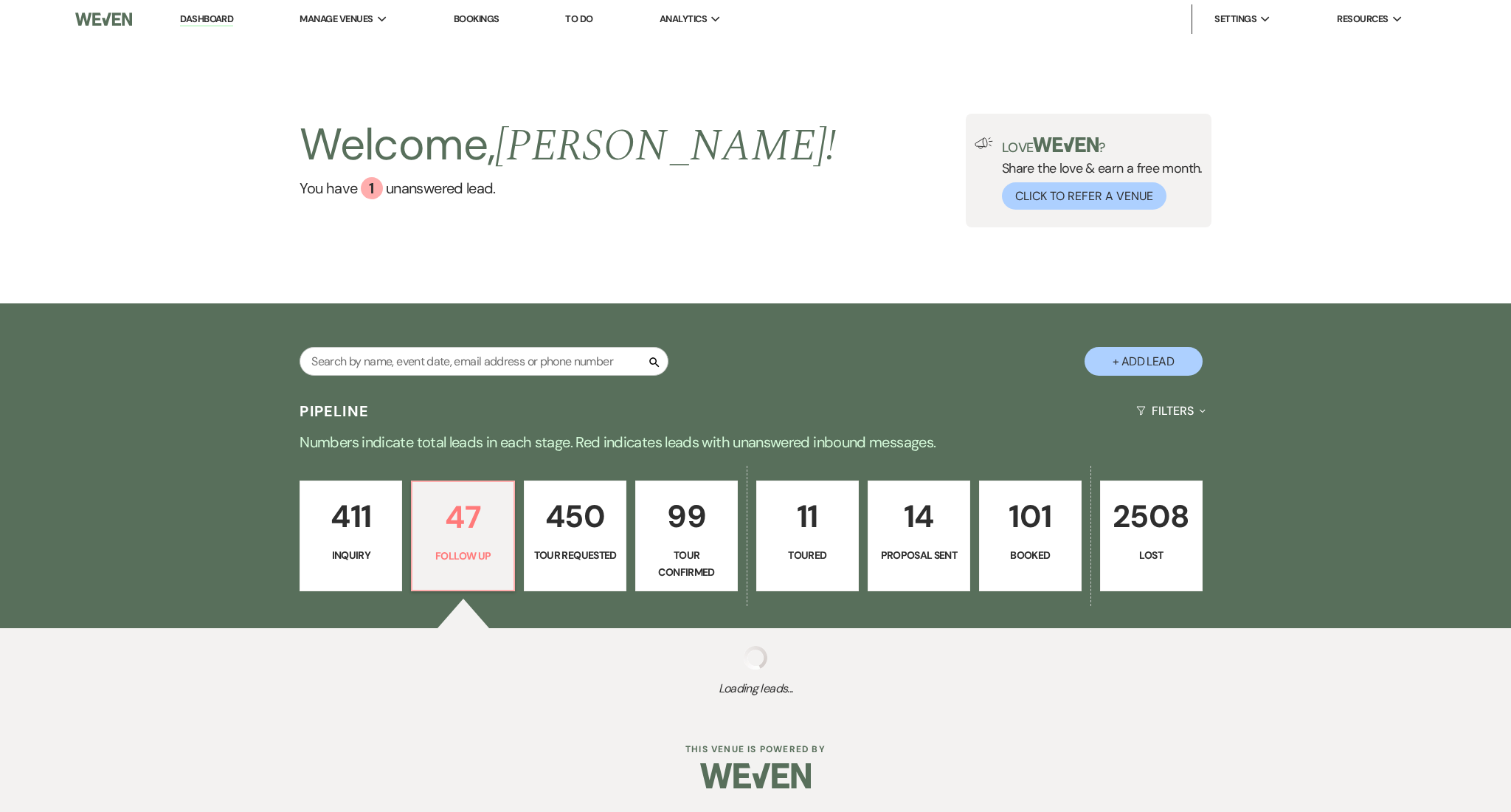
select select "9"
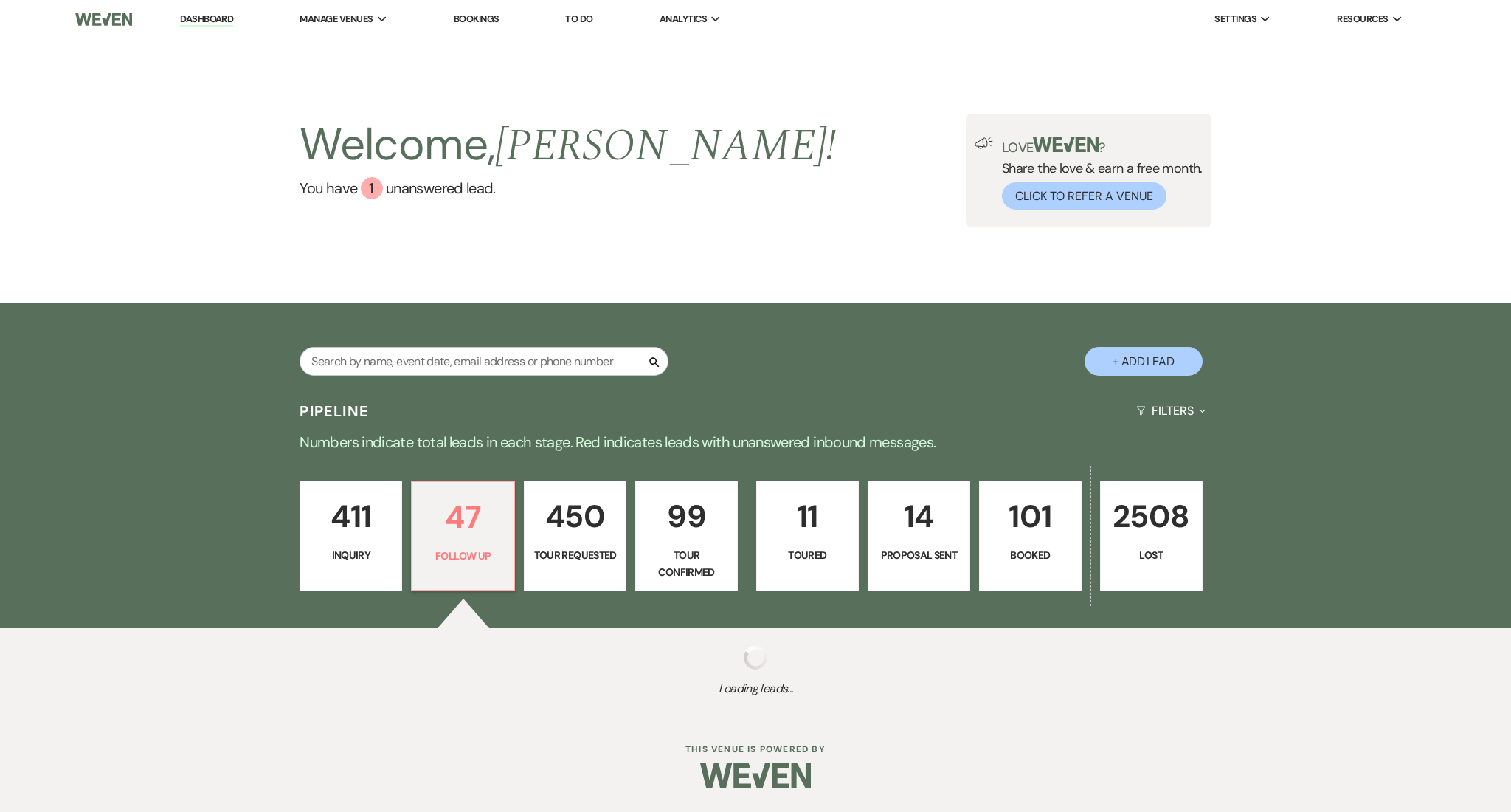
select select "9"
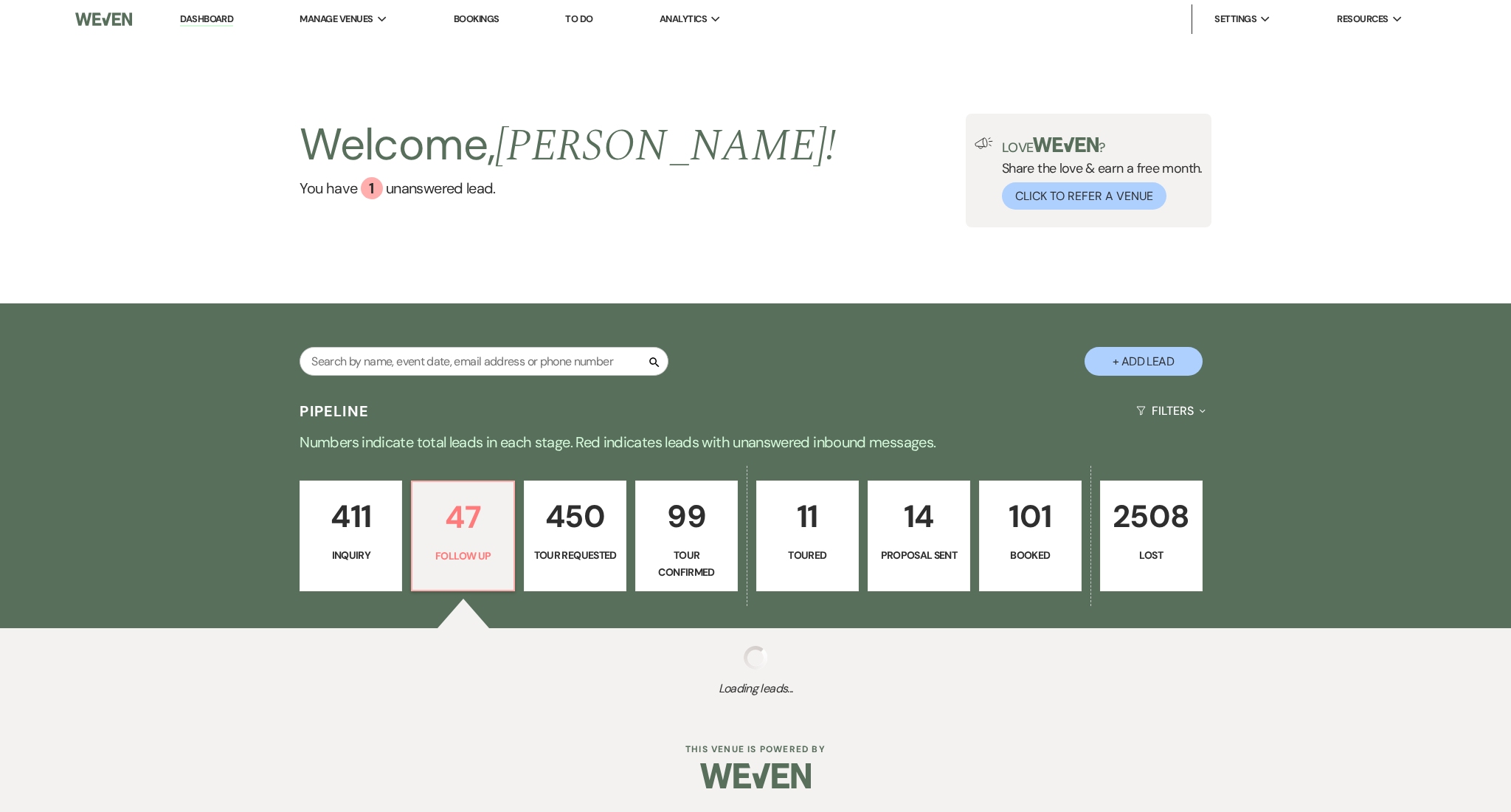
select select "9"
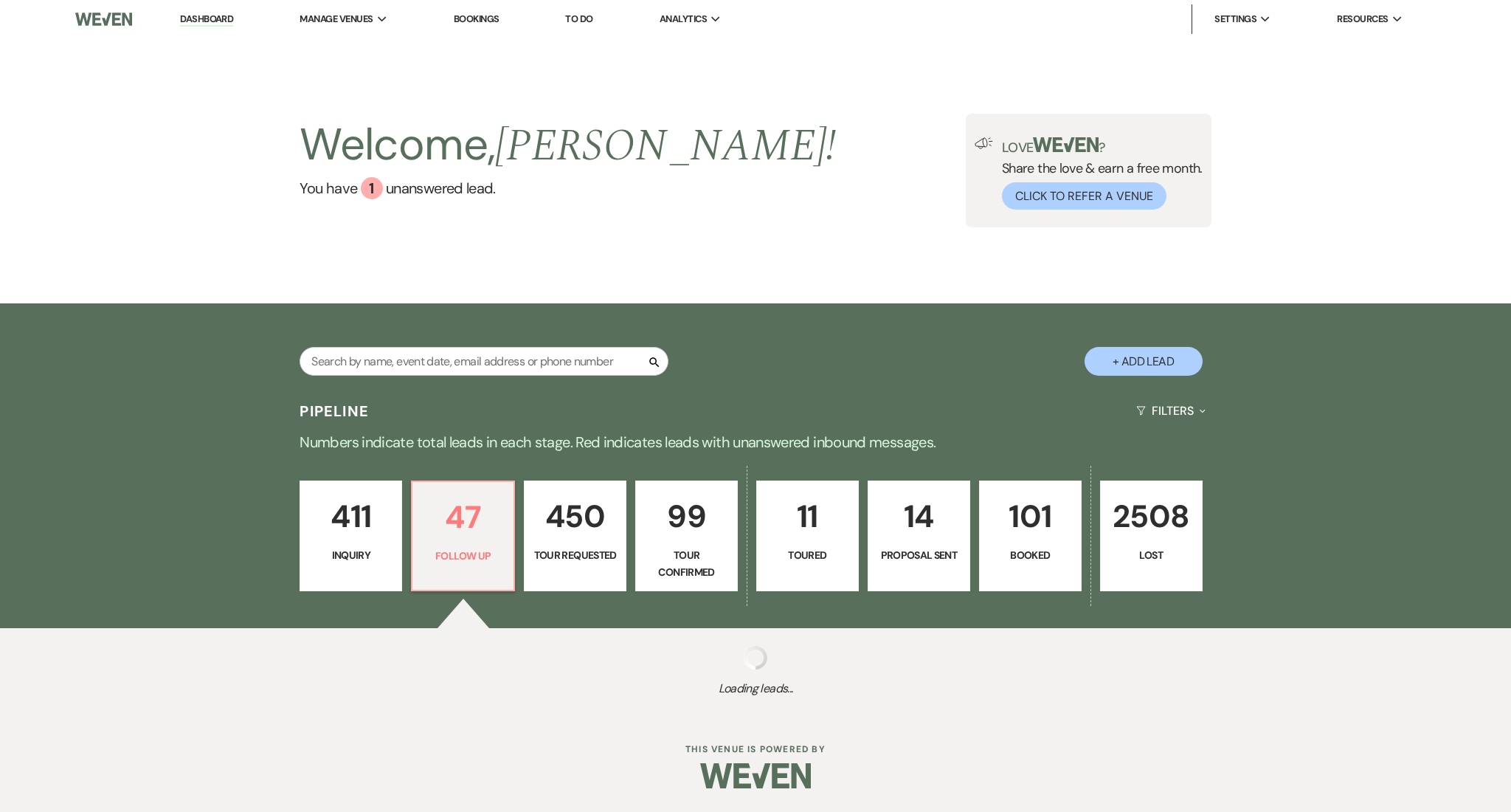
select select "9"
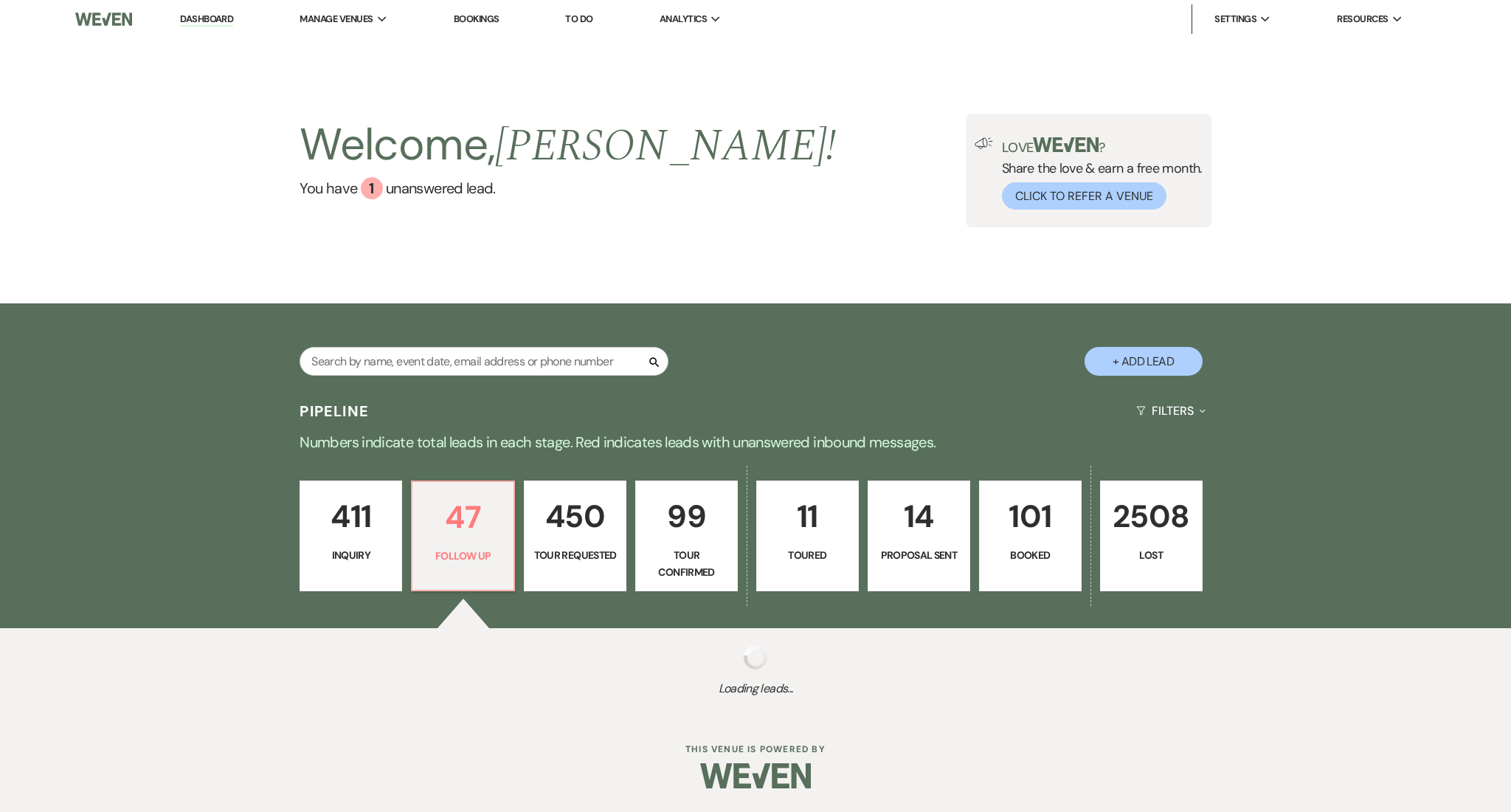
select select "9"
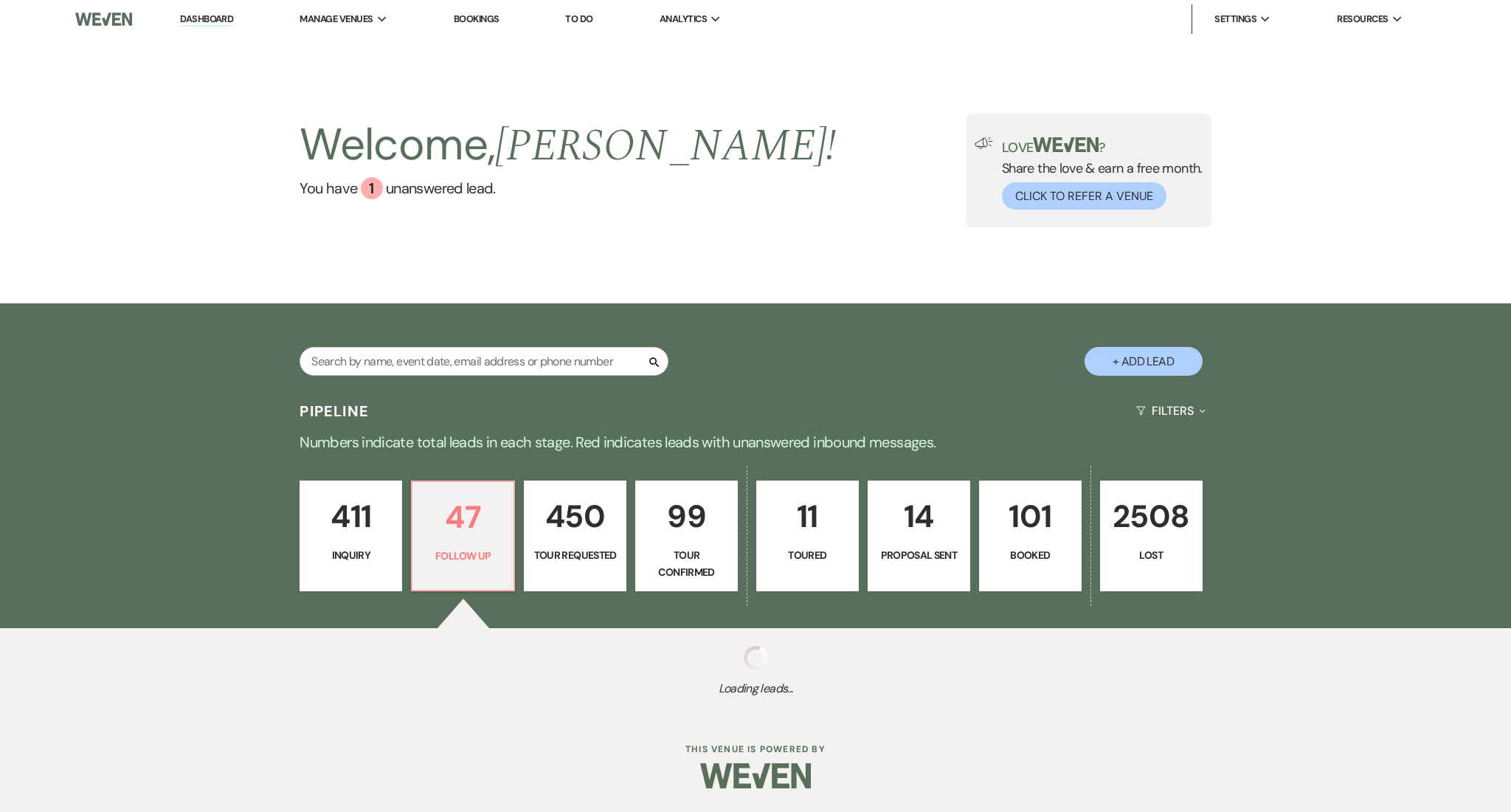
select select "9"
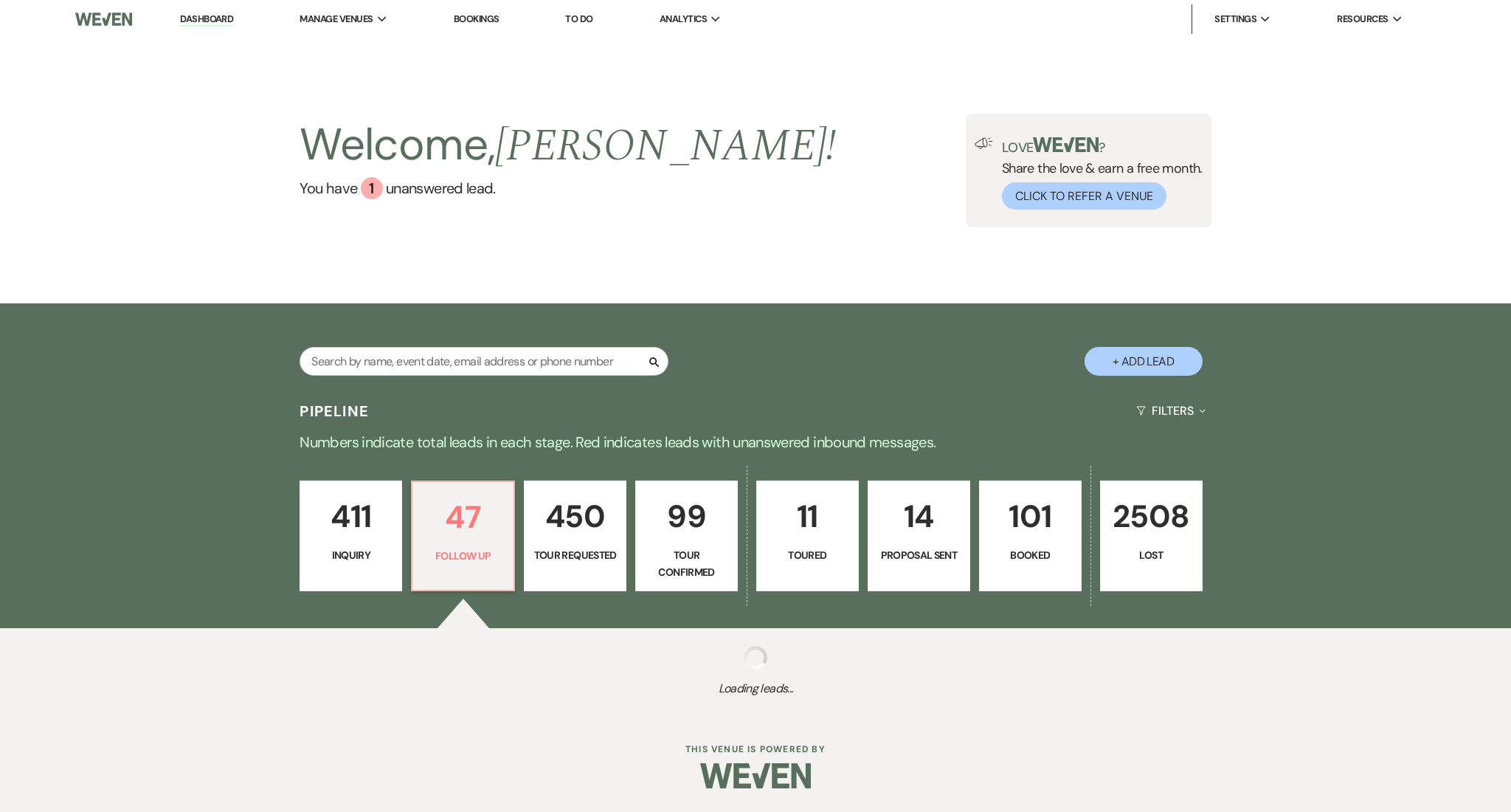
select select "9"
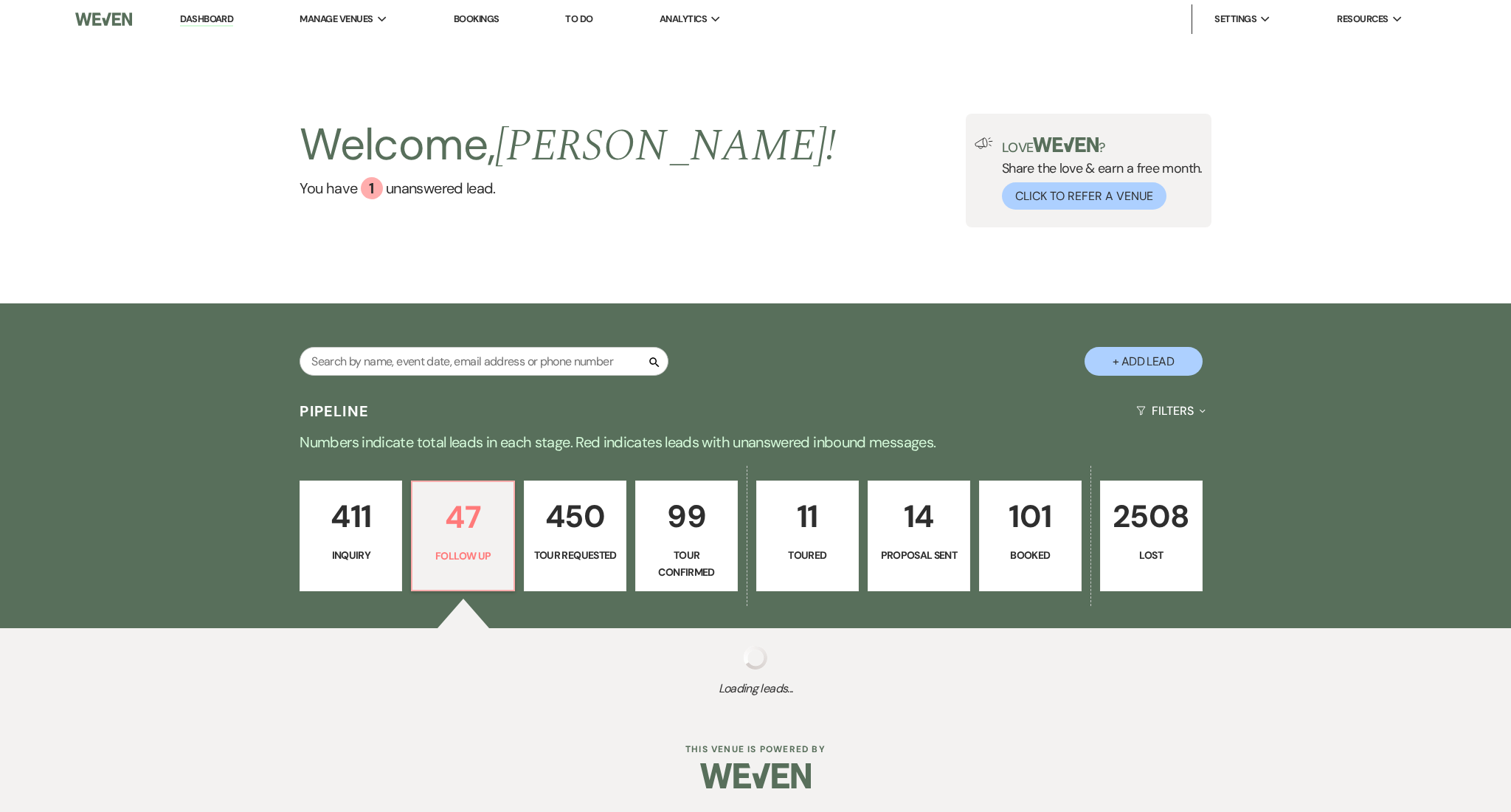
select select "9"
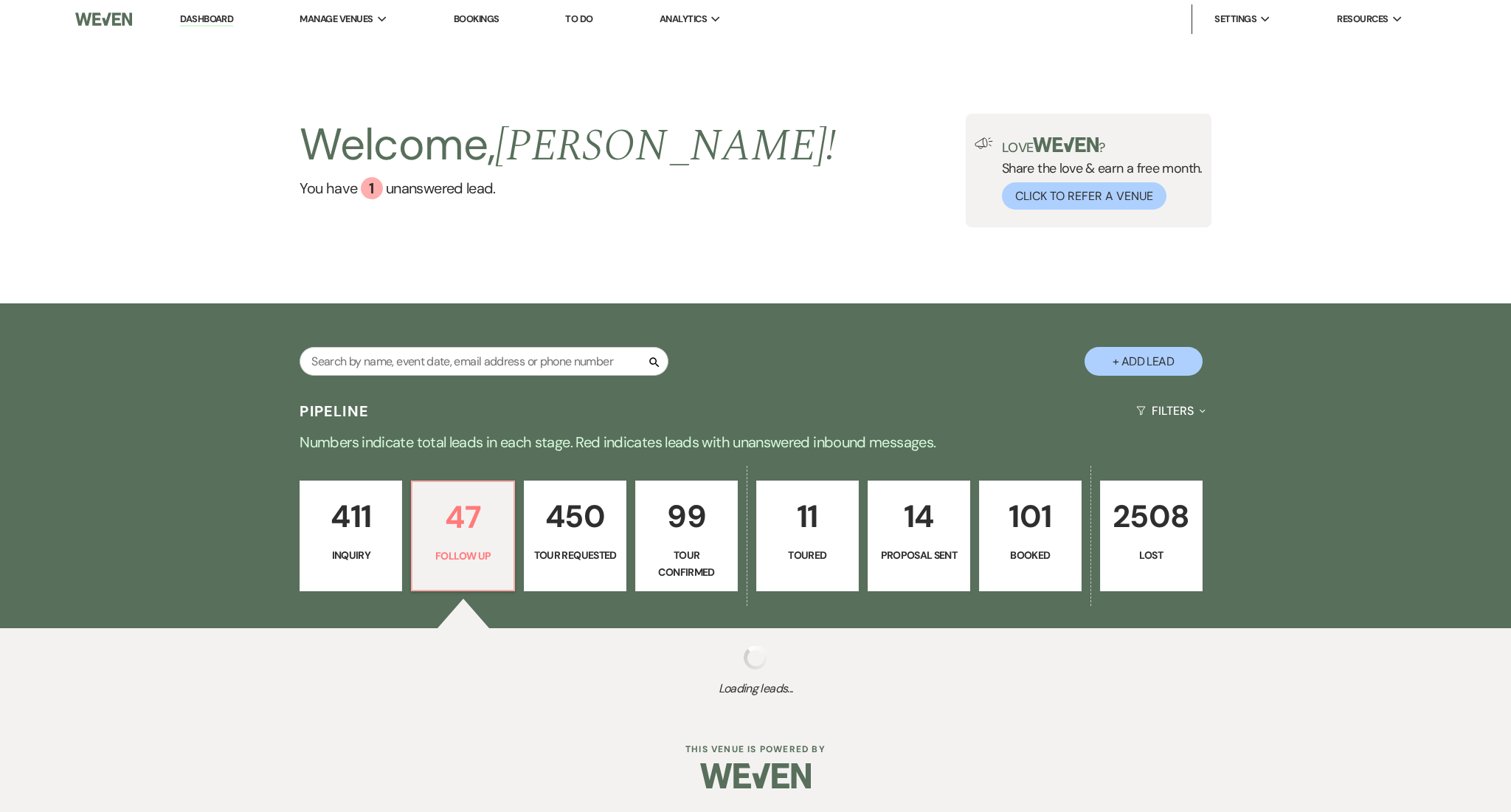
select select "9"
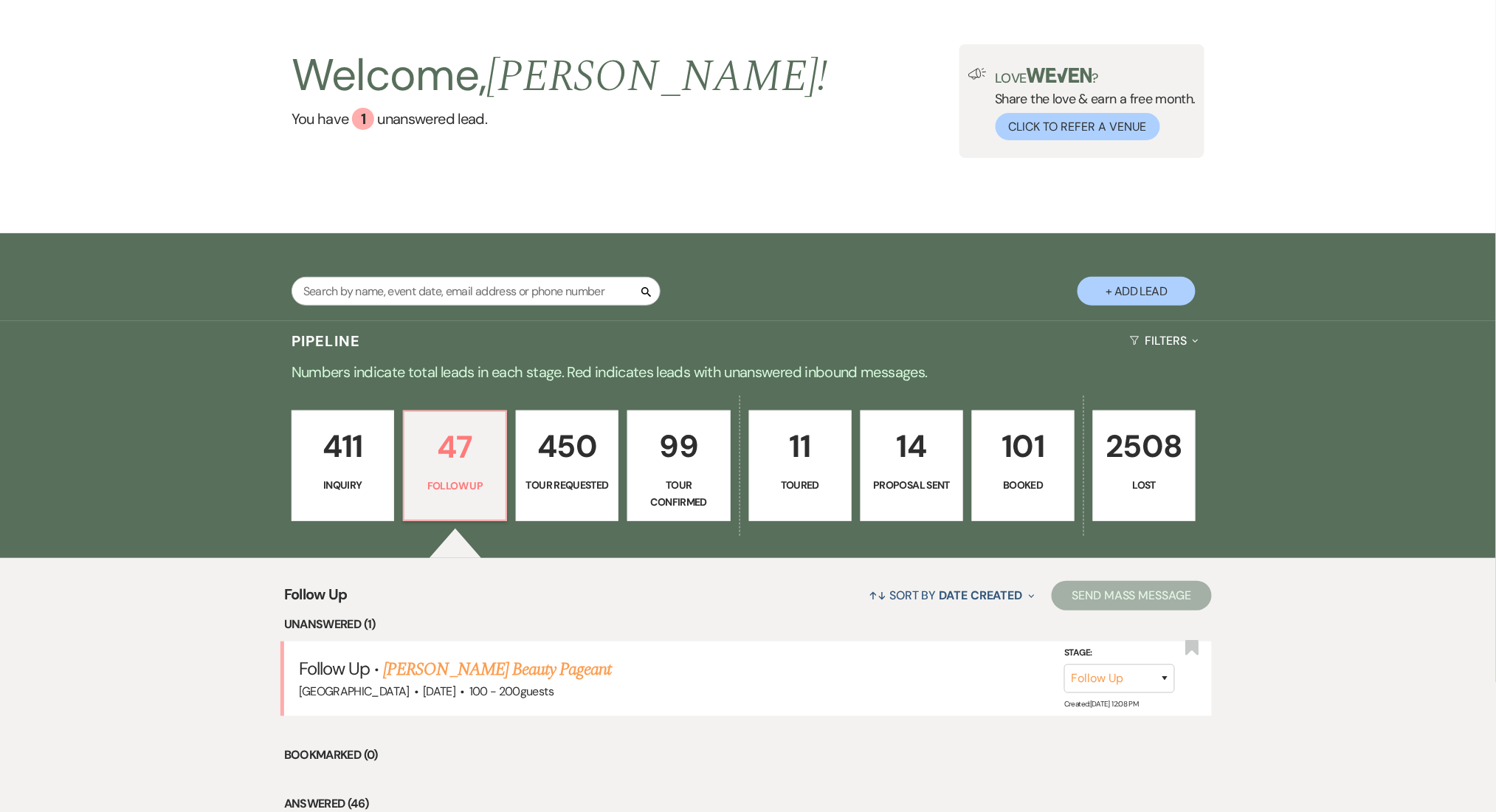
scroll to position [196, 0]
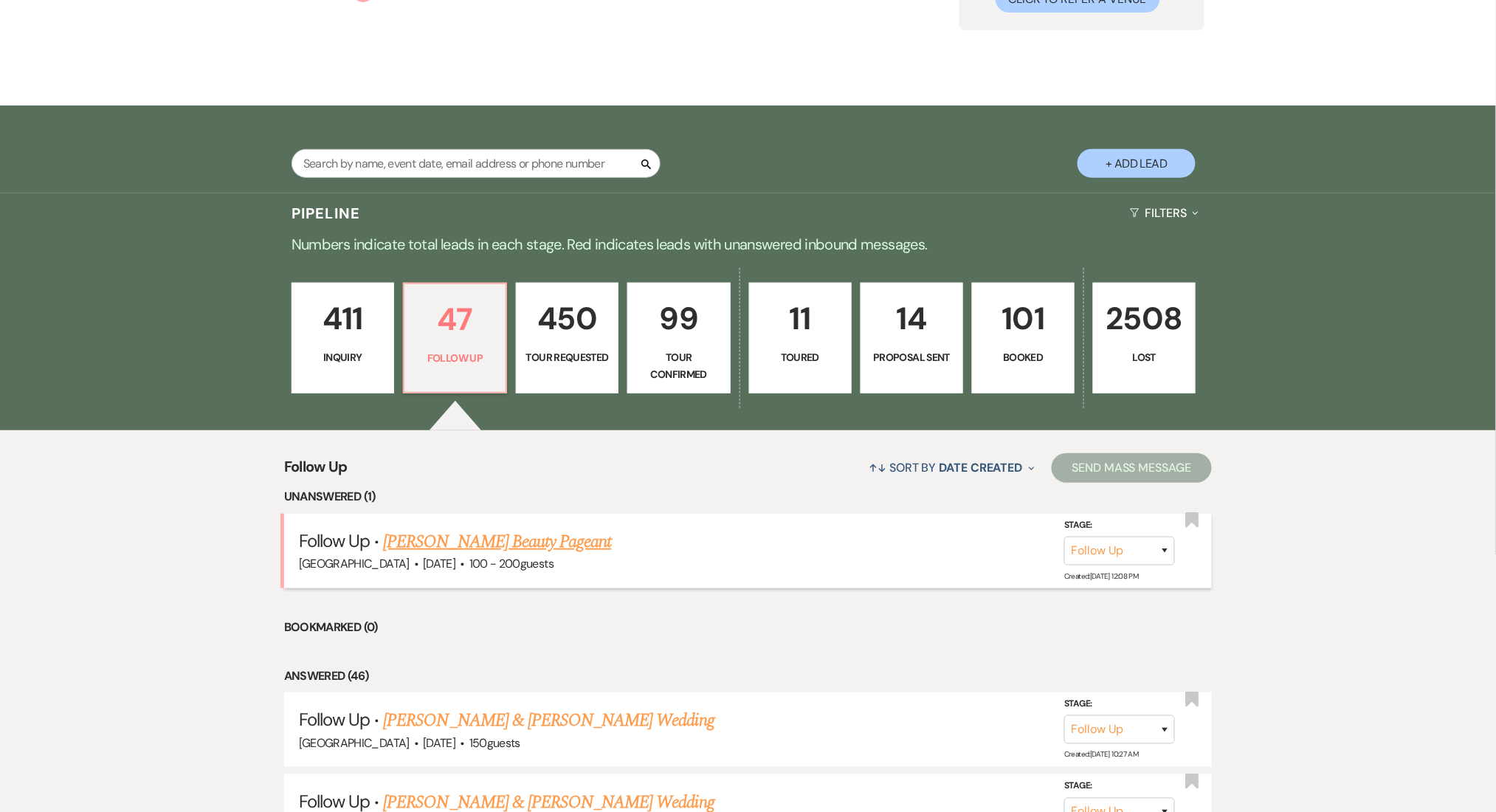
click at [524, 550] on link "Mandy Hazelton's Beauty Pageant" at bounding box center [497, 541] width 228 height 27
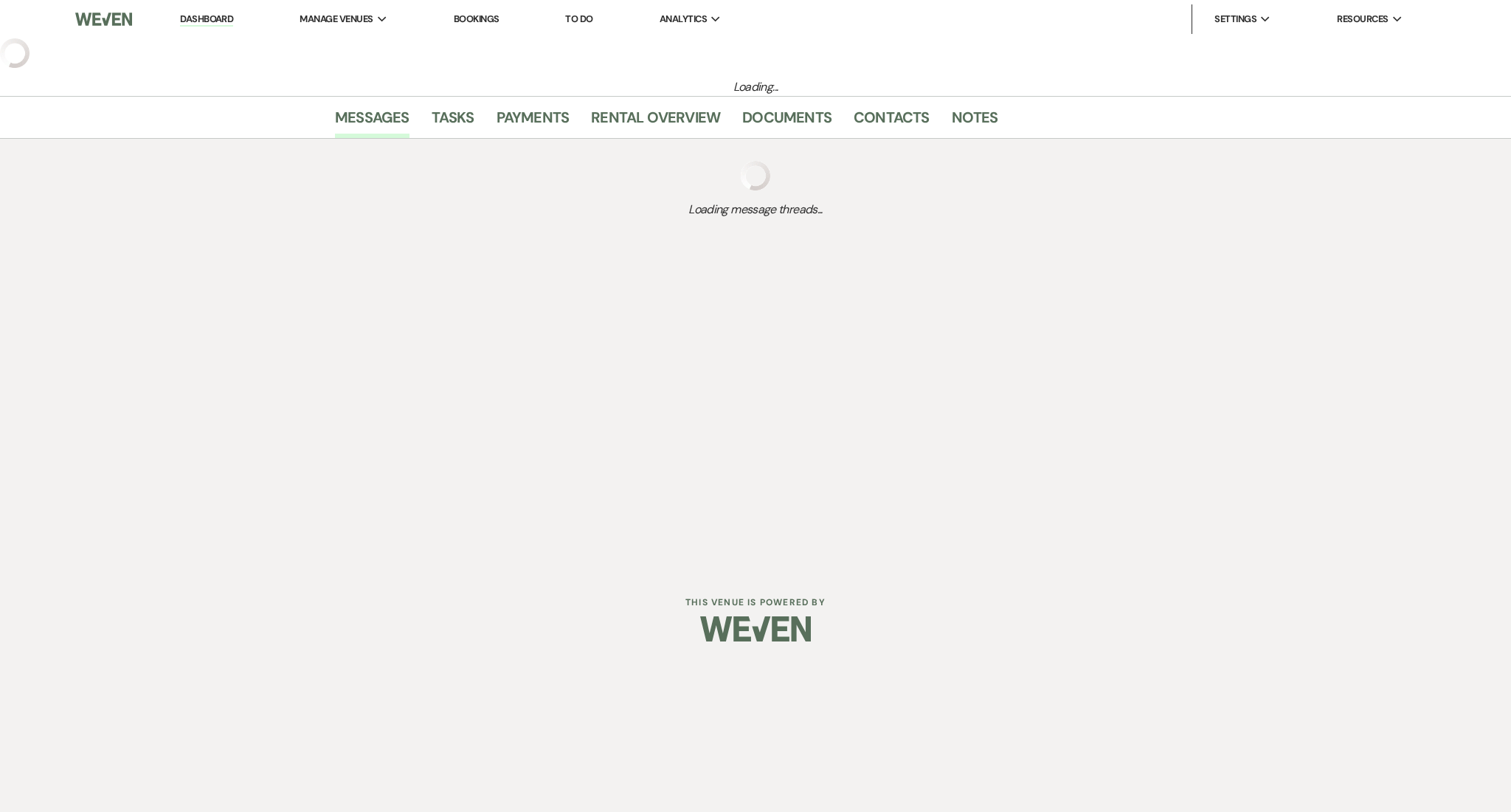
select select "9"
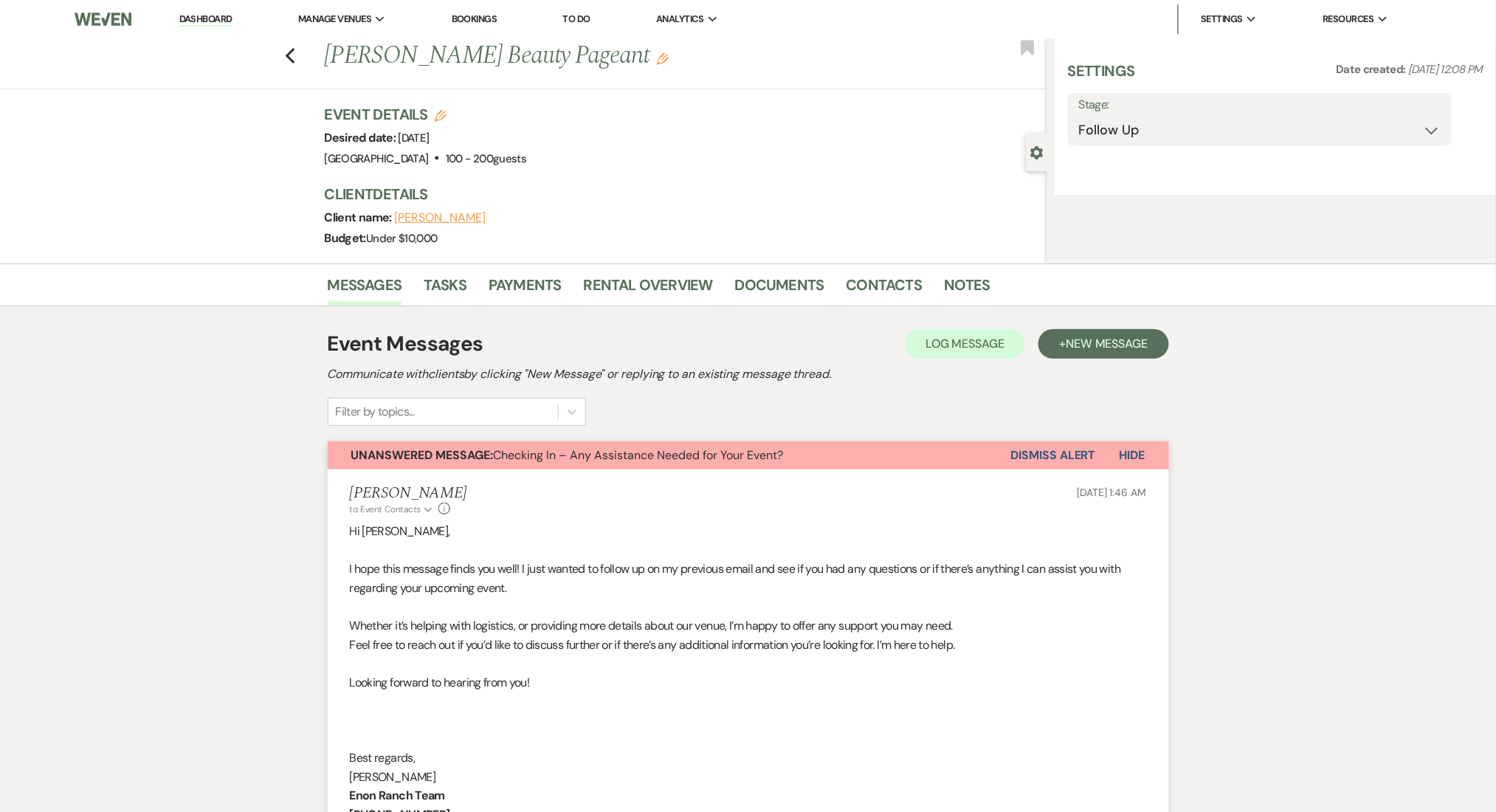
select select "5"
select select "13"
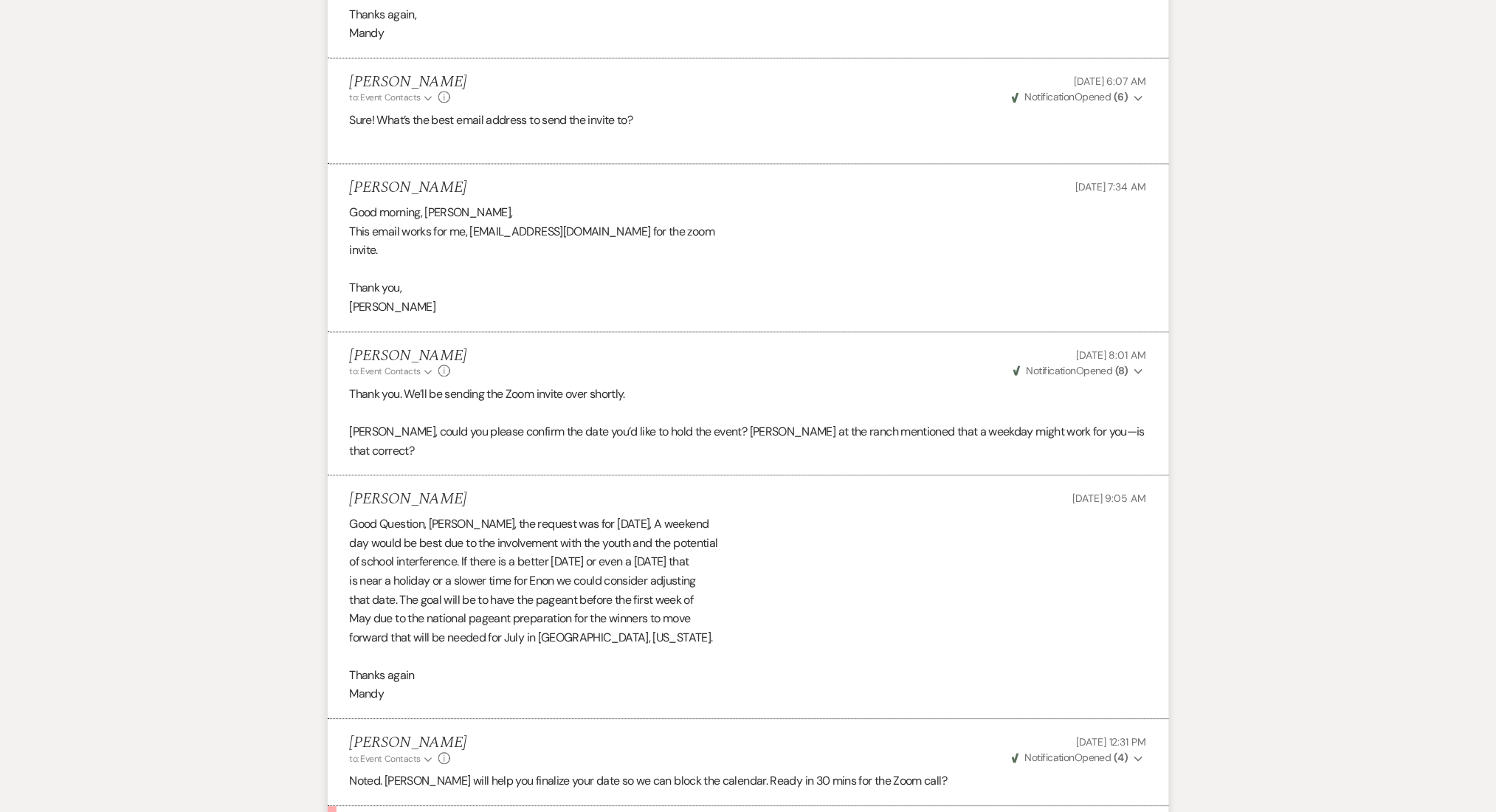
scroll to position [3346, 0]
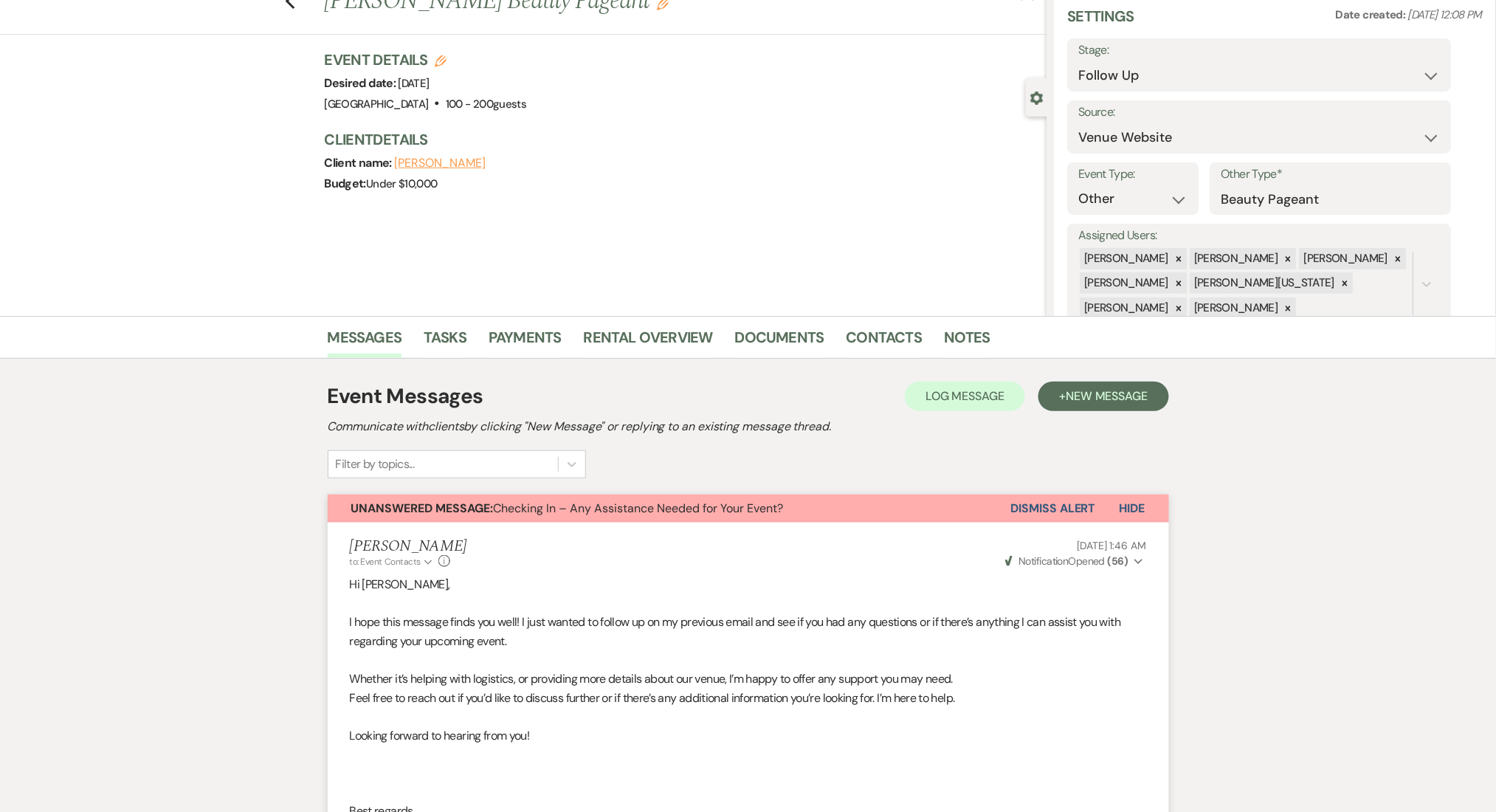
scroll to position [0, 0]
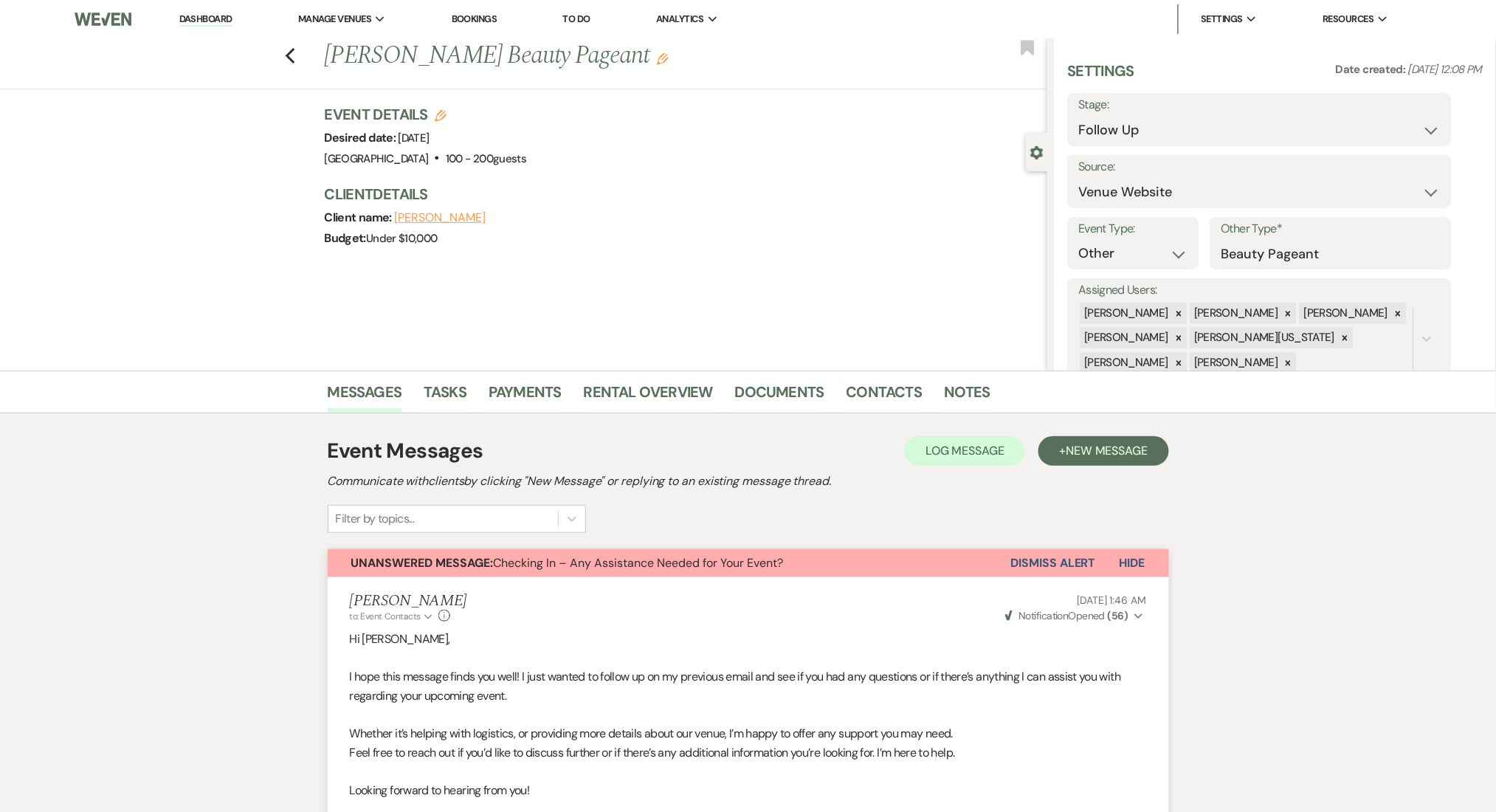
click at [1140, 560] on span "Hide" at bounding box center [1133, 563] width 26 height 15
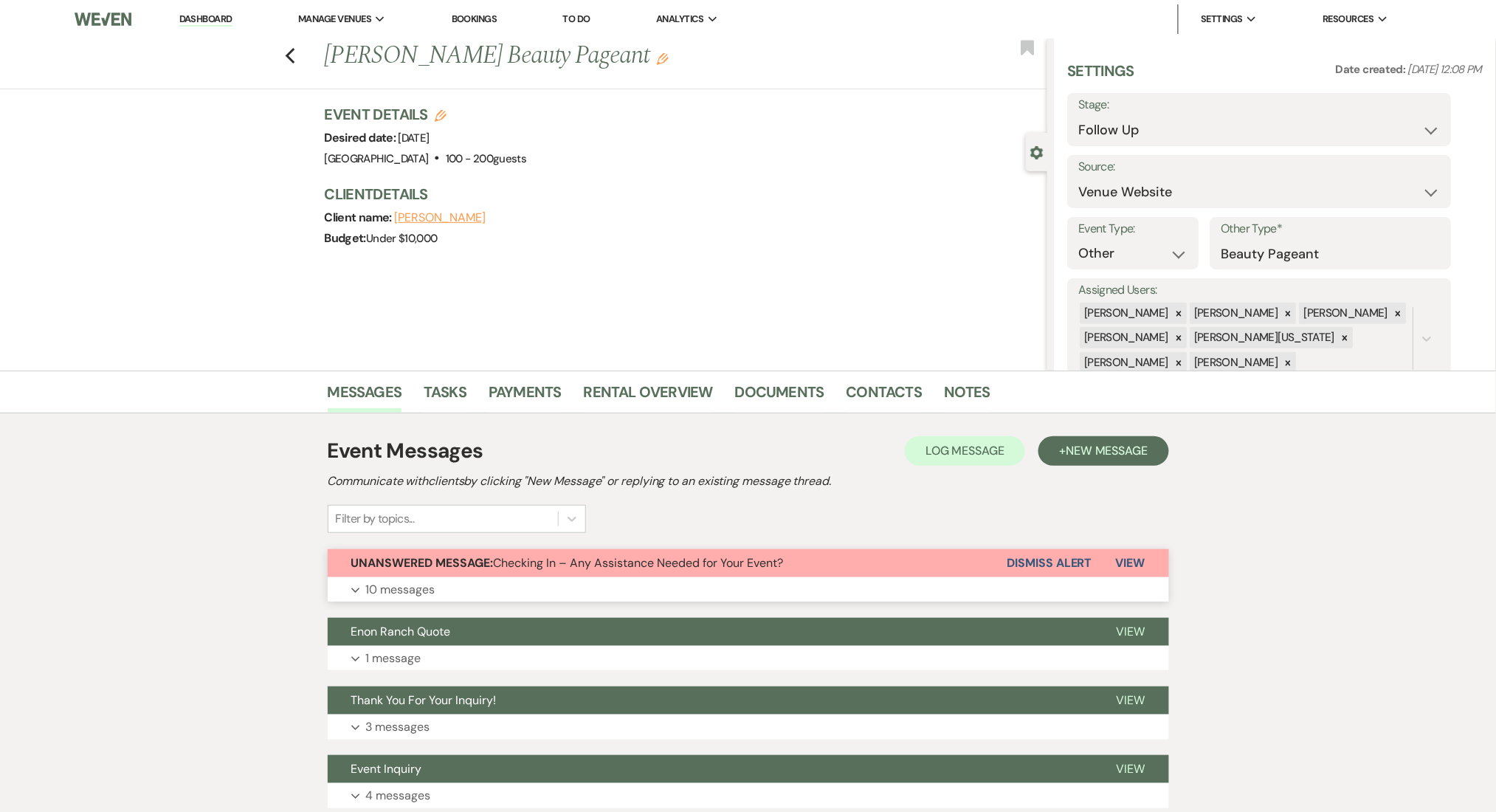
click at [1133, 560] on span "View" at bounding box center [1131, 563] width 29 height 15
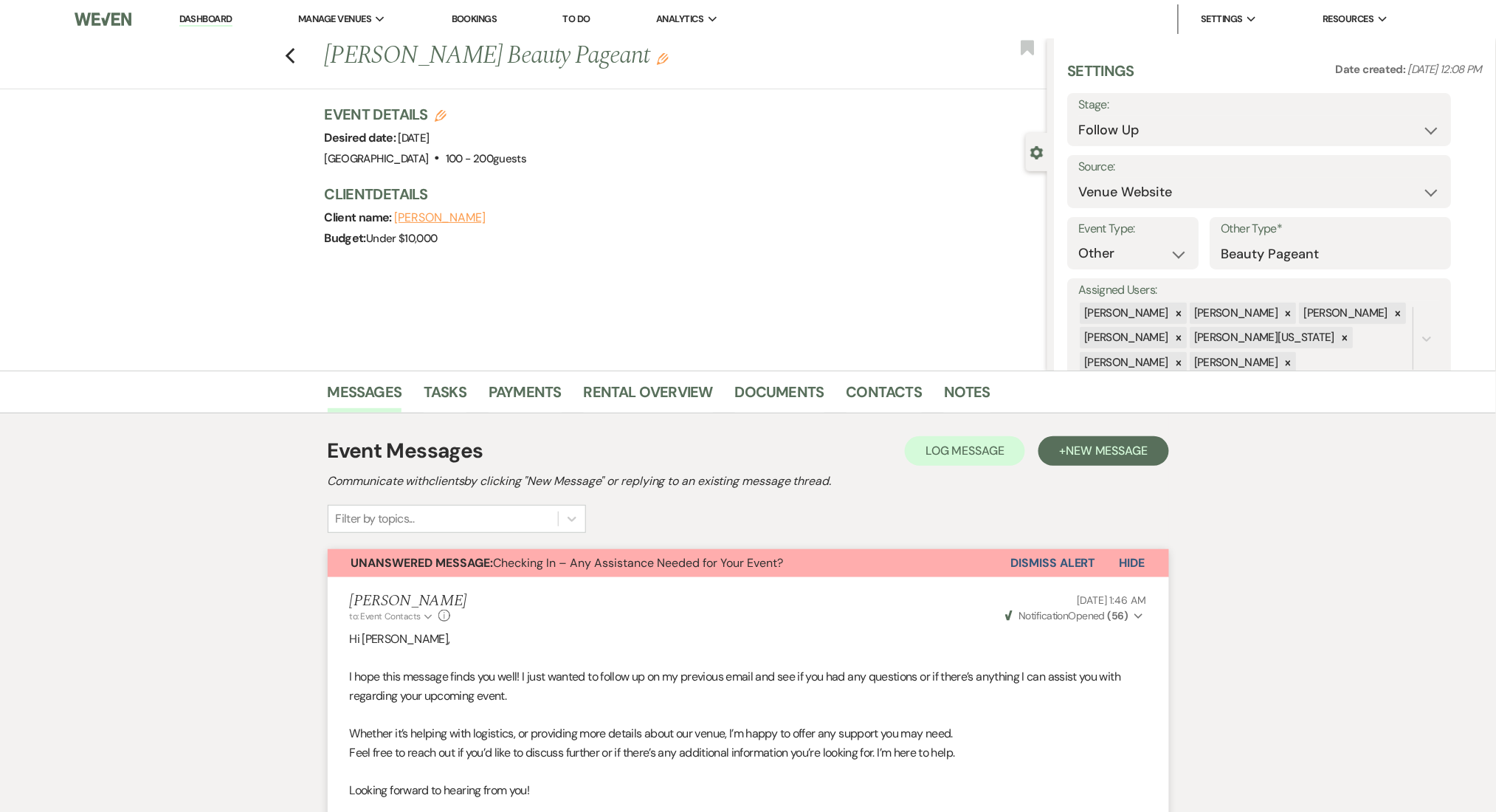
click at [1073, 556] on button "Dismiss Alert" at bounding box center [1053, 563] width 85 height 28
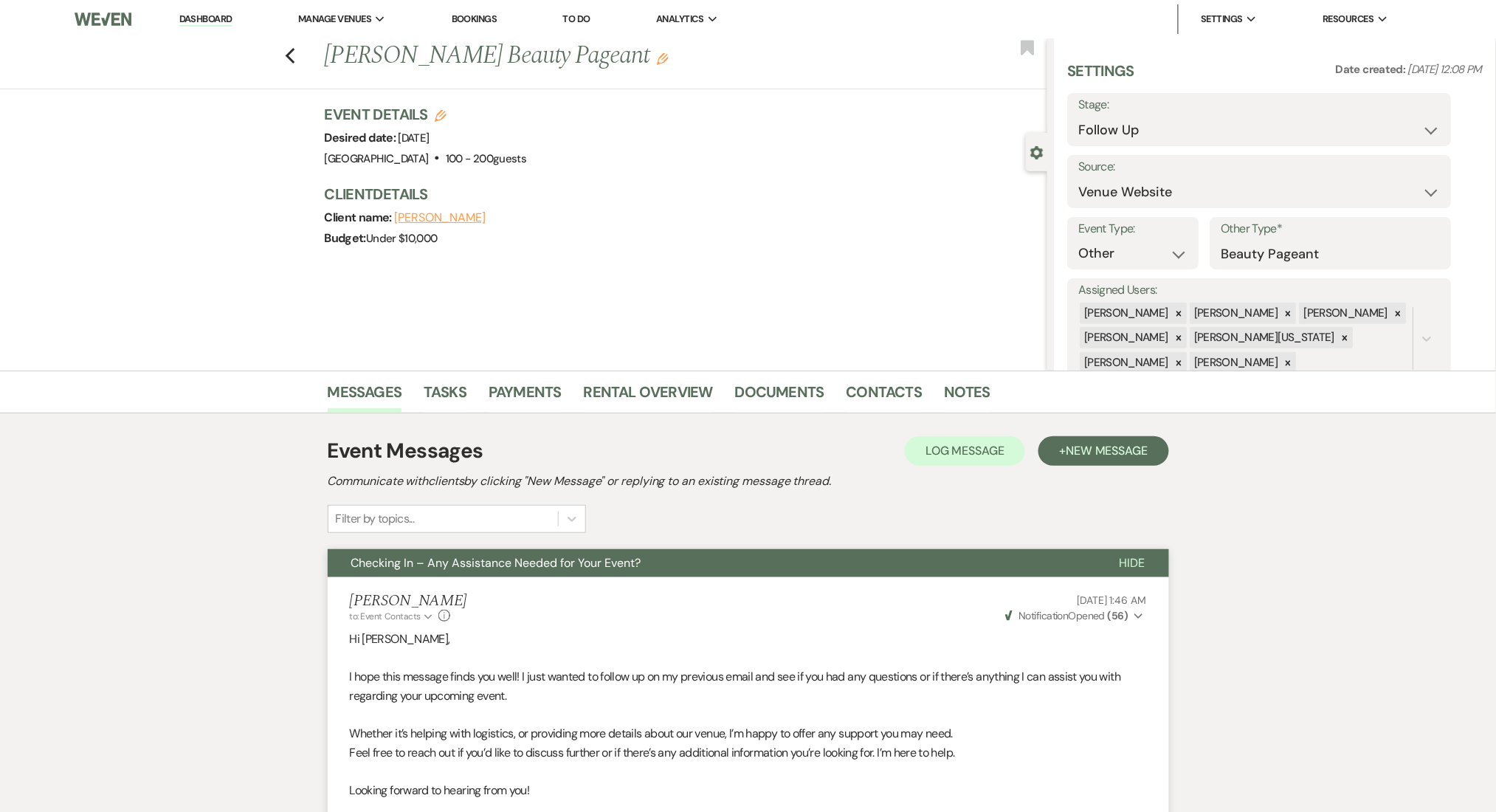
click at [213, 8] on li "Dashboard" at bounding box center [206, 19] width 68 height 29
click at [213, 15] on link "Dashboard" at bounding box center [206, 19] width 53 height 14
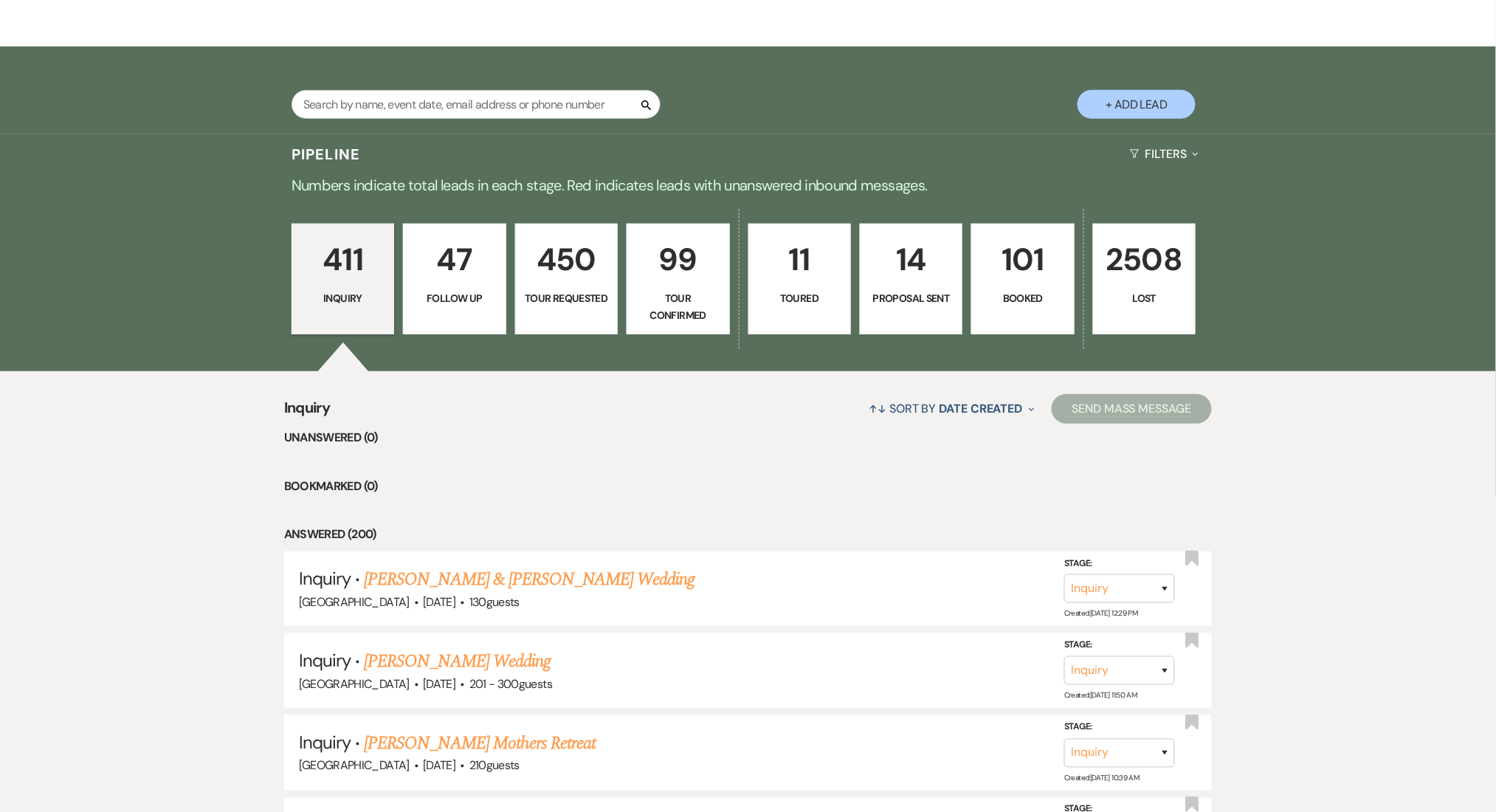
scroll to position [393, 0]
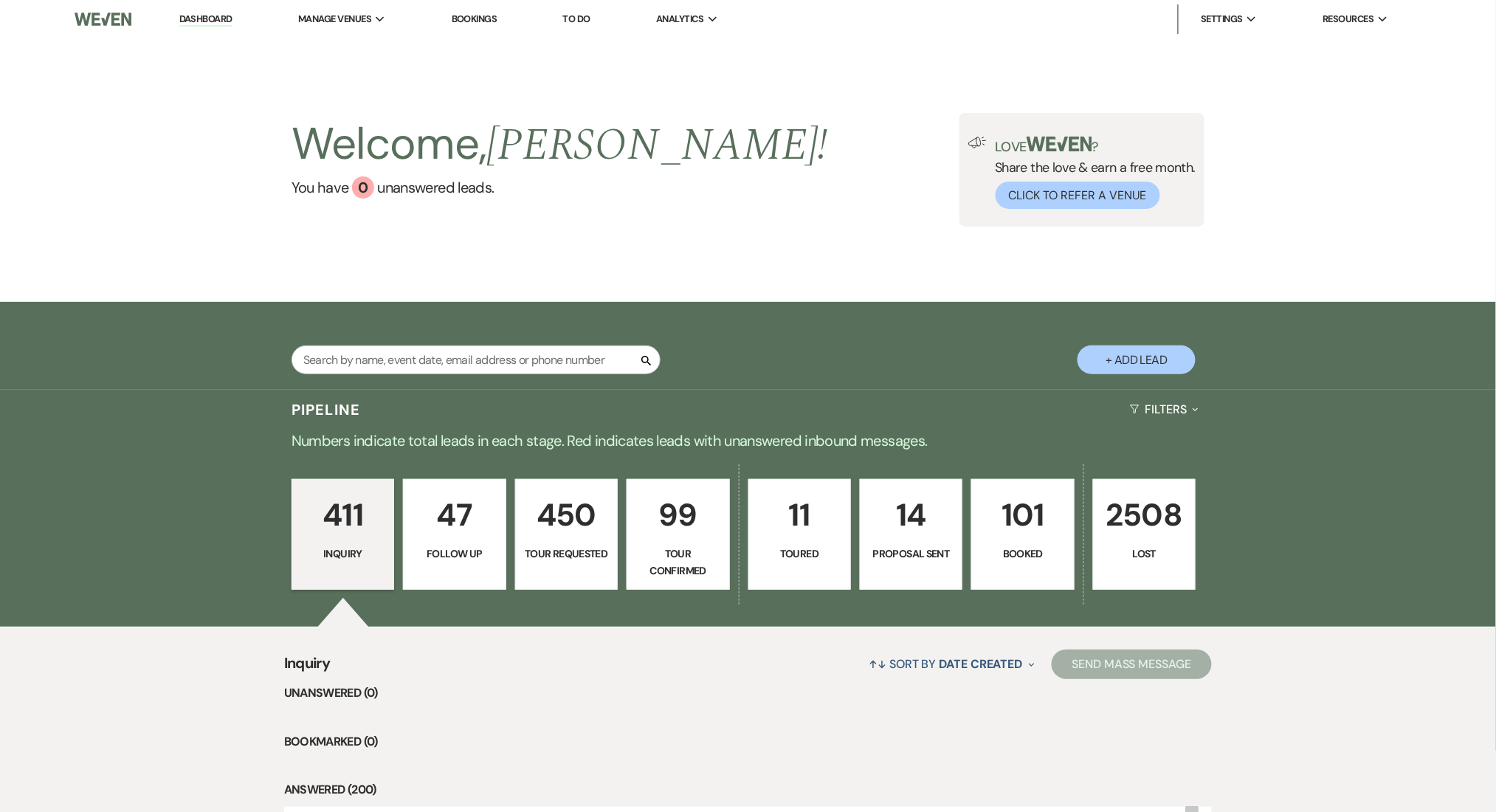
click at [201, 24] on link "Dashboard" at bounding box center [206, 19] width 53 height 14
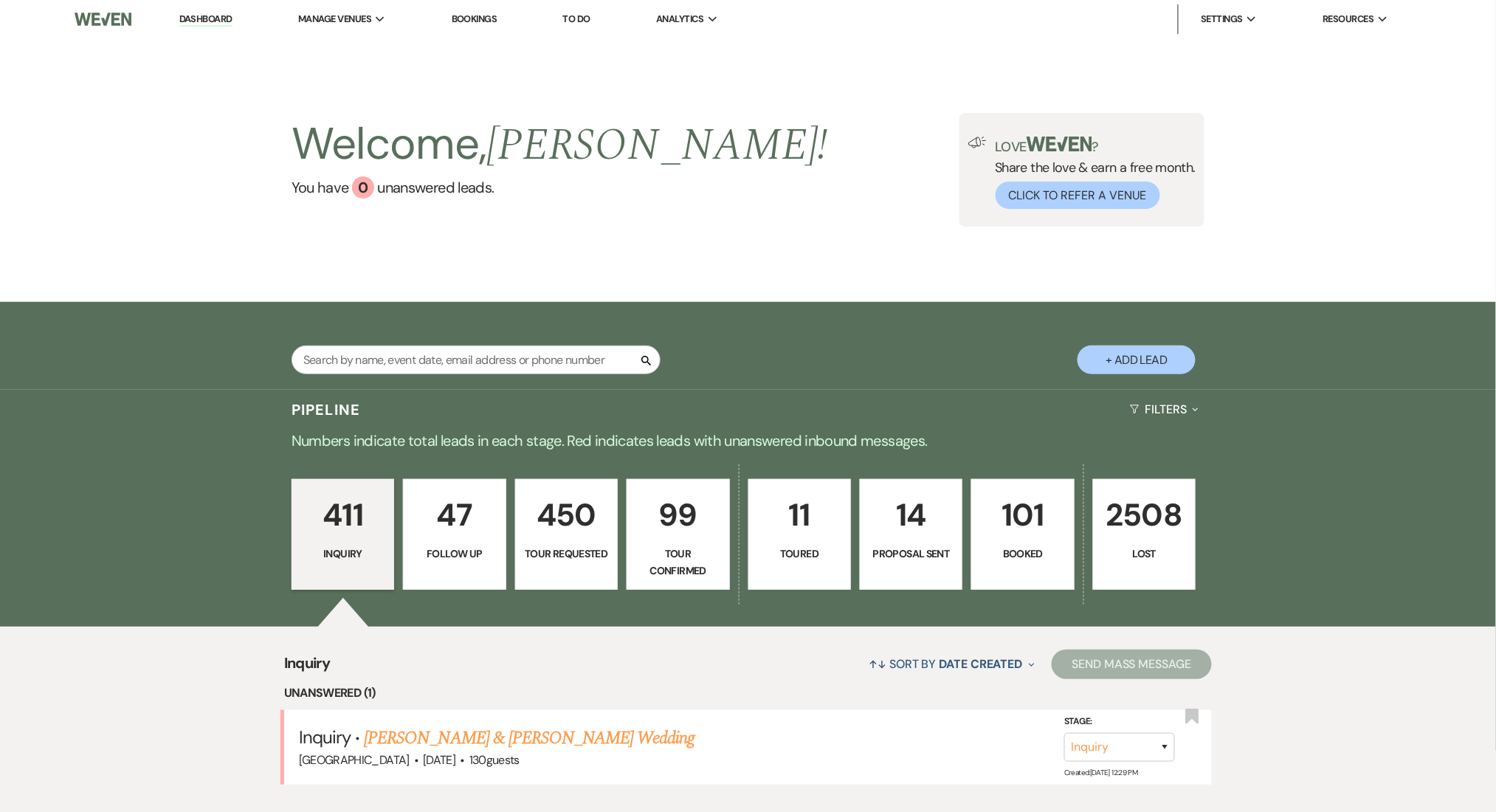
scroll to position [393, 0]
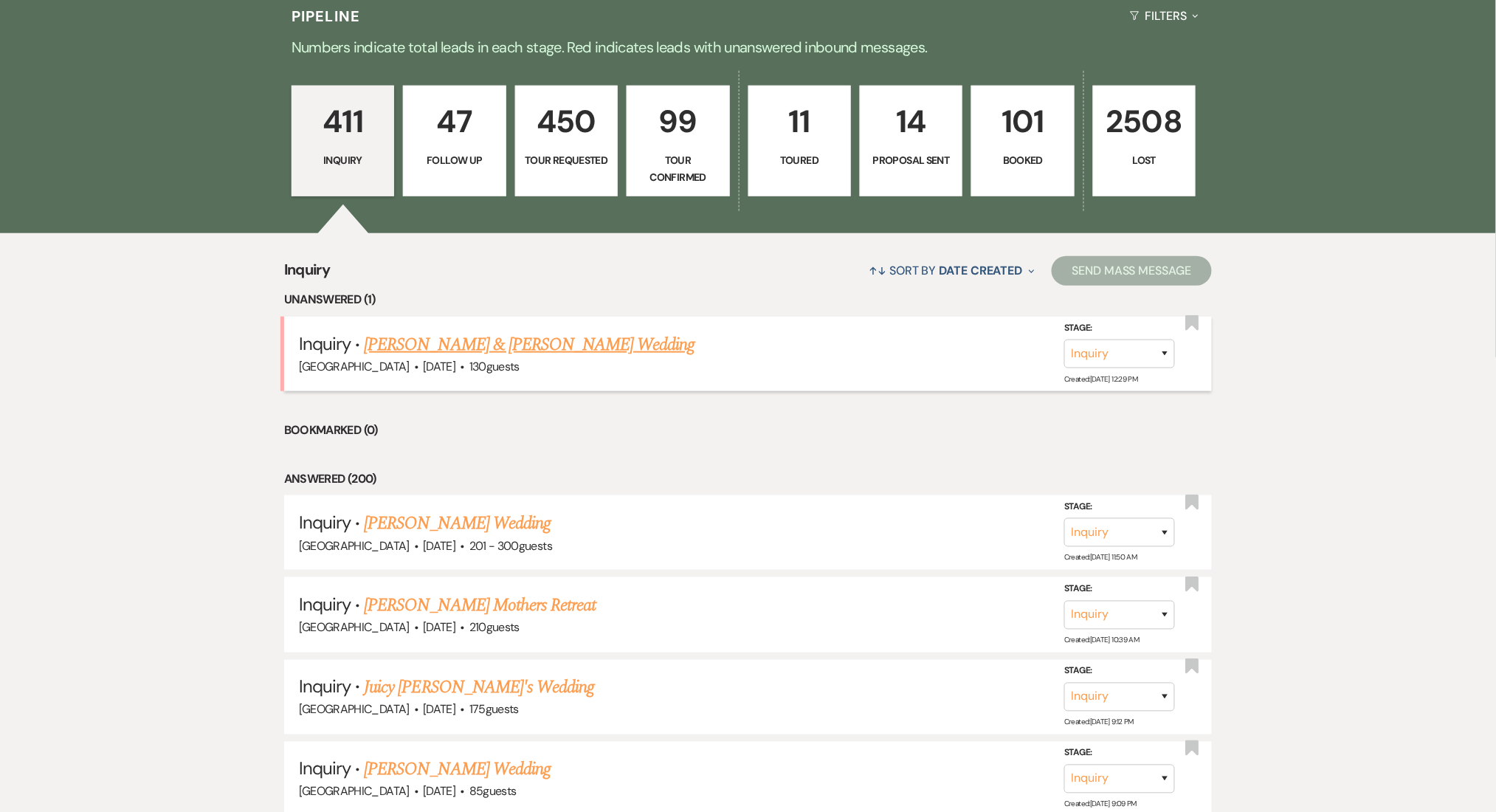
click at [468, 338] on link "Adarius Tinch & Ashlee Johnson's Wedding" at bounding box center [529, 344] width 330 height 27
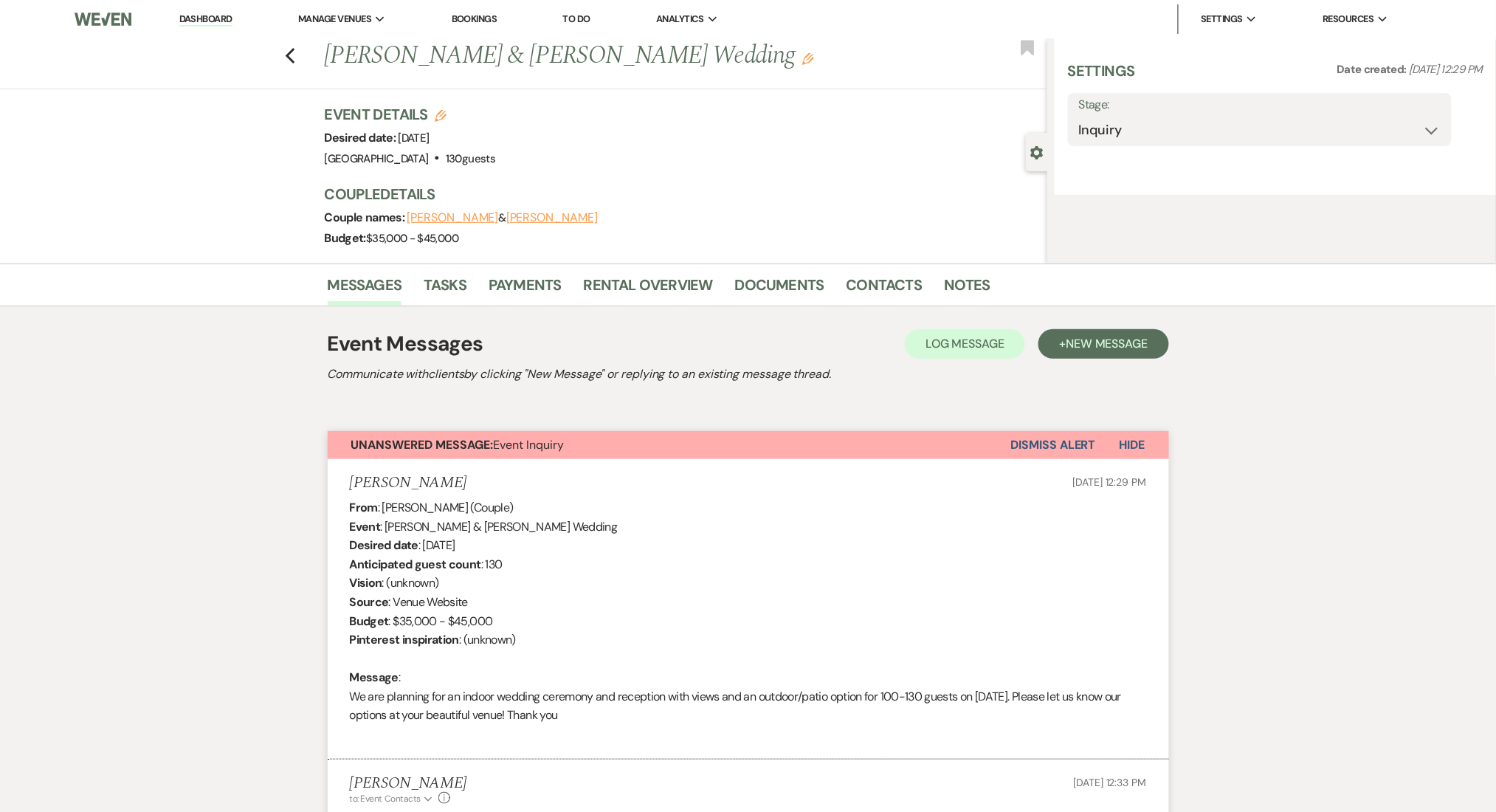
select select "5"
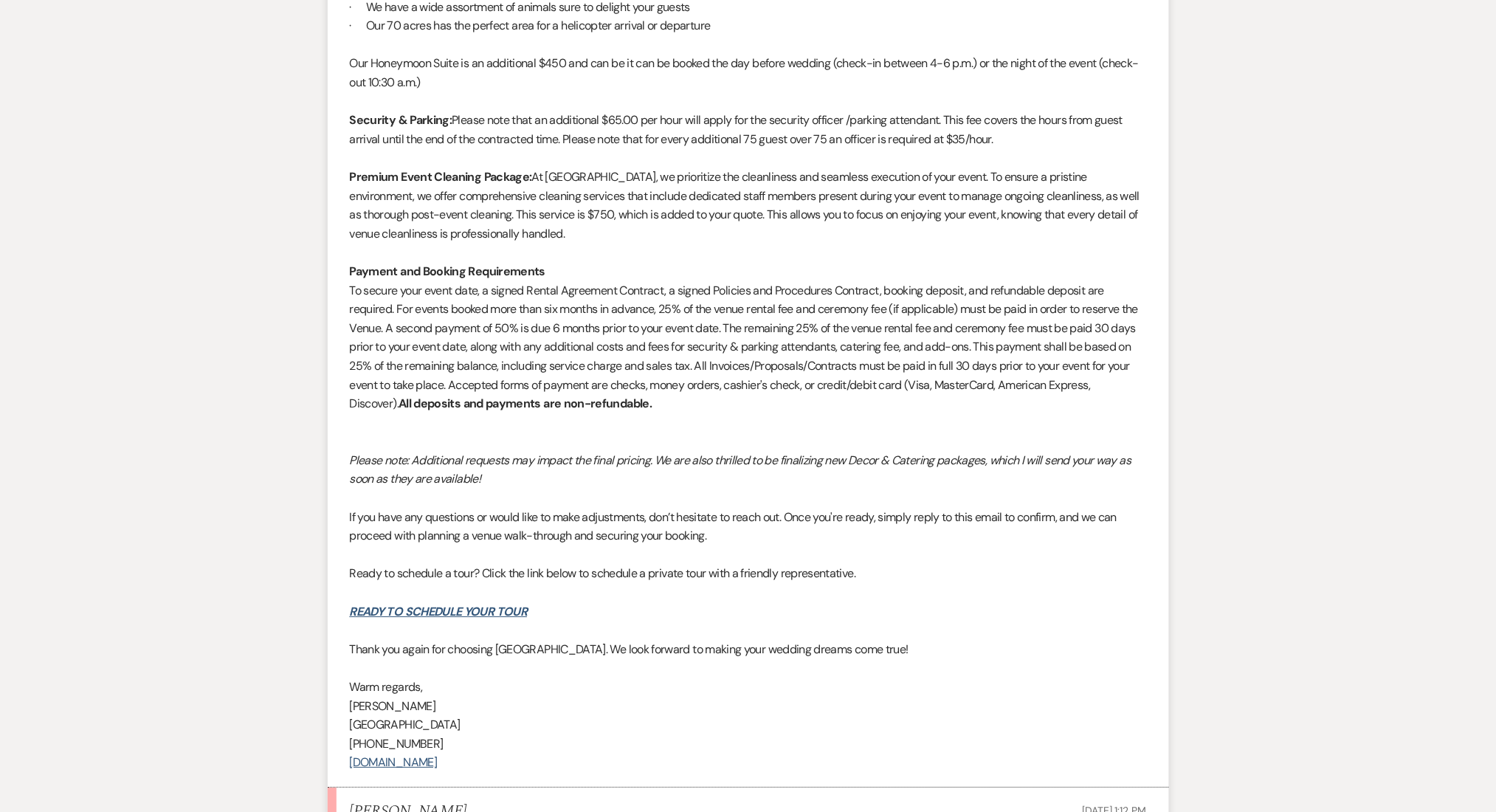
scroll to position [2008, 0]
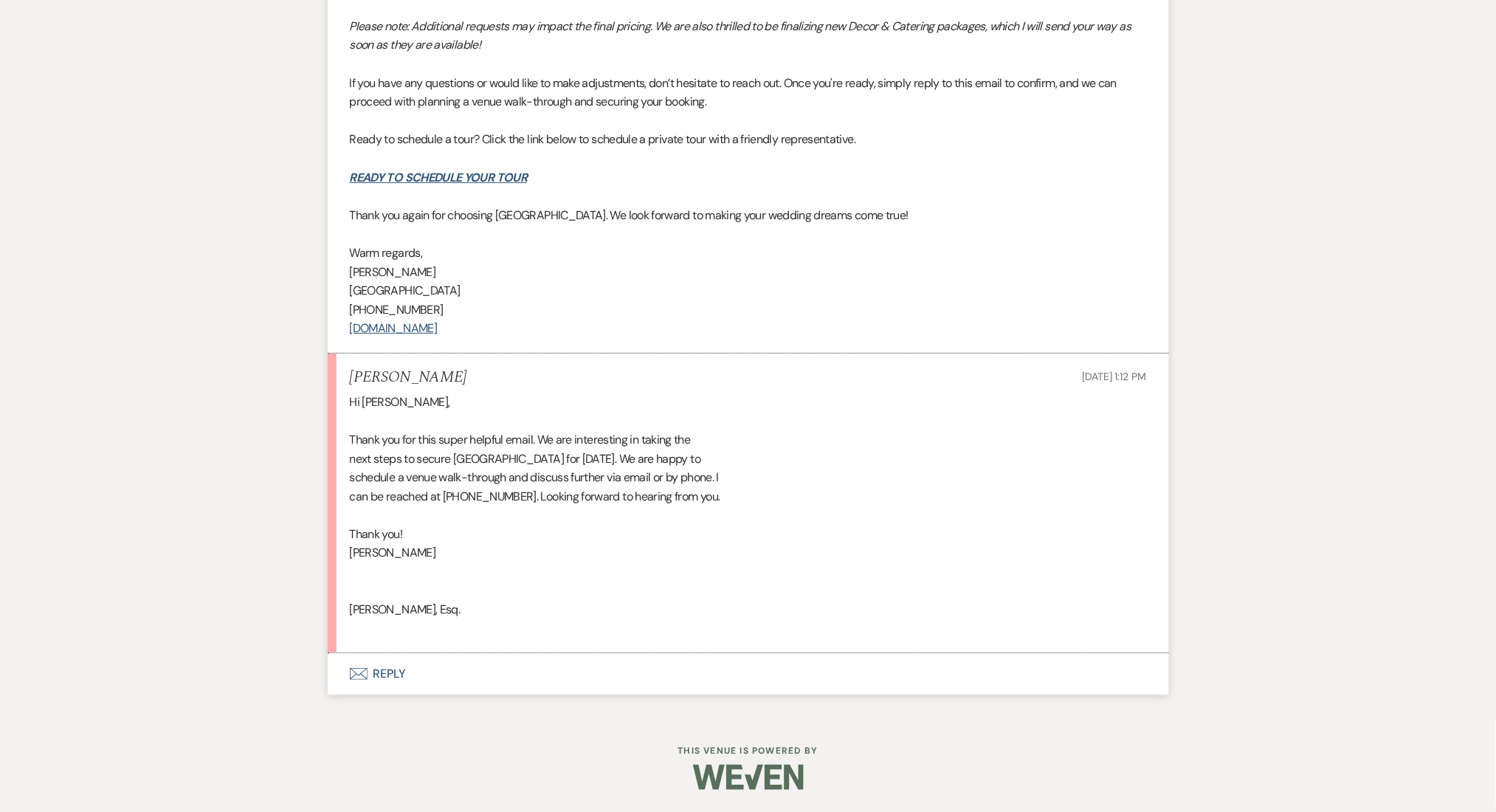
click at [390, 682] on button "Envelope Reply" at bounding box center [748, 673] width 842 height 42
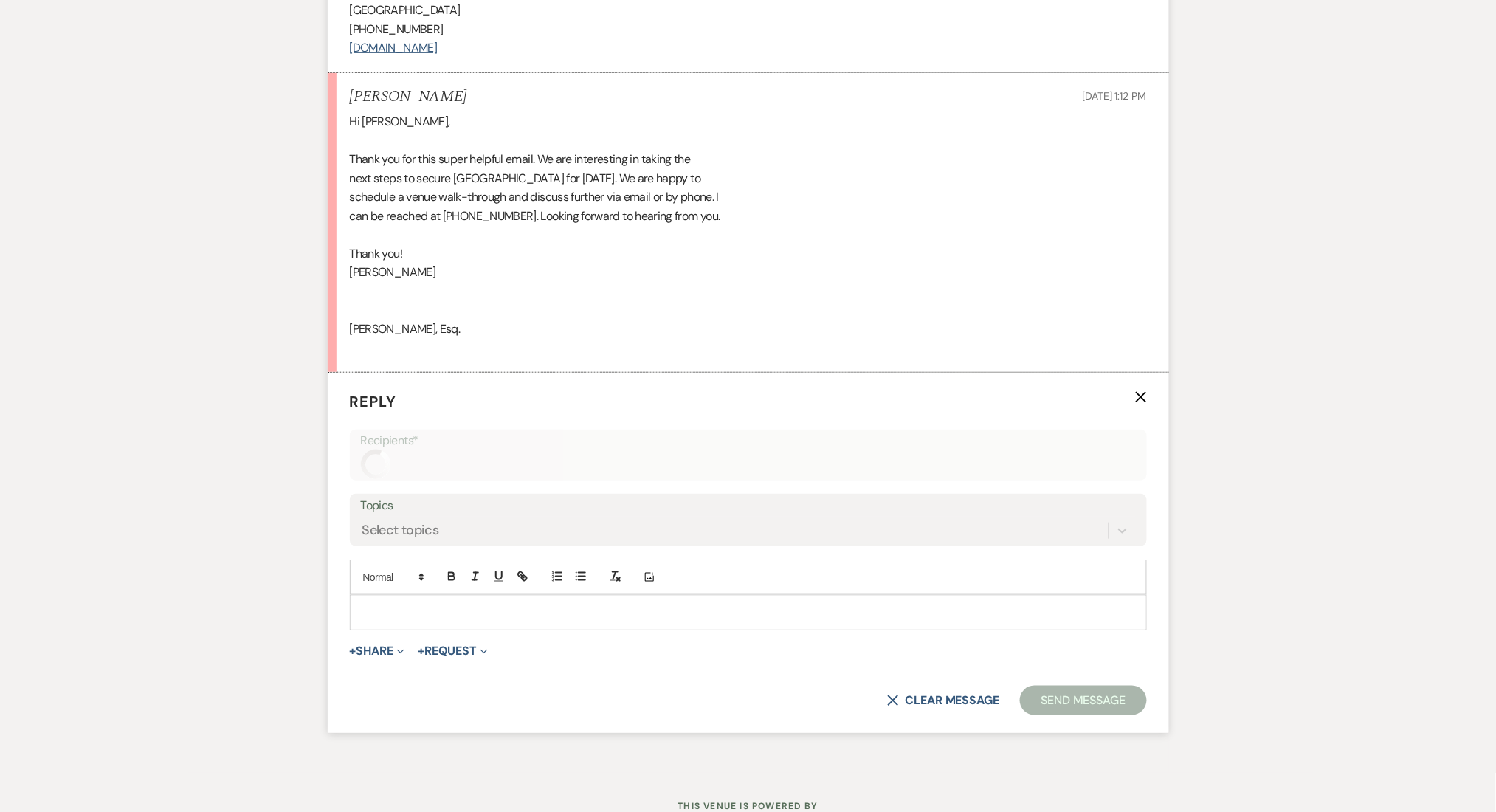
scroll to position [2289, 0]
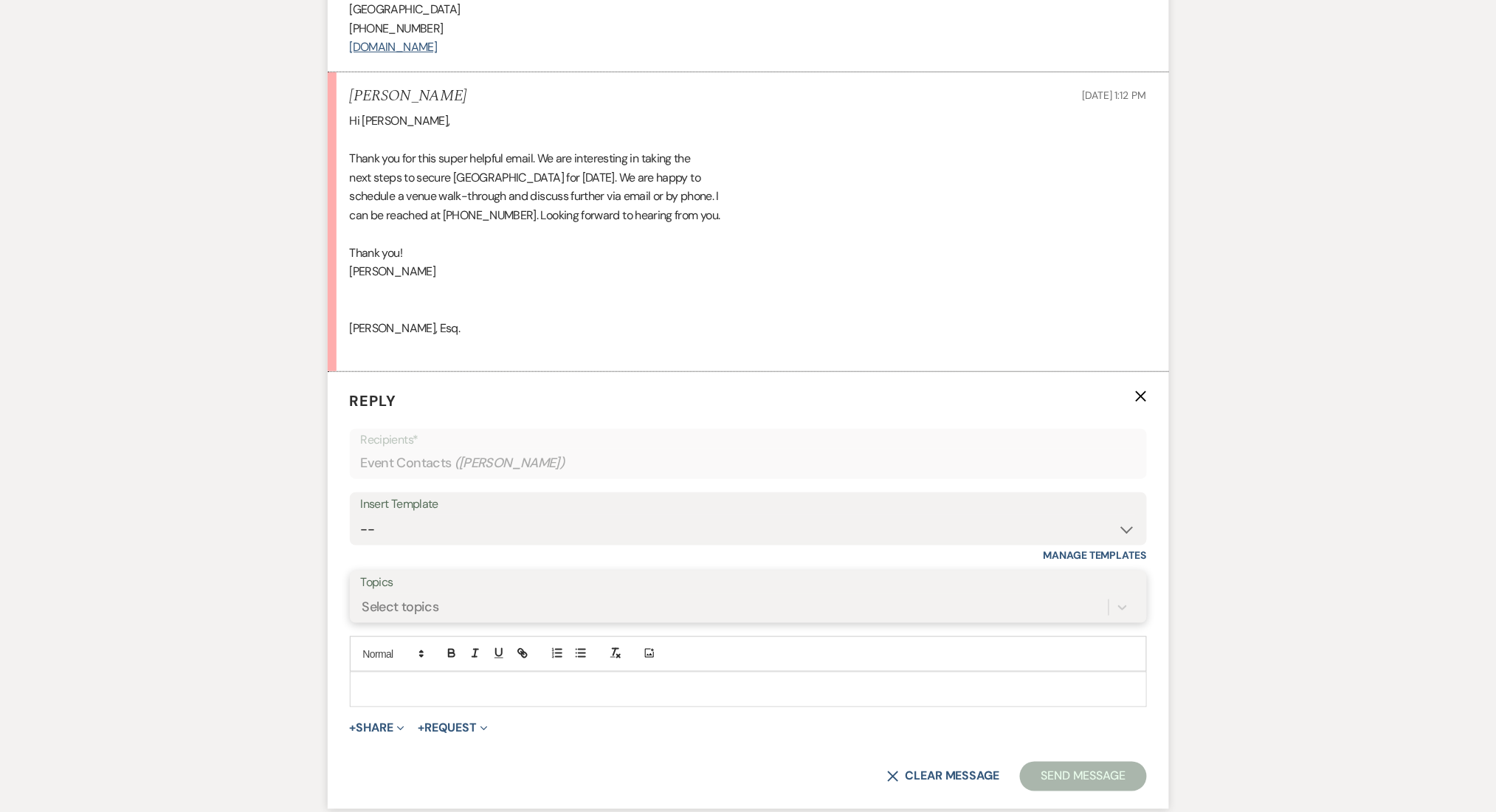
click at [450, 601] on div "Select topics" at bounding box center [748, 607] width 775 height 28
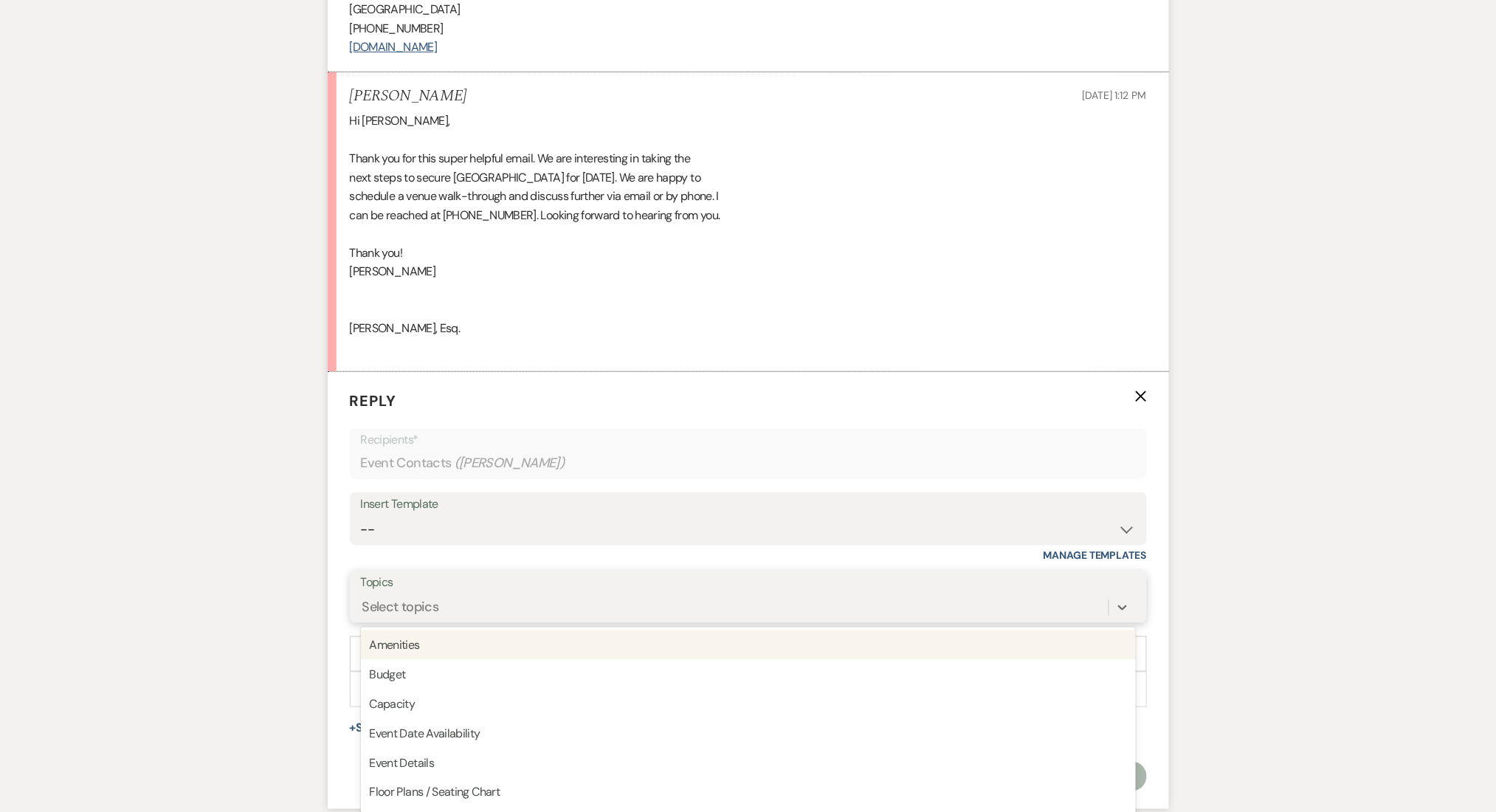
scroll to position [2331, 0]
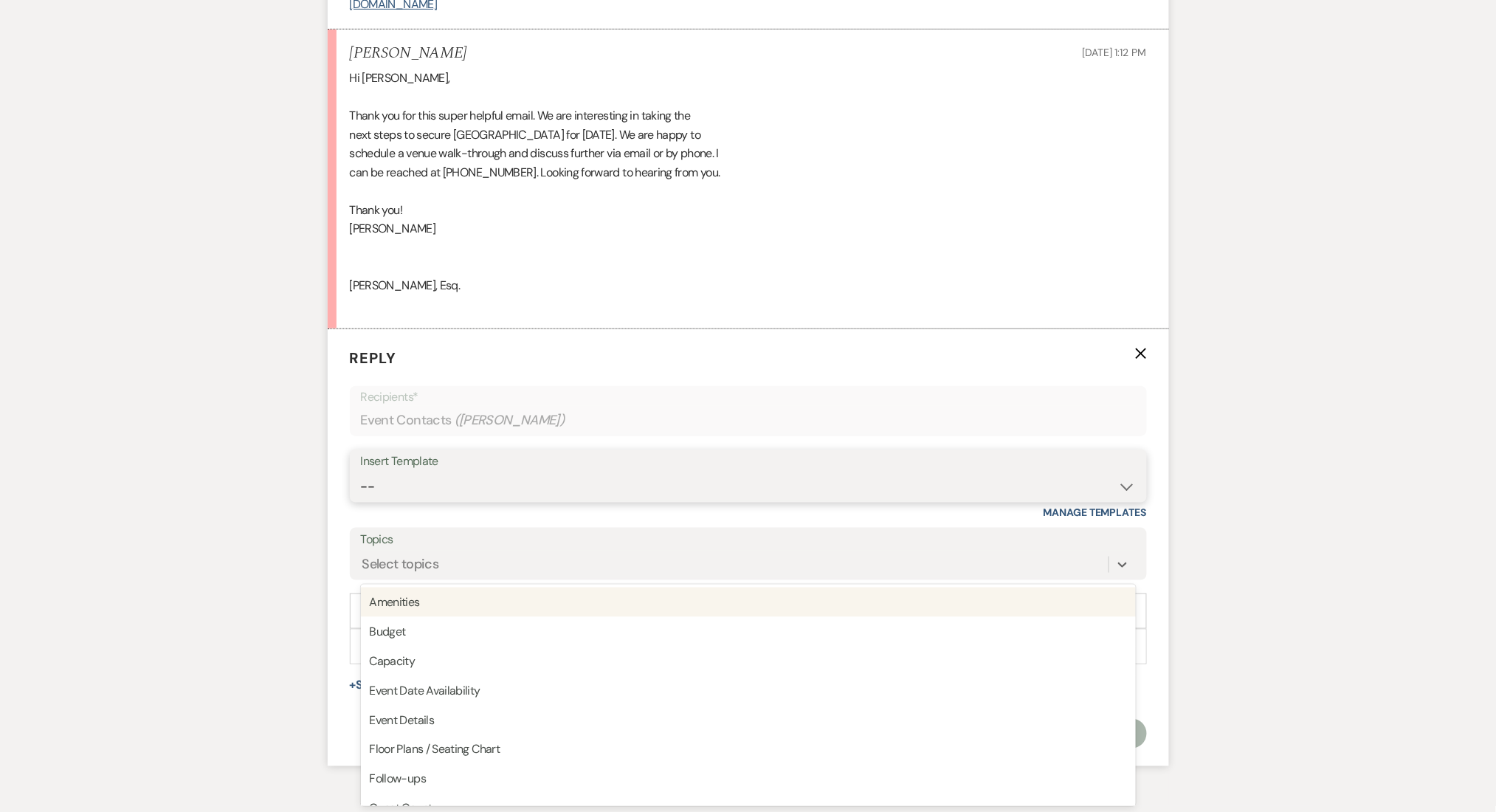
click at [452, 481] on select "-- Inquiry Follow Up Email #2 Contract Sending Template Payment Template Rental…" at bounding box center [748, 486] width 775 height 28
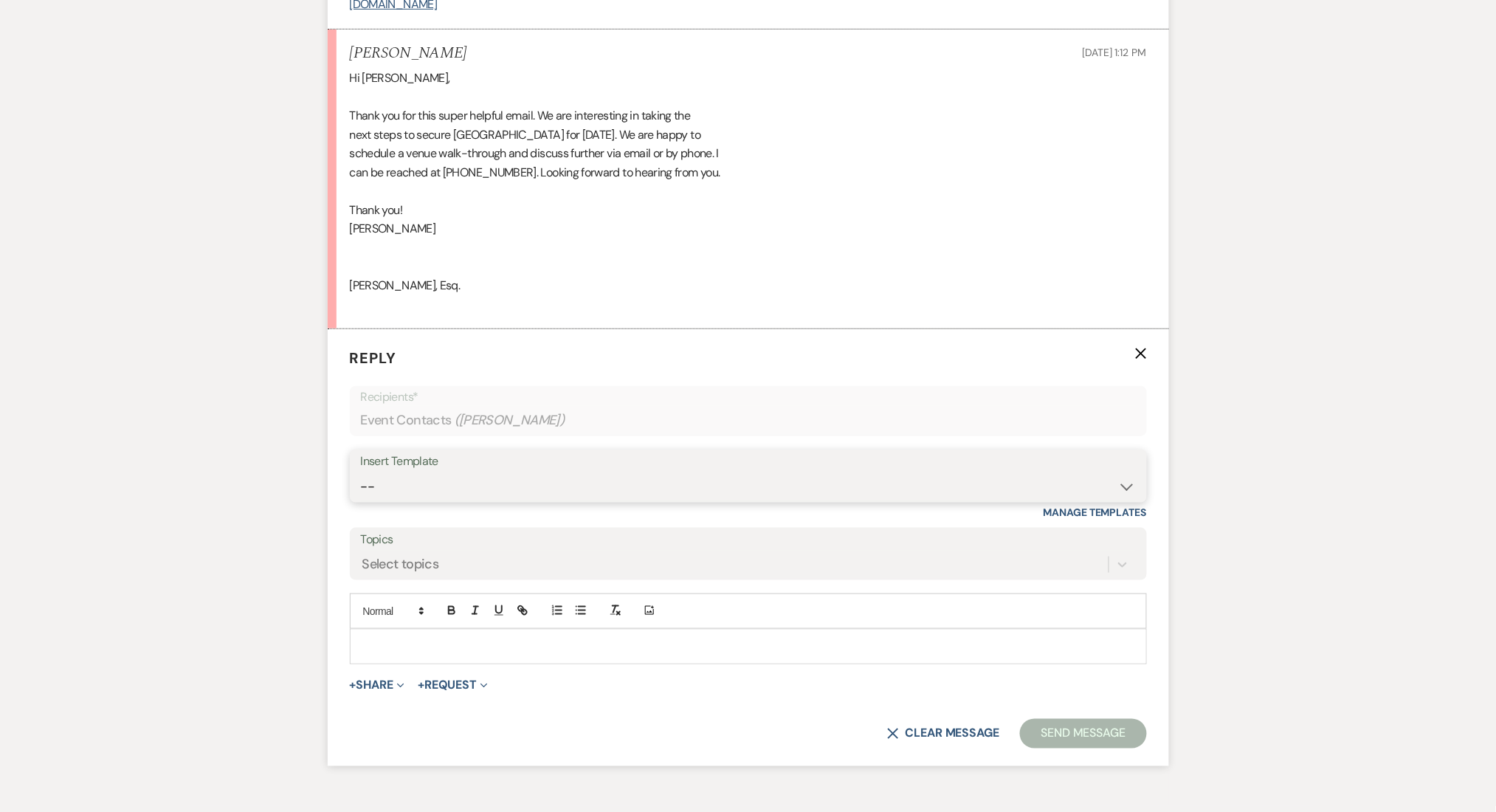
select select "1402"
click at [361, 473] on select "-- Inquiry Follow Up Email #2 Contract Sending Template Payment Template Rental…" at bounding box center [748, 486] width 775 height 28
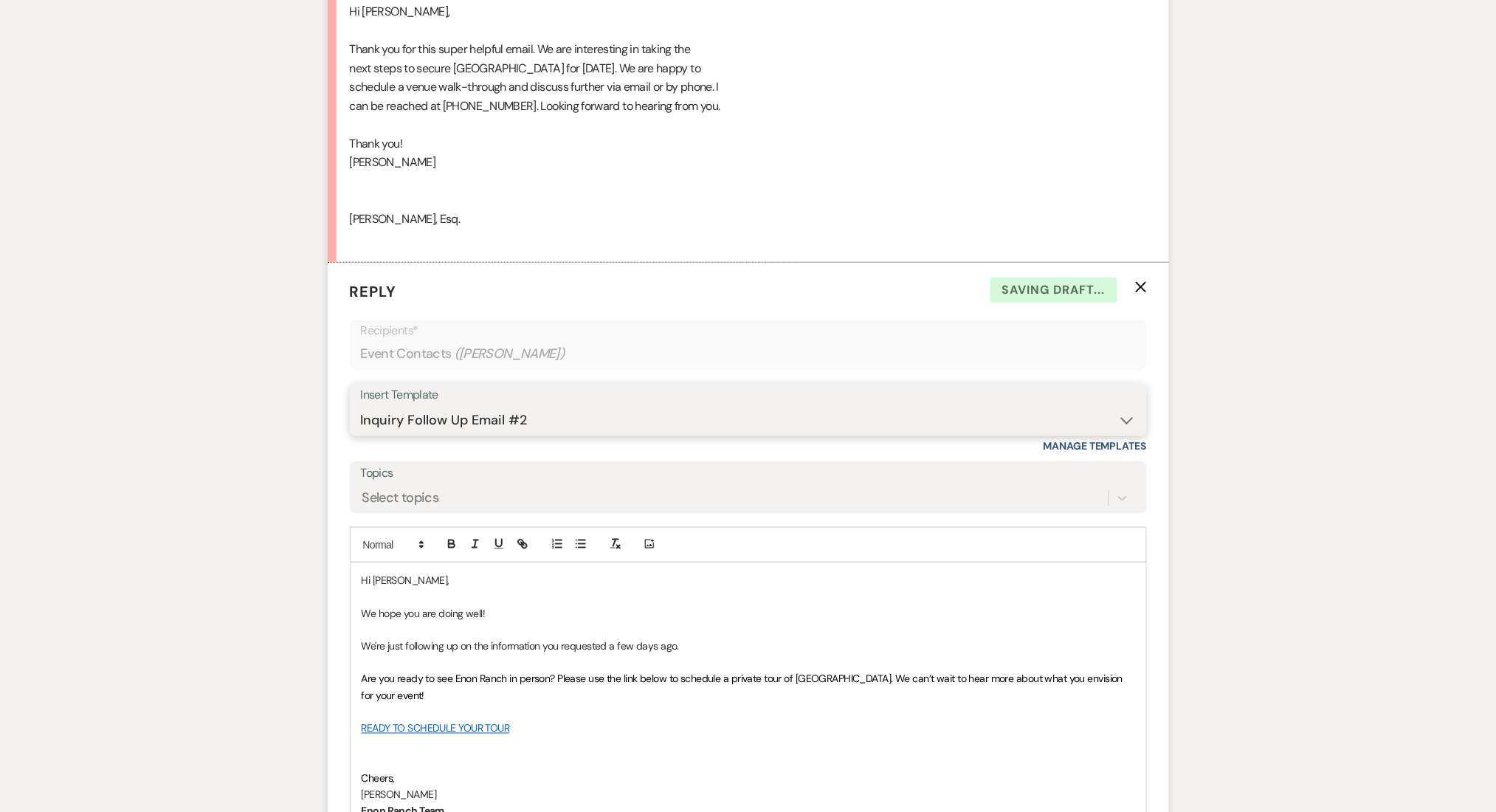
scroll to position [2528, 0]
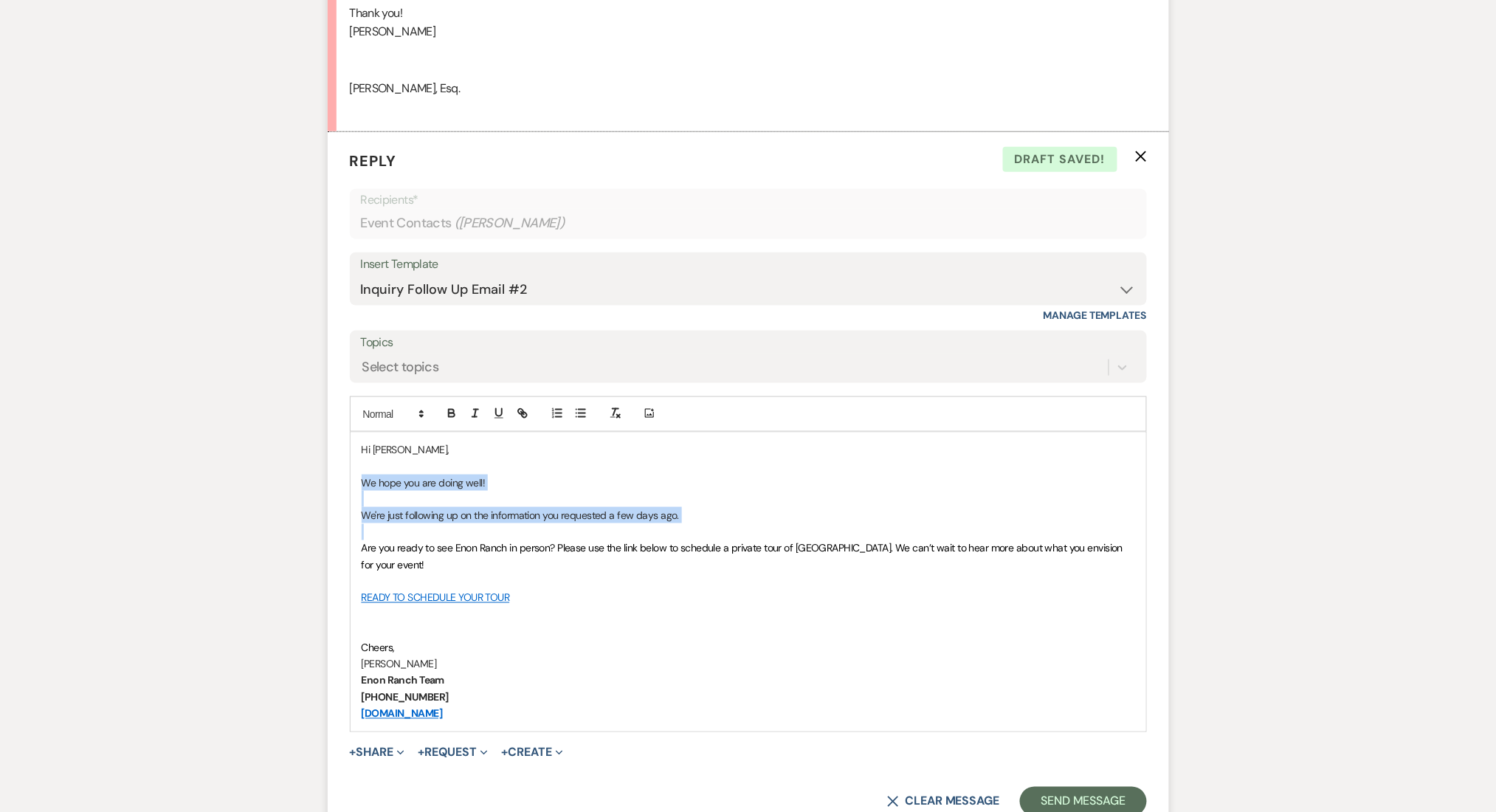
drag, startPoint x: 363, startPoint y: 548, endPoint x: 360, endPoint y: 489, distance: 59.1
click at [360, 489] on div "Hi Ashlee, We hope you are doing well! We're just following up on the informati…" at bounding box center [748, 582] width 795 height 299
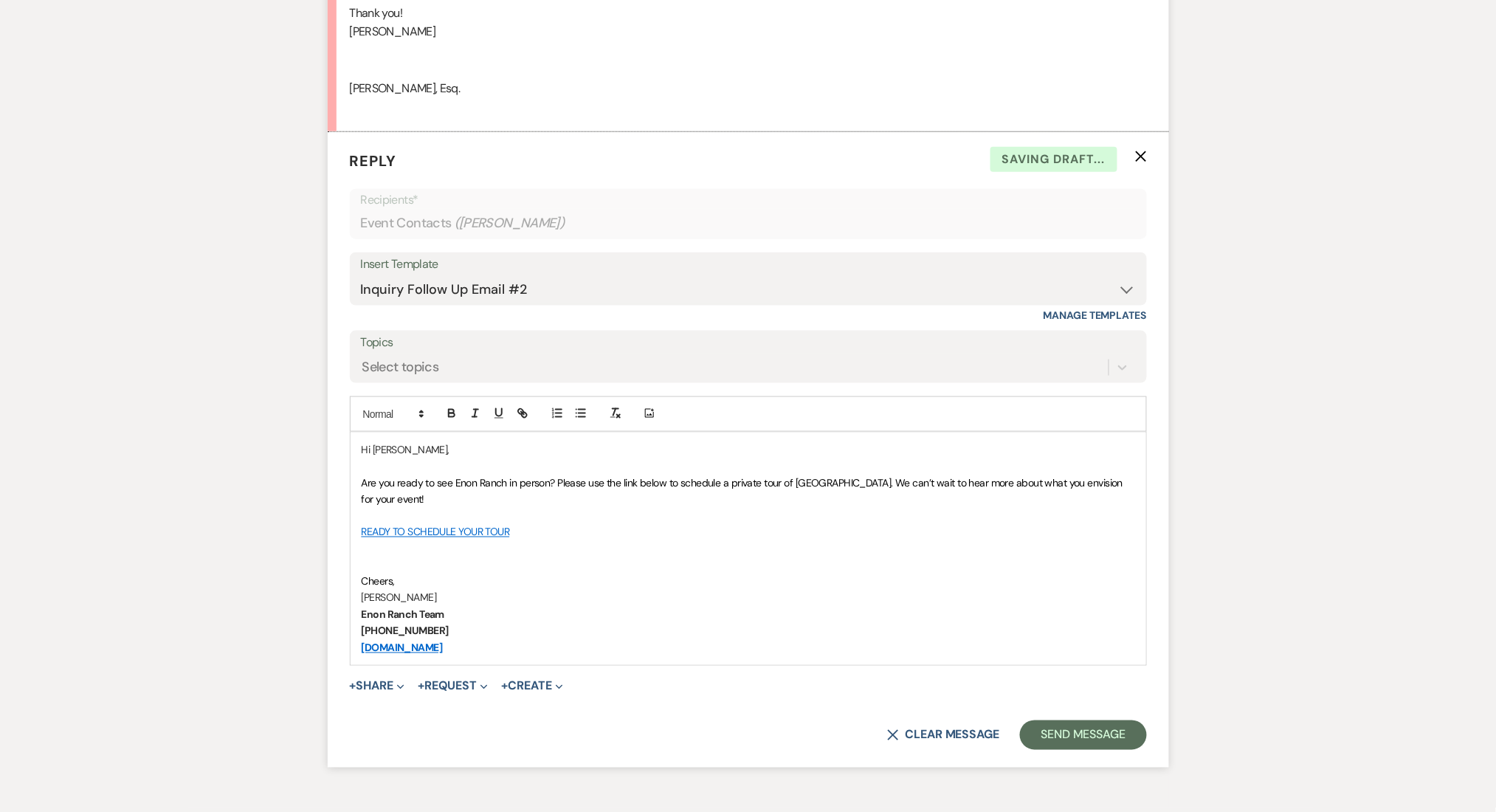
click at [591, 595] on p "Marissa Alferez" at bounding box center [748, 597] width 774 height 16
click at [1057, 727] on button "Send Message" at bounding box center [1083, 735] width 126 height 29
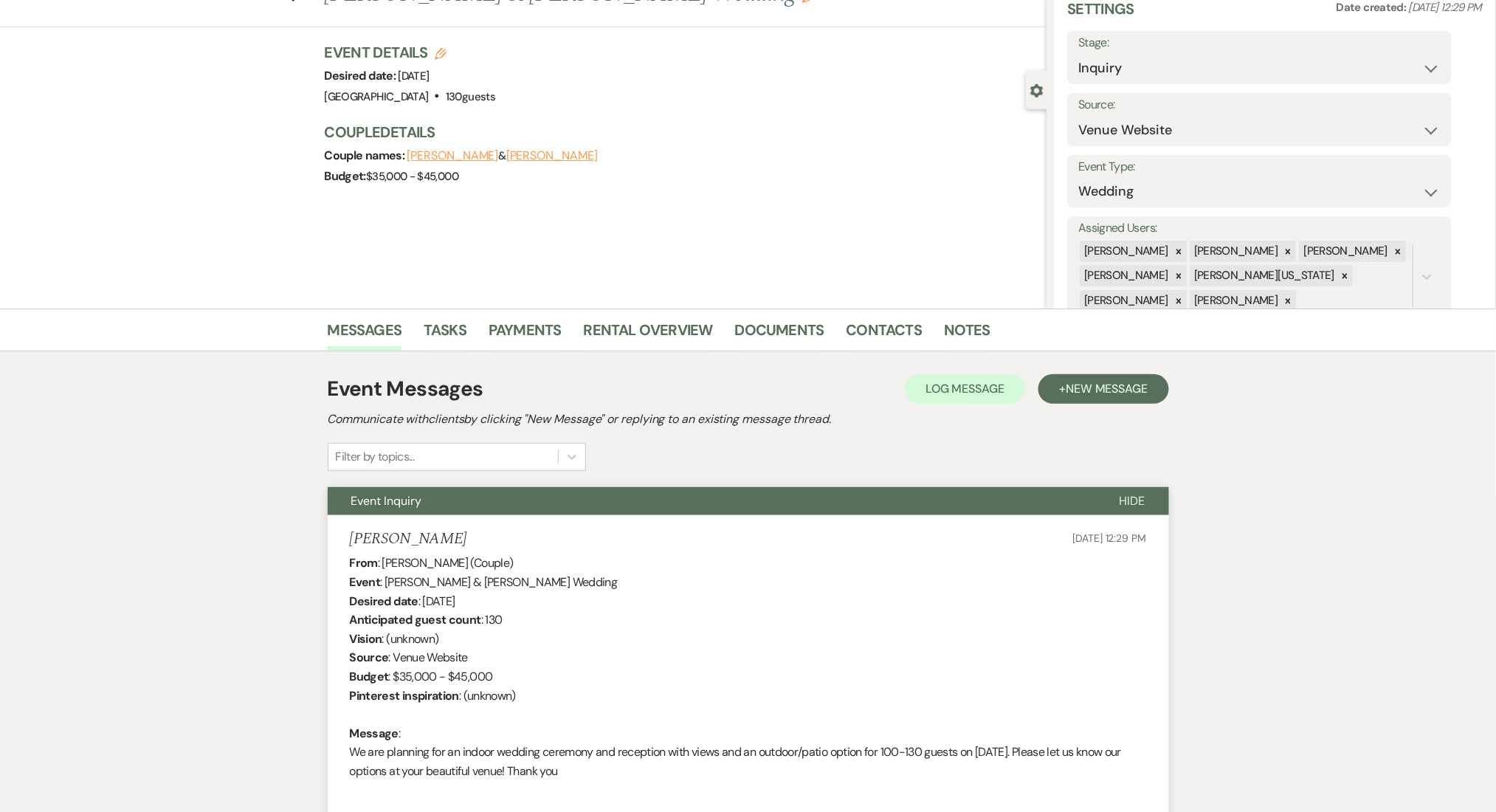
scroll to position [0, 0]
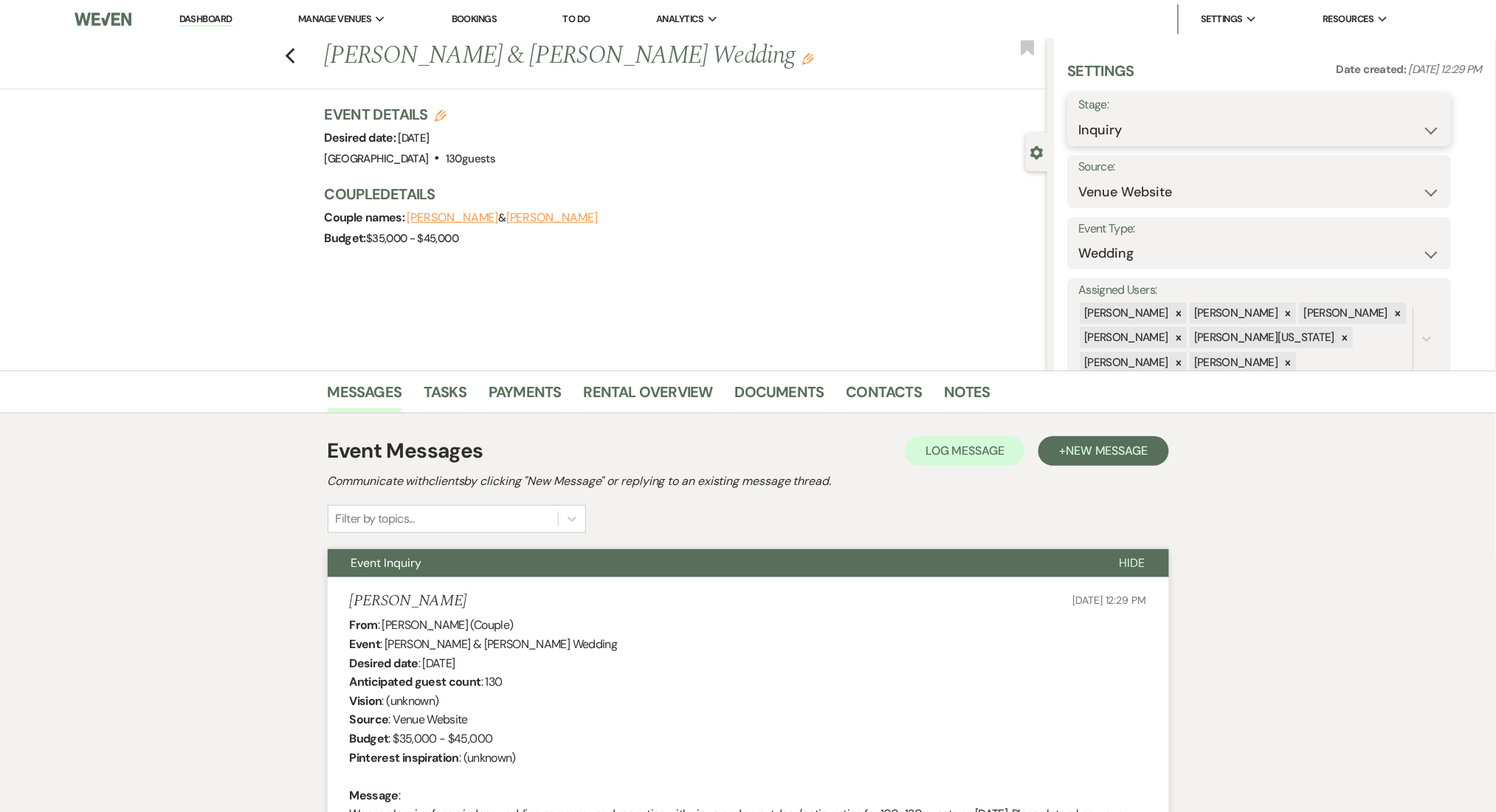
click at [1130, 134] on select "Inquiry Follow Up Tour Requested Tour Confirmed Toured Proposal Sent Booked Lost" at bounding box center [1260, 130] width 362 height 28
select select "9"
click at [1079, 116] on select "Inquiry Follow Up Tour Requested Tour Confirmed Toured Proposal Sent Booked Lost" at bounding box center [1260, 130] width 362 height 28
click at [1387, 127] on button "Save" at bounding box center [1410, 119] width 83 height 29
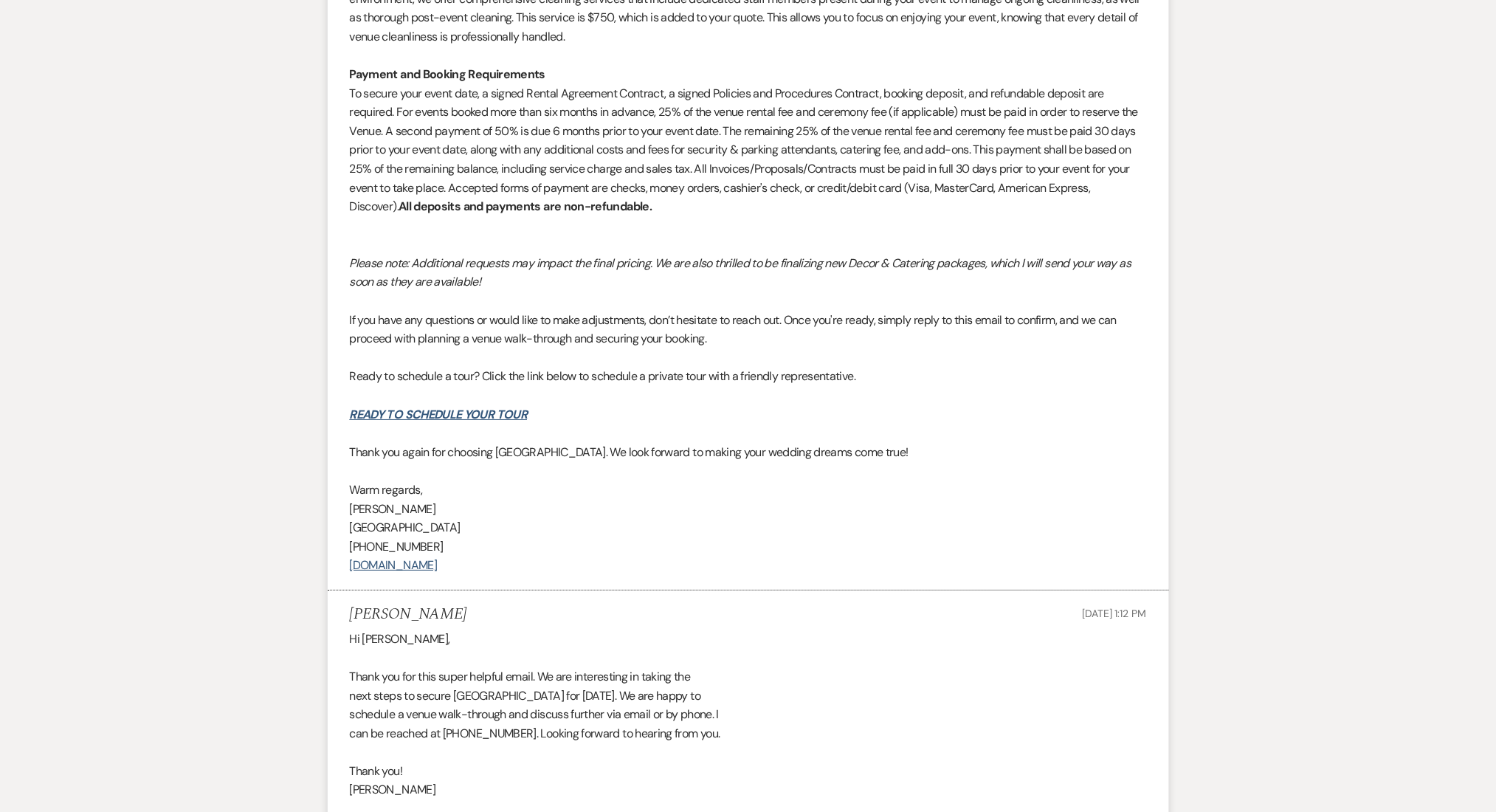
scroll to position [2262, 0]
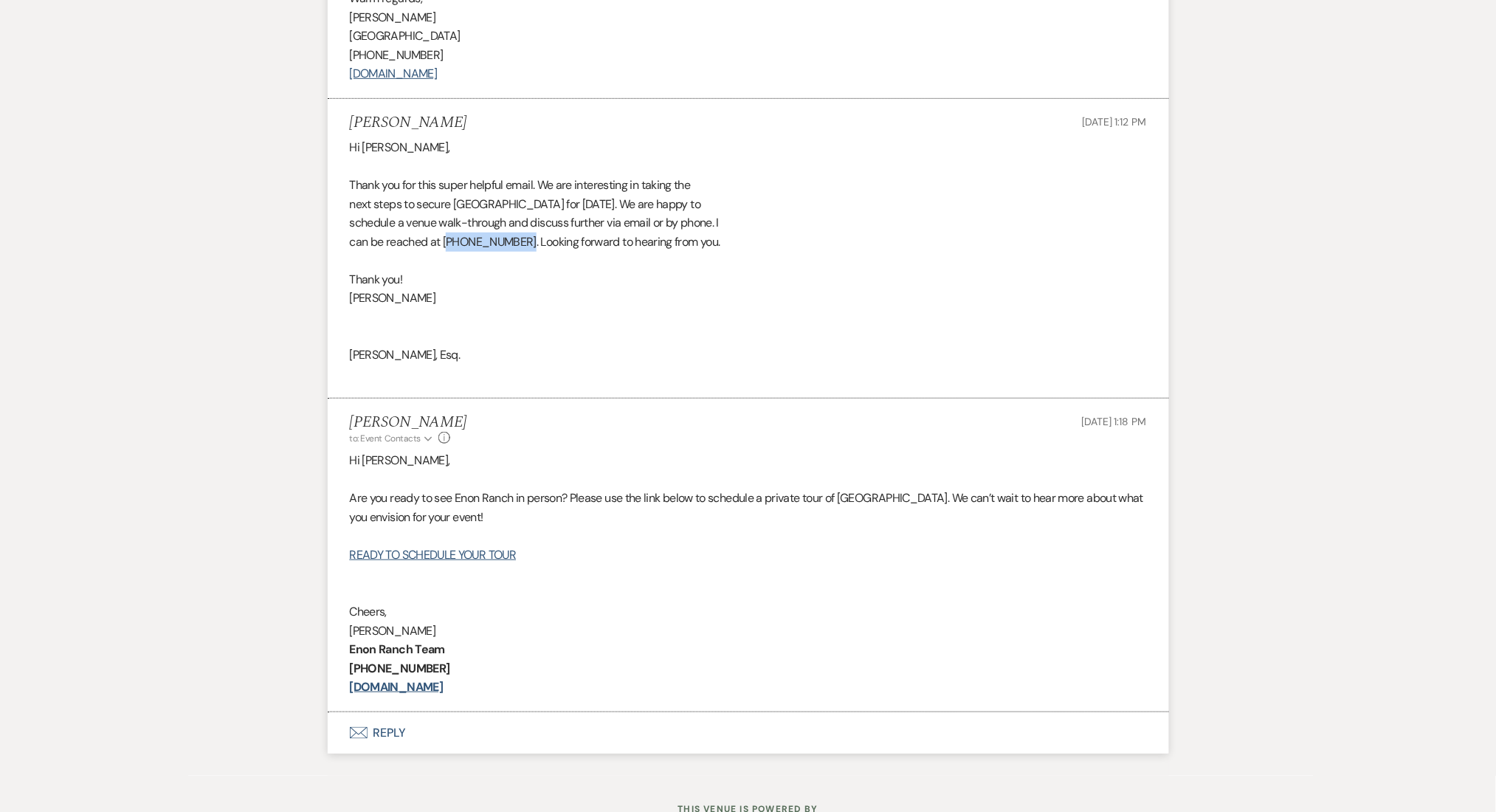
drag, startPoint x: 524, startPoint y: 239, endPoint x: 449, endPoint y: 239, distance: 75.0
click at [449, 239] on div "Hi Marissa, Thank you for this super helpful email. We are interesting in takin…" at bounding box center [748, 260] width 797 height 246
copy div "609) 970-0727"
click at [386, 553] on link "READY TO SCHEDULE YOUR TOUR" at bounding box center [433, 554] width 167 height 15
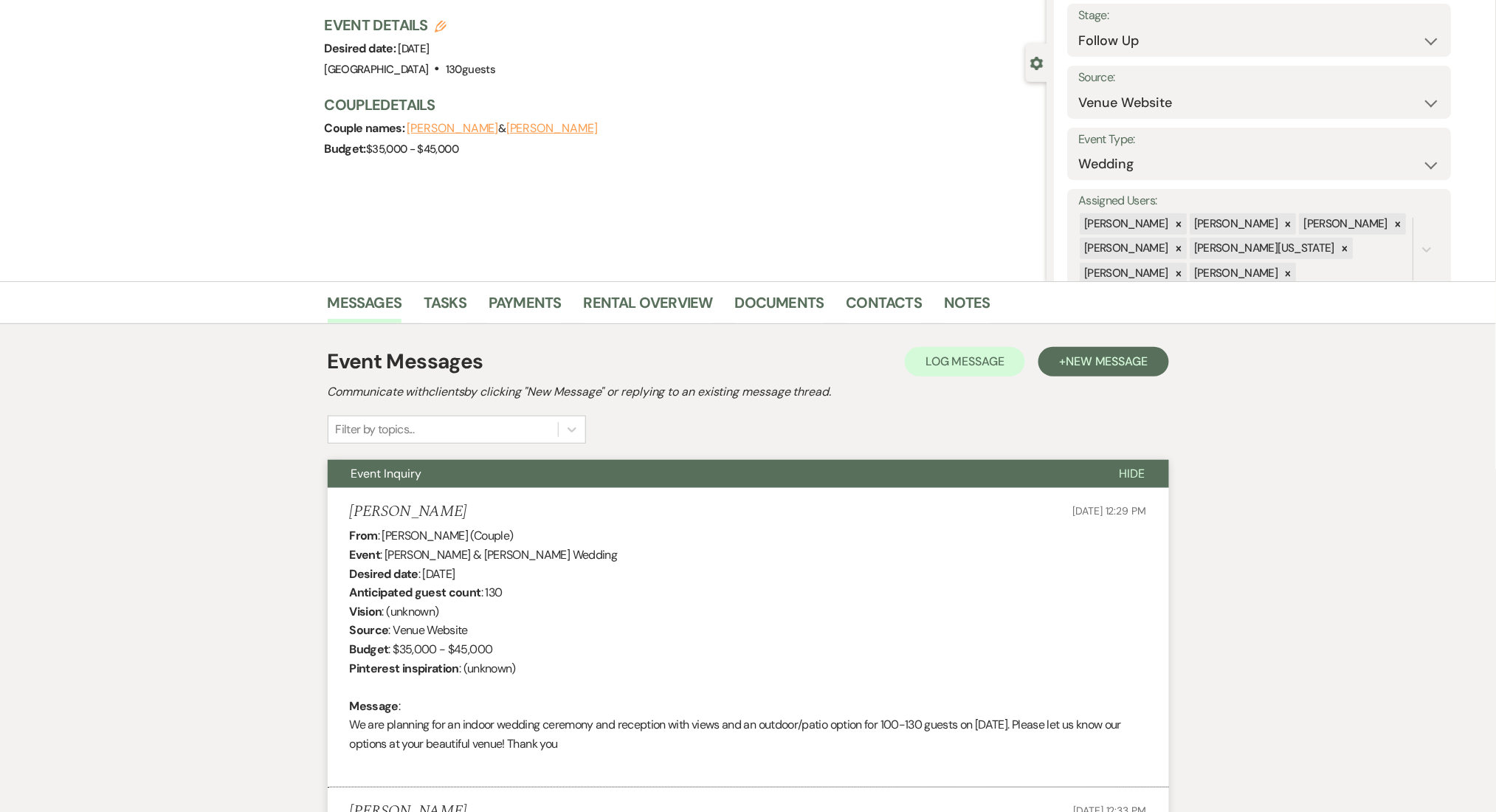
scroll to position [0, 0]
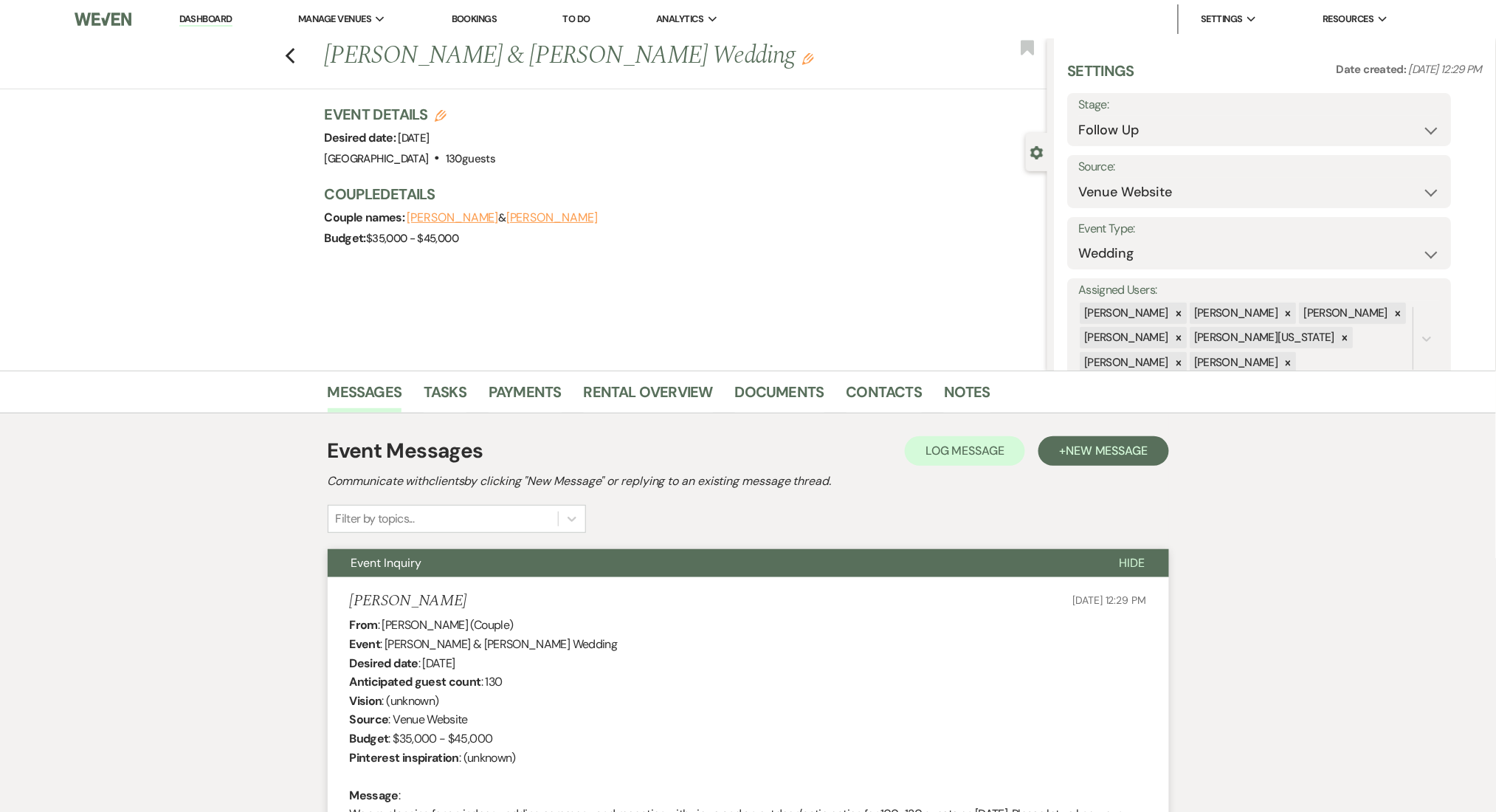
click at [210, 5] on li "Dashboard" at bounding box center [206, 19] width 68 height 29
click at [210, 12] on link "Dashboard" at bounding box center [206, 19] width 53 height 14
select select "9"
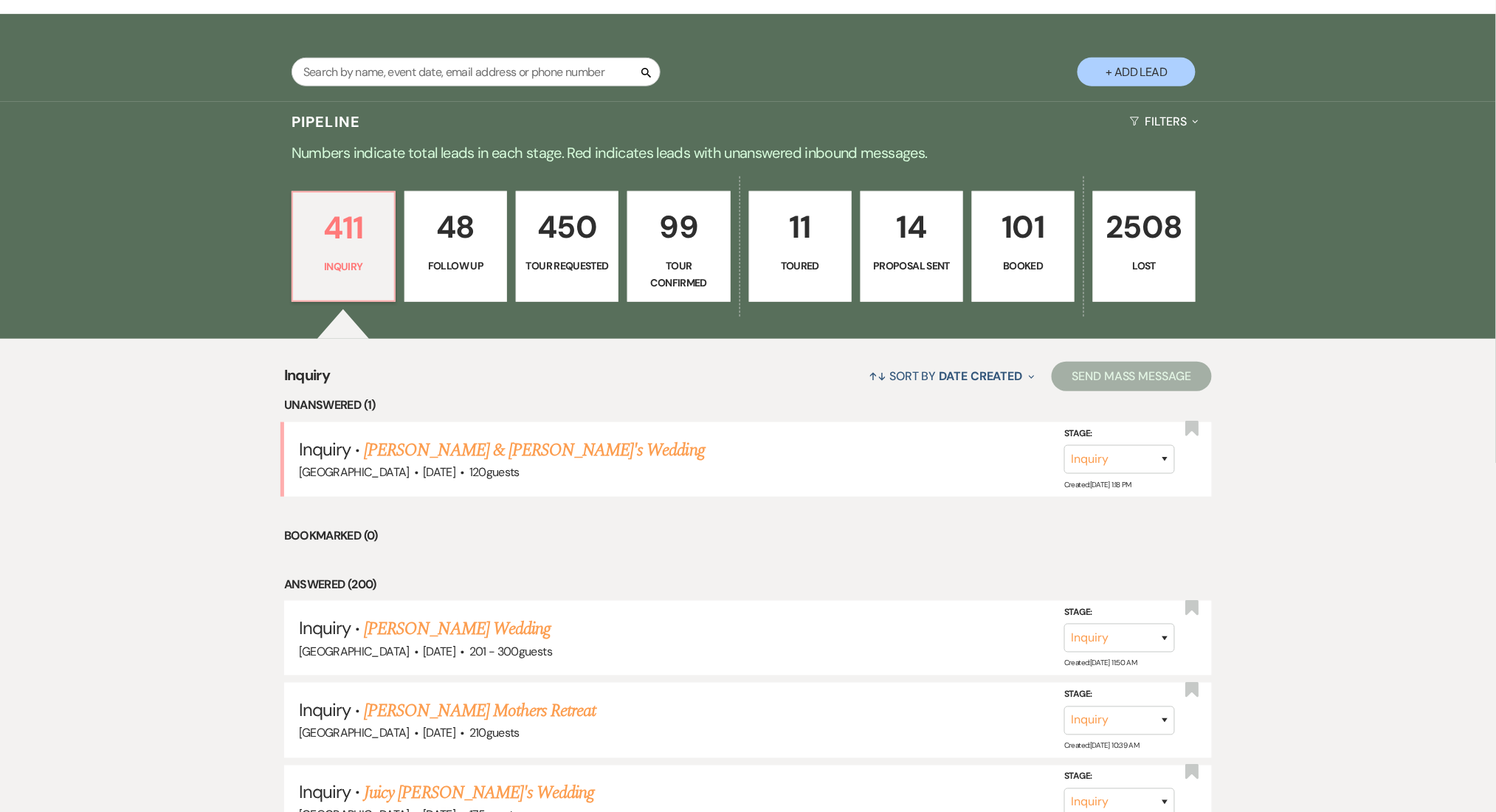
scroll to position [295, 0]
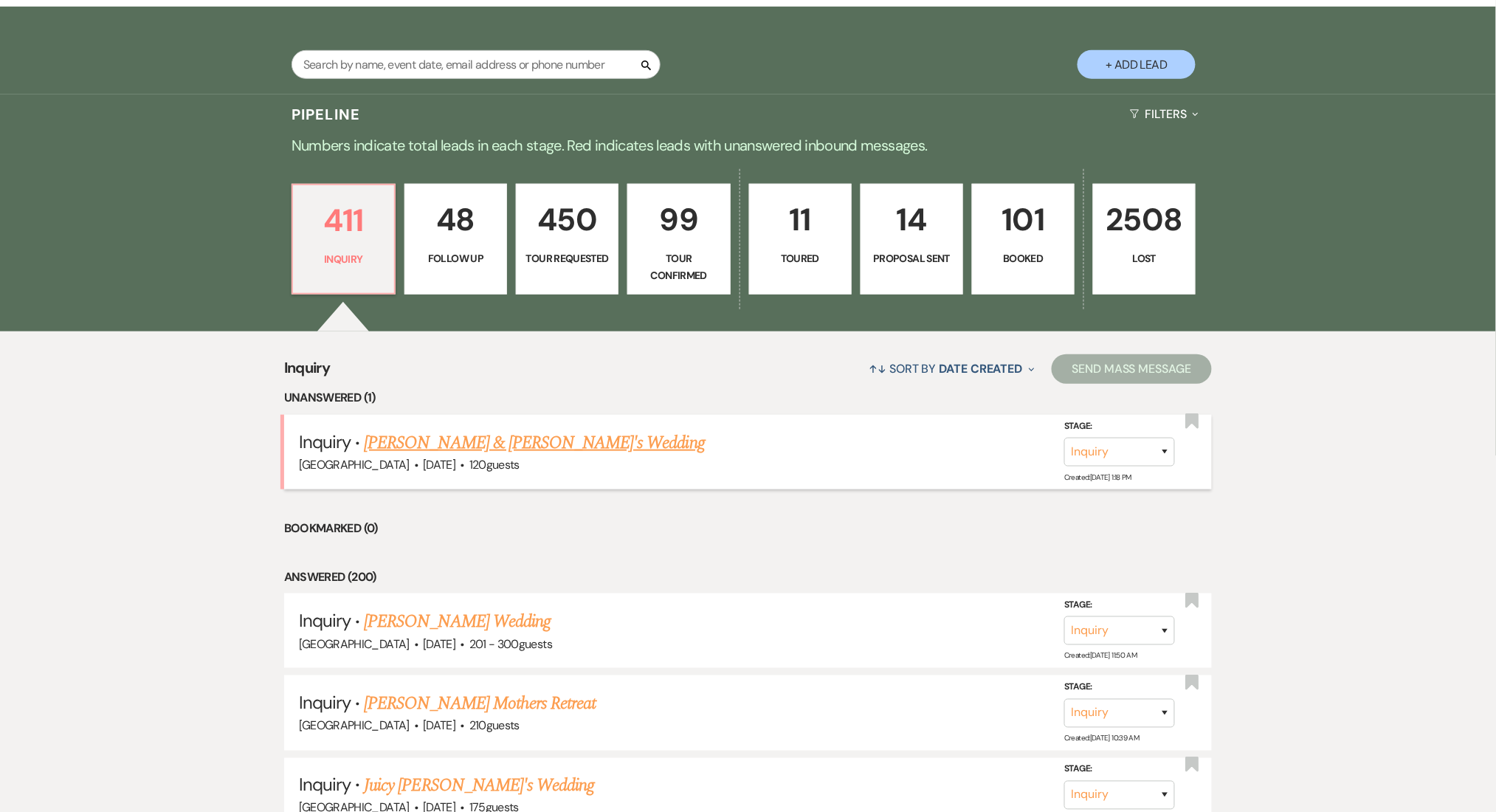
click at [494, 439] on link "Bennett & ARI's Wedding" at bounding box center [534, 443] width 341 height 27
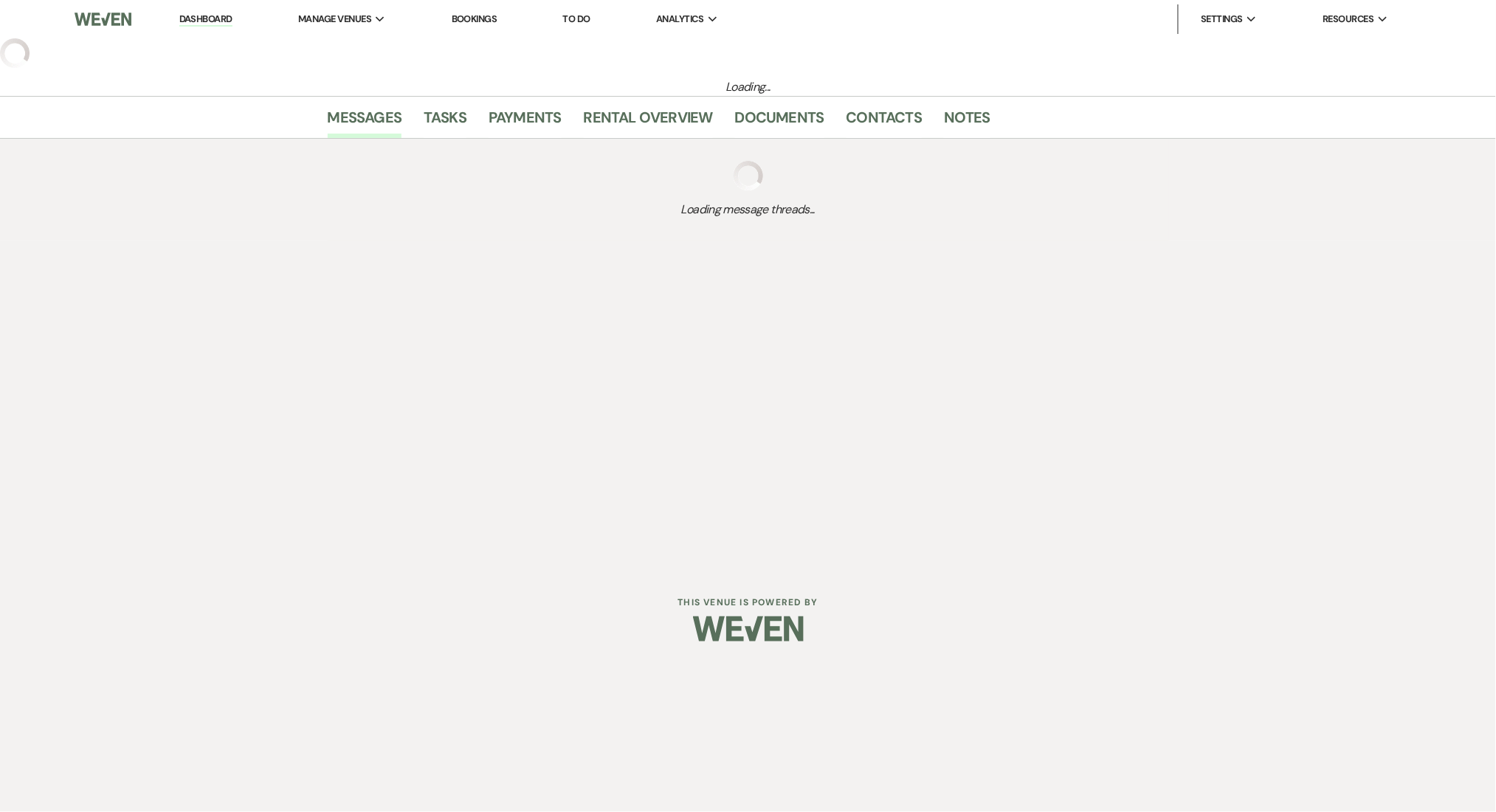
select select "5"
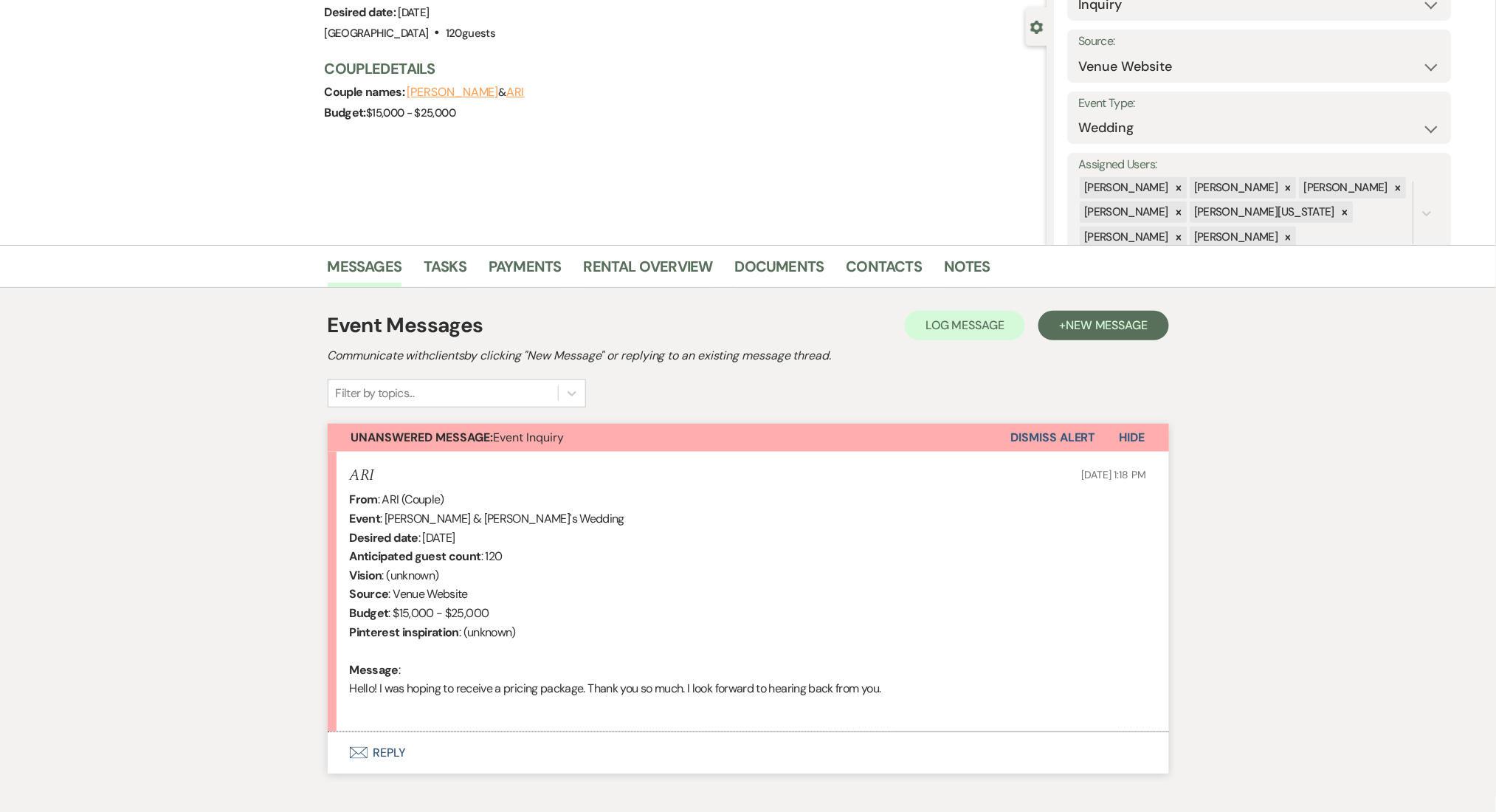
scroll to position [204, 0]
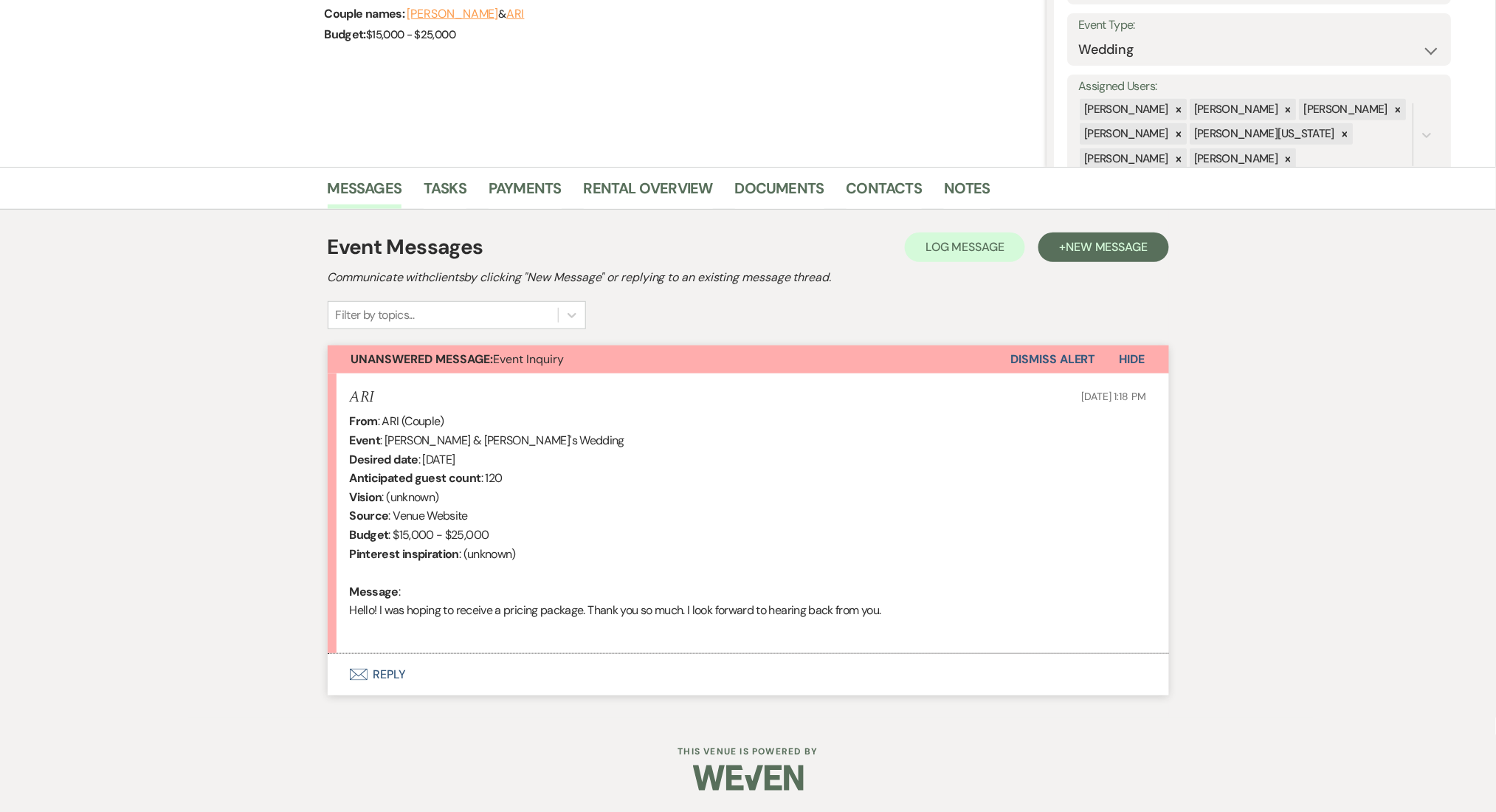
click at [421, 682] on button "Envelope Reply" at bounding box center [748, 674] width 842 height 42
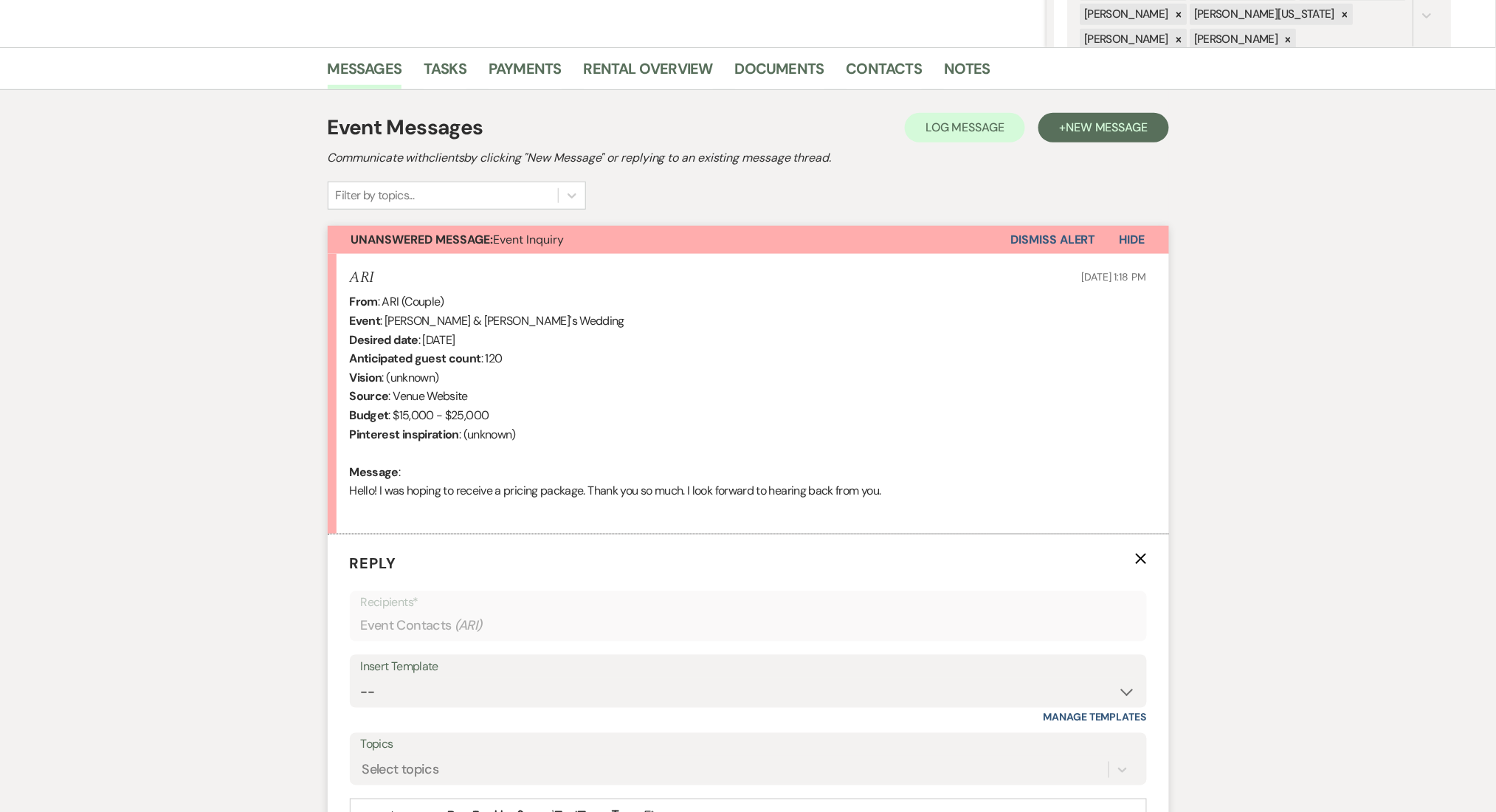
scroll to position [322, 0]
click at [223, 389] on div "Messages Tasks Payments Rental Overview Documents Contacts Notes Event Messages…" at bounding box center [748, 530] width 1496 height 964
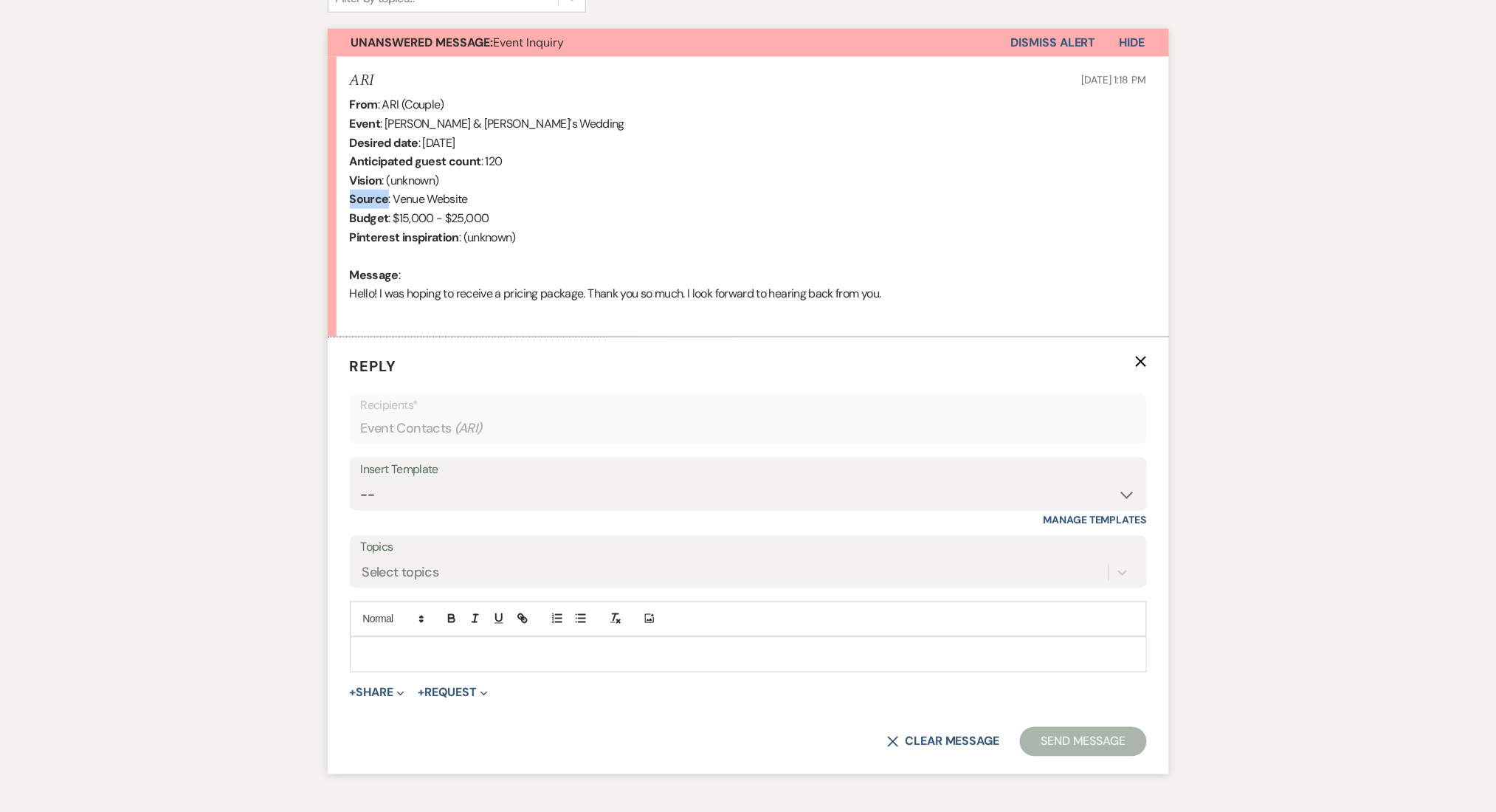
scroll to position [617, 0]
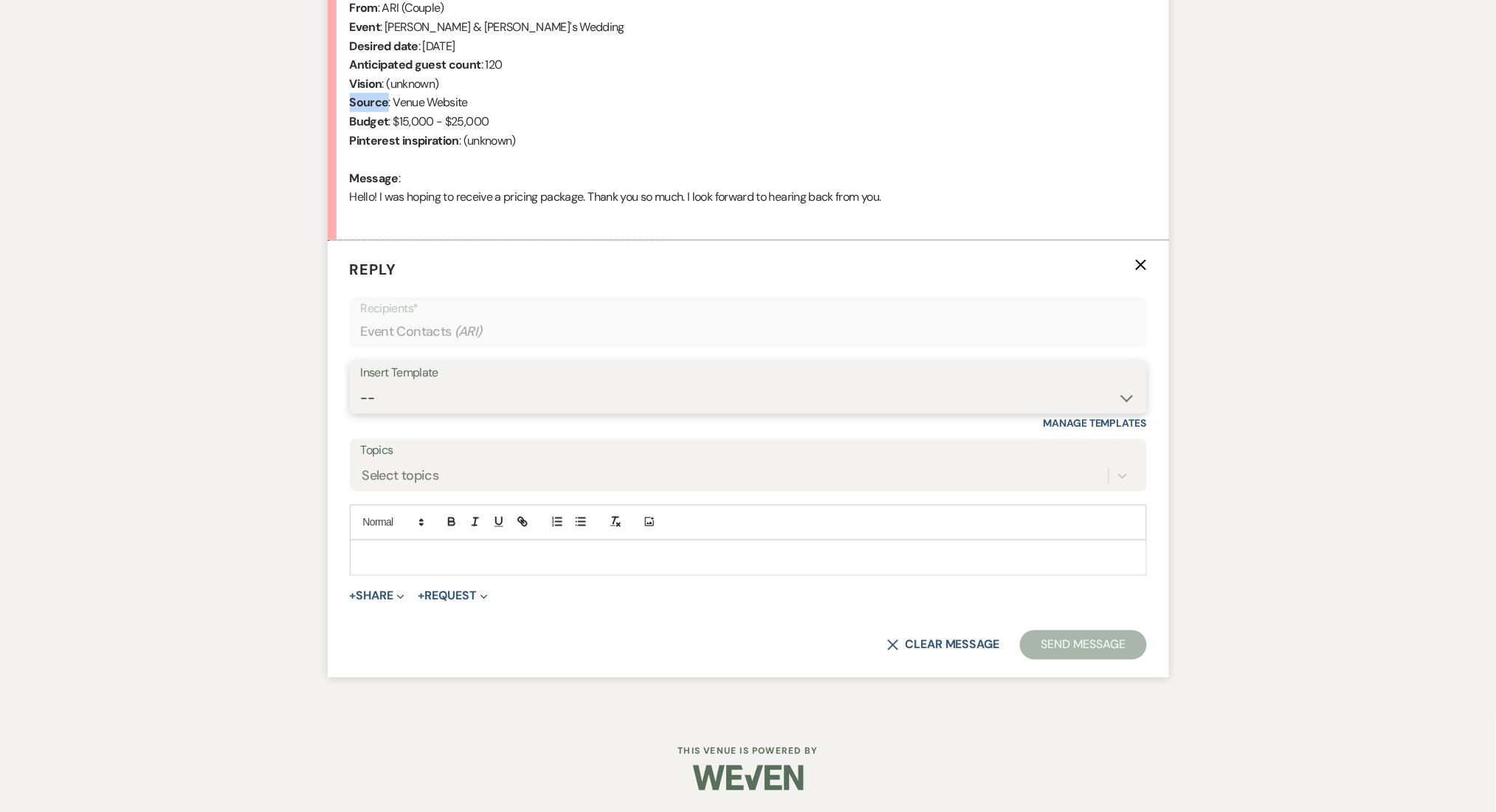
click at [427, 400] on select "-- Inquiry Follow Up Email #2 Contract Sending Template Payment Template Rental…" at bounding box center [748, 398] width 775 height 28
select select "4375"
click at [361, 384] on select "-- Inquiry Follow Up Email #2 Contract Sending Template Payment Template Rental…" at bounding box center [748, 398] width 775 height 28
click at [125, 399] on div "Messages Tasks Payments Rental Overview Documents Contacts Notes Event Messages…" at bounding box center [748, 236] width 1496 height 964
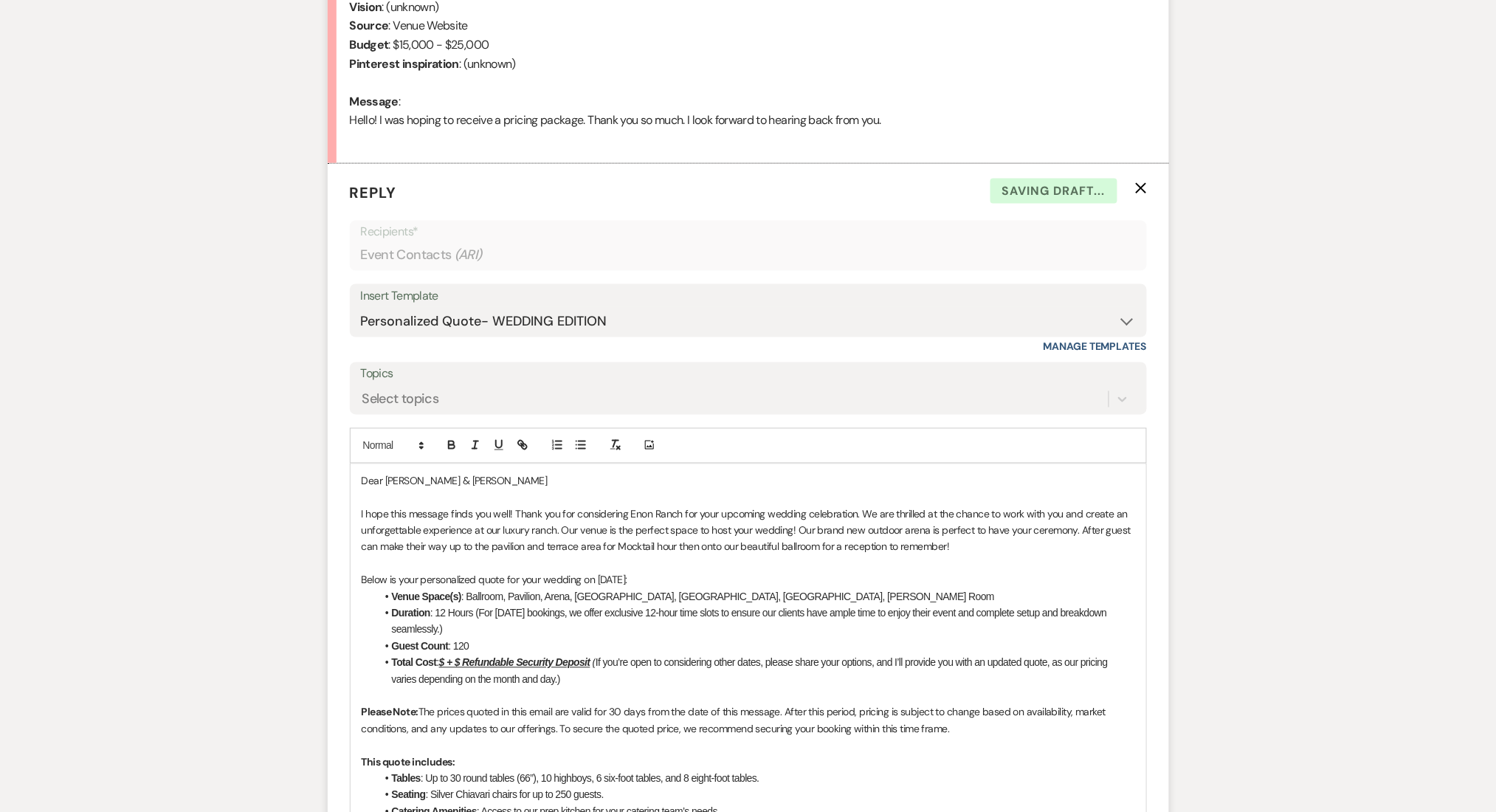
scroll to position [912, 0]
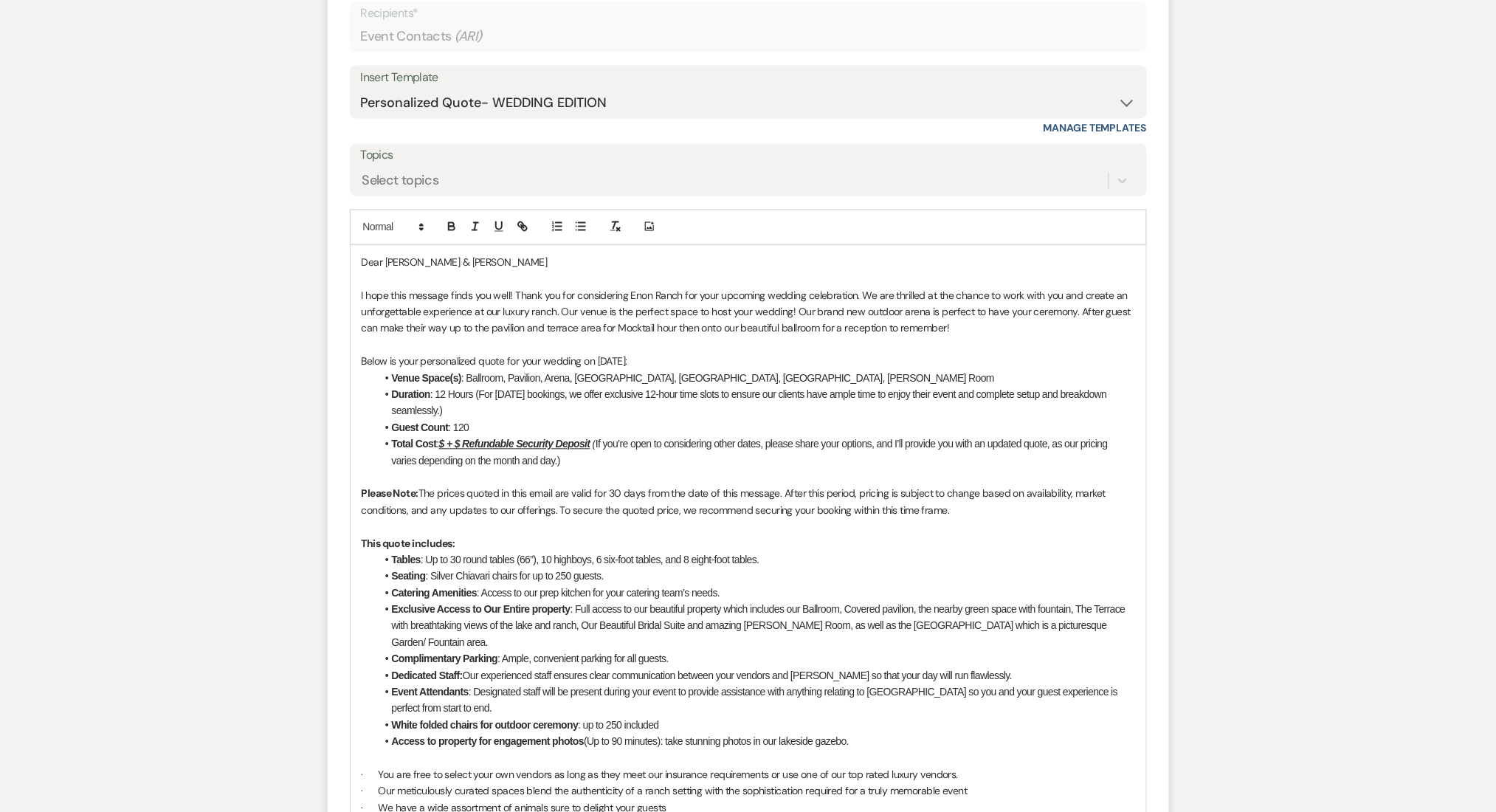
click at [446, 449] on u "$ + $ Refundable Security Deposit" at bounding box center [514, 443] width 152 height 12
click at [491, 442] on u "$15,000 + $ Refundable Security Deposit" at bounding box center [529, 443] width 180 height 12
click at [34, 450] on div "Messages Tasks Payments Rental Overview Documents Contacts Notes Event Messages…" at bounding box center [748, 518] width 1496 height 2120
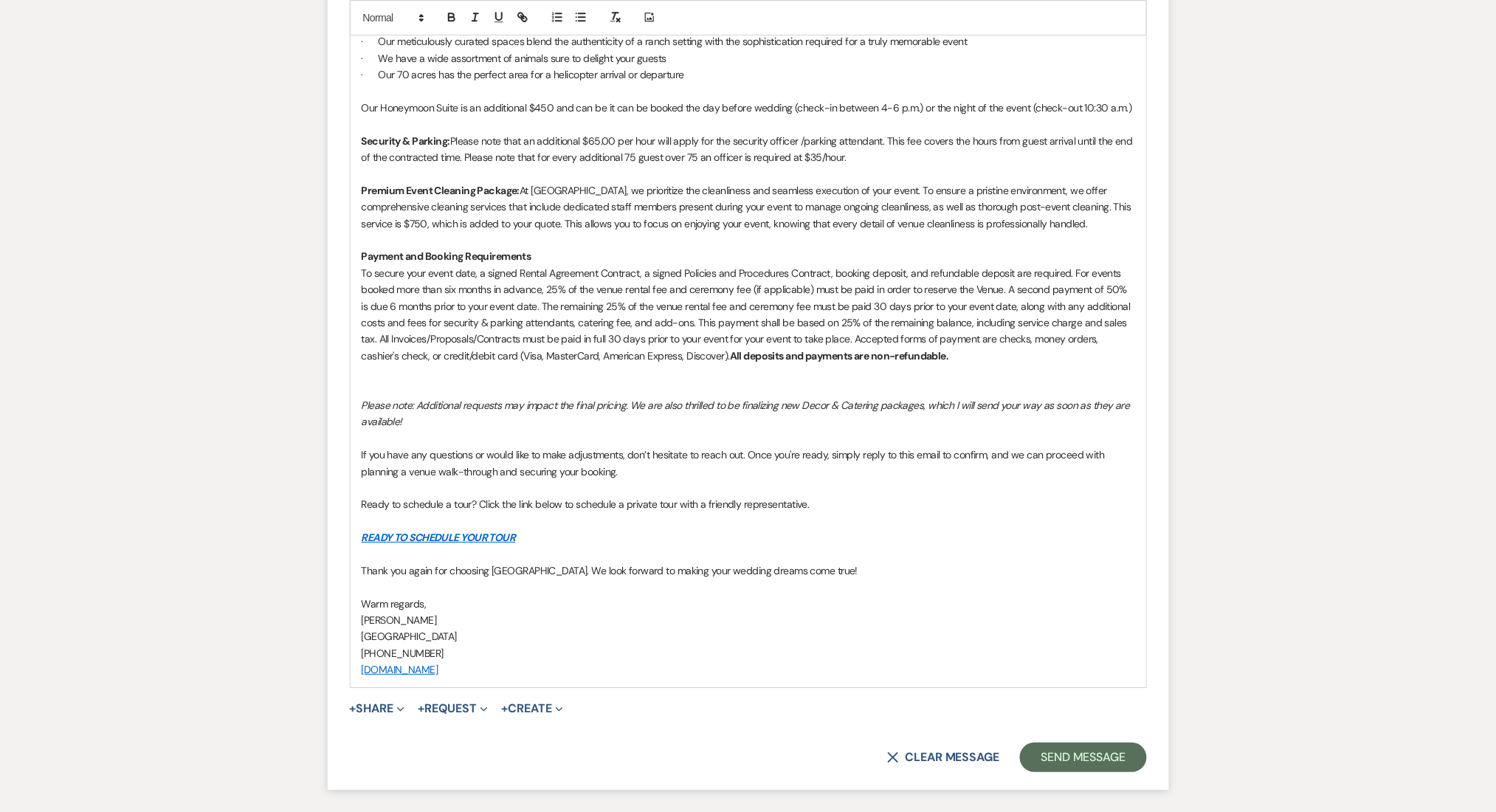
scroll to position [1757, 0]
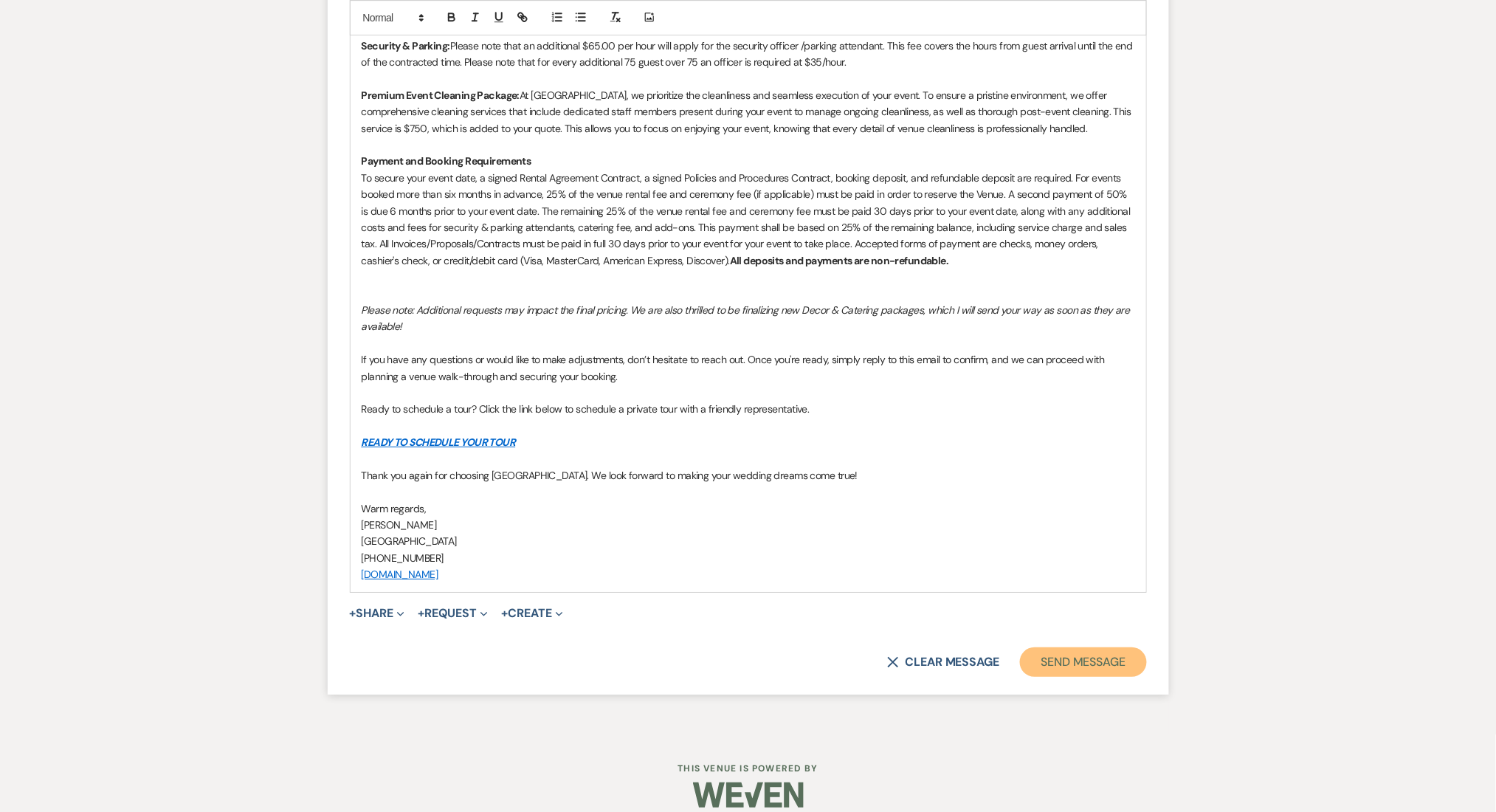
click at [1099, 658] on button "Send Message" at bounding box center [1083, 662] width 126 height 29
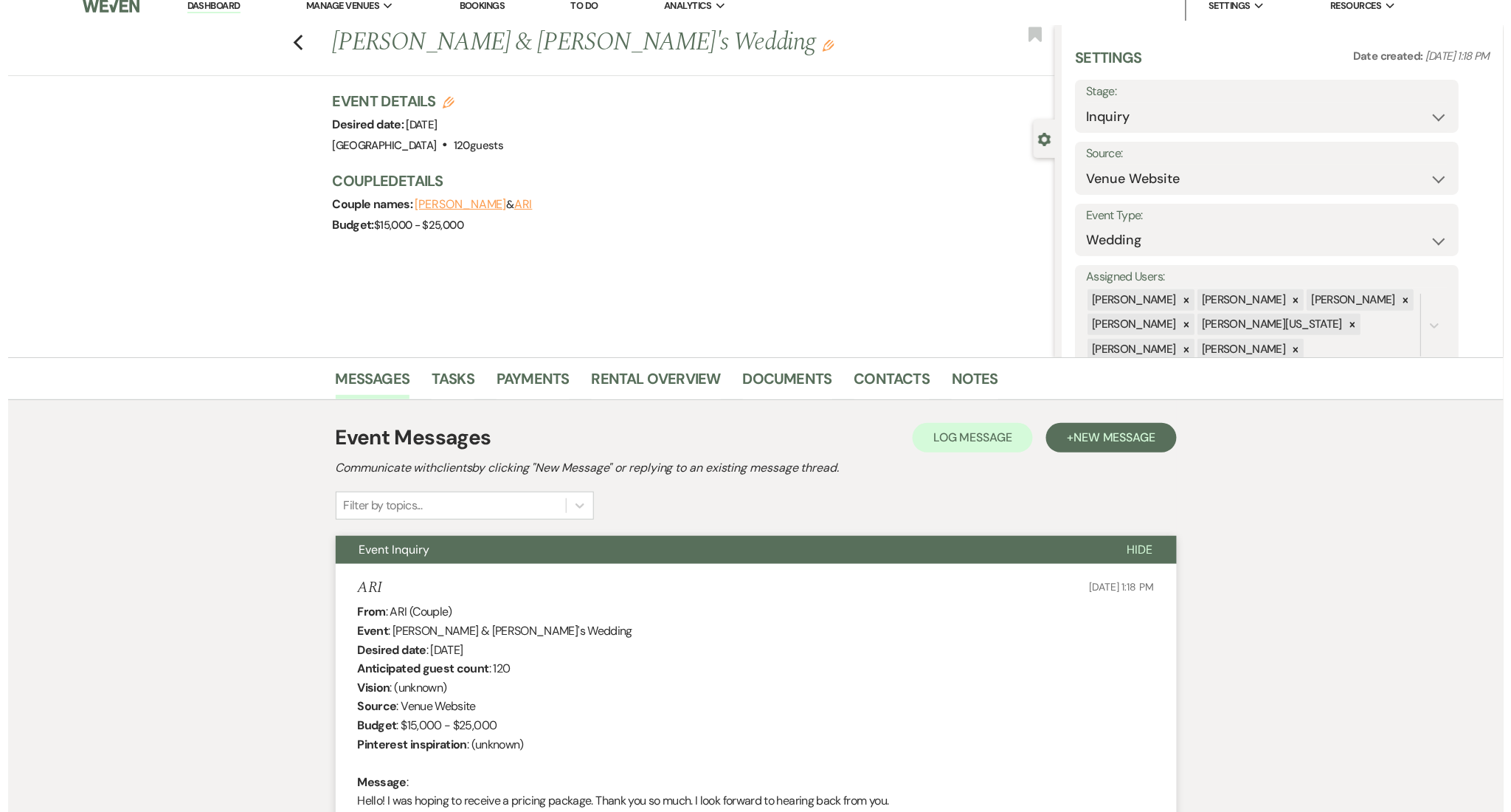
scroll to position [0, 0]
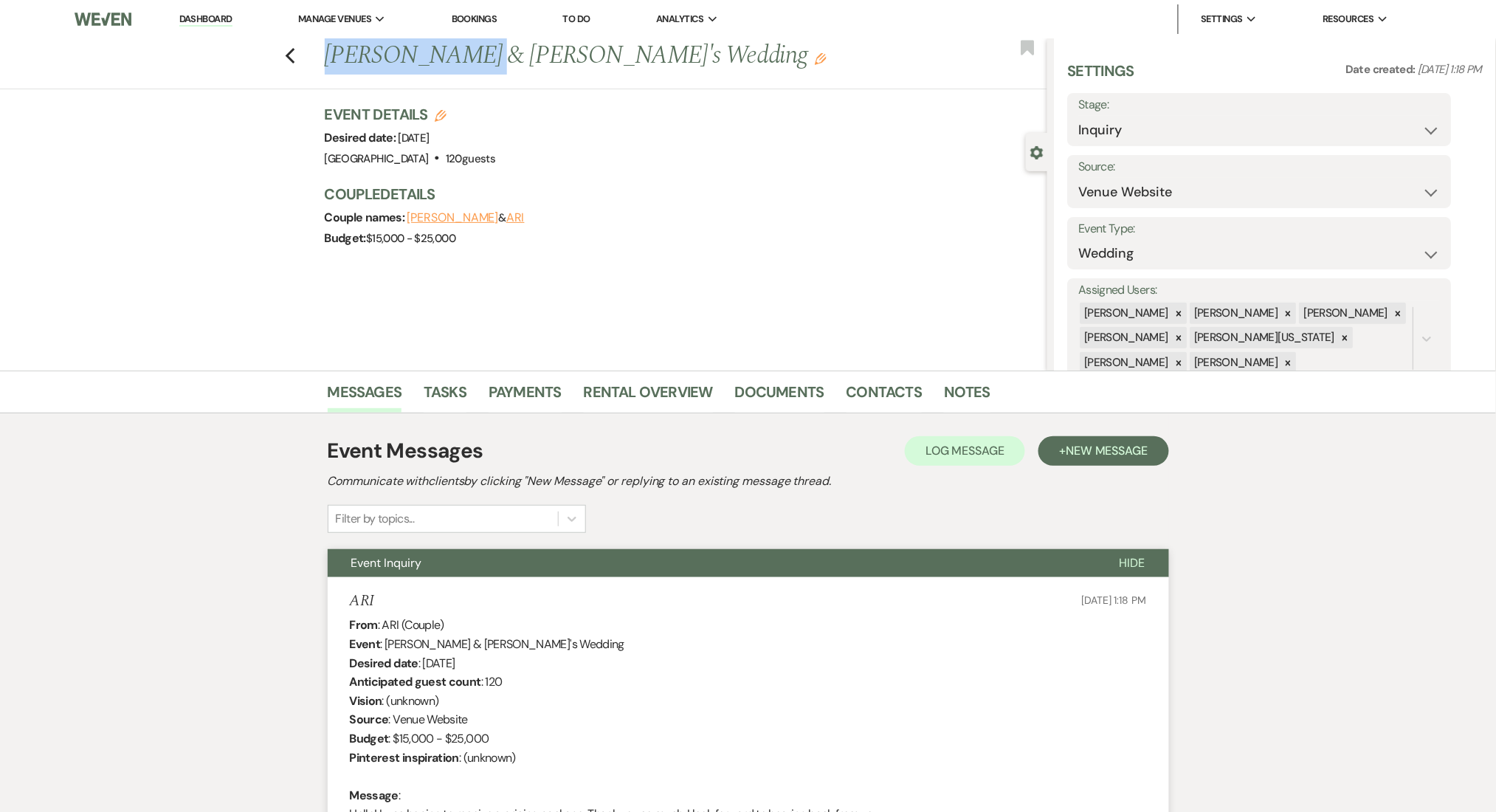
copy h1 "Bennett & ARI'"
drag, startPoint x: 470, startPoint y: 50, endPoint x: 340, endPoint y: 72, distance: 131.8
click at [336, 50] on h1 "Bennett & ARI's Wedding Edit" at bounding box center [611, 56] width 573 height 35
click at [877, 383] on link "Contacts" at bounding box center [885, 396] width 76 height 32
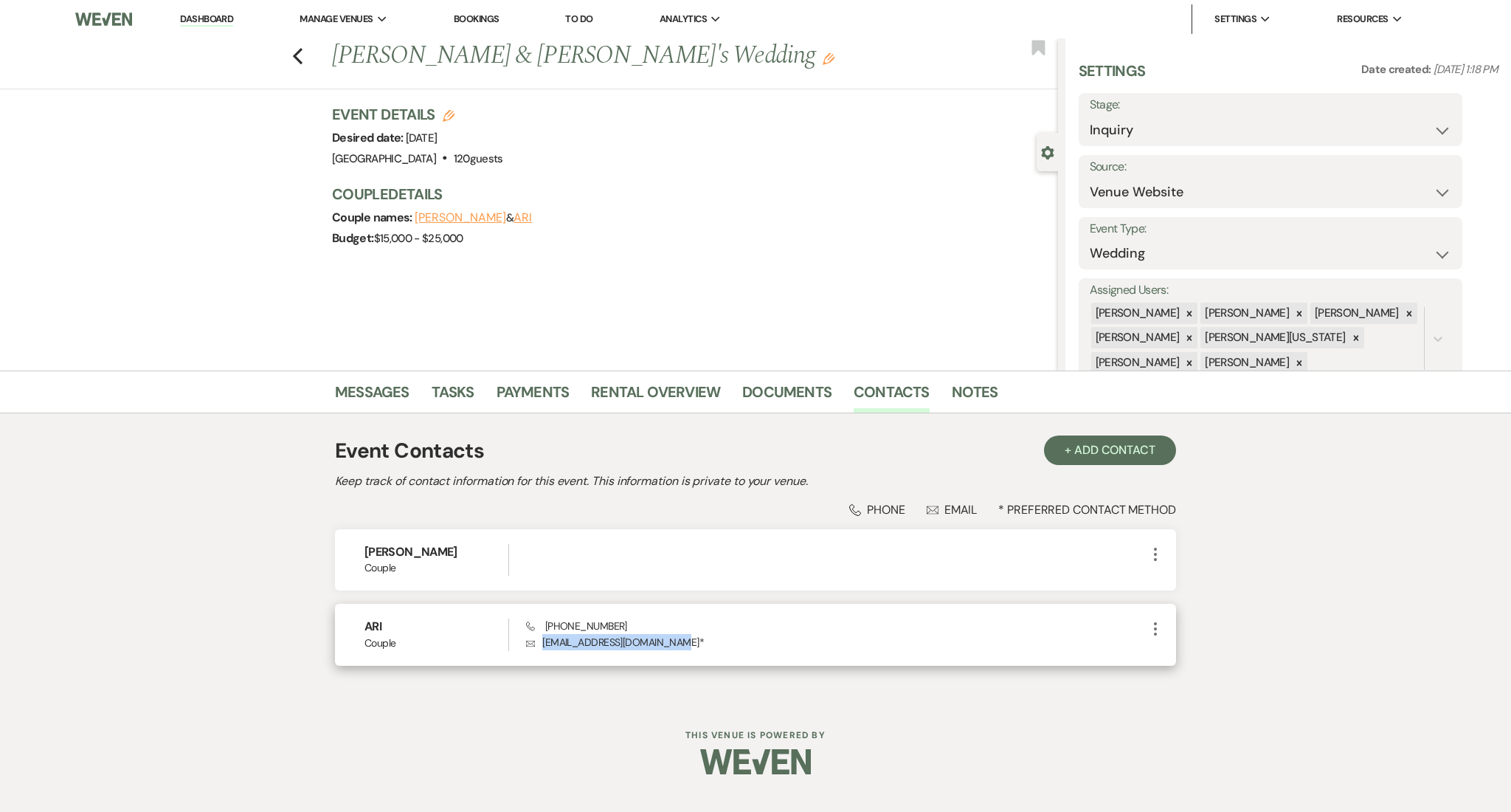
drag, startPoint x: 667, startPoint y: 641, endPoint x: 537, endPoint y: 639, distance: 130.0
click at [537, 639] on p "Envelope ariannamiller747@gmail.com *" at bounding box center [837, 642] width 620 height 16
copy p "ariannamiller747@gmail.com"
drag, startPoint x: 620, startPoint y: 624, endPoint x: 550, endPoint y: 627, distance: 70.1
click at [550, 627] on div "Phone (678) 670-5504 Envelope ariannamiller747@gmail.com *" at bounding box center [837, 633] width 620 height 32
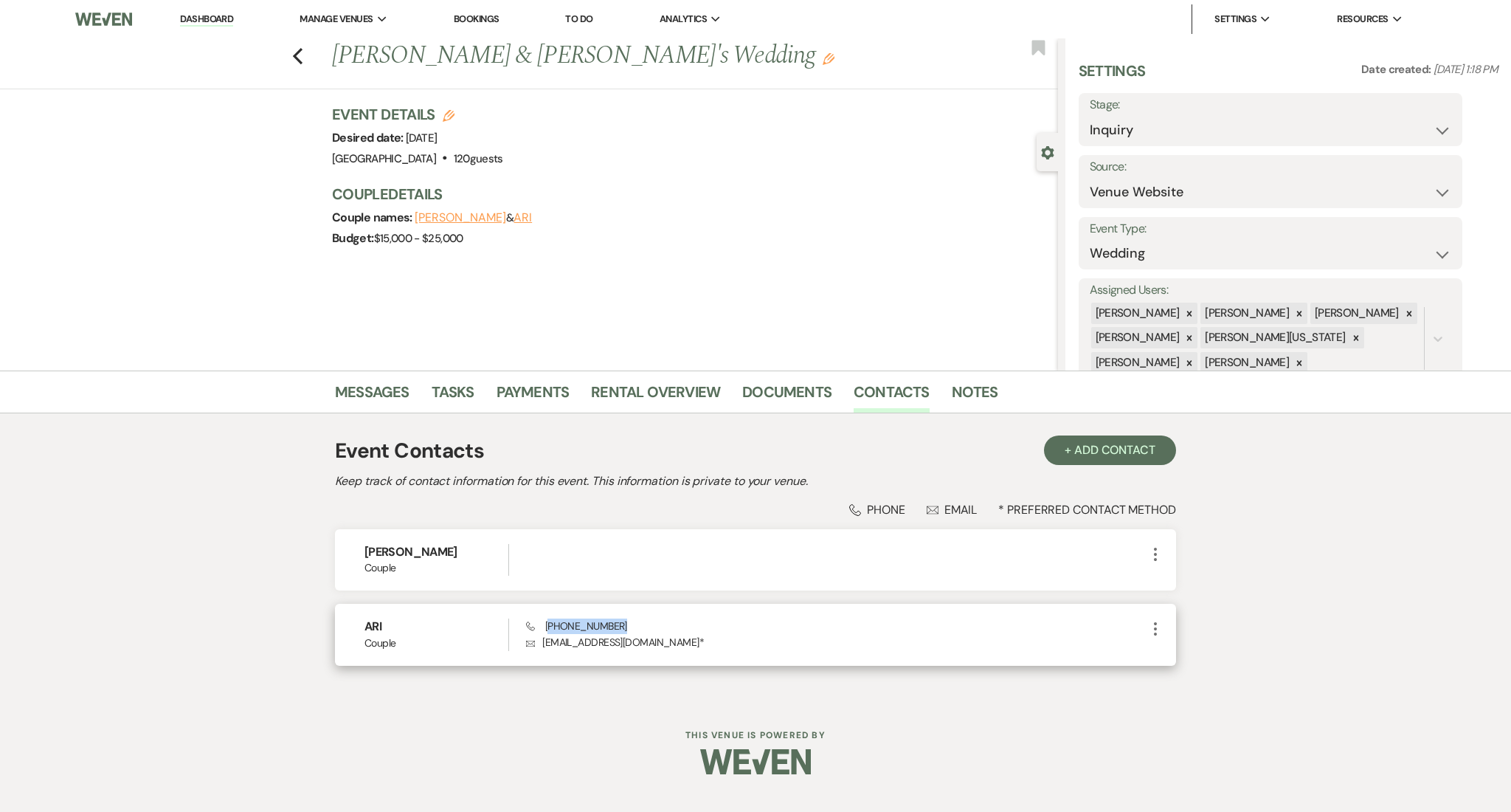
copy span "678) 670-5504"
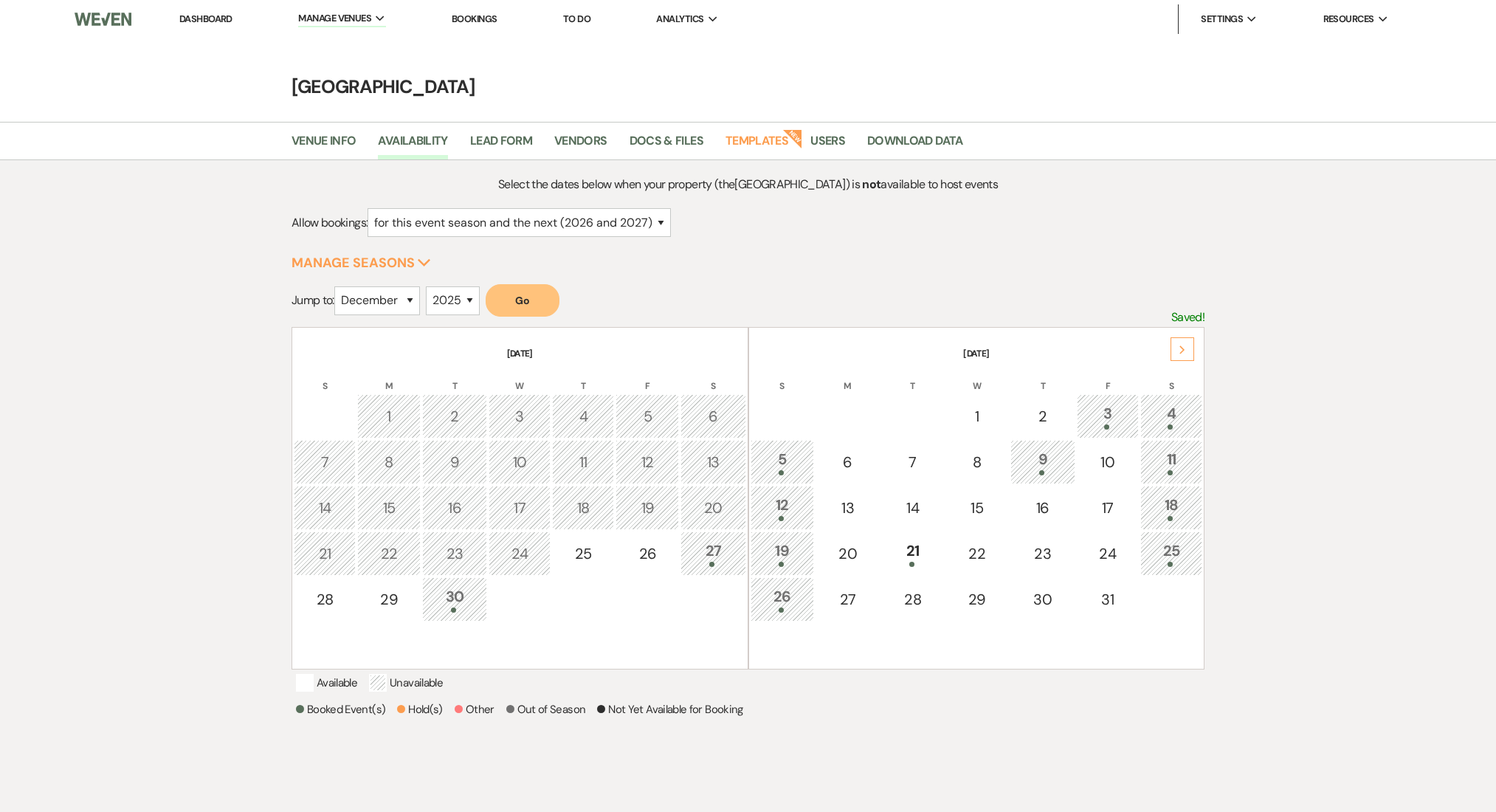
select select "12"
select select "2025"
